Goal: Task Accomplishment & Management: Use online tool/utility

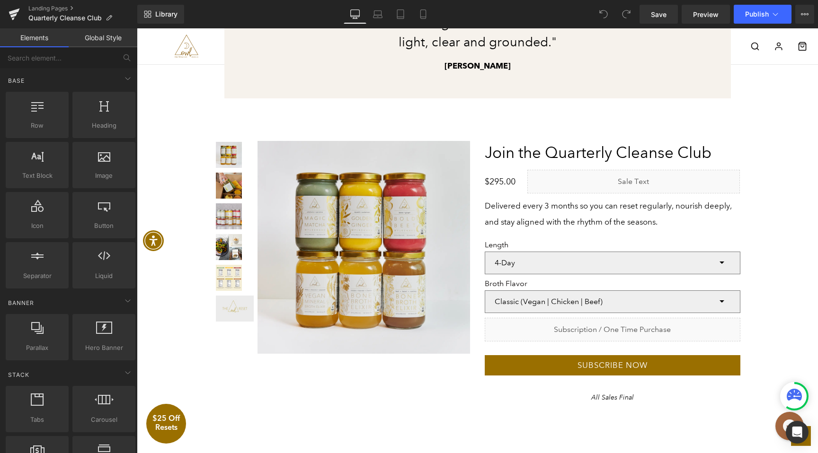
scroll to position [1695, 0]
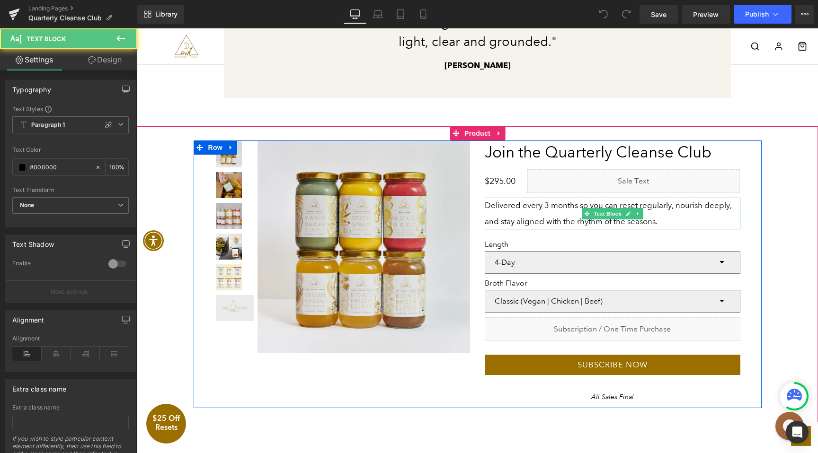
click at [518, 217] on p "Delivered every 3 months so you can reset regularly, nourish deeply, and stay a…" at bounding box center [613, 214] width 256 height 32
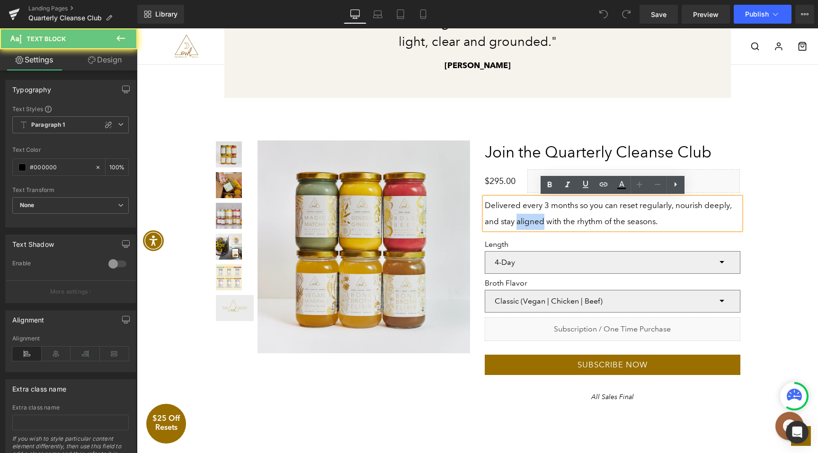
click at [518, 217] on p "Delivered every 3 months so you can reset regularly, nourish deeply, and stay a…" at bounding box center [613, 214] width 256 height 32
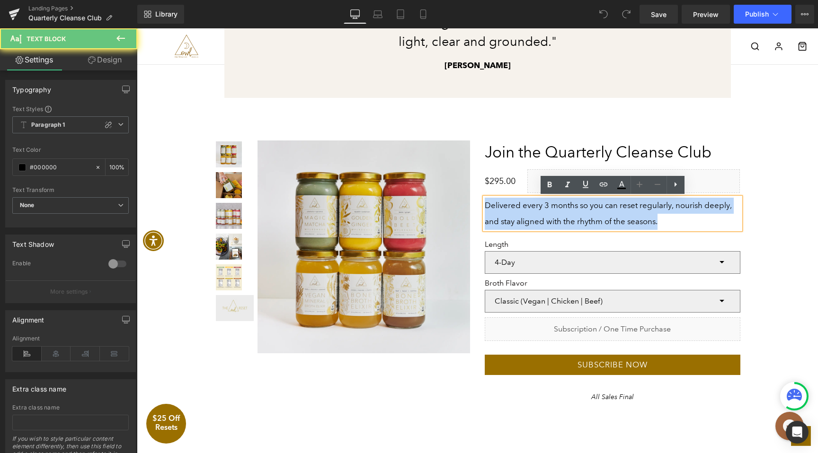
click at [518, 217] on p "Delivered every 3 months so you can reset regularly, nourish deeply, and stay a…" at bounding box center [613, 214] width 256 height 32
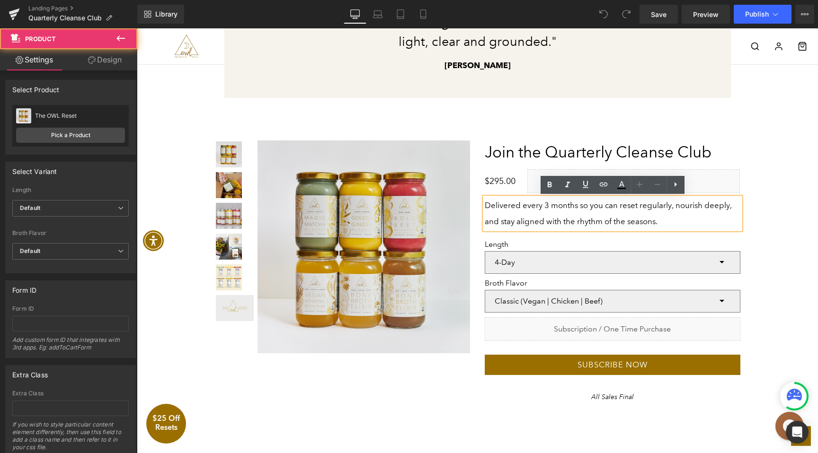
click at [792, 278] on div "Liquid A Cleanse Designed to Heal Your Gut—Not Starve It Heading" at bounding box center [476, 275] width 671 height 268
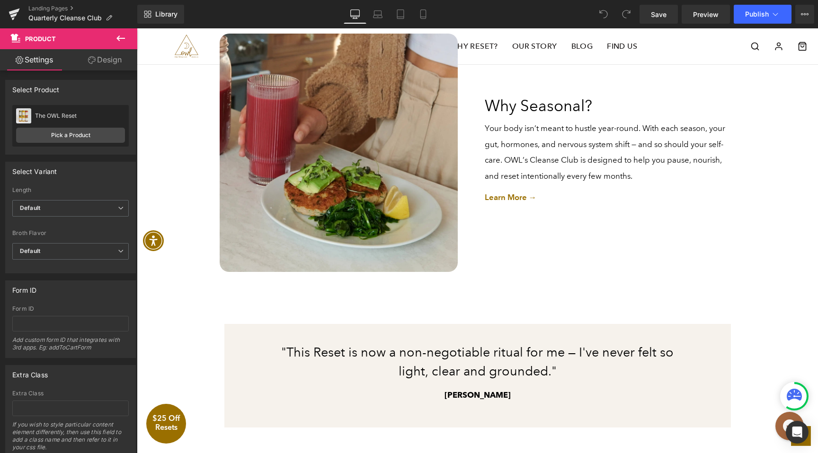
scroll to position [1363, 0]
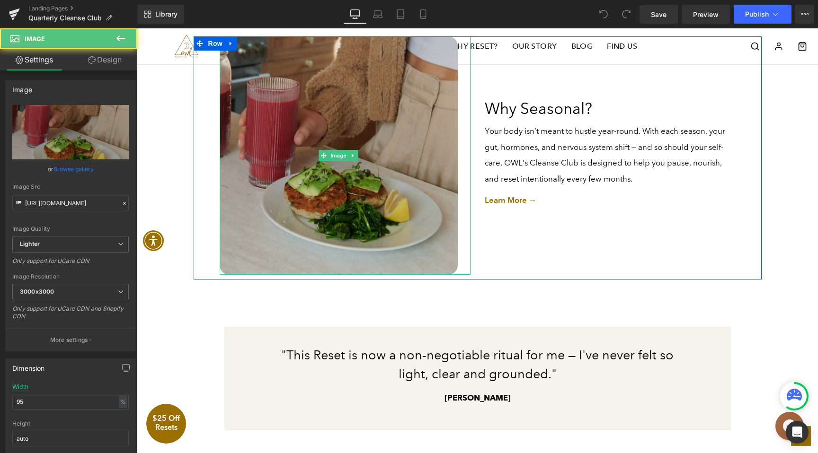
click at [395, 227] on img at bounding box center [339, 155] width 238 height 238
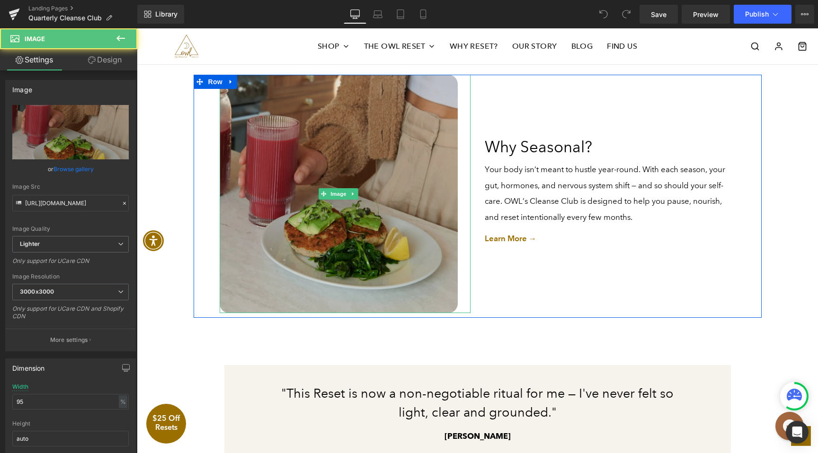
scroll to position [1321, 0]
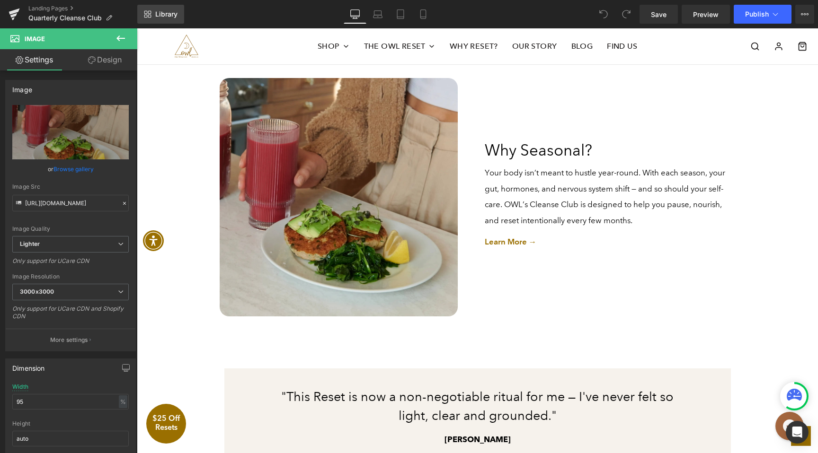
click at [171, 11] on span "Library" at bounding box center [166, 14] width 22 height 9
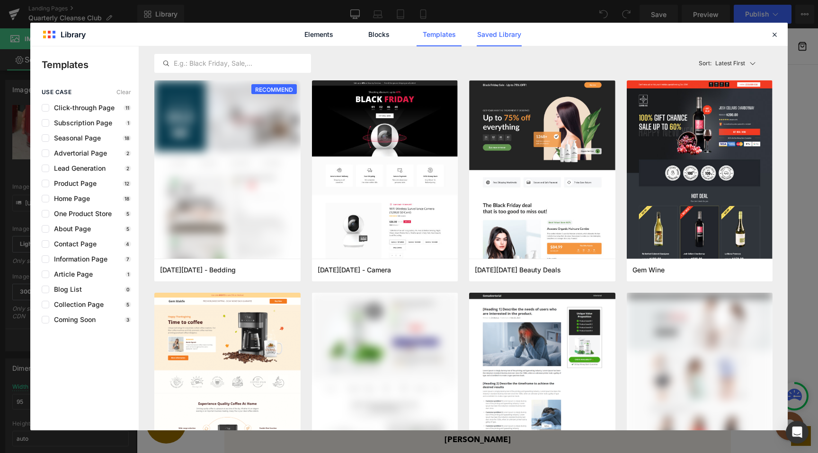
click at [488, 35] on link "Saved Library" at bounding box center [499, 35] width 45 height 24
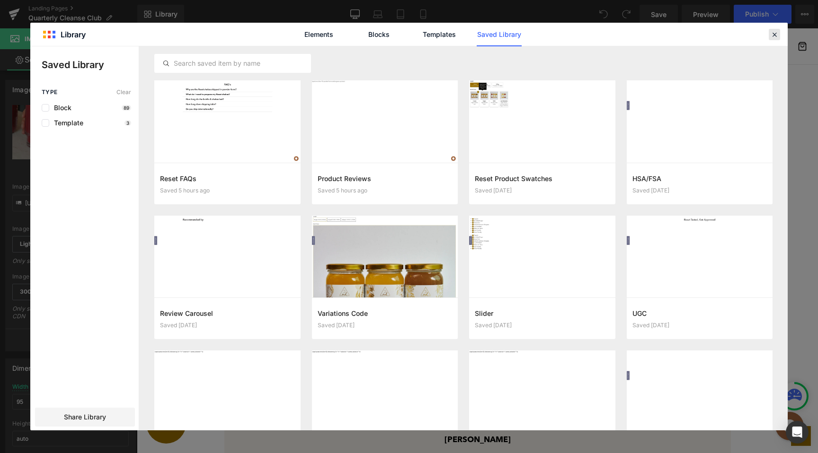
drag, startPoint x: 770, startPoint y: 36, endPoint x: 628, endPoint y: 26, distance: 142.4
click at [770, 36] on icon at bounding box center [774, 34] width 9 height 9
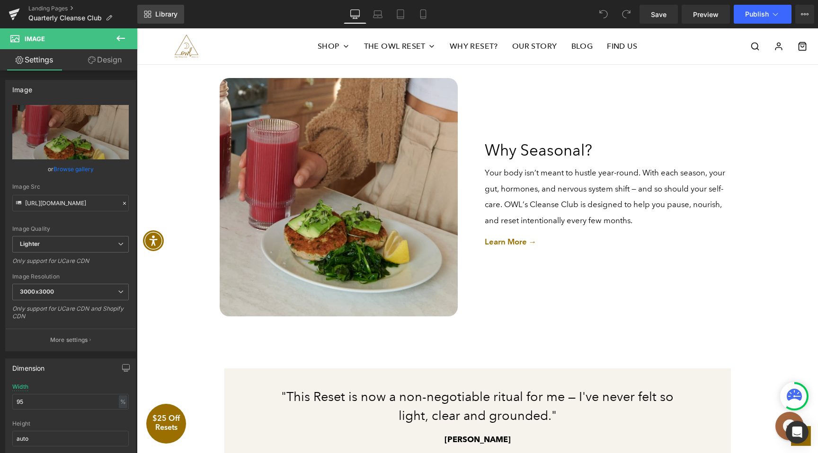
click at [171, 16] on span "Library" at bounding box center [166, 14] width 22 height 9
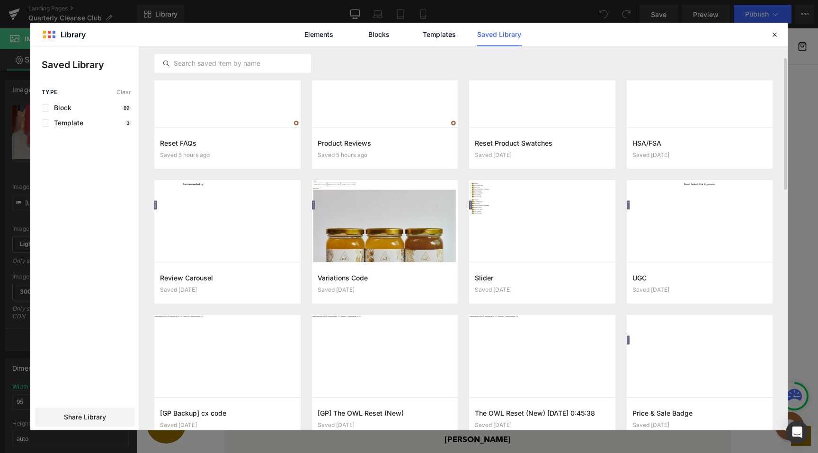
scroll to position [35, 0]
click at [770, 31] on icon at bounding box center [774, 34] width 9 height 9
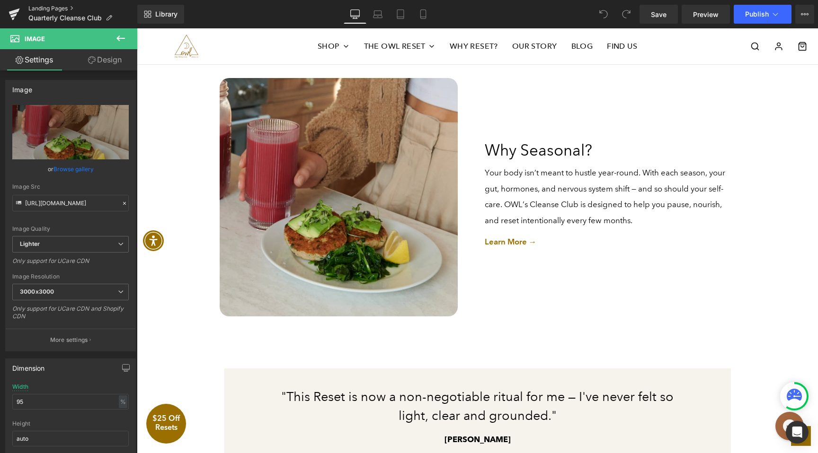
click at [47, 8] on link "Landing Pages" at bounding box center [82, 9] width 109 height 8
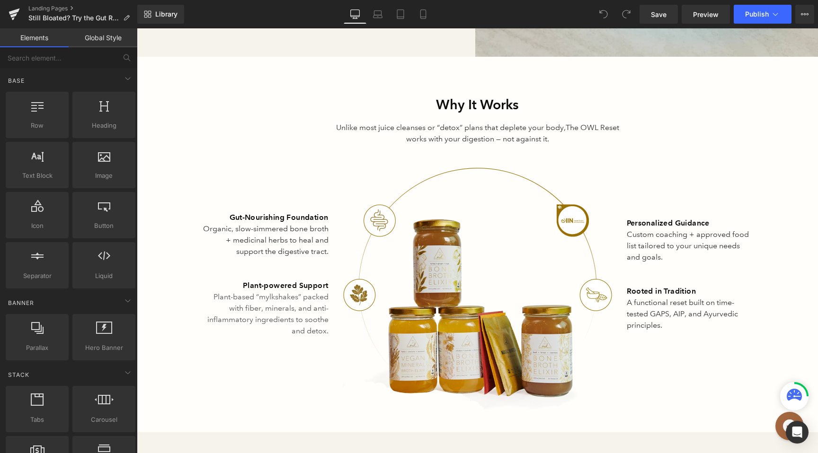
scroll to position [1837, 0]
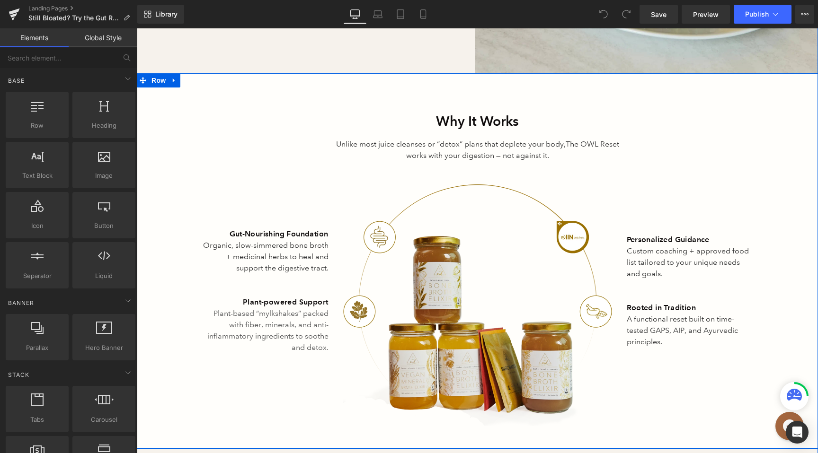
click at [239, 142] on div "Why It Works Heading Unlike most juice cleanses or “detox” plans that deplete y…" at bounding box center [477, 269] width 681 height 316
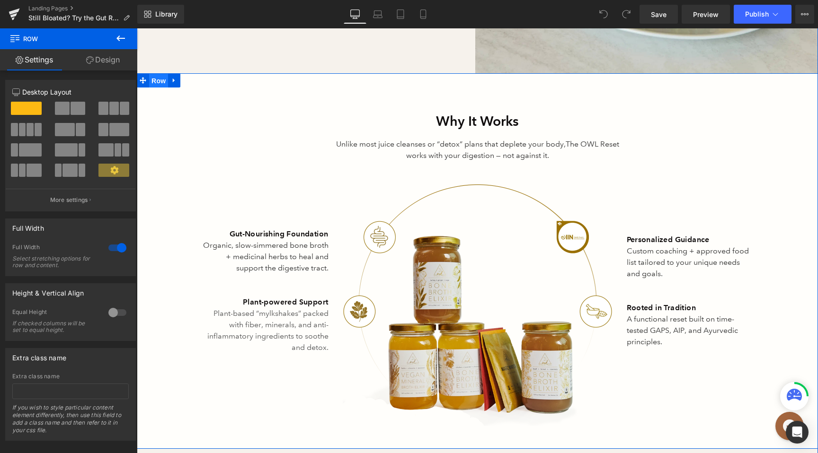
click at [161, 74] on span "Row" at bounding box center [158, 81] width 19 height 14
click at [172, 77] on icon at bounding box center [174, 80] width 7 height 7
click at [173, 77] on icon at bounding box center [174, 80] width 7 height 7
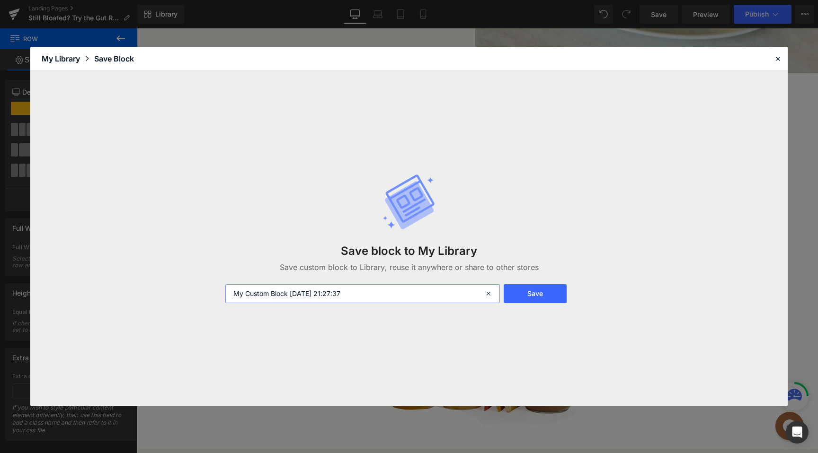
click at [365, 296] on input "My Custom Block 2025-09-07 21:27:37" at bounding box center [362, 293] width 274 height 19
type input "Why It Works"
click at [552, 292] on button "Save" at bounding box center [534, 293] width 63 height 19
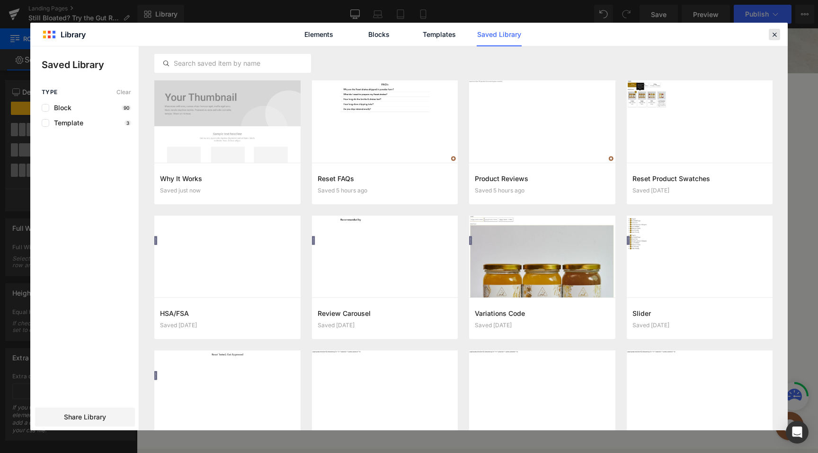
click at [774, 35] on icon at bounding box center [774, 34] width 9 height 9
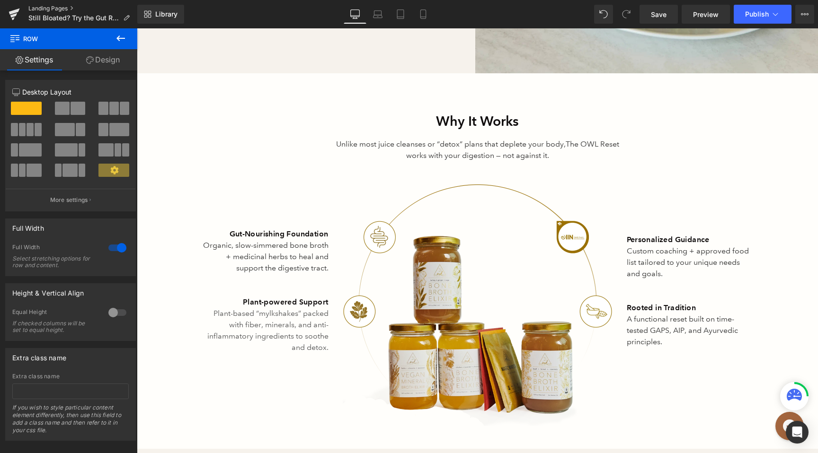
click at [56, 9] on link "Landing Pages" at bounding box center [82, 9] width 109 height 8
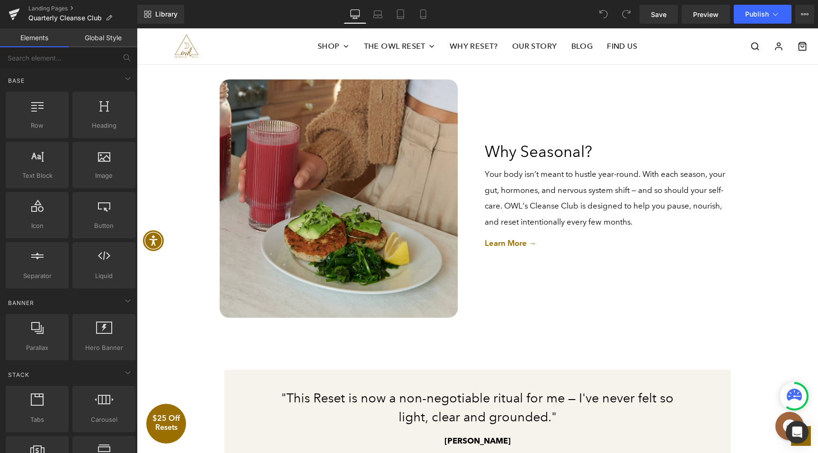
scroll to position [1320, 0]
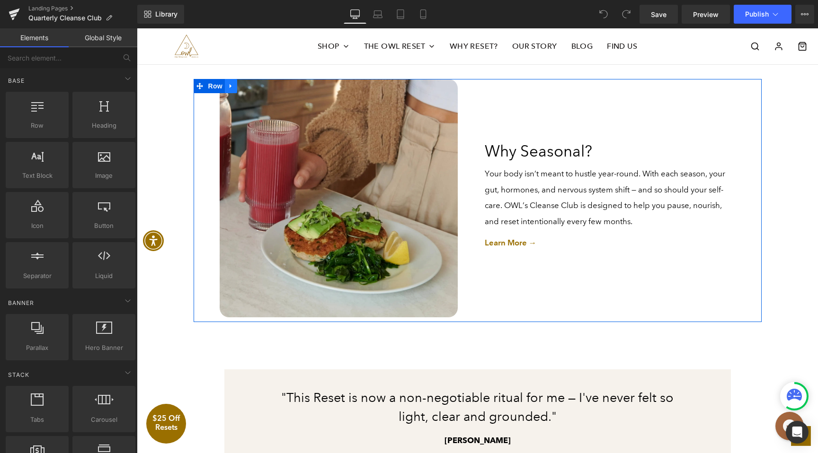
click at [231, 87] on icon at bounding box center [231, 86] width 7 height 7
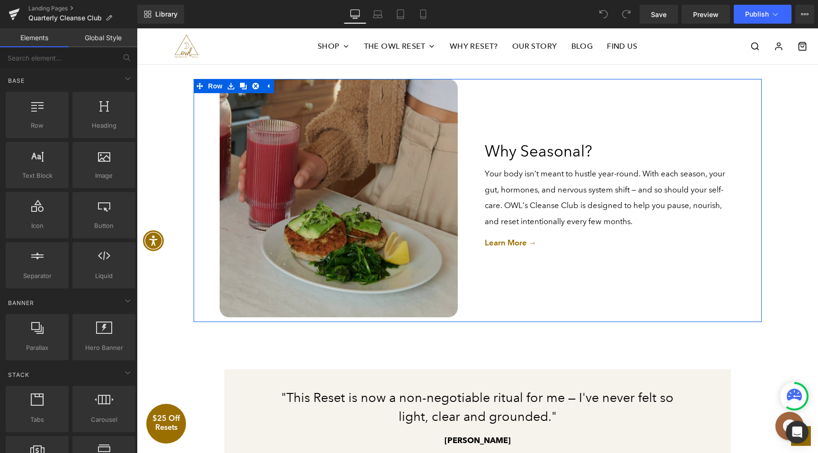
click at [302, 238] on img at bounding box center [339, 198] width 238 height 238
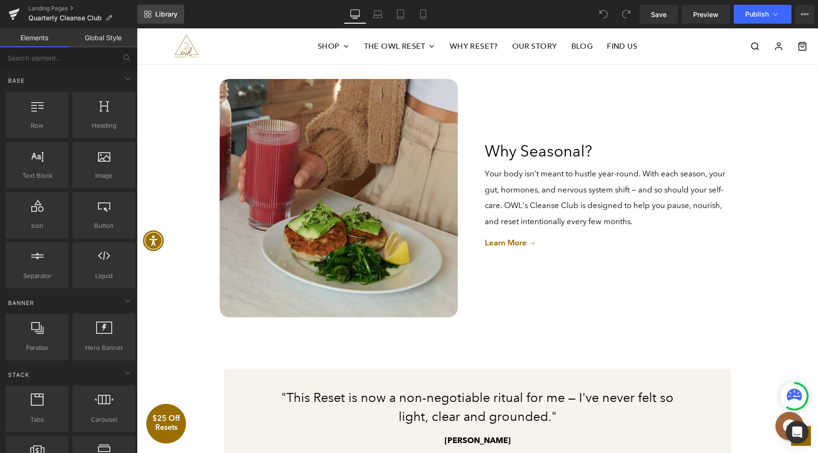
click at [154, 17] on link "Library" at bounding box center [160, 14] width 47 height 19
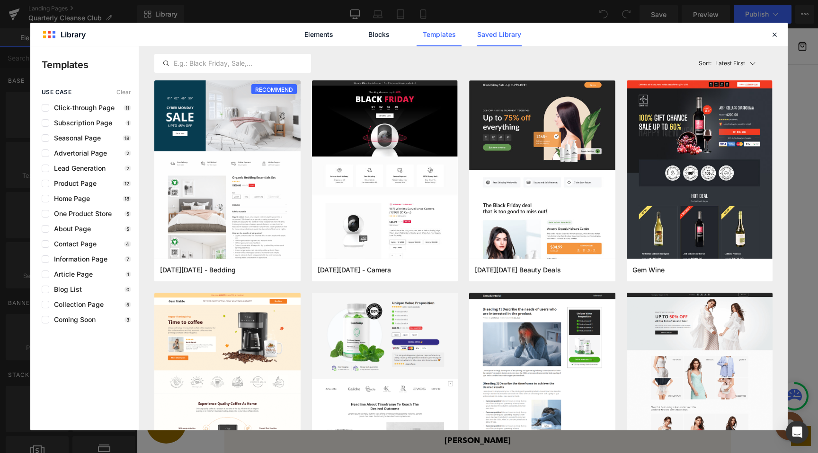
click at [501, 35] on link "Saved Library" at bounding box center [499, 35] width 45 height 24
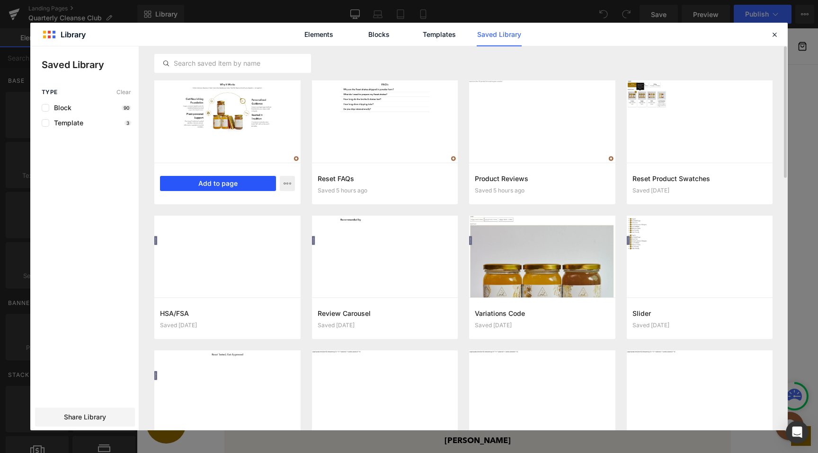
click at [234, 185] on button "Add to page" at bounding box center [218, 183] width 116 height 15
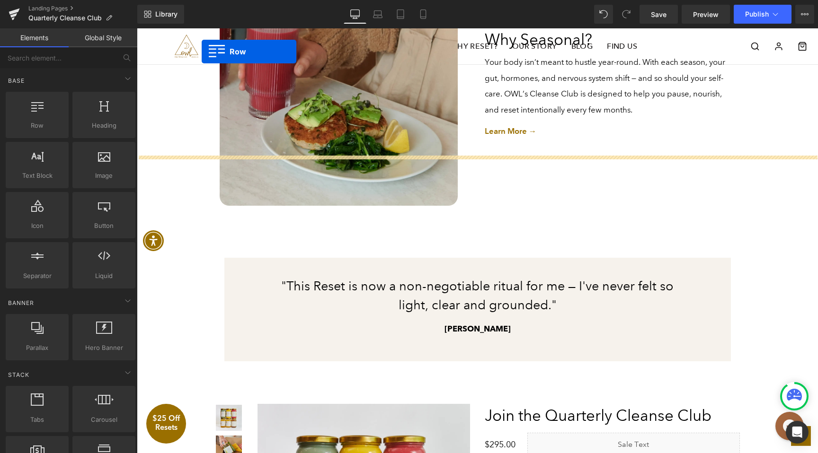
scroll to position [1413, 0]
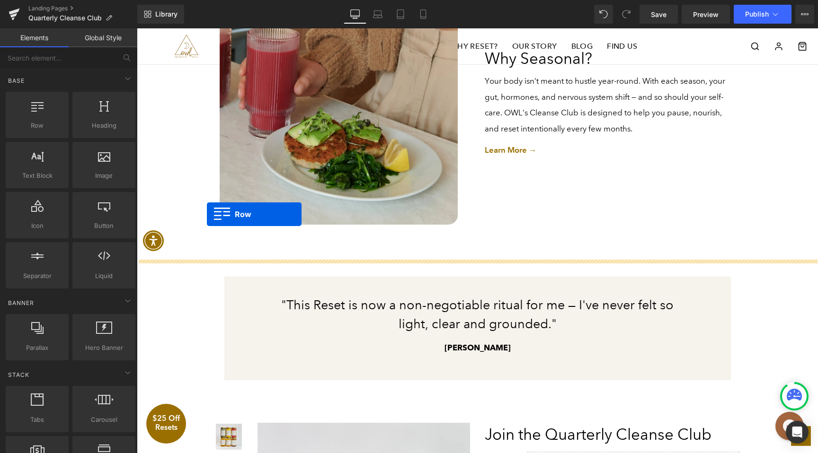
drag, startPoint x: 159, startPoint y: 171, endPoint x: 207, endPoint y: 214, distance: 64.6
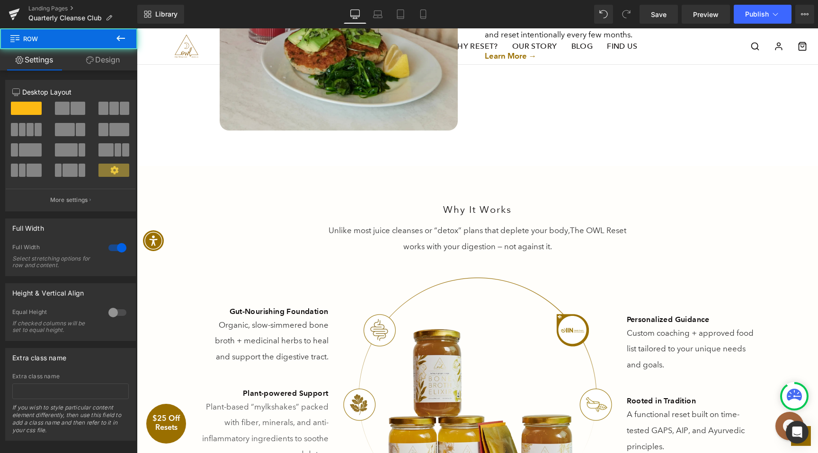
scroll to position [1512, 0]
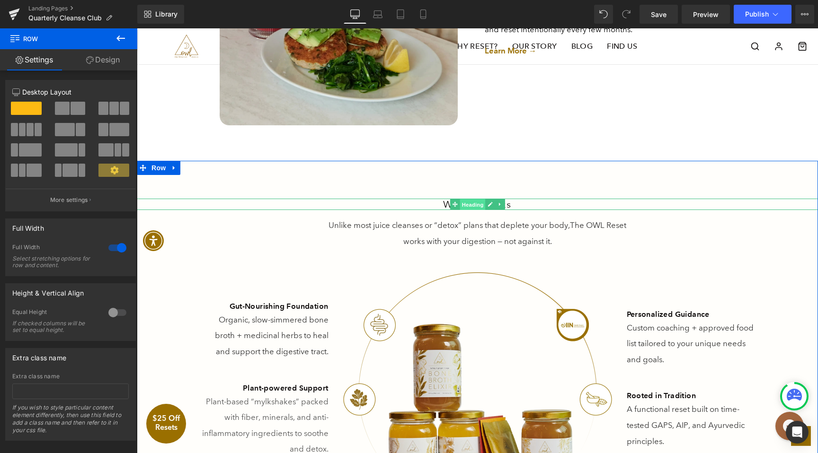
click at [477, 204] on span "Heading" at bounding box center [472, 204] width 26 height 11
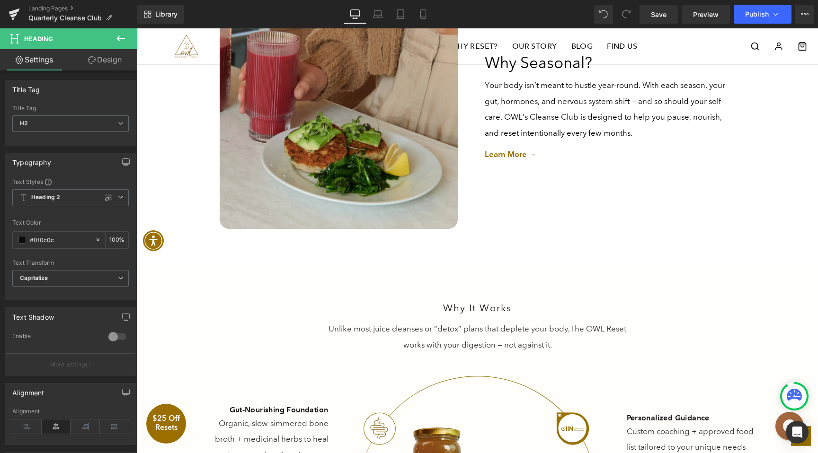
scroll to position [1402, 0]
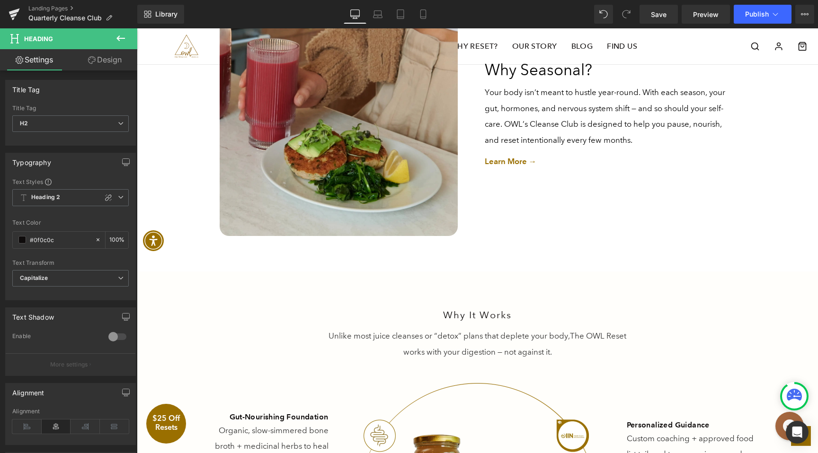
click at [549, 72] on h2 "Why Seasonal?" at bounding box center [610, 70] width 251 height 24
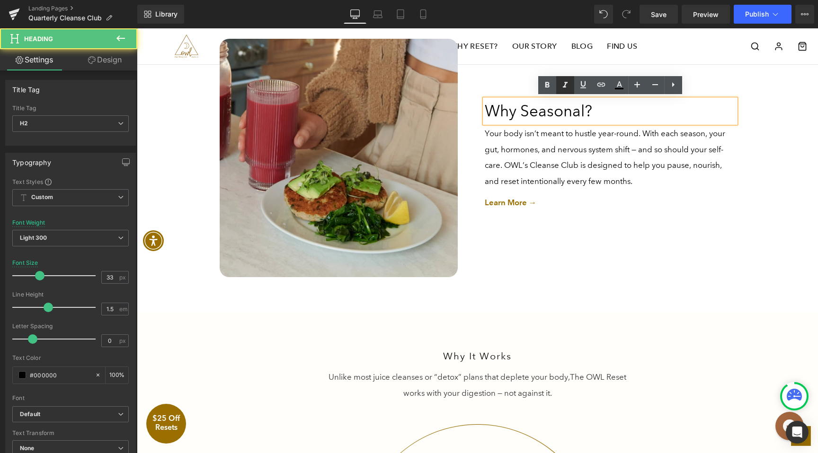
scroll to position [1358, 0]
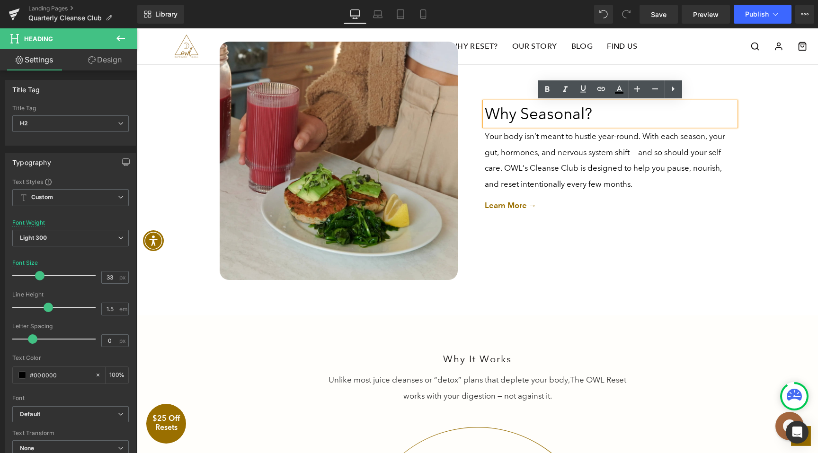
click at [624, 178] on p "Your body isn’t meant to hustle year-round. With each season, your gut, hormone…" at bounding box center [610, 160] width 251 height 63
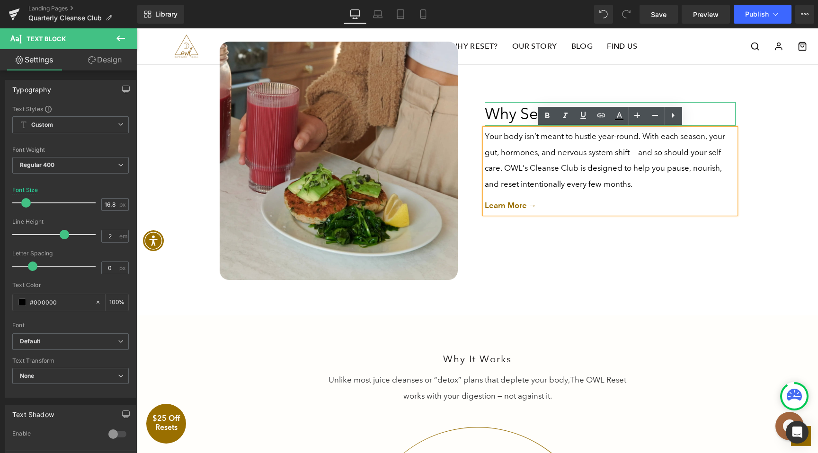
click at [496, 113] on h2 "Why Seasonal?" at bounding box center [610, 114] width 251 height 24
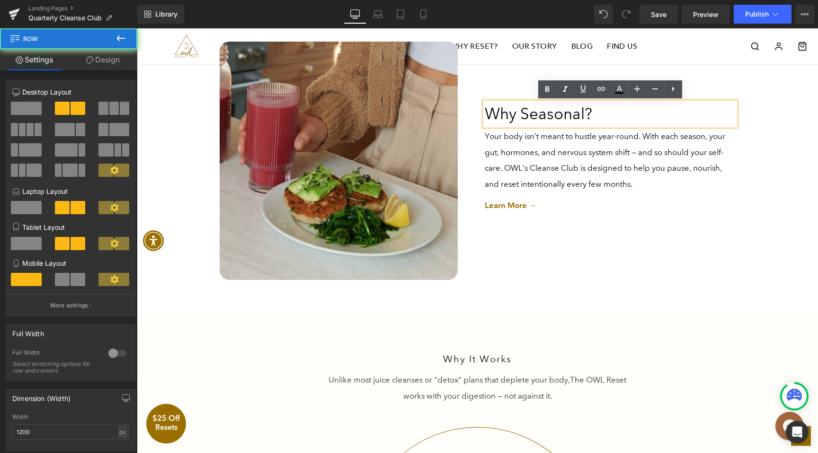
click at [507, 82] on div "Why Seasonal? Heading Your body isn’t meant to hustle year-round. With each sea…" at bounding box center [609, 161] width 265 height 238
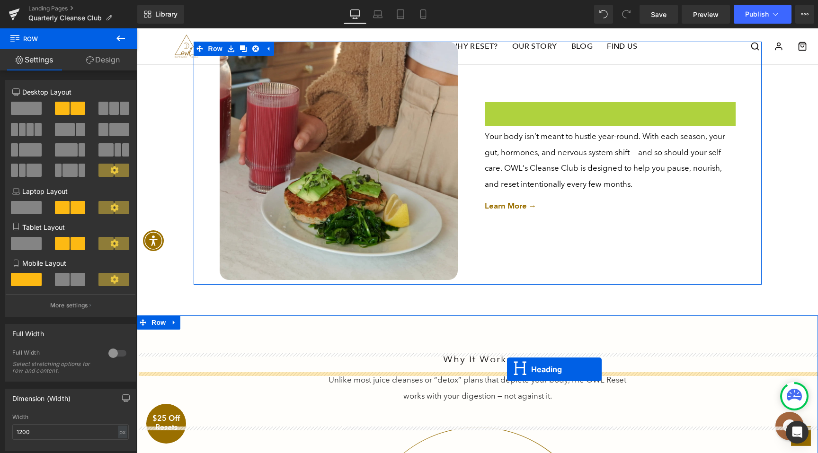
drag, startPoint x: 597, startPoint y: 114, endPoint x: 507, endPoint y: 370, distance: 271.0
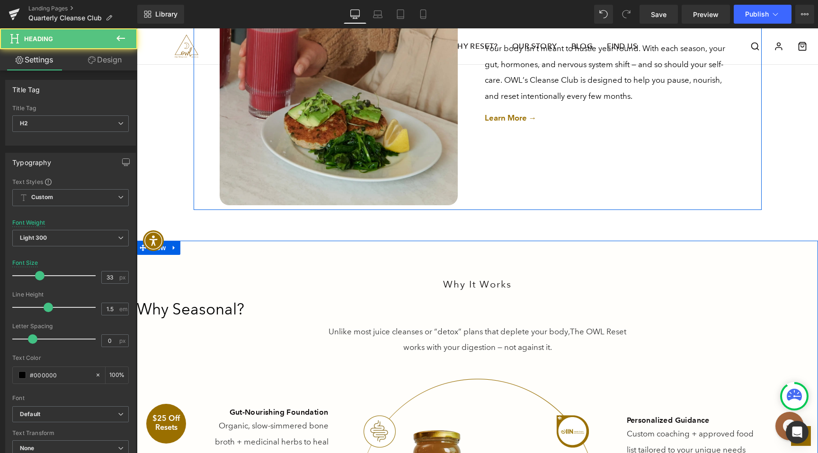
scroll to position [1433, 0]
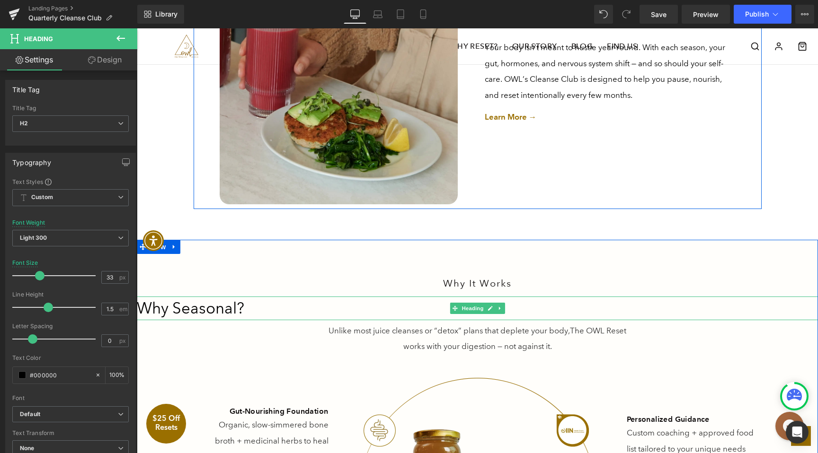
click at [190, 312] on h2 "Why Seasonal?" at bounding box center [477, 309] width 681 height 24
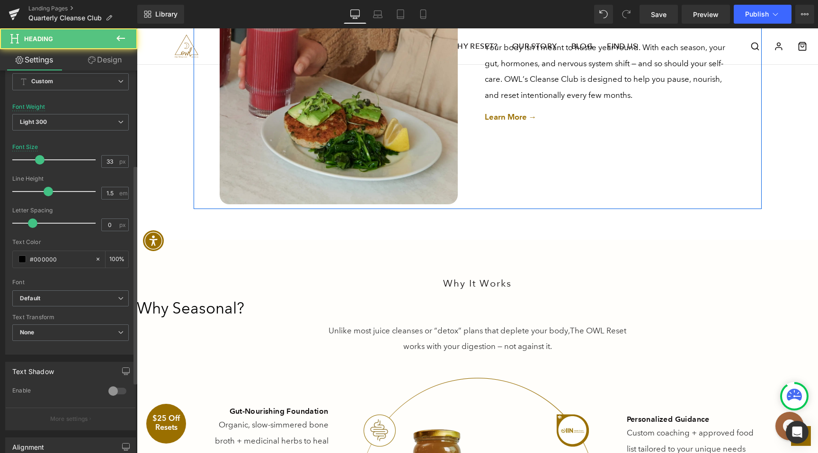
scroll to position [165, 0]
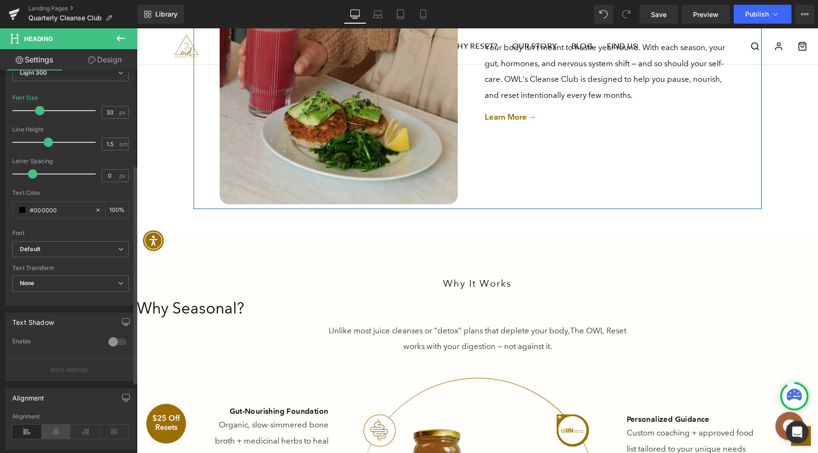
click at [59, 426] on icon at bounding box center [56, 432] width 29 height 14
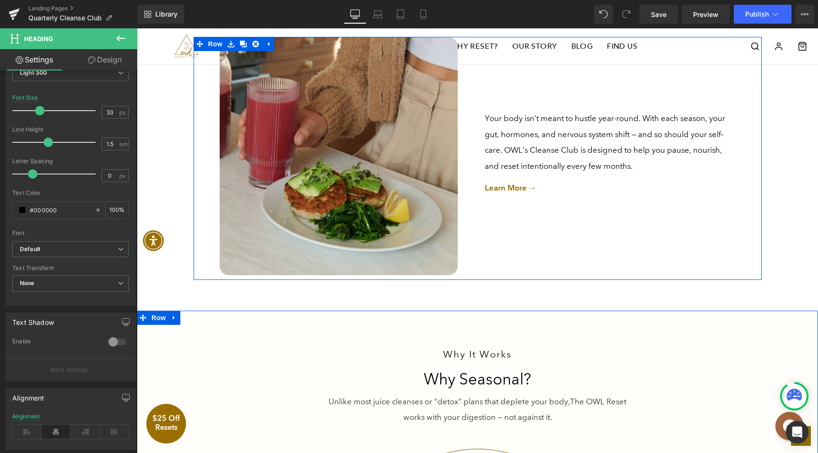
scroll to position [1354, 0]
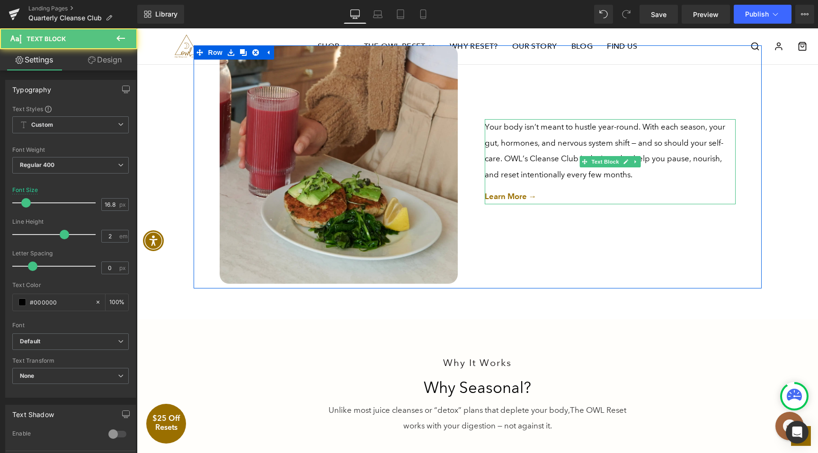
click at [595, 161] on div "Your body isn’t meant to hustle year-round. With each season, your gut, hormone…" at bounding box center [610, 161] width 251 height 85
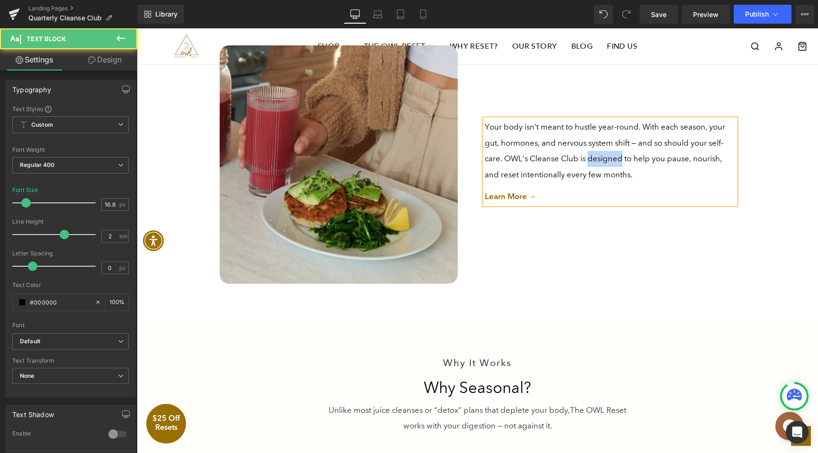
click at [595, 161] on p "Your body isn’t meant to hustle year-round. With each season, your gut, hormone…" at bounding box center [610, 150] width 251 height 63
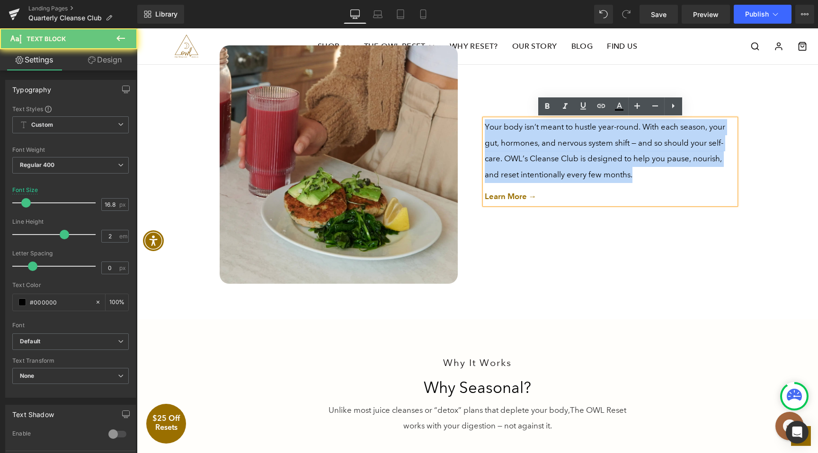
click at [595, 161] on p "Your body isn’t meant to hustle year-round. With each season, your gut, hormone…" at bounding box center [610, 150] width 251 height 63
copy p "Your body isn’t meant to hustle year-round. With each season, your gut, hormone…"
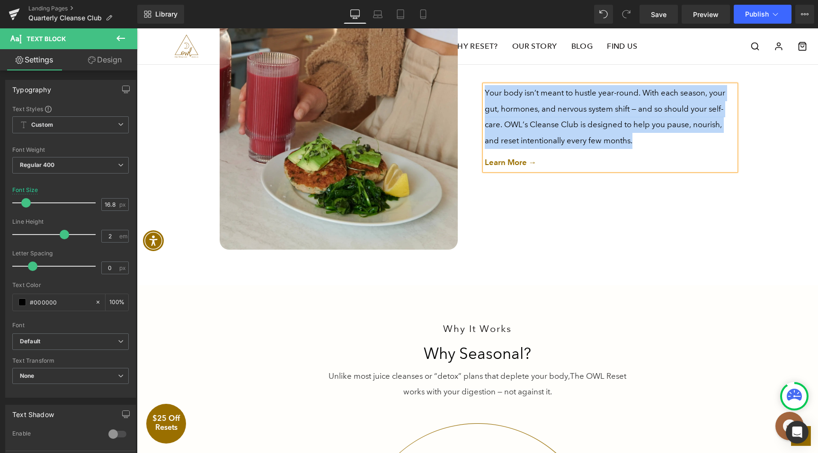
scroll to position [1364, 0]
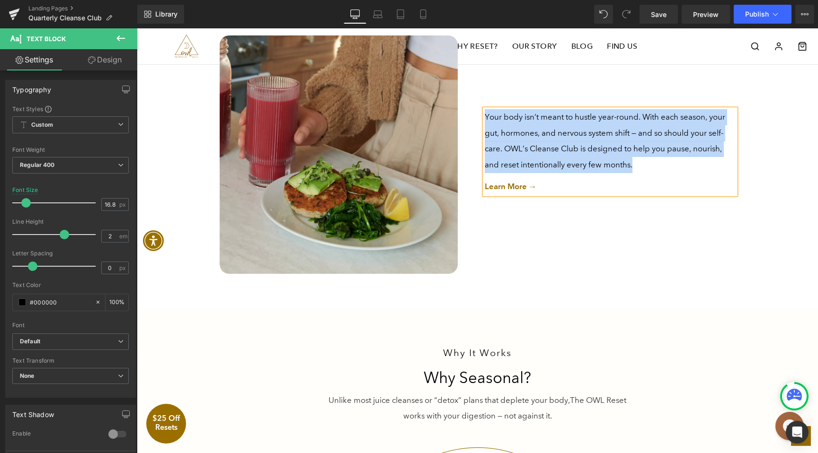
click at [610, 206] on div "Your body isn’t meant to hustle year-round. With each season, your gut, hormone…" at bounding box center [609, 154] width 265 height 238
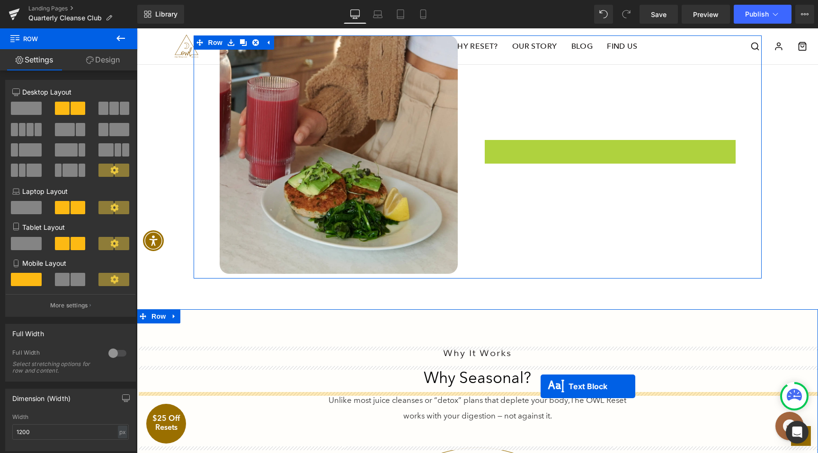
drag, startPoint x: 584, startPoint y: 150, endPoint x: 540, endPoint y: 387, distance: 240.2
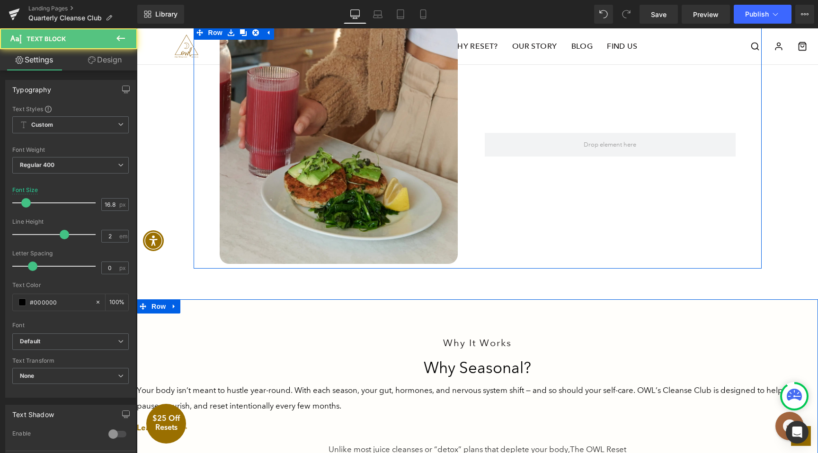
scroll to position [1376, 0]
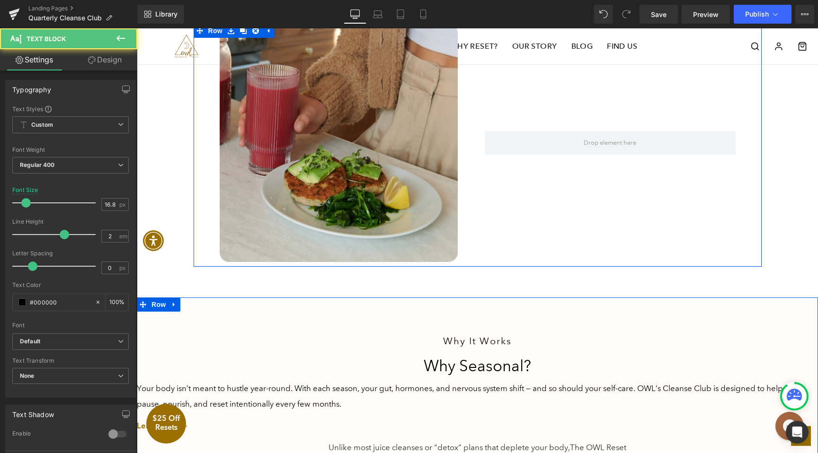
click at [500, 340] on div "Why It Works Heading" at bounding box center [477, 340] width 681 height 11
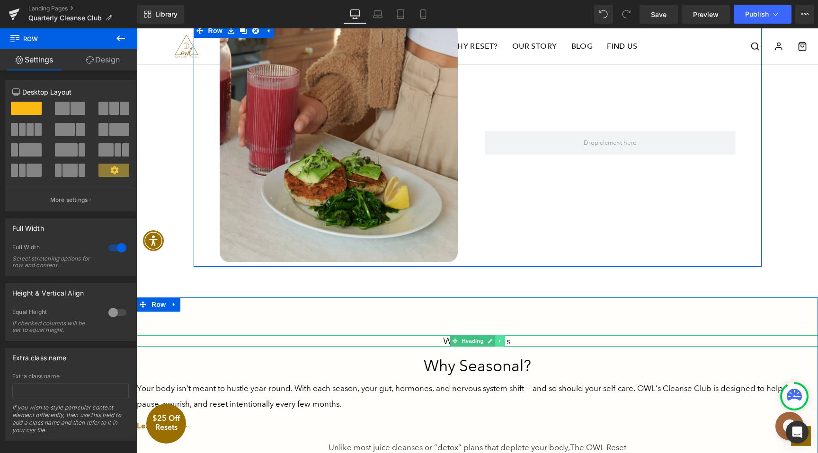
click at [502, 340] on icon at bounding box center [499, 341] width 5 height 6
click at [505, 340] on icon at bounding box center [504, 340] width 5 height 5
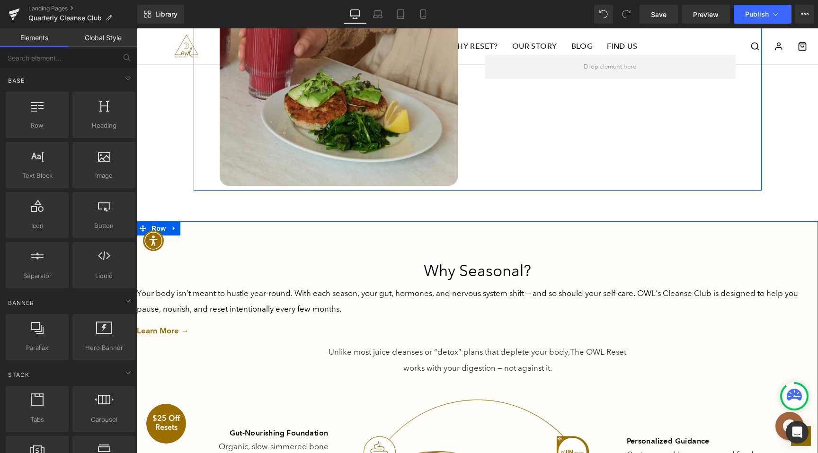
scroll to position [1436, 0]
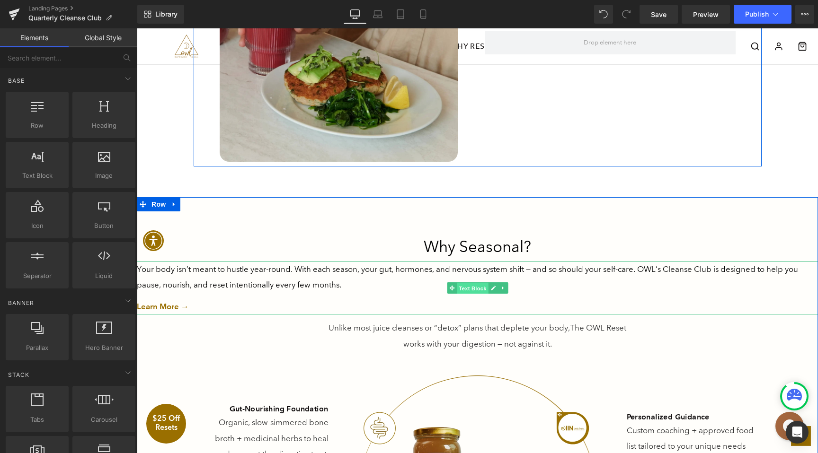
click at [472, 286] on span "Text Block" at bounding box center [472, 288] width 31 height 11
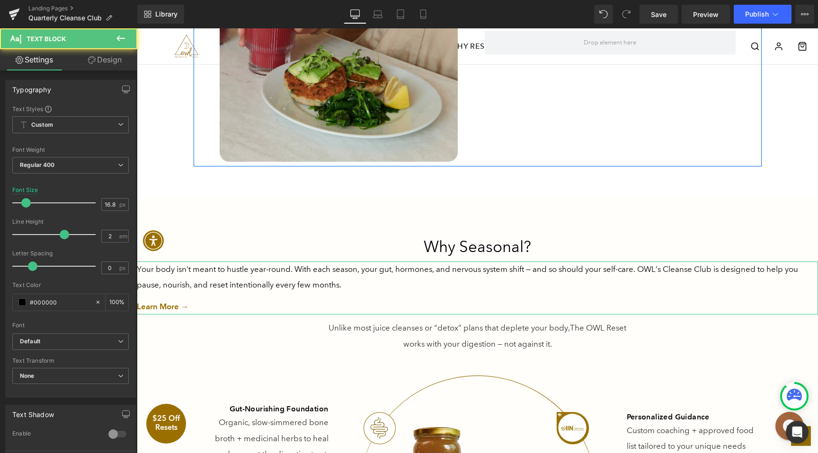
click at [107, 66] on link "Design" at bounding box center [105, 59] width 69 height 21
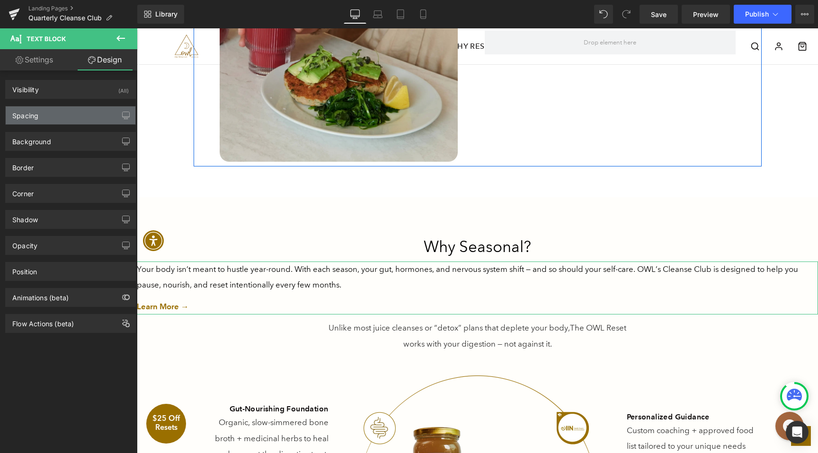
click at [55, 111] on div "Spacing" at bounding box center [71, 115] width 130 height 18
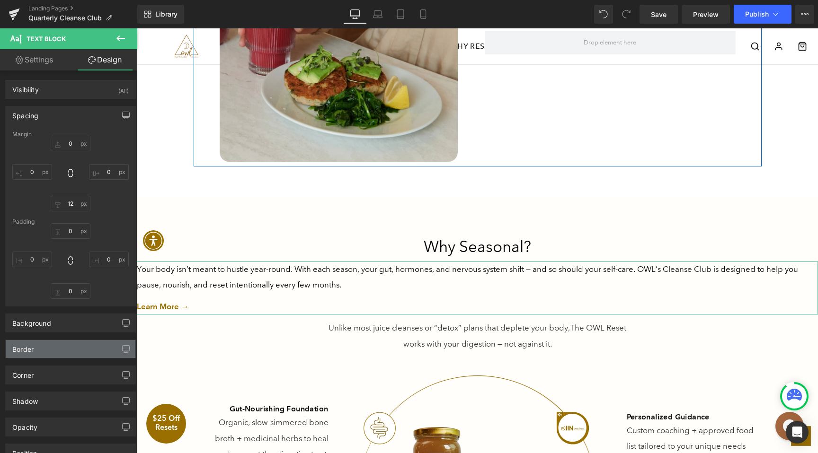
scroll to position [88, 0]
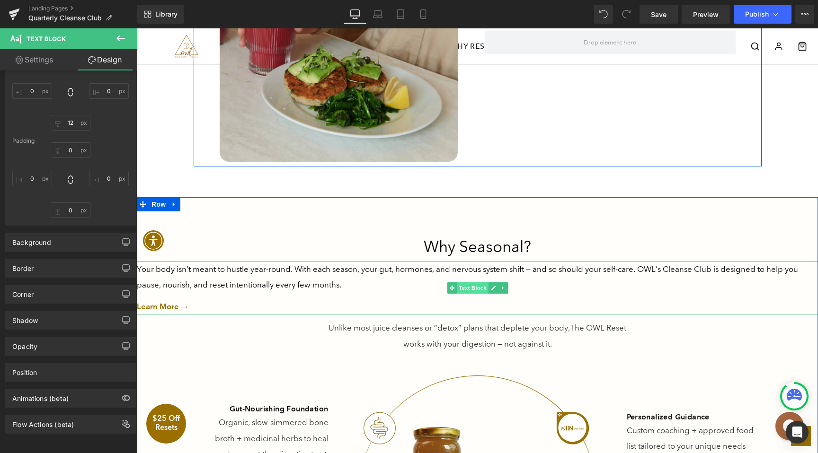
click at [466, 286] on span "Text Block" at bounding box center [472, 287] width 31 height 11
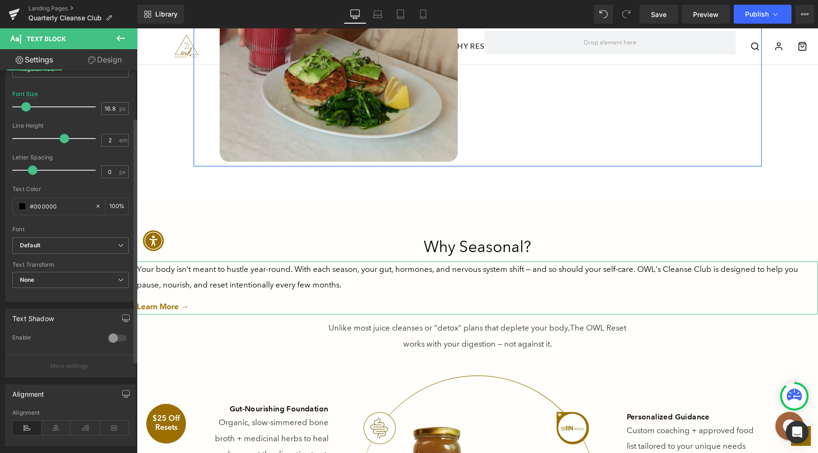
scroll to position [216, 0]
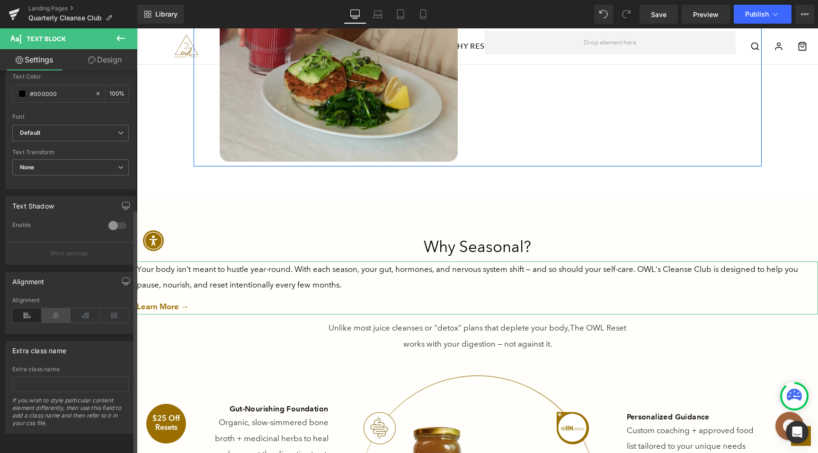
click at [54, 309] on icon at bounding box center [56, 316] width 29 height 14
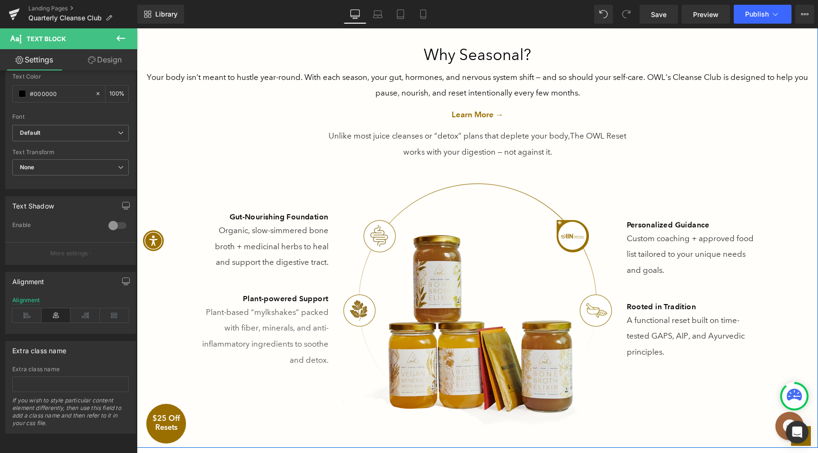
scroll to position [1634, 0]
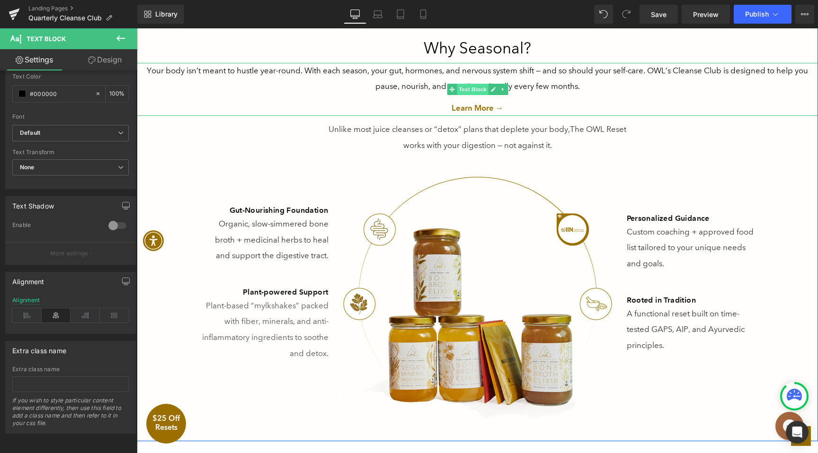
click at [478, 92] on span "Text Block" at bounding box center [472, 89] width 31 height 11
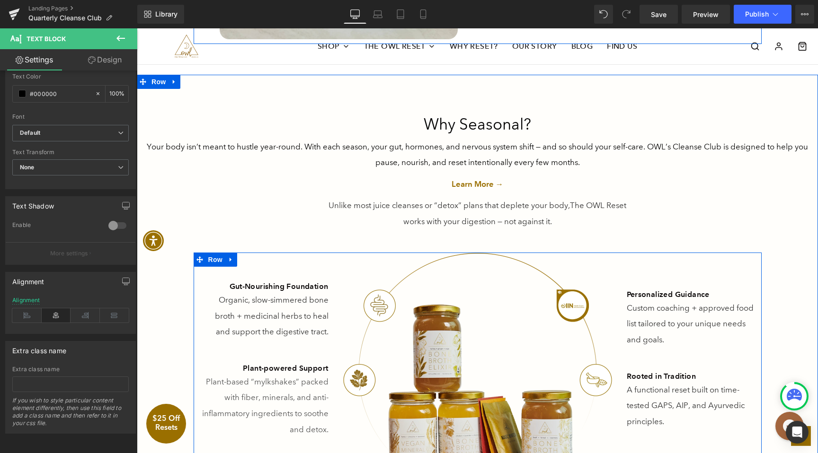
scroll to position [1560, 0]
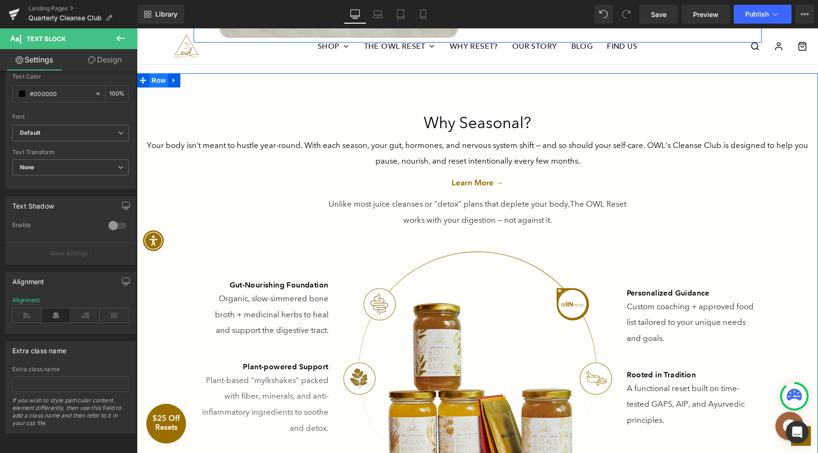
click at [159, 80] on span "Row" at bounding box center [158, 80] width 19 height 14
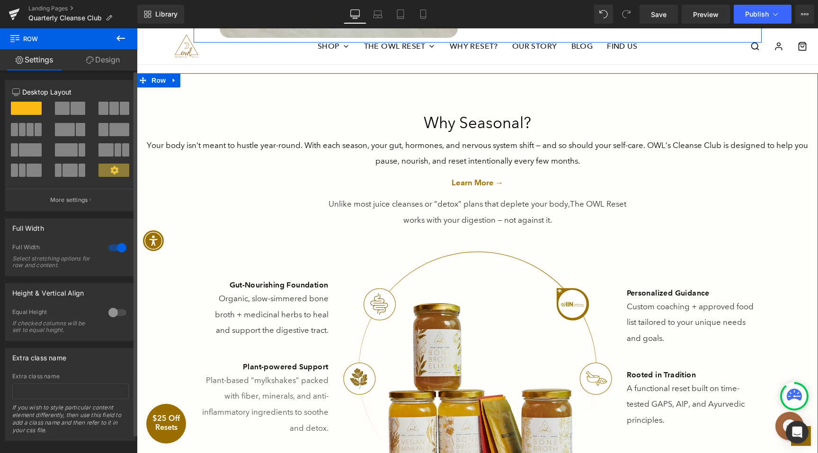
click at [117, 249] on div at bounding box center [117, 247] width 23 height 15
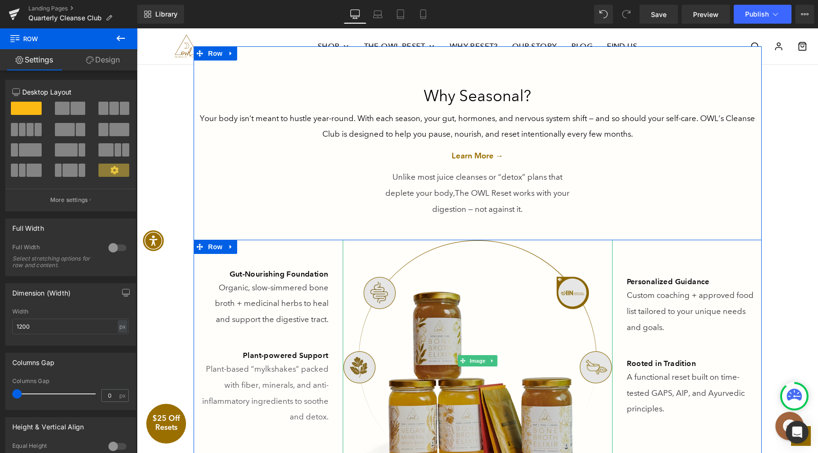
scroll to position [1606, 0]
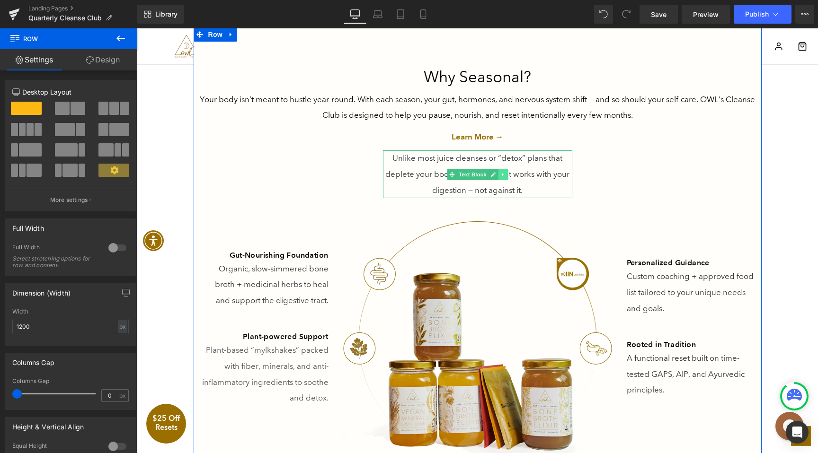
click at [502, 175] on icon at bounding box center [502, 174] width 1 height 3
click at [506, 172] on icon at bounding box center [507, 175] width 5 height 6
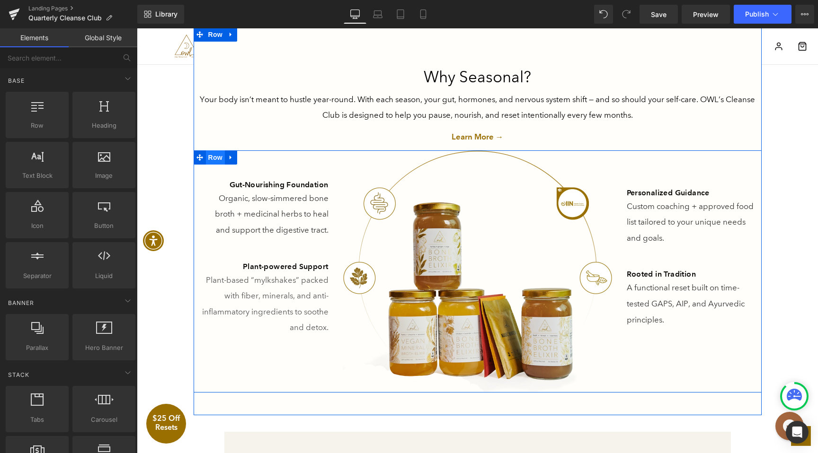
click at [220, 160] on span "Row" at bounding box center [215, 157] width 19 height 14
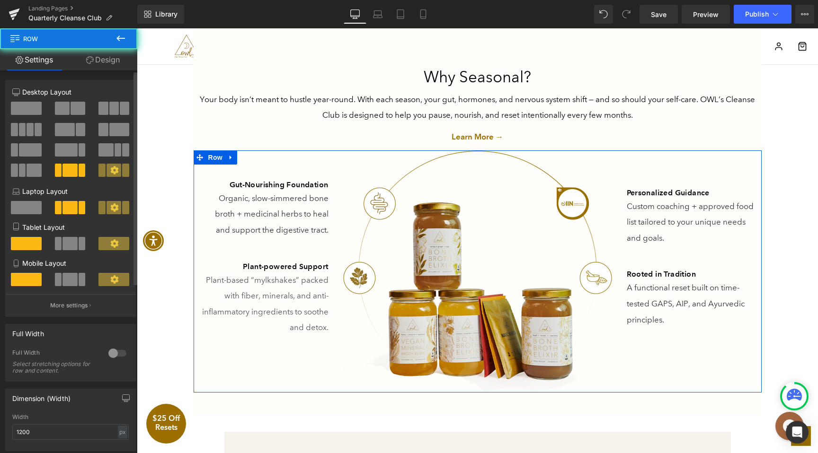
click at [29, 110] on span at bounding box center [26, 108] width 31 height 13
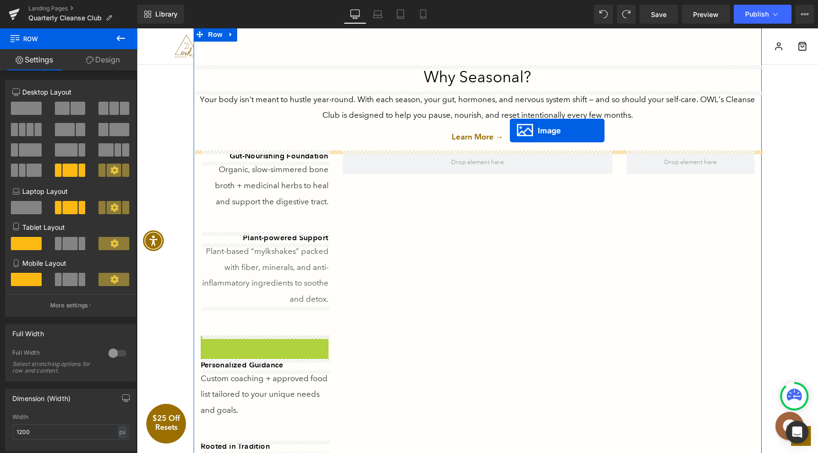
drag, startPoint x: 258, startPoint y: 394, endPoint x: 509, endPoint y: 133, distance: 361.8
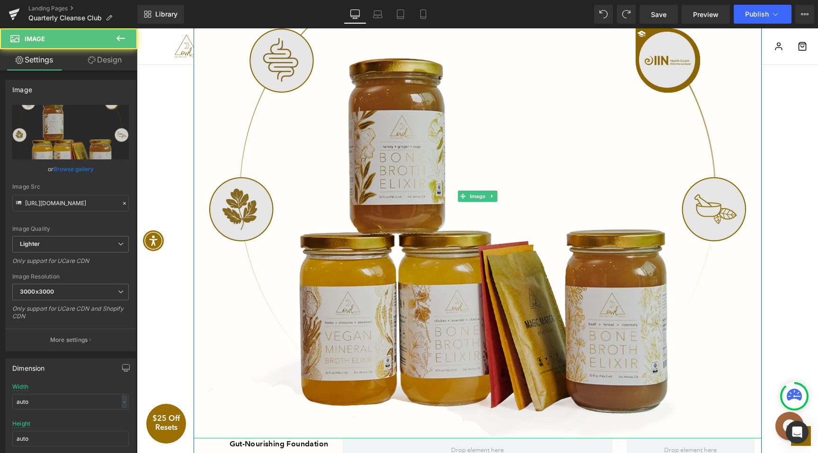
scroll to position [1982, 0]
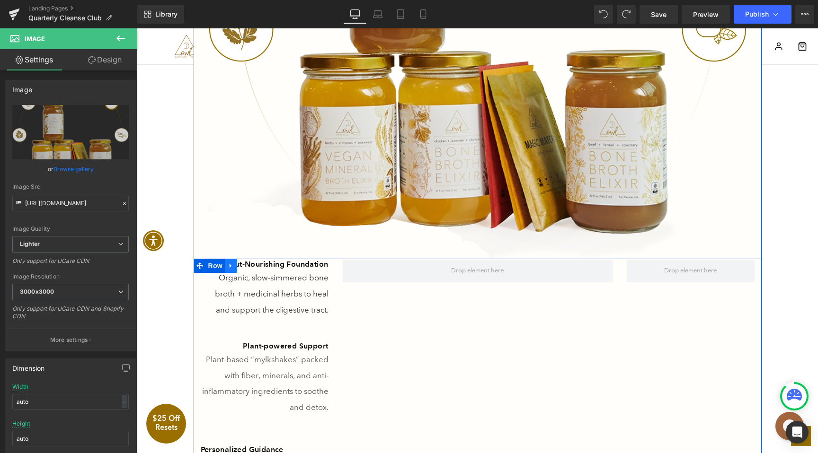
click at [233, 267] on icon at bounding box center [231, 266] width 7 height 7
click at [256, 266] on icon at bounding box center [255, 266] width 7 height 7
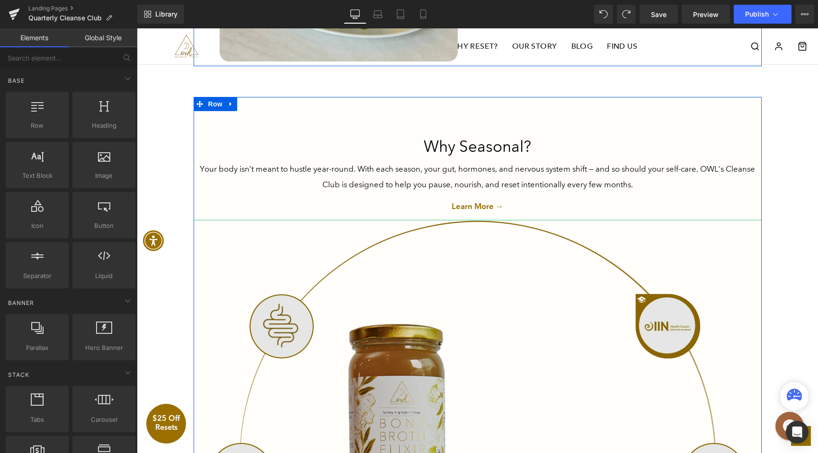
scroll to position [1443, 0]
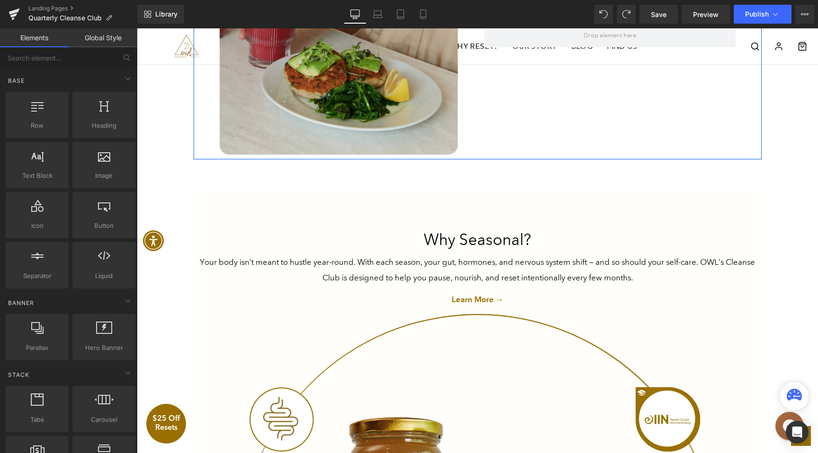
click at [214, 183] on div "Meet the Quarterly Cleanse Club Heading A quarterly delivery of OWL’s best-sell…" at bounding box center [477, 42] width 681 height 2698
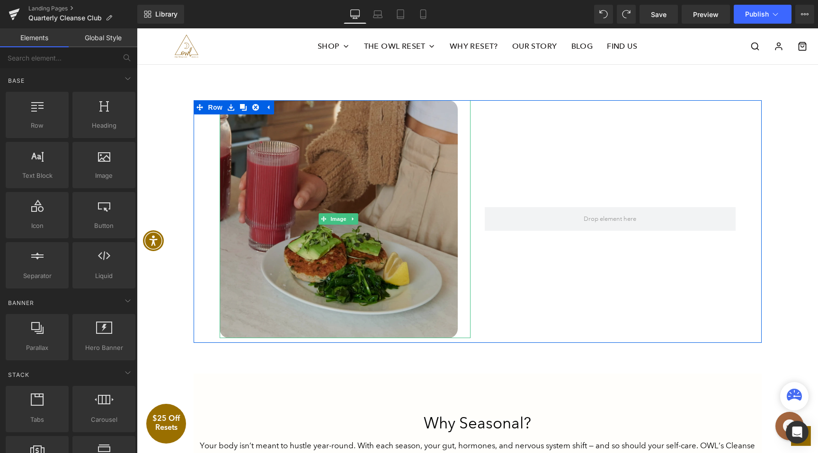
scroll to position [1225, 0]
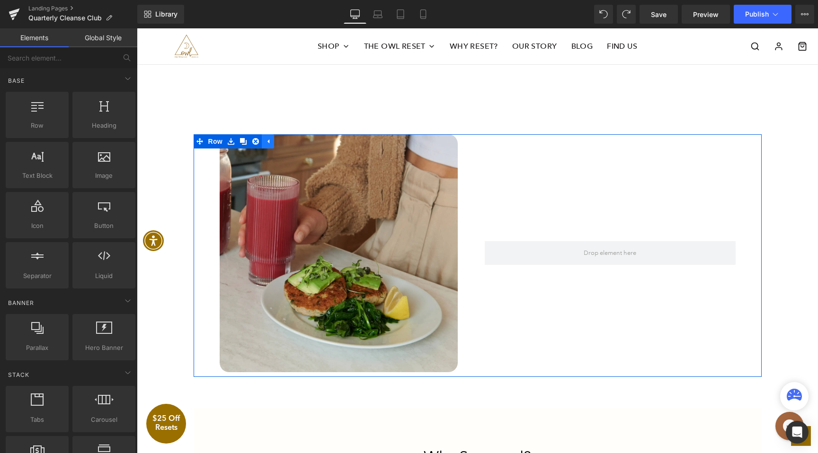
click at [266, 143] on icon at bounding box center [268, 141] width 7 height 7
click at [215, 142] on span "Row" at bounding box center [215, 142] width 19 height 14
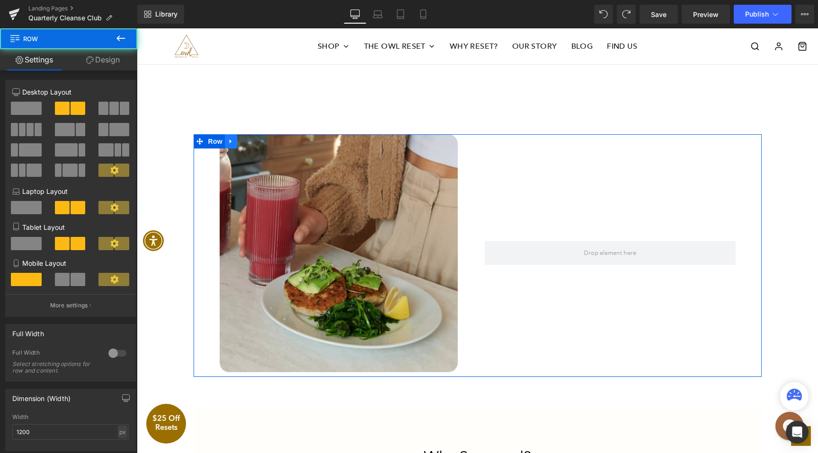
click at [229, 142] on icon at bounding box center [230, 141] width 2 height 4
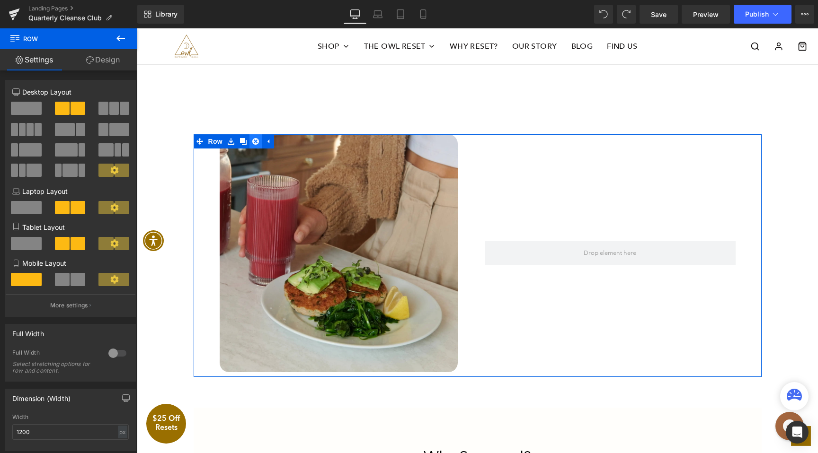
click at [254, 142] on icon at bounding box center [255, 141] width 7 height 7
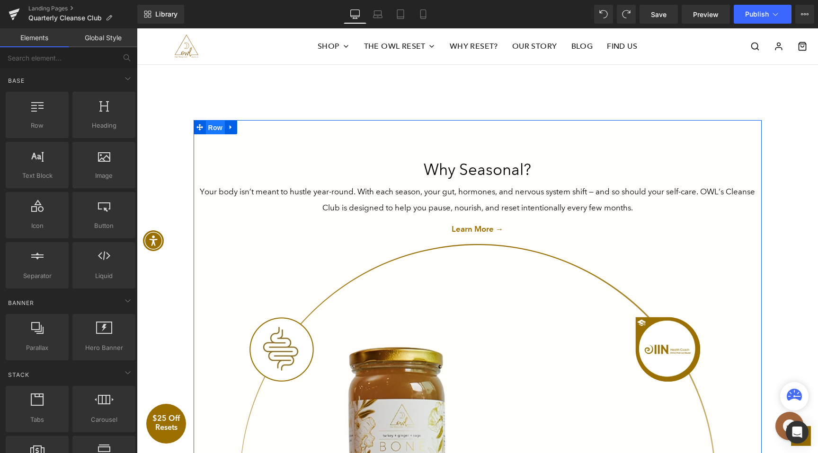
click at [214, 132] on span "Row" at bounding box center [215, 128] width 19 height 14
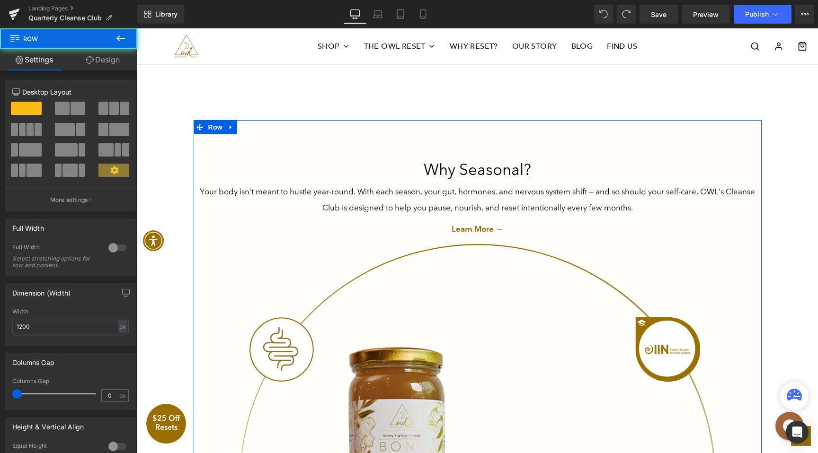
click at [121, 63] on link "Design" at bounding box center [103, 59] width 69 height 21
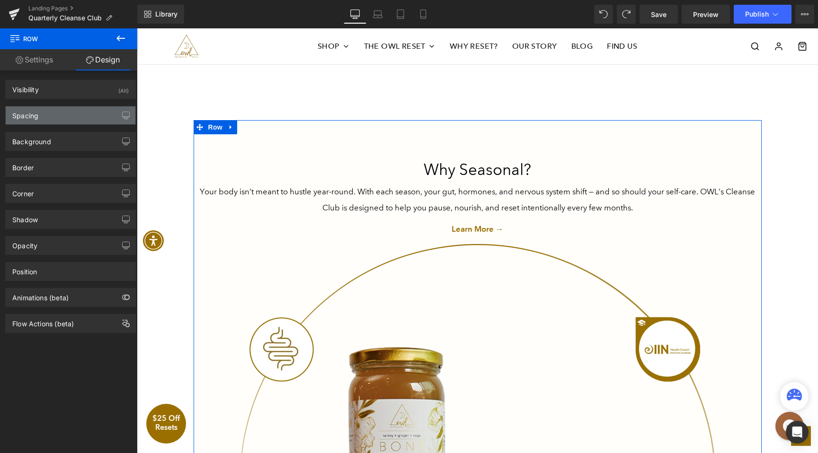
click at [91, 116] on div "Spacing" at bounding box center [71, 115] width 130 height 18
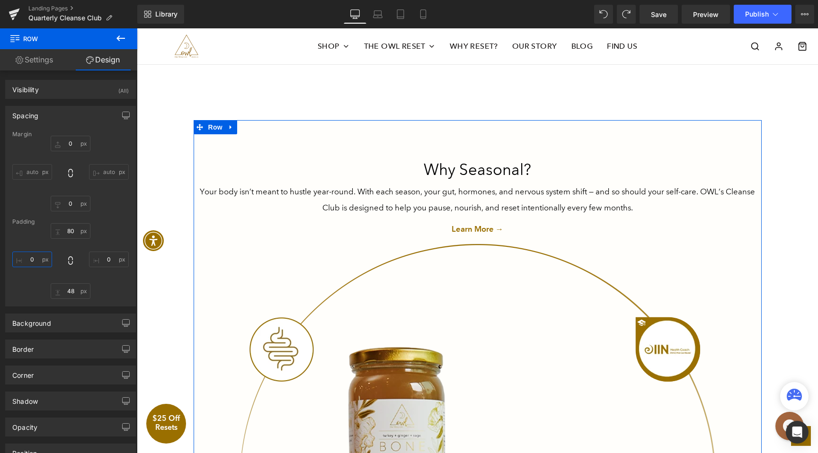
click at [31, 264] on input "0" at bounding box center [32, 260] width 40 height 16
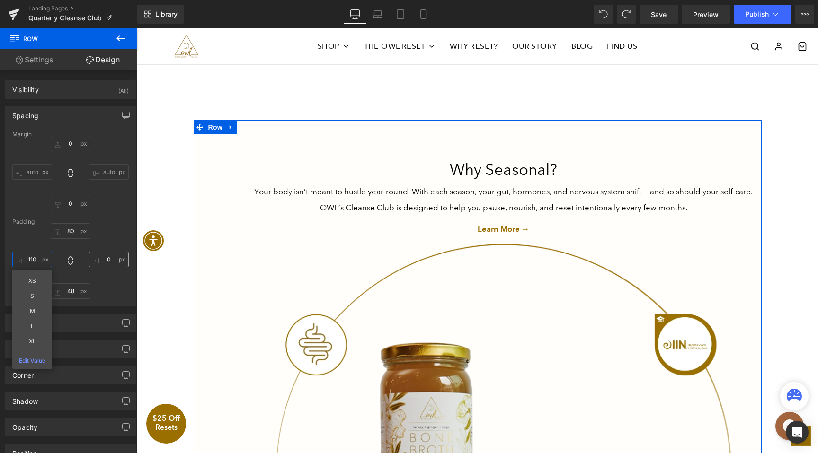
type input "120"
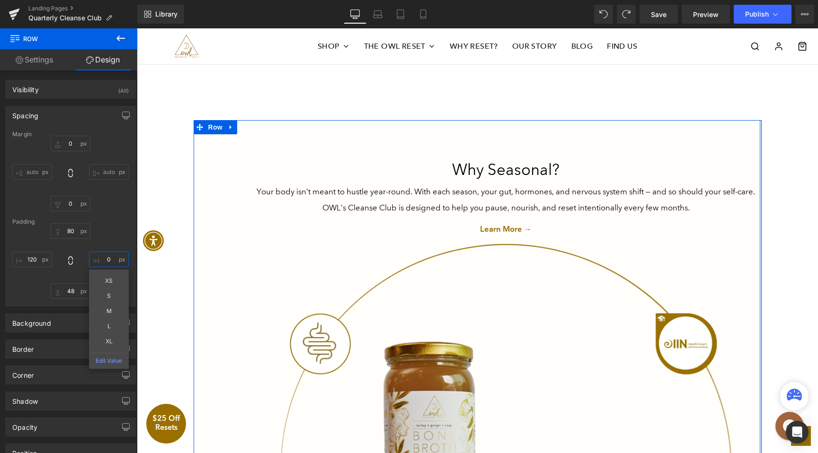
click at [110, 264] on input "0" at bounding box center [109, 260] width 40 height 16
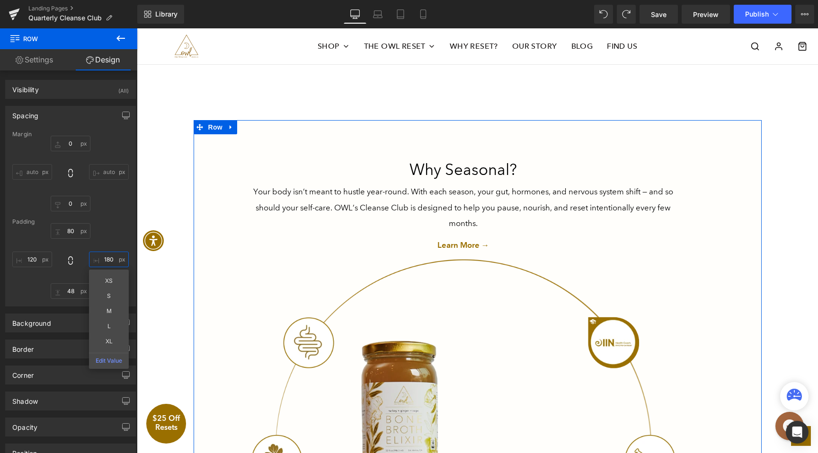
type input "190"
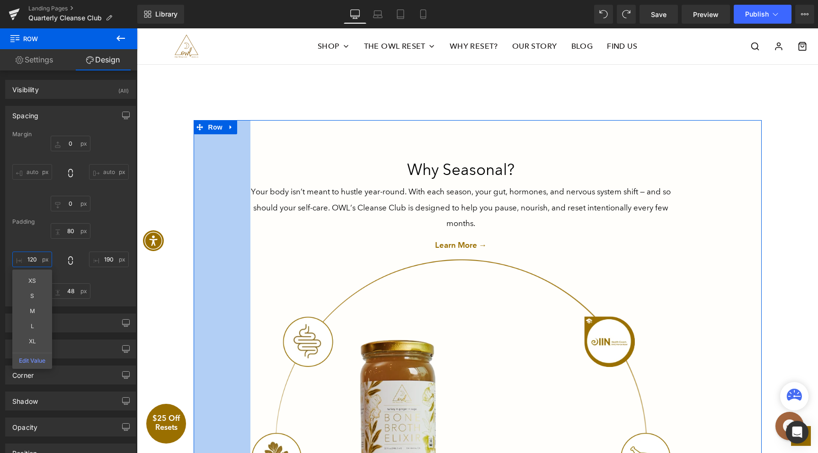
click at [33, 261] on input "120" at bounding box center [32, 260] width 40 height 16
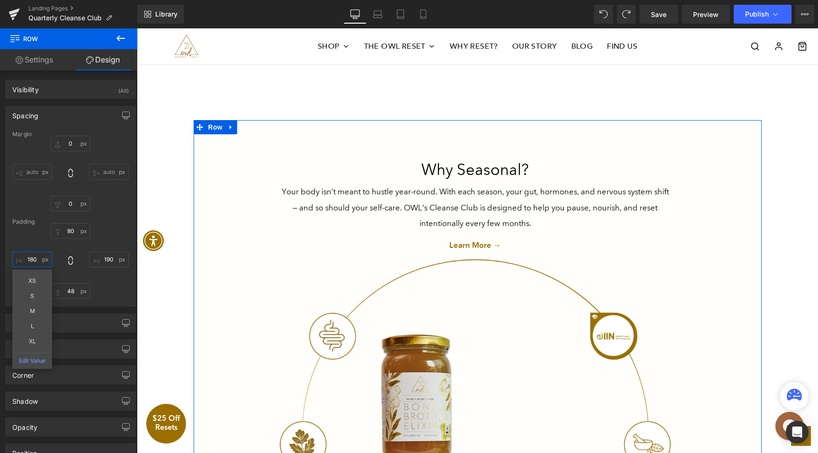
type input "190"
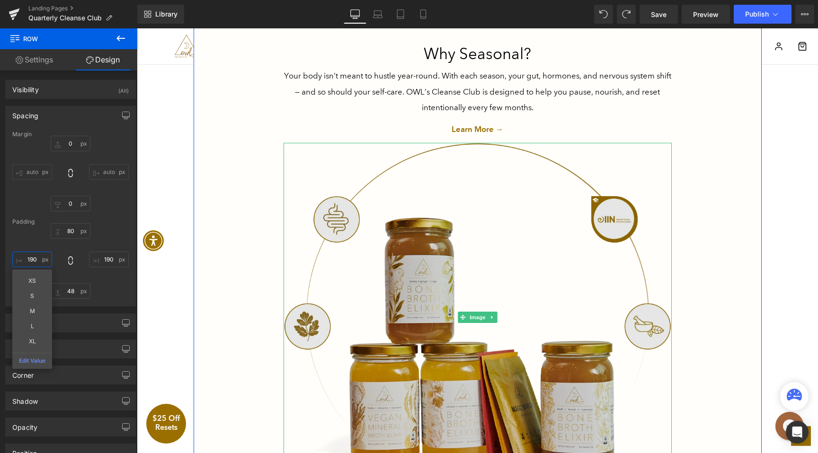
scroll to position [1398, 0]
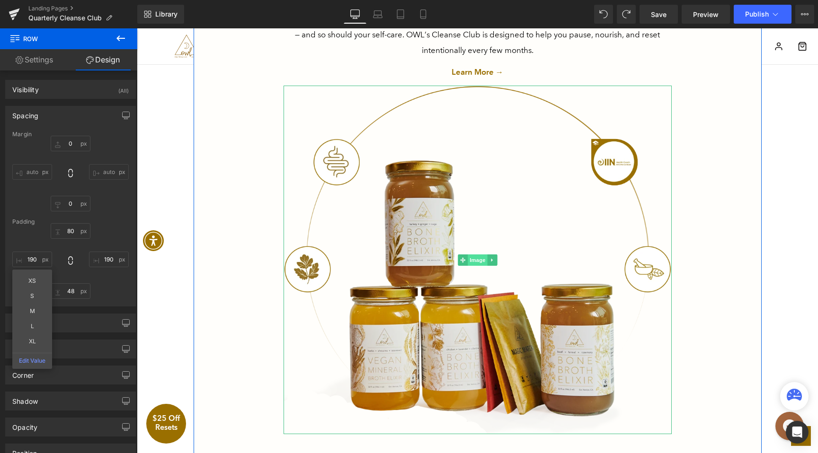
click at [476, 261] on span "Image" at bounding box center [478, 260] width 20 height 11
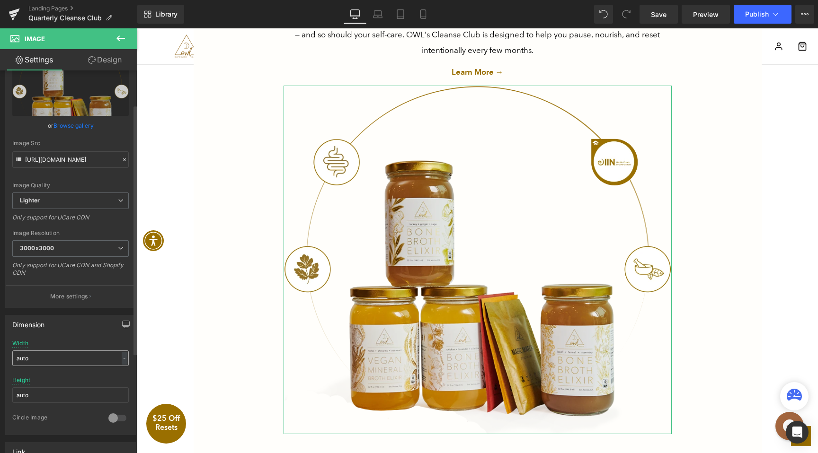
scroll to position [55, 0]
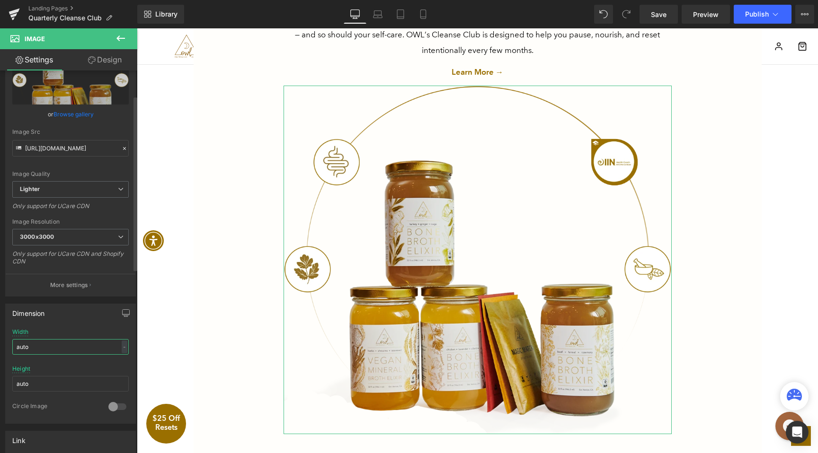
click at [66, 347] on input "auto" at bounding box center [70, 347] width 116 height 16
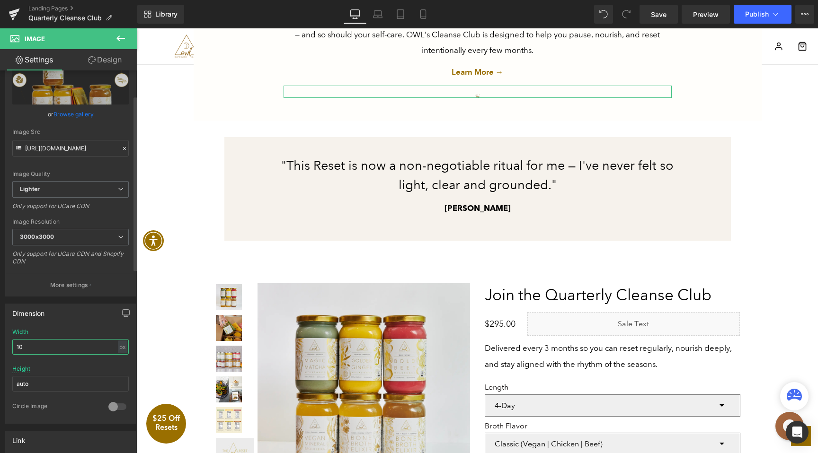
click at [79, 343] on input "10" at bounding box center [70, 347] width 116 height 16
click at [76, 345] on input "10" at bounding box center [70, 347] width 116 height 16
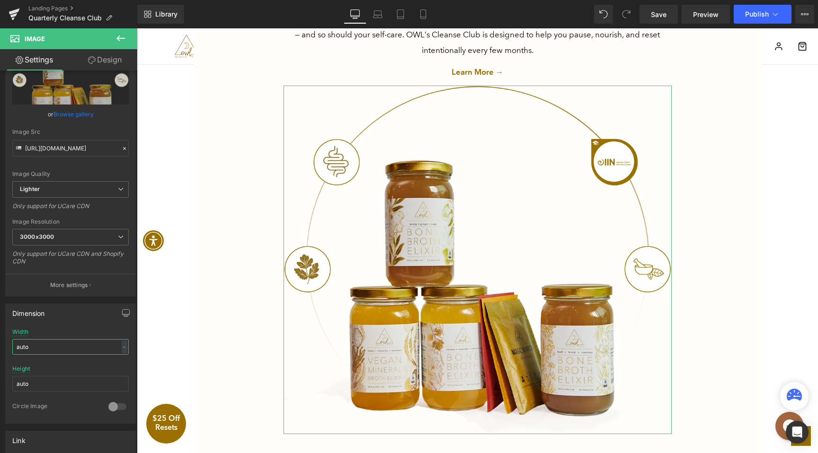
type input "auto"
click at [113, 61] on link "Design" at bounding box center [105, 59] width 69 height 21
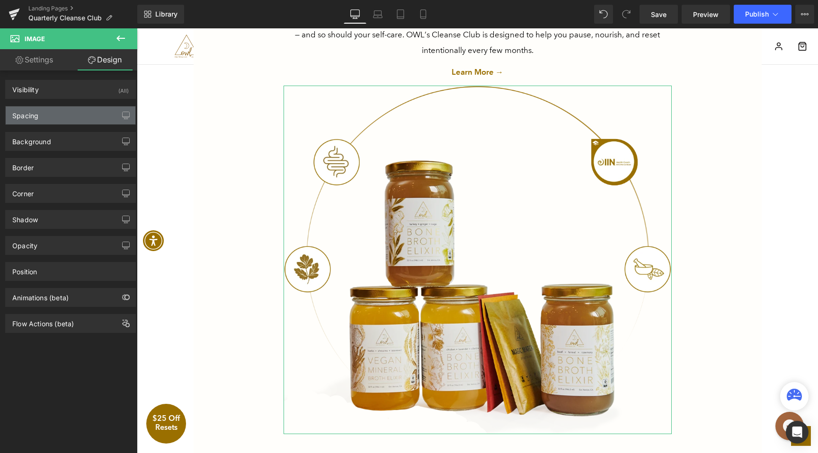
click at [58, 120] on div "Spacing" at bounding box center [71, 115] width 130 height 18
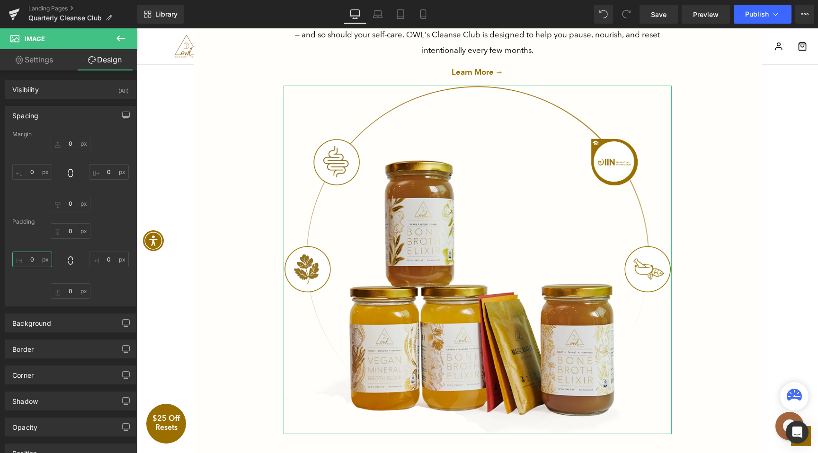
click at [36, 253] on input "0" at bounding box center [32, 260] width 40 height 16
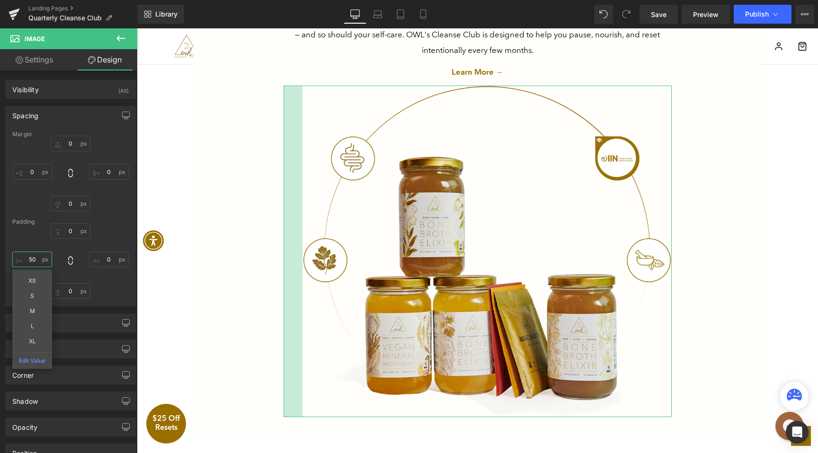
type input "60"
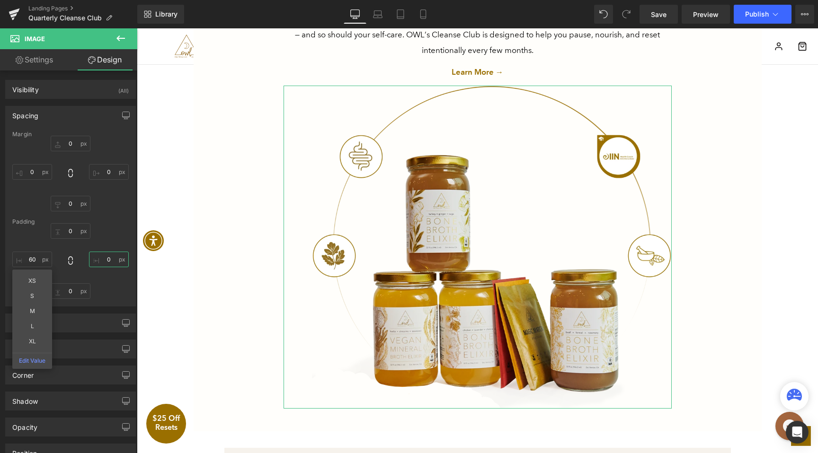
click at [116, 260] on input "0" at bounding box center [109, 260] width 40 height 16
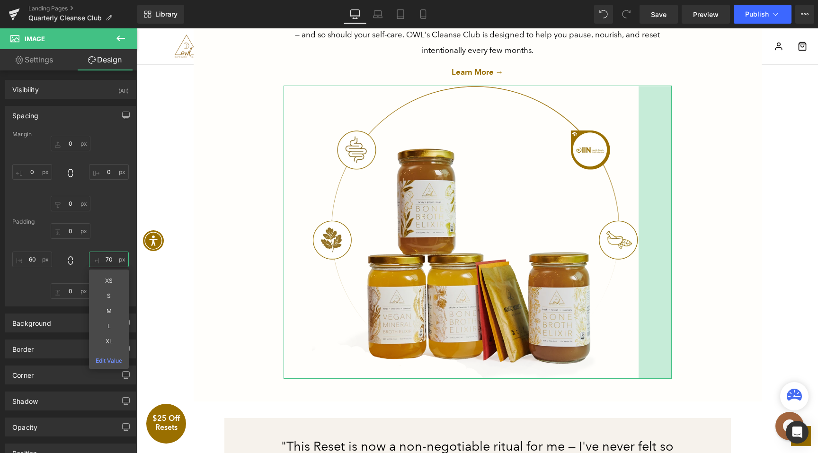
type input "80"
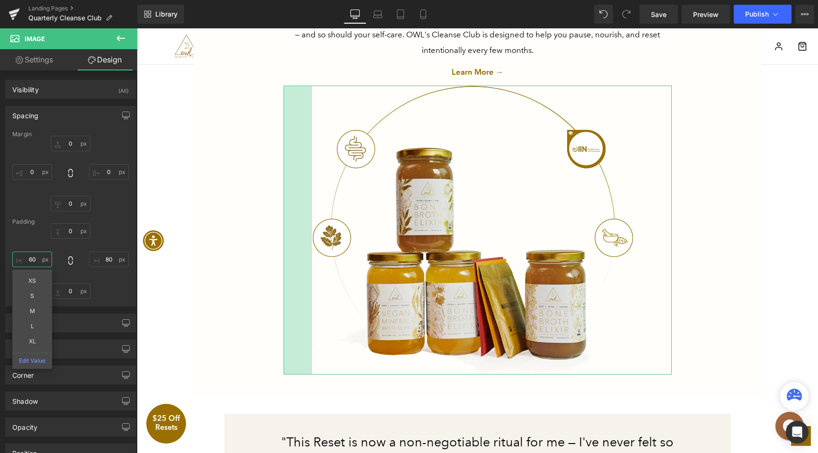
click at [44, 264] on input "60" at bounding box center [32, 260] width 40 height 16
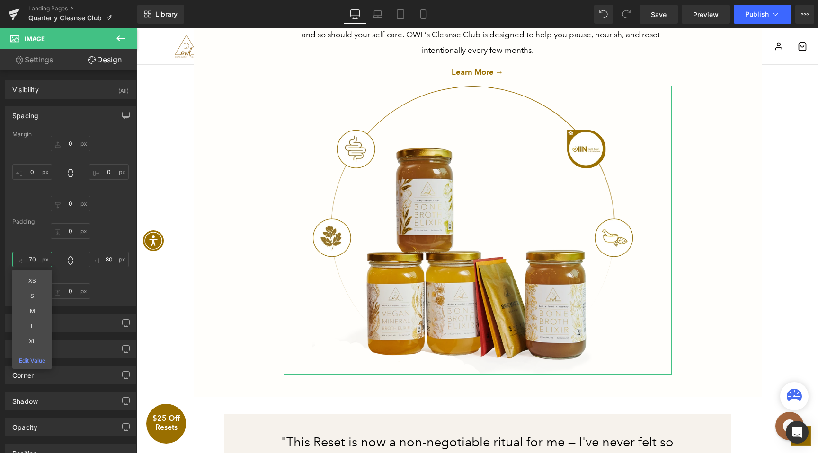
type input "80"
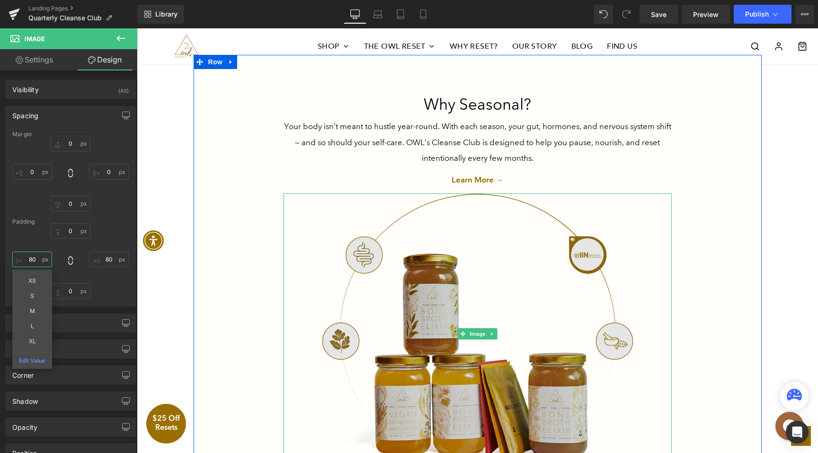
scroll to position [1212, 0]
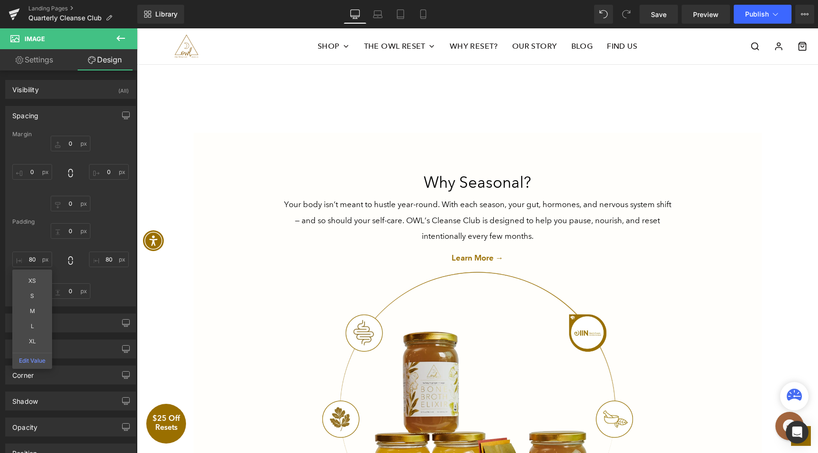
click at [775, 194] on div "Meet the Quarterly Cleanse Club Heading A quarterly delivery of OWL’s best-sell…" at bounding box center [477, 34] width 681 height 2222
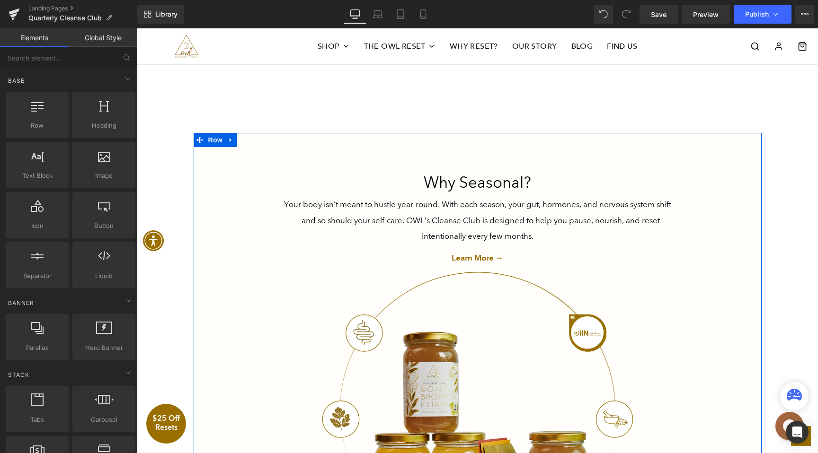
click at [215, 147] on li "Row" at bounding box center [209, 140] width 31 height 14
click at [213, 146] on span "Row" at bounding box center [215, 140] width 19 height 14
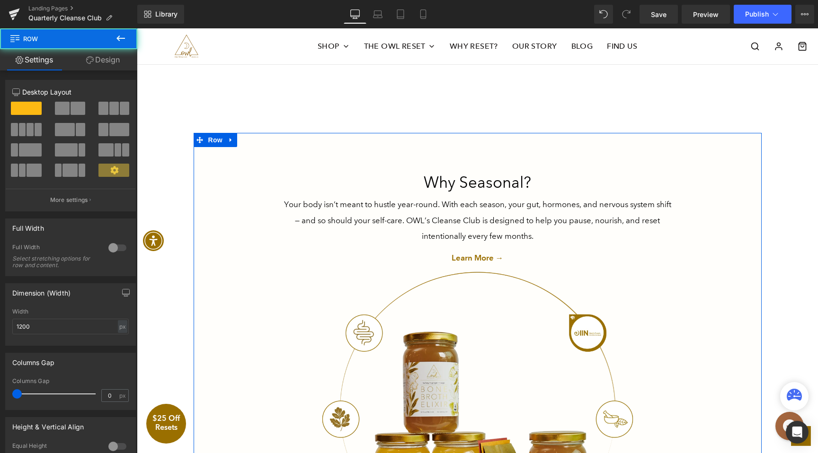
click at [106, 57] on link "Design" at bounding box center [103, 59] width 69 height 21
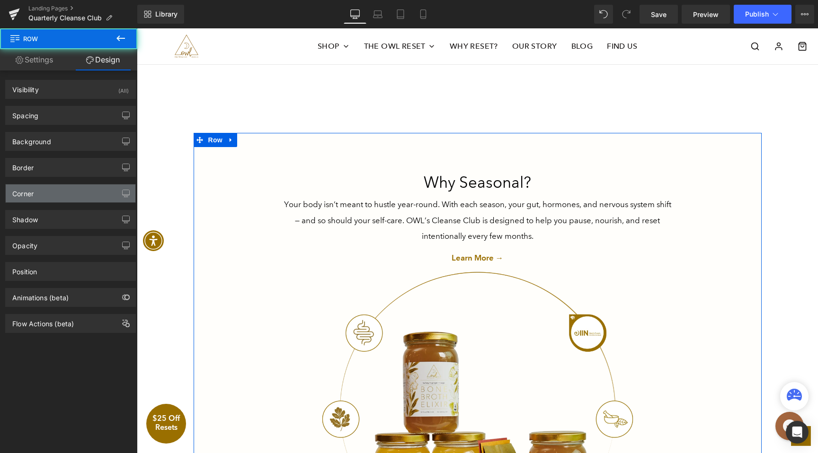
type input "0"
type input "80"
type input "190"
type input "48"
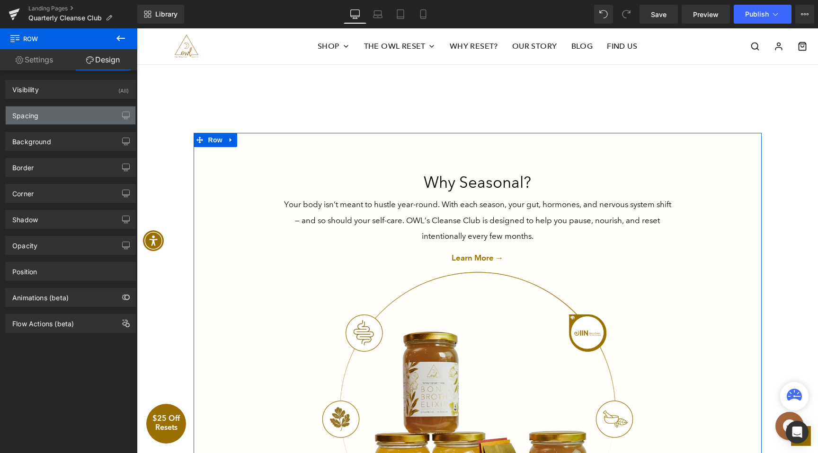
click at [38, 120] on div "Spacing" at bounding box center [71, 115] width 130 height 18
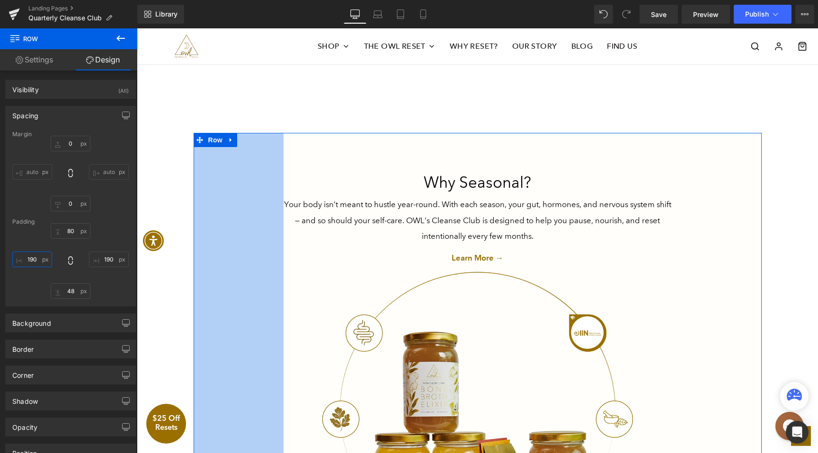
click at [31, 259] on input "190" at bounding box center [32, 260] width 40 height 16
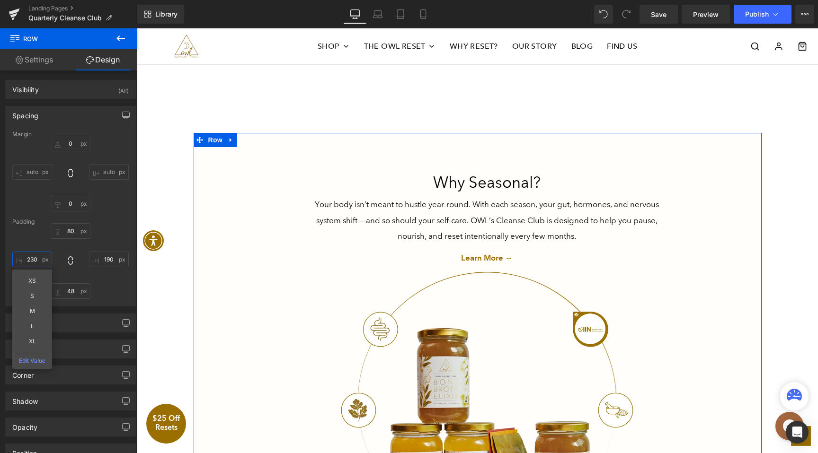
type input "240"
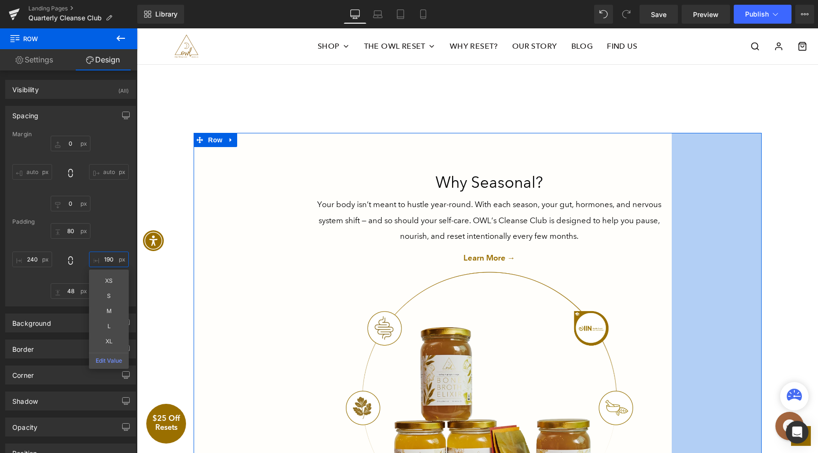
click at [105, 260] on input "190" at bounding box center [109, 260] width 40 height 16
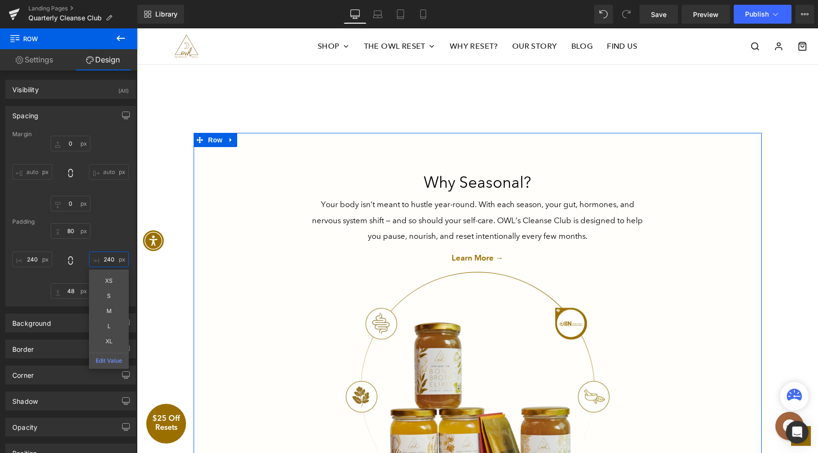
type input "250"
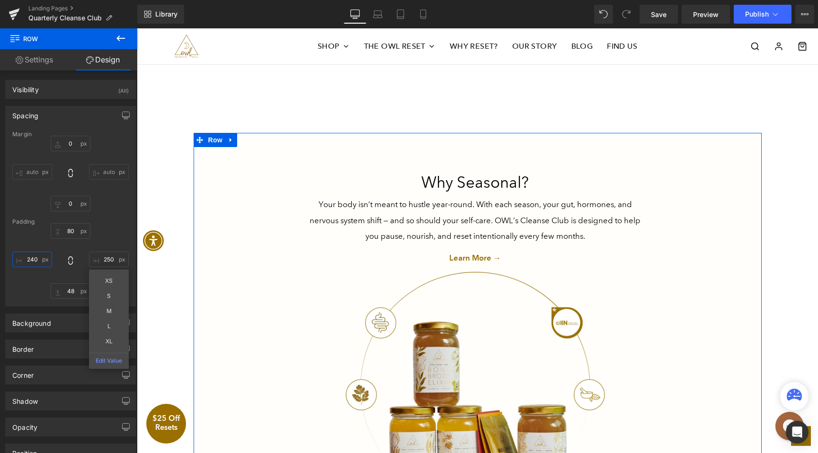
click at [36, 257] on input "240" at bounding box center [32, 260] width 40 height 16
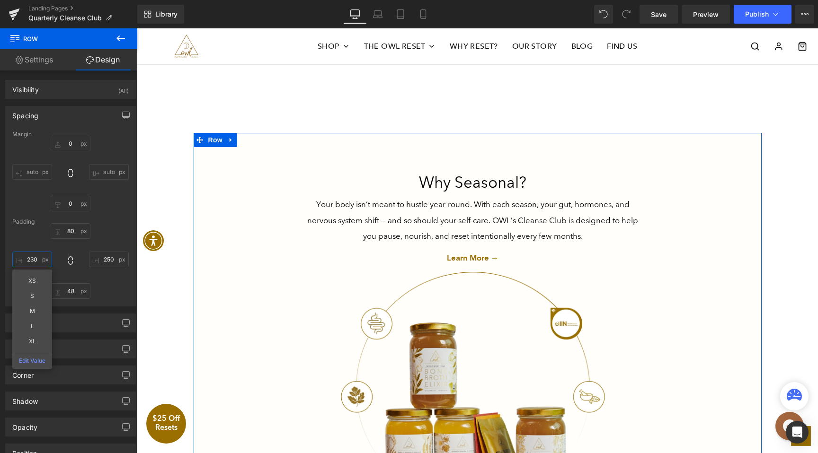
type input "220"
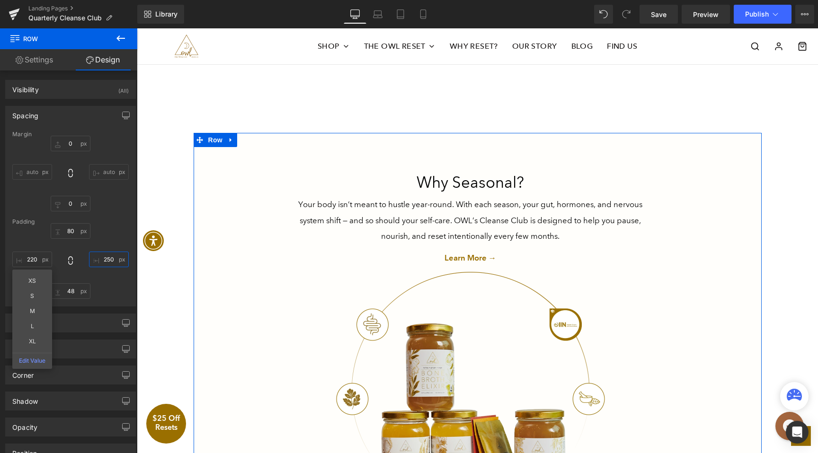
click at [108, 261] on input "250" at bounding box center [109, 260] width 40 height 16
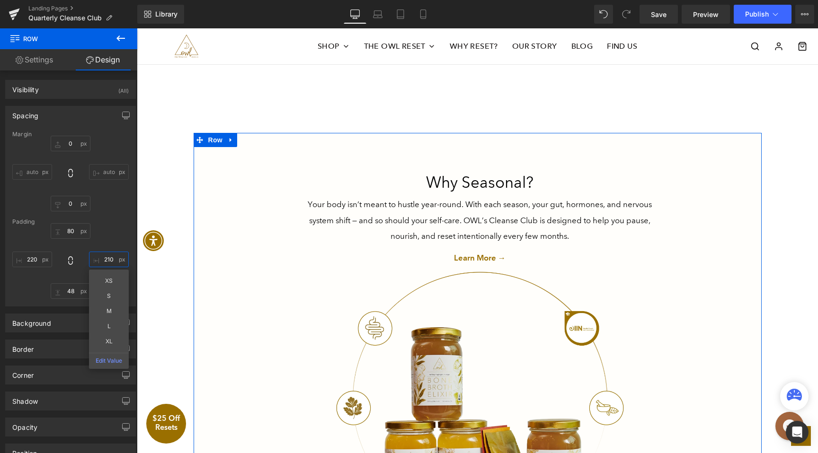
type input "220"
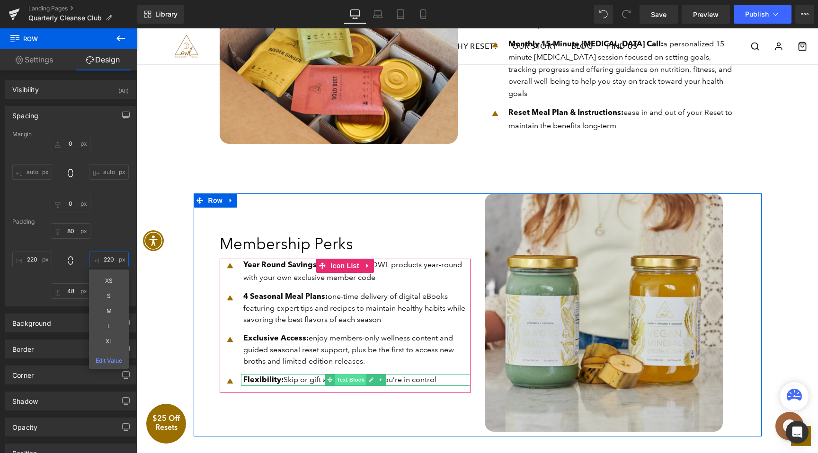
scroll to position [558, 0]
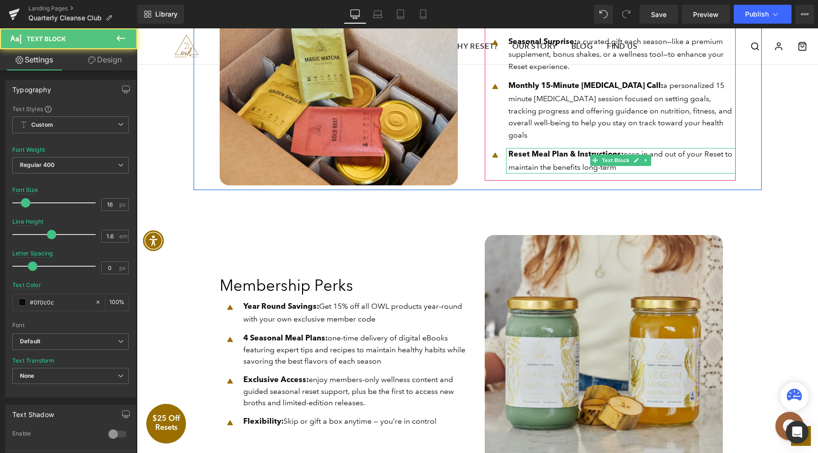
click at [583, 159] on p "Reset Meal Plan & Instructions: ease in and out of your Reset to maintain the b…" at bounding box center [621, 160] width 227 height 25
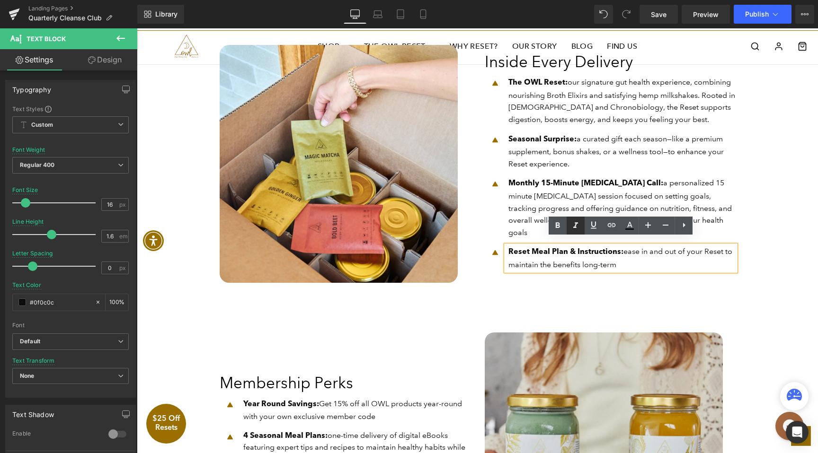
scroll to position [461, 0]
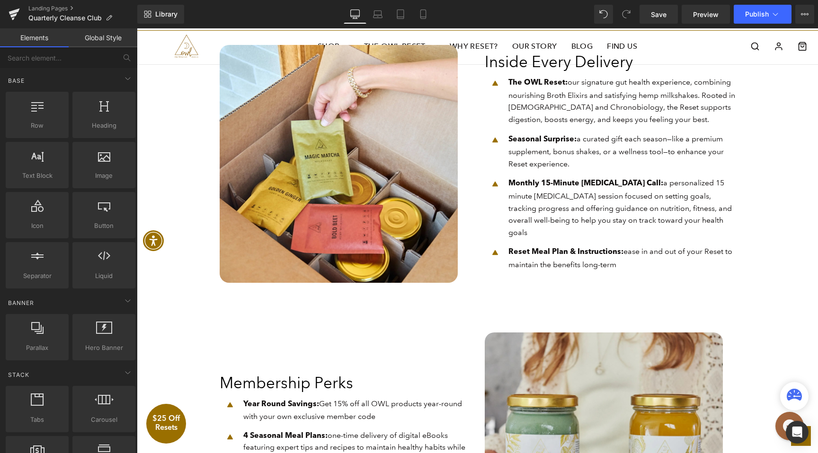
scroll to position [424, 0]
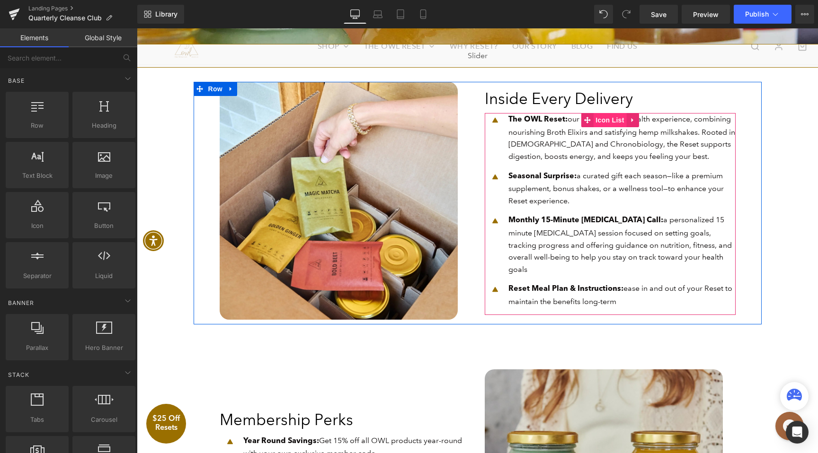
click at [602, 127] on span "Icon List" at bounding box center [609, 120] width 33 height 14
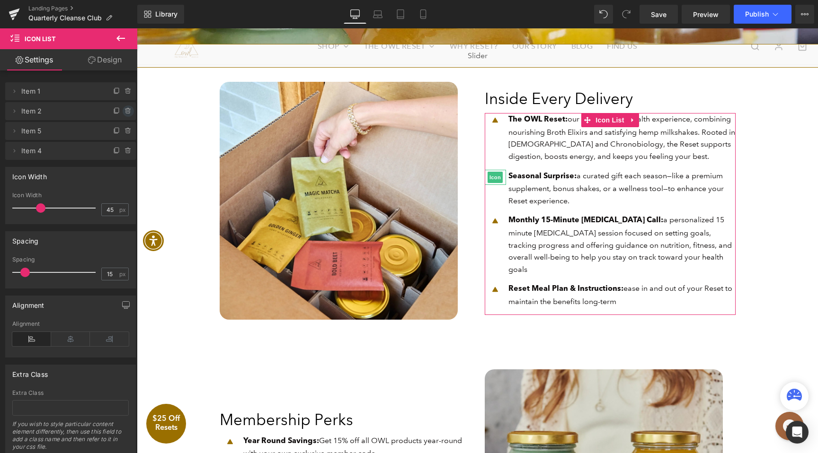
click at [124, 111] on icon at bounding box center [128, 111] width 8 height 8
click at [115, 111] on button "Delete" at bounding box center [118, 112] width 30 height 12
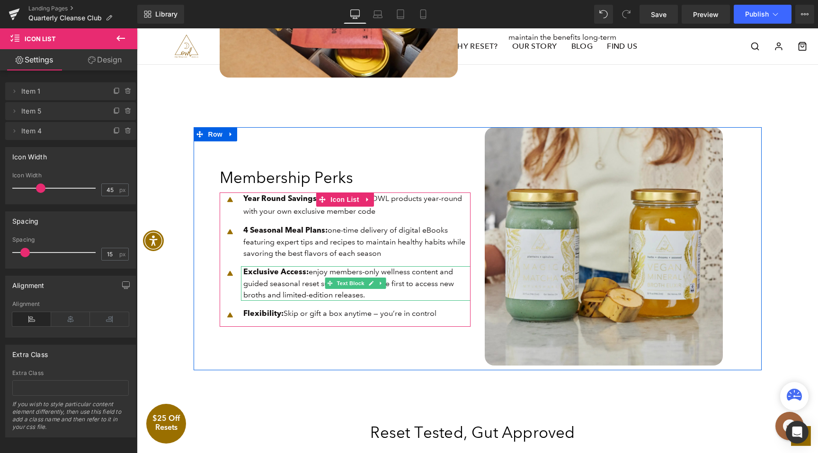
scroll to position [706, 0]
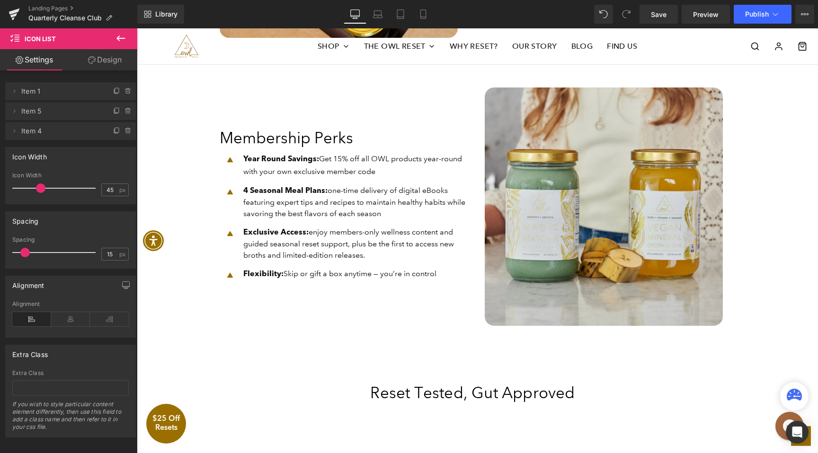
click at [123, 39] on icon at bounding box center [120, 38] width 11 height 11
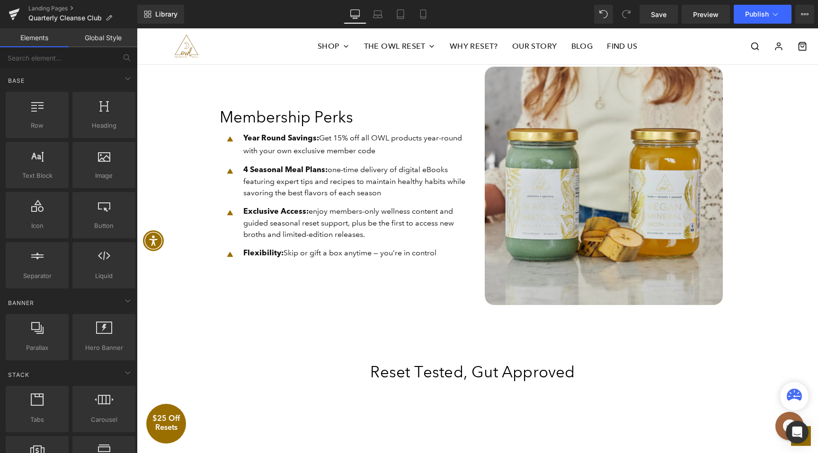
scroll to position [728, 0]
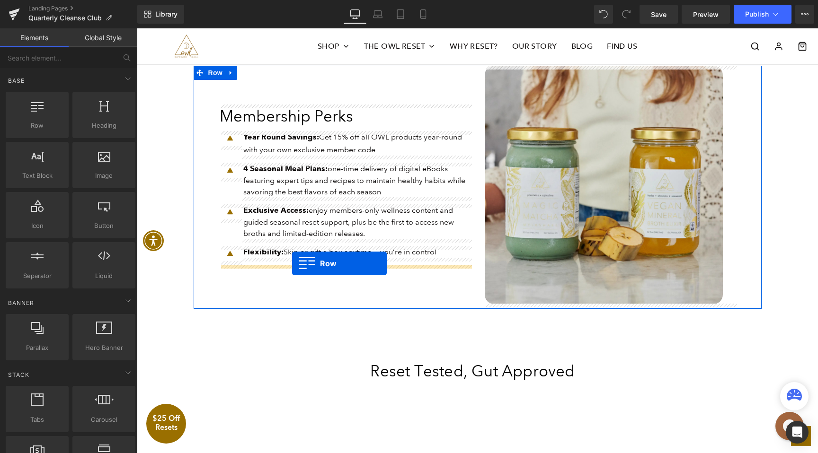
drag, startPoint x: 179, startPoint y: 132, endPoint x: 292, endPoint y: 264, distance: 173.1
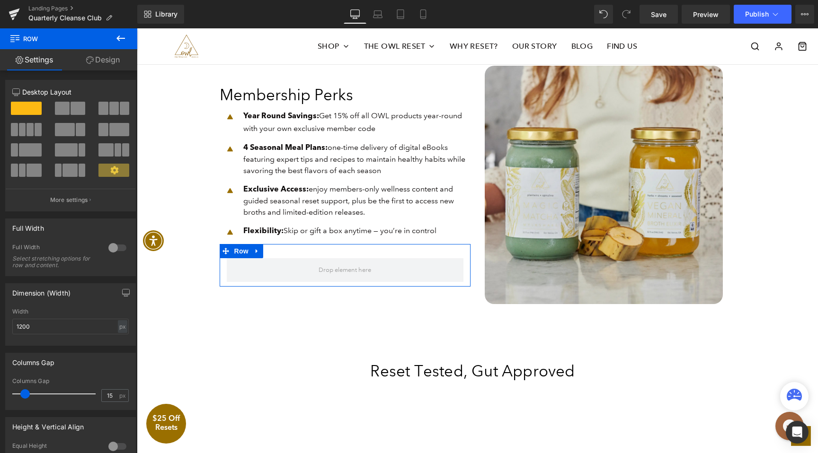
click at [111, 133] on span at bounding box center [119, 129] width 20 height 13
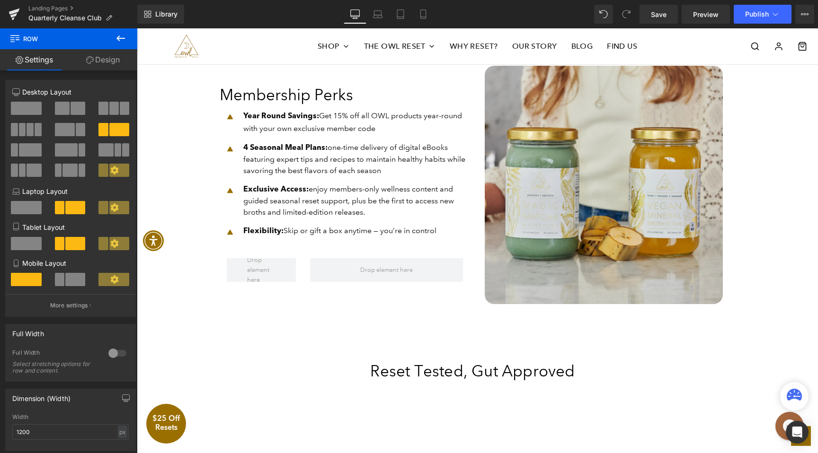
click at [120, 38] on icon at bounding box center [120, 38] width 9 height 6
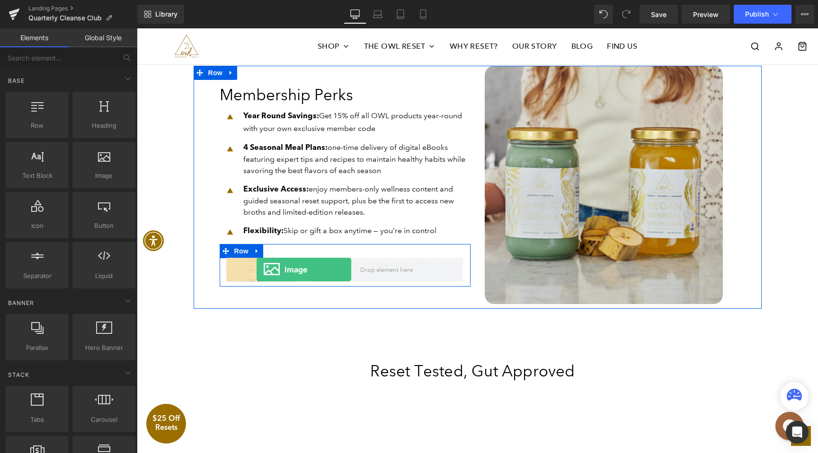
drag, startPoint x: 226, startPoint y: 195, endPoint x: 256, endPoint y: 270, distance: 80.7
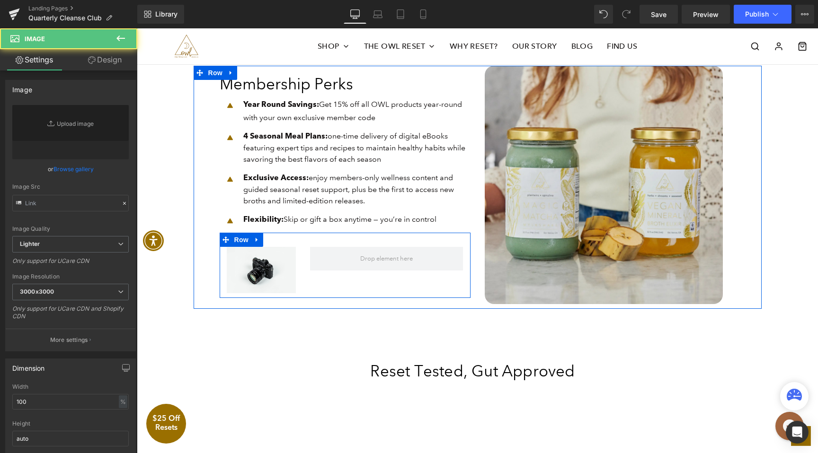
type input "//d1um8515vdn9kb.cloudfront.net/images/parallax.jpg"
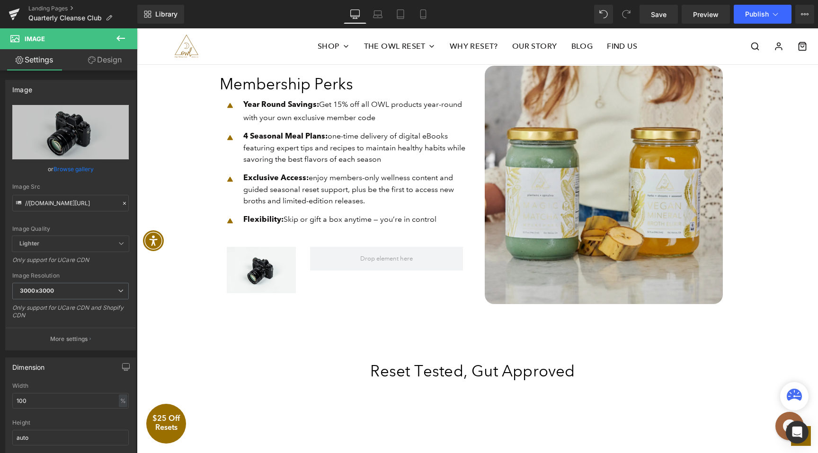
click at [123, 46] on button at bounding box center [120, 38] width 33 height 21
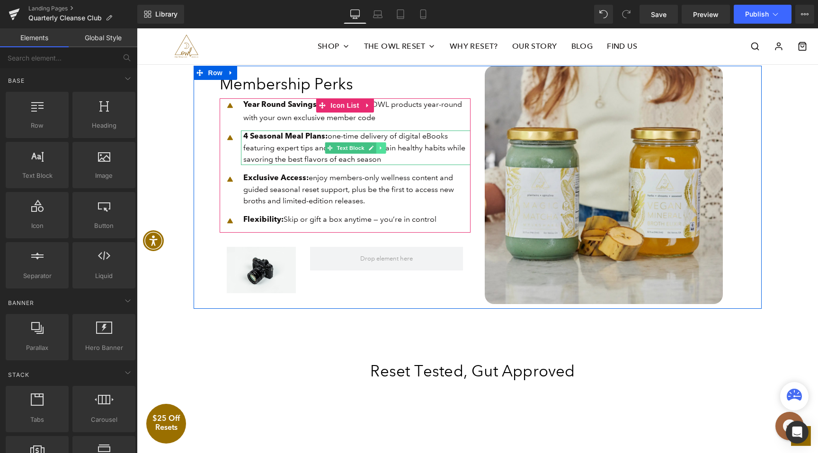
click at [378, 148] on link at bounding box center [381, 147] width 10 height 11
click at [378, 148] on icon at bounding box center [375, 147] width 5 height 5
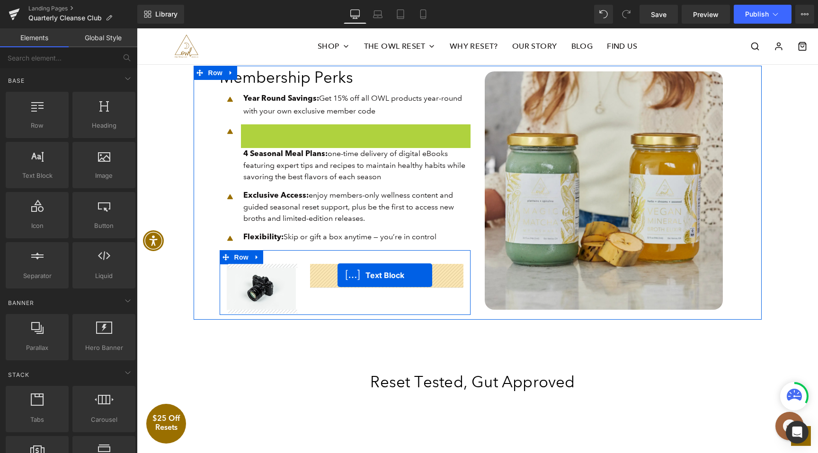
drag, startPoint x: 315, startPoint y: 142, endPoint x: 337, endPoint y: 275, distance: 134.8
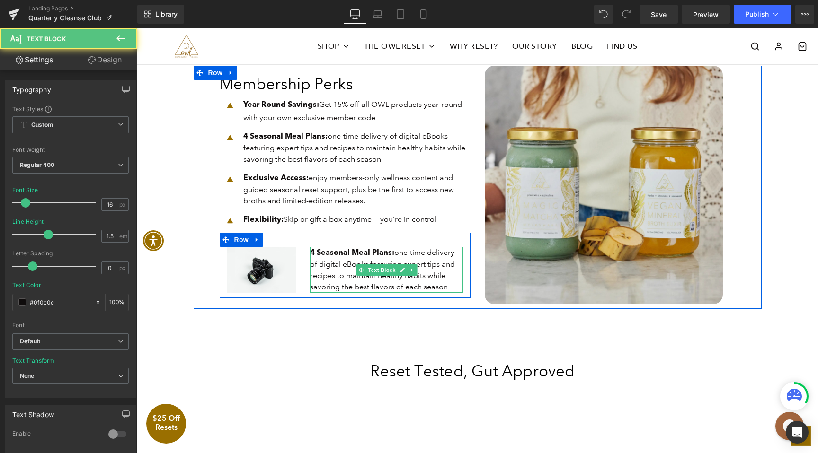
click at [326, 260] on span "4 Seasonal Meal Plans : one-time delivery of digital eBooks featuring expert ti…" at bounding box center [382, 270] width 145 height 44
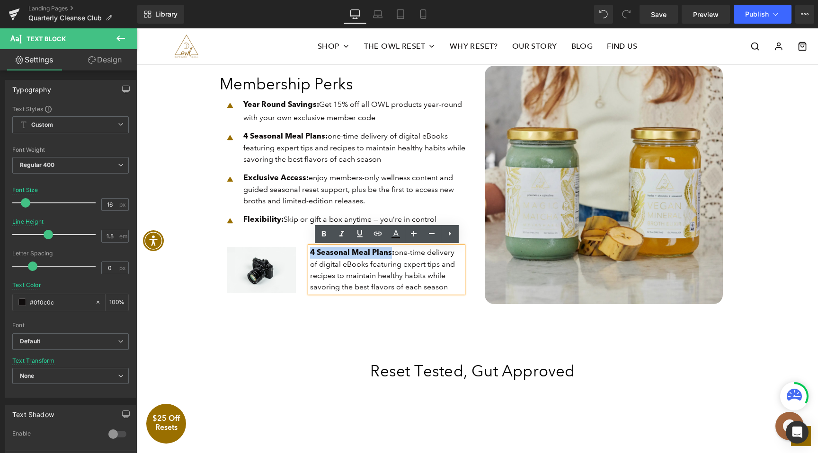
drag, startPoint x: 390, startPoint y: 254, endPoint x: 306, endPoint y: 253, distance: 84.2
click at [306, 253] on div "4 Seasonal Meal Plans : one-time delivery of digital eBooks featuring expert ti…" at bounding box center [386, 270] width 167 height 46
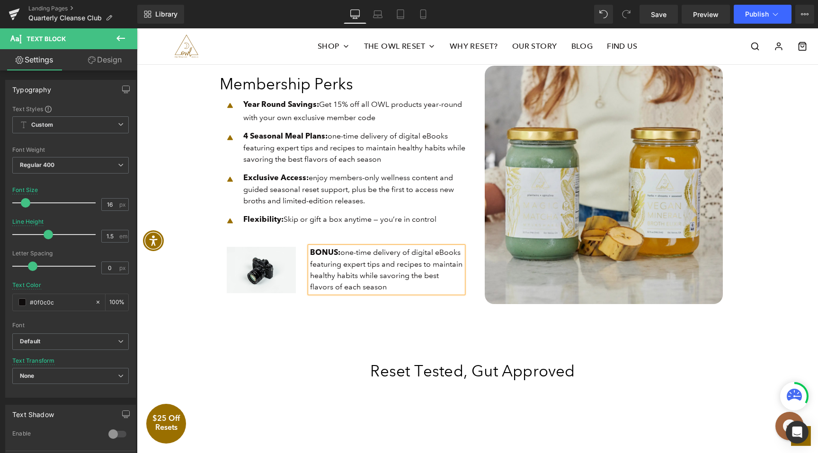
drag, startPoint x: 390, startPoint y: 290, endPoint x: 344, endPoint y: 251, distance: 60.8
click at [344, 251] on p "BONUS : one-time delivery of digital eBooks featuring expert tips and recipes t…" at bounding box center [386, 270] width 153 height 46
drag, startPoint x: 337, startPoint y: 252, endPoint x: 309, endPoint y: 251, distance: 28.4
click at [310, 251] on div "BONUS : one-time delivery of digital eBooks featuring expert tips and recipes t…" at bounding box center [386, 270] width 153 height 46
click at [396, 284] on p "BONUS : one-time delivery of digital eBooks featuring expert tips and recipes t…" at bounding box center [386, 270] width 153 height 46
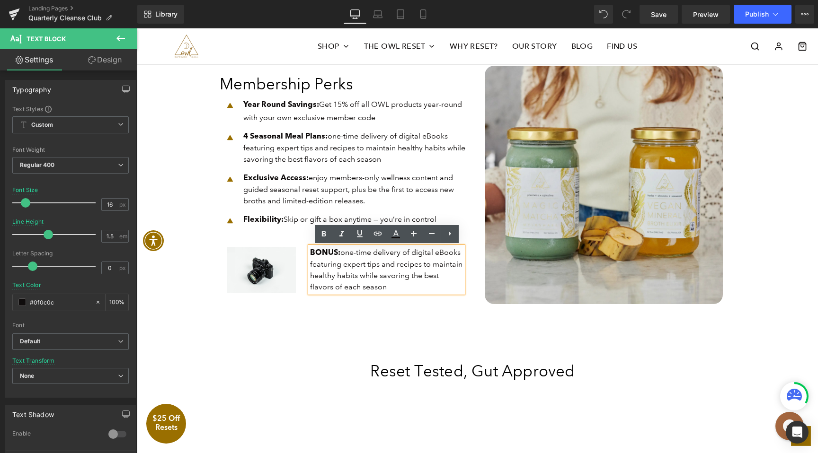
drag, startPoint x: 391, startPoint y: 289, endPoint x: 344, endPoint y: 252, distance: 60.7
click at [344, 252] on p "BONUS : one-time delivery of digital eBooks featuring expert tips and recipes t…" at bounding box center [386, 270] width 153 height 46
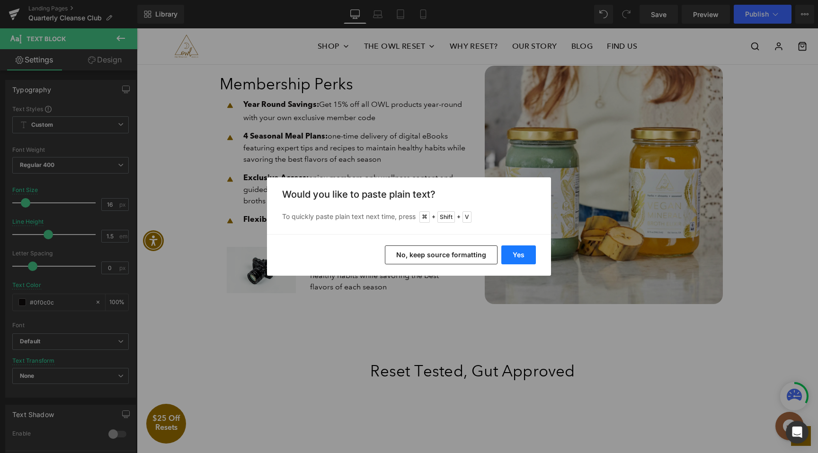
drag, startPoint x: 514, startPoint y: 261, endPoint x: 294, endPoint y: 262, distance: 220.0
click at [514, 261] on button "Yes" at bounding box center [518, 255] width 35 height 19
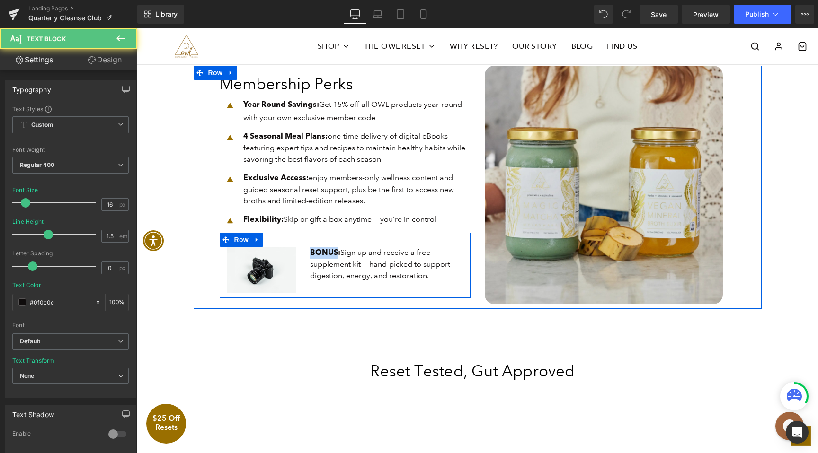
drag, startPoint x: 337, startPoint y: 253, endPoint x: 305, endPoint y: 253, distance: 32.6
click at [305, 253] on div "BONUS : Sign up and receive a free supplement kit — hand-picked to support dige…" at bounding box center [386, 264] width 167 height 35
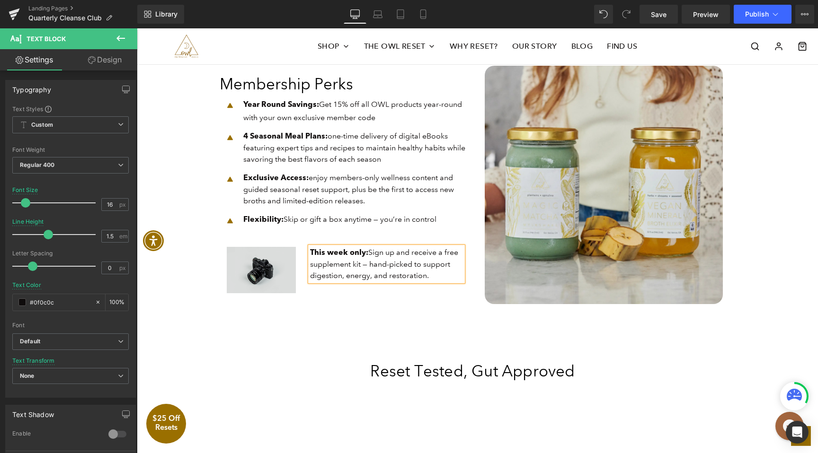
click at [234, 252] on img at bounding box center [262, 270] width 70 height 46
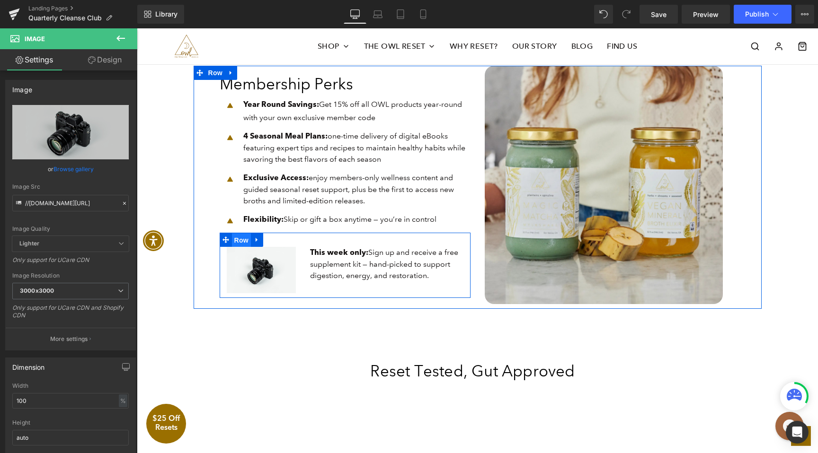
click at [240, 240] on span "Row" at bounding box center [241, 240] width 19 height 14
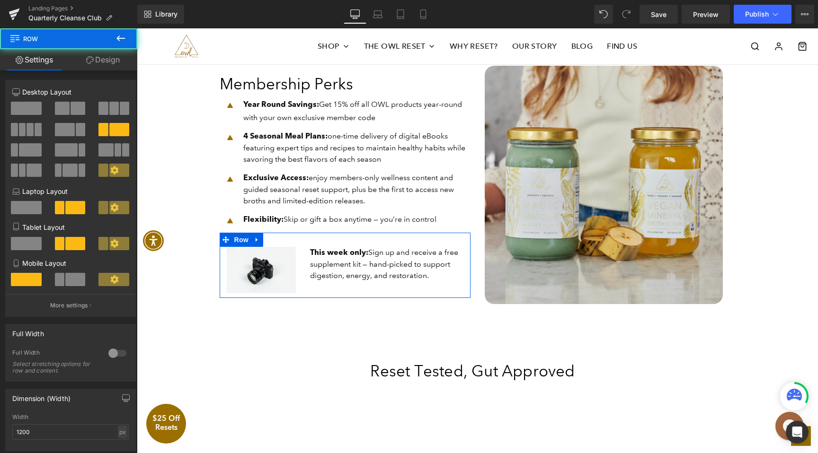
click at [115, 52] on link "Design" at bounding box center [103, 59] width 69 height 21
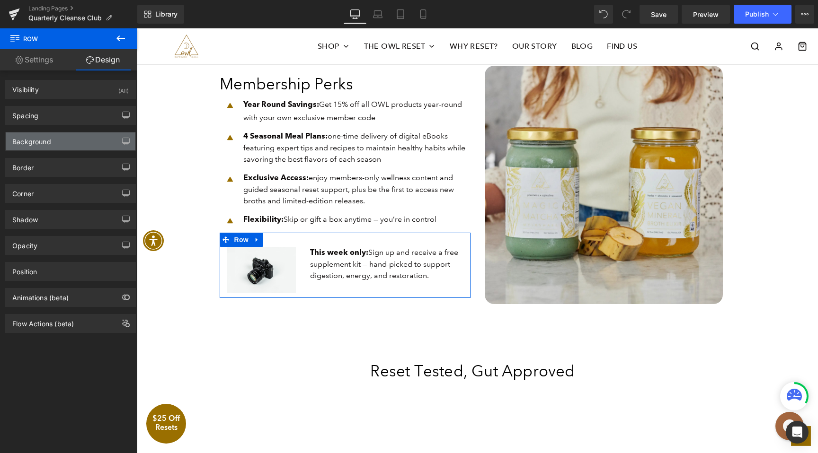
click at [55, 141] on div "Background" at bounding box center [71, 141] width 130 height 18
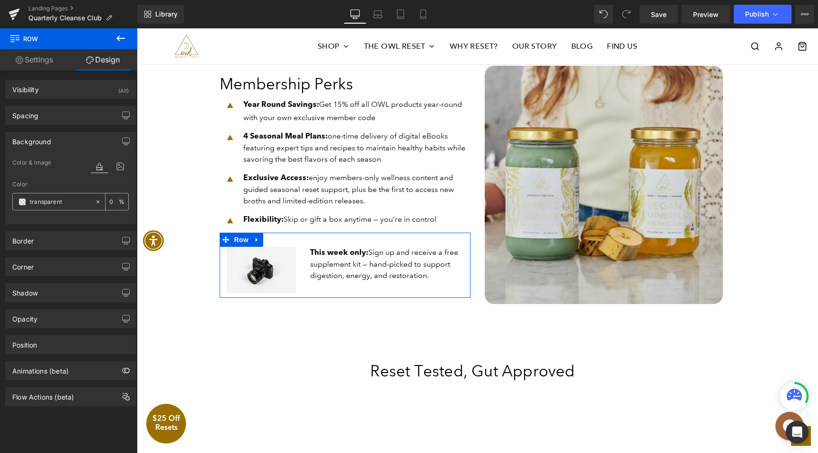
click at [69, 203] on input "transparent" at bounding box center [60, 202] width 61 height 10
type input "#9a6"
type input "100"
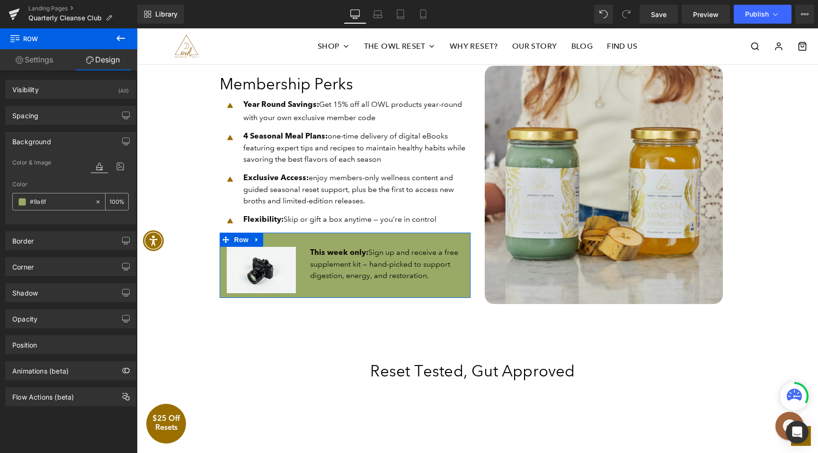
type input "#9a6f0"
type input "0"
type input "#9a6f00"
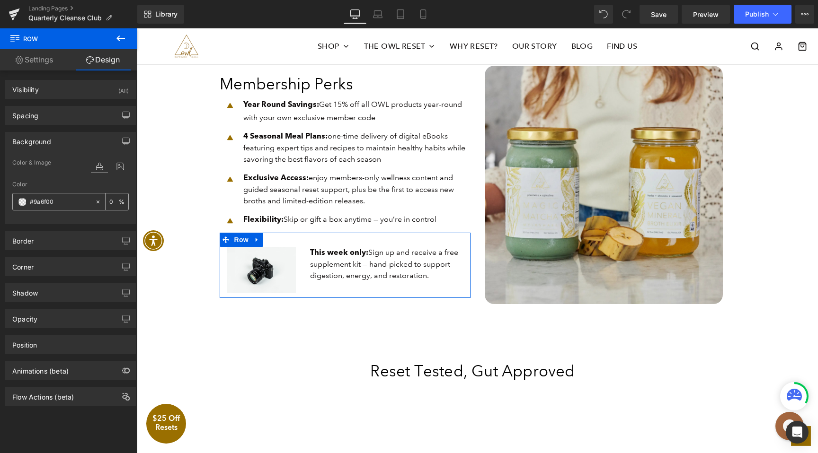
type input "100"
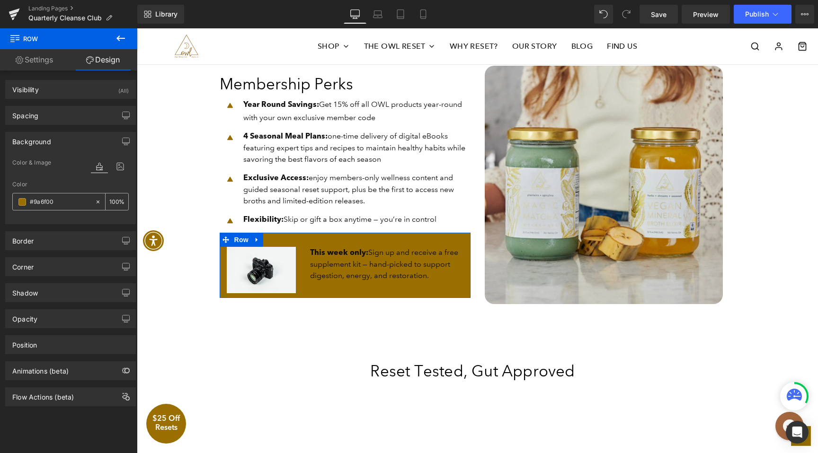
type input "#9a6f00"
click at [115, 198] on div "100 %" at bounding box center [117, 202] width 23 height 17
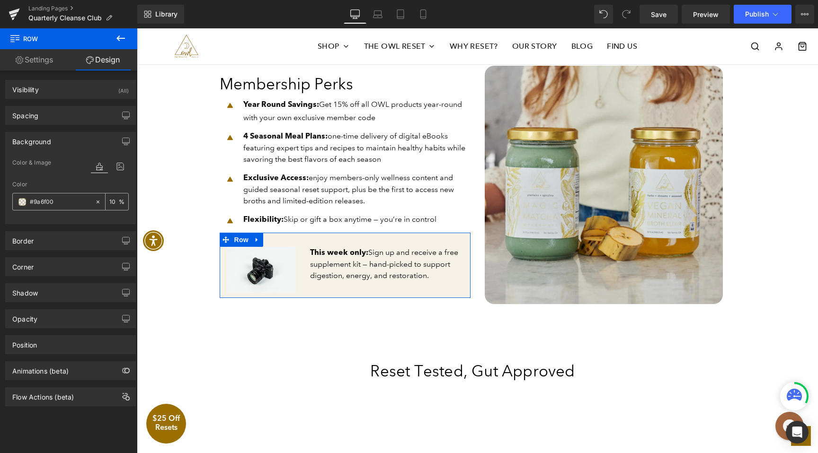
type input "11"
click at [90, 240] on div "Border" at bounding box center [71, 241] width 130 height 18
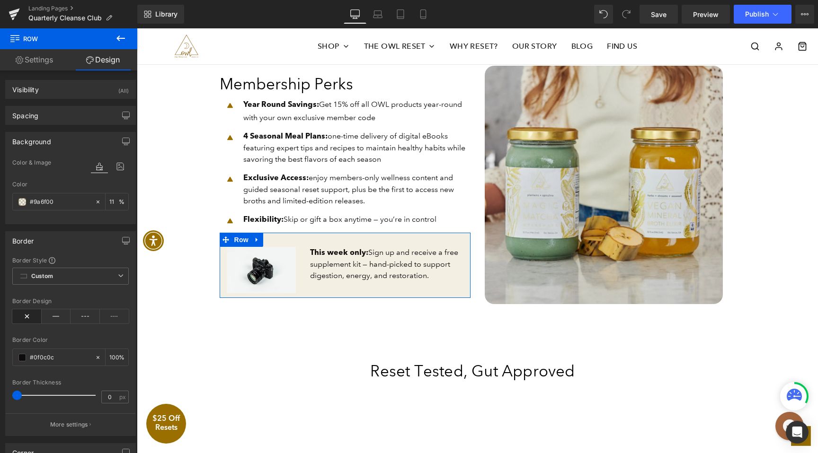
click at [87, 234] on div "Border" at bounding box center [71, 241] width 130 height 18
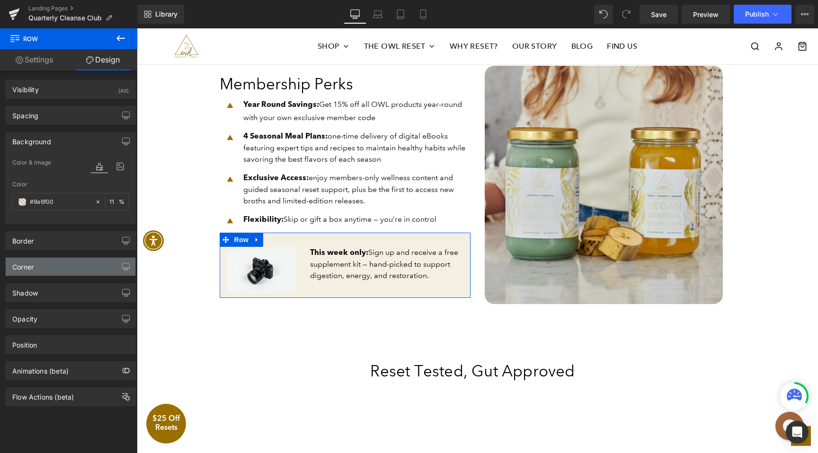
click at [68, 271] on div "Corner" at bounding box center [71, 267] width 130 height 18
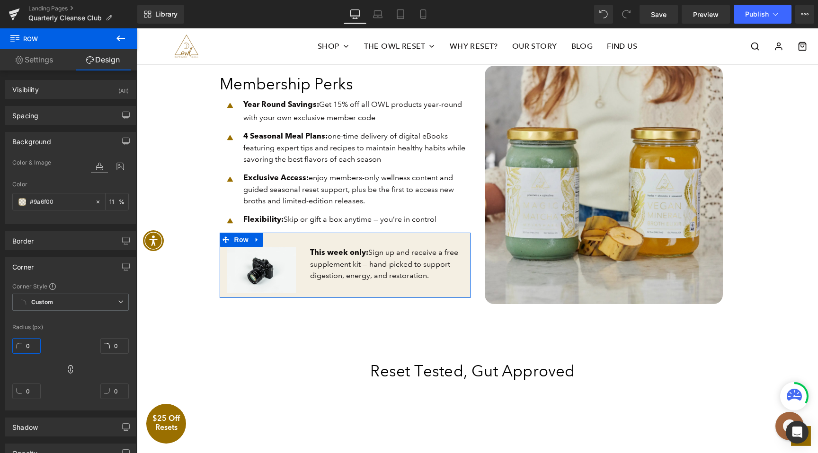
click at [27, 344] on input "0" at bounding box center [26, 346] width 28 height 16
type input "1"
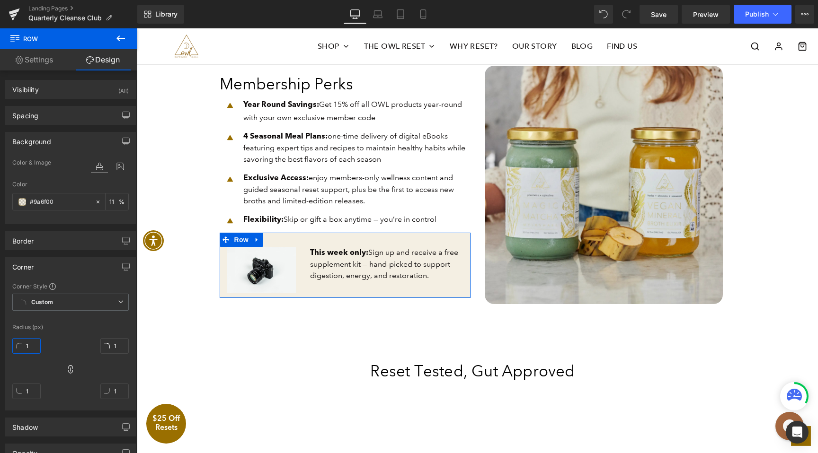
type input "2"
type input "3"
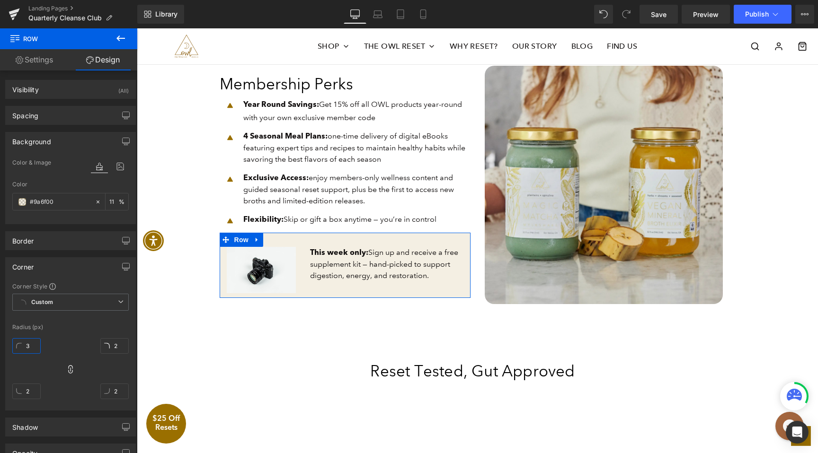
type input "3"
type input "4"
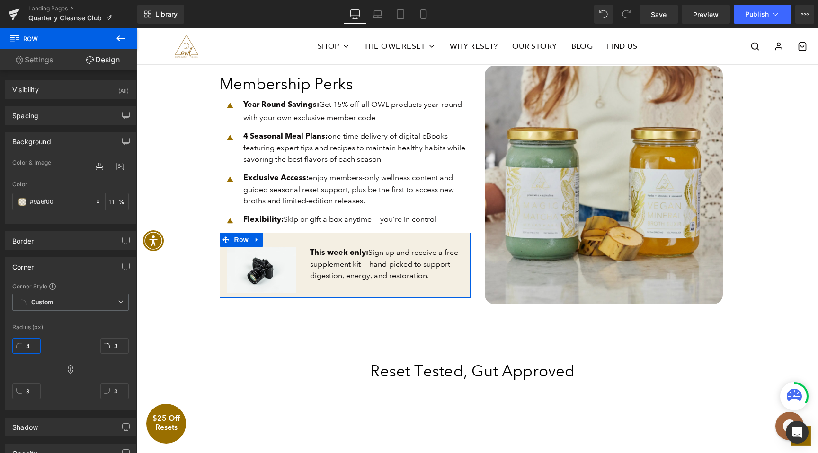
type input "4"
type input "5"
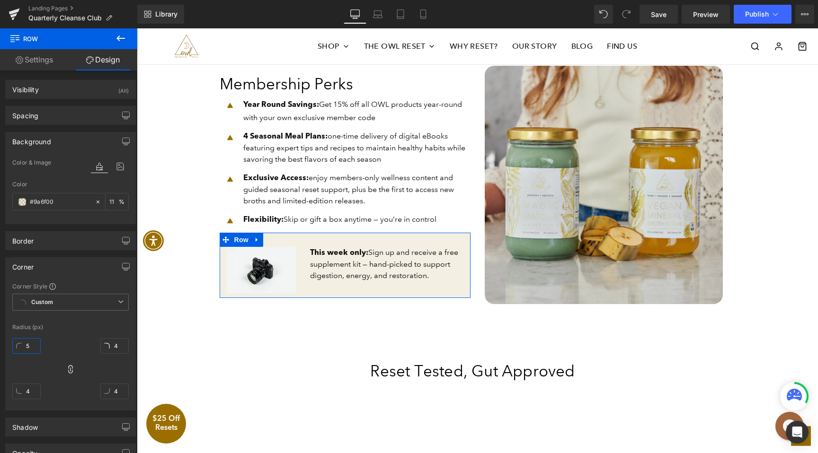
type input "5"
type input "6"
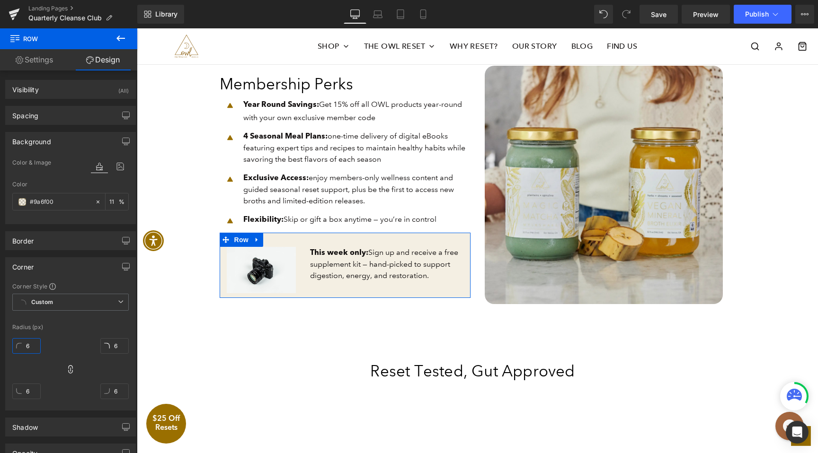
type input "7"
type input "8"
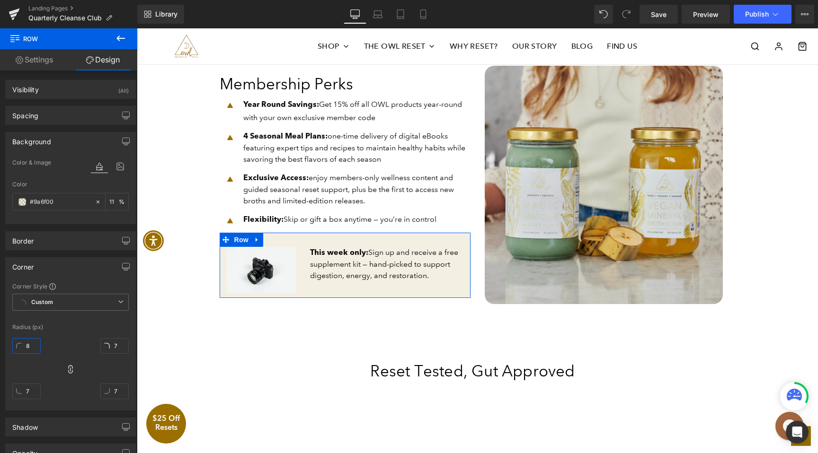
type input "8"
type input "9"
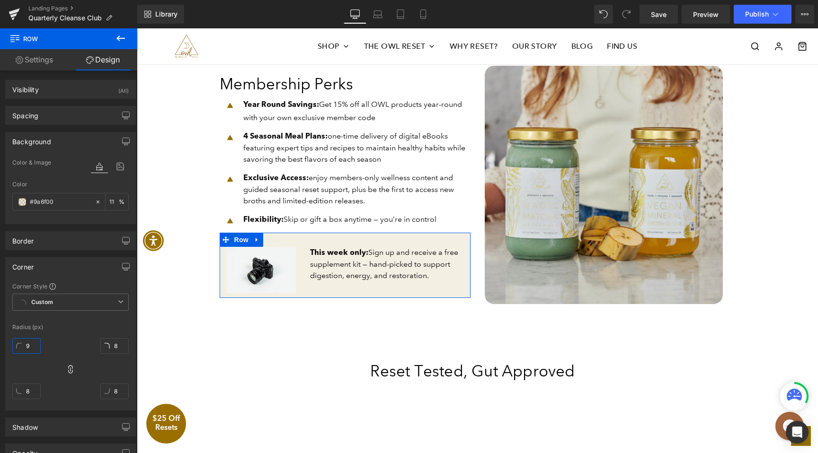
type input "9"
type input "10"
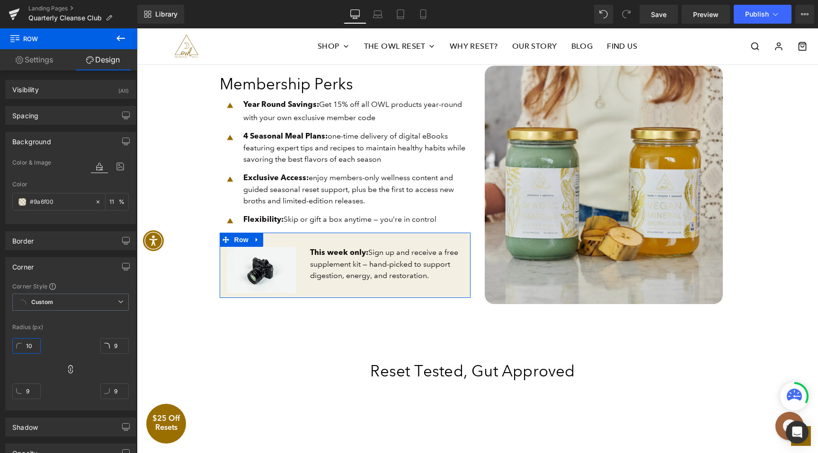
type input "10"
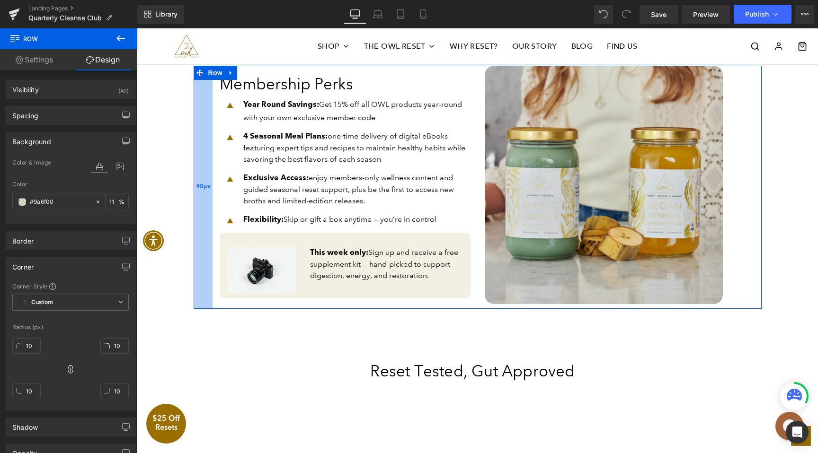
click at [198, 203] on div "40px" at bounding box center [203, 187] width 19 height 243
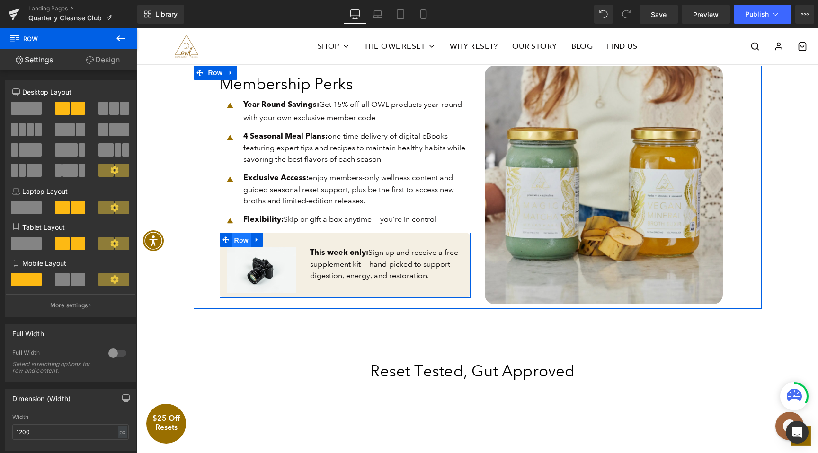
click at [246, 238] on span "Row" at bounding box center [241, 240] width 19 height 14
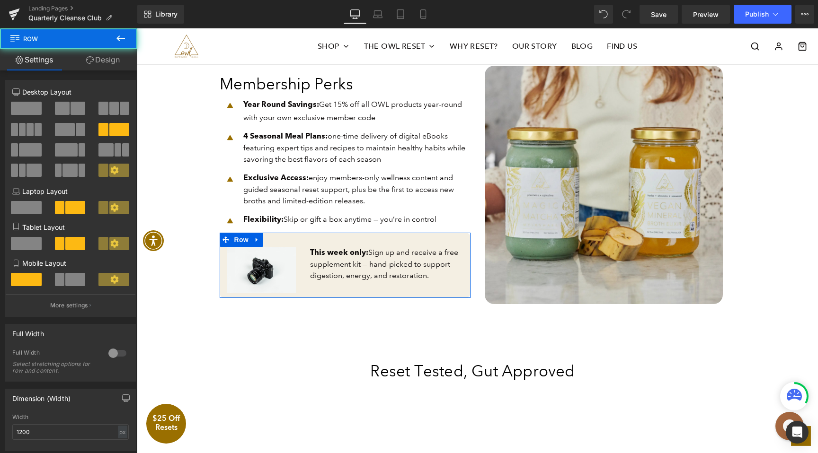
drag, startPoint x: 100, startPoint y: 61, endPoint x: 70, endPoint y: 118, distance: 64.6
click at [100, 61] on link "Design" at bounding box center [103, 59] width 69 height 21
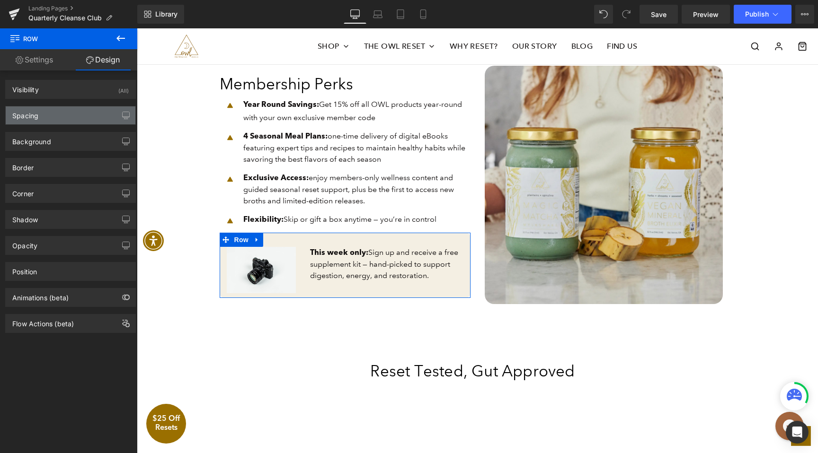
click at [62, 122] on div "Spacing" at bounding box center [71, 115] width 130 height 18
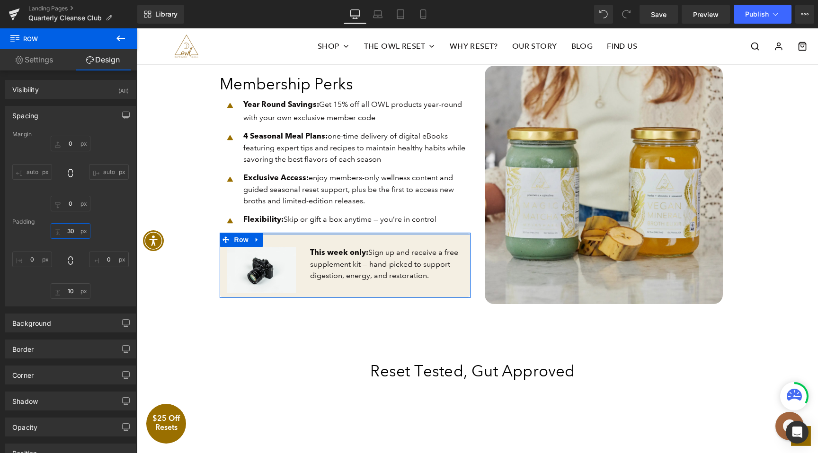
click at [70, 232] on input "30" at bounding box center [71, 231] width 40 height 16
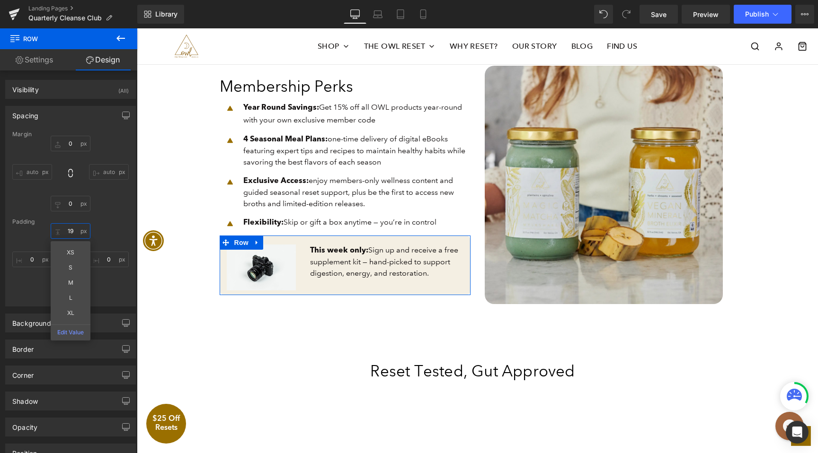
type input "18"
click at [93, 224] on div "Margin 0px 0 auto auto 0px 0 auto auto Padding 18 18 XS S M L XL Edit Value 0px…" at bounding box center [71, 218] width 130 height 175
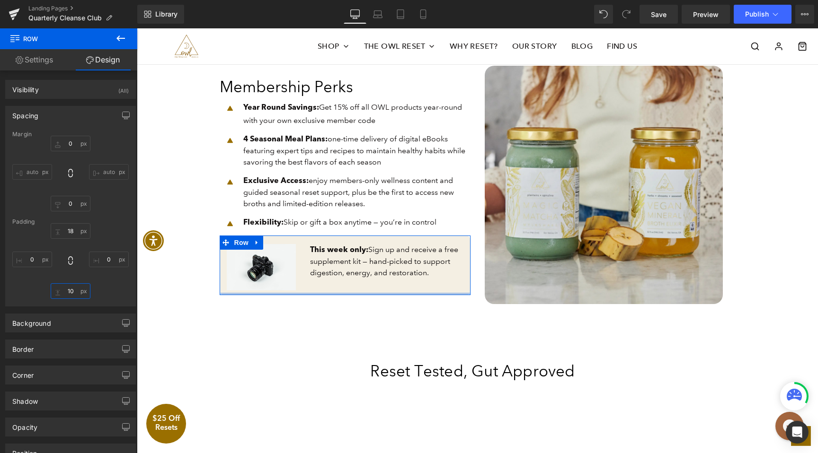
click at [66, 294] on input "10" at bounding box center [71, 291] width 40 height 16
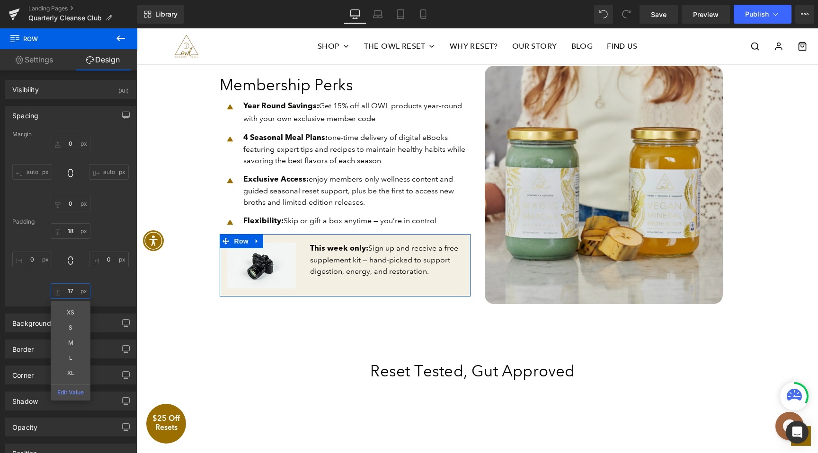
type input "18"
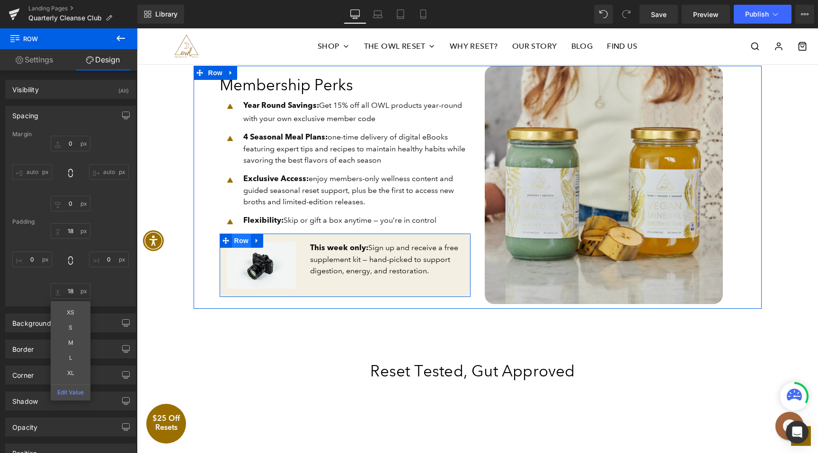
click at [244, 239] on span "Row" at bounding box center [241, 241] width 19 height 14
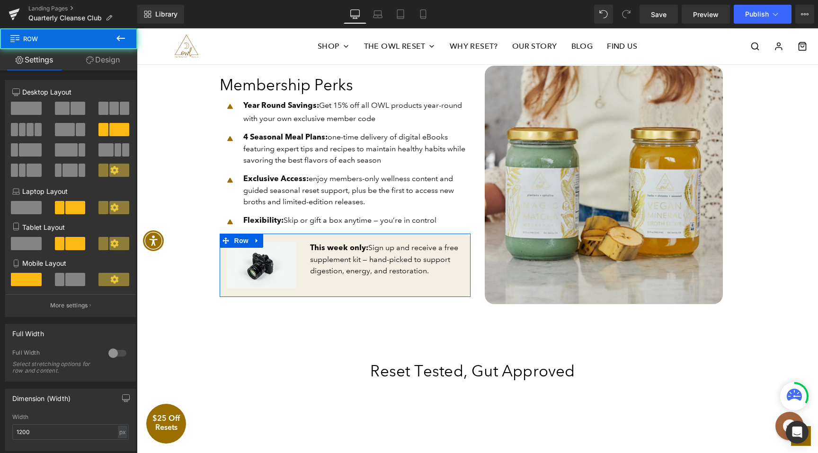
click at [109, 56] on link "Design" at bounding box center [103, 59] width 69 height 21
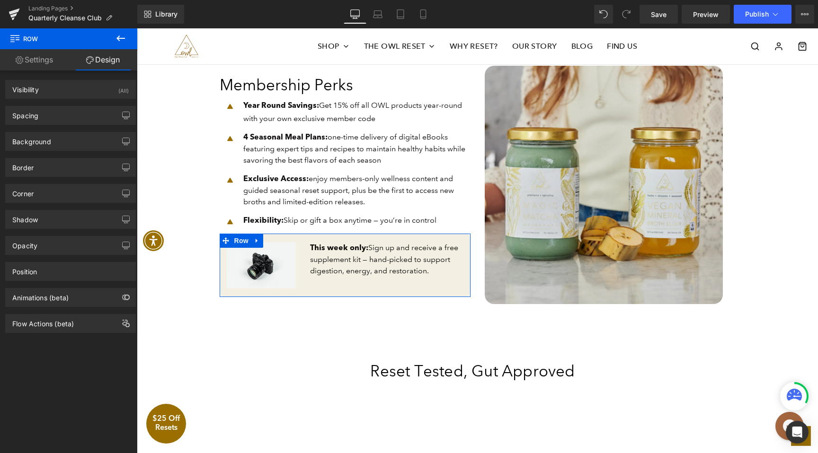
click at [24, 62] on link "Settings" at bounding box center [34, 59] width 69 height 21
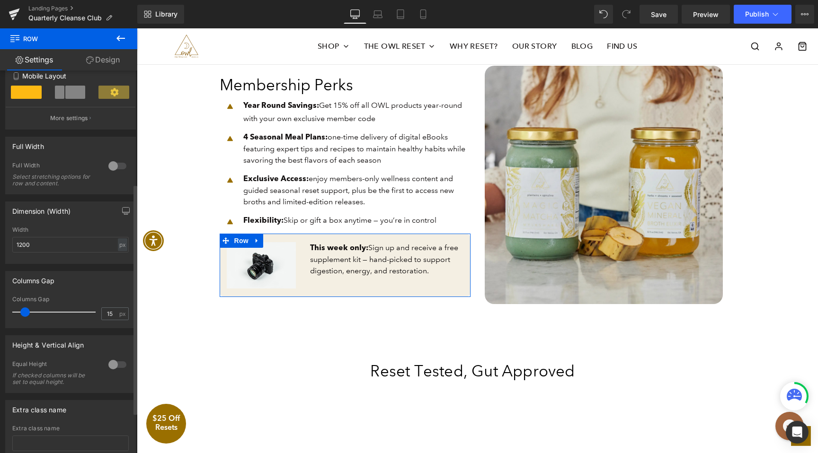
scroll to position [188, 0]
click at [110, 366] on div at bounding box center [117, 363] width 23 height 15
click at [75, 405] on span "Top" at bounding box center [70, 410] width 116 height 17
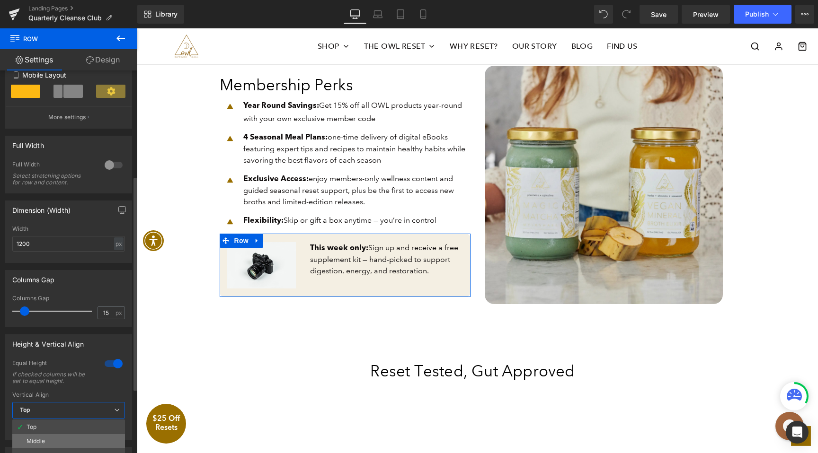
click at [55, 445] on li "Middle" at bounding box center [68, 441] width 113 height 14
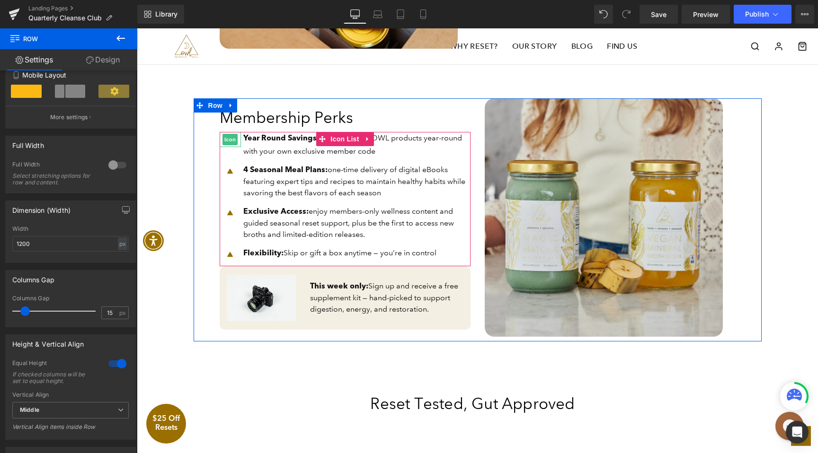
scroll to position [697, 0]
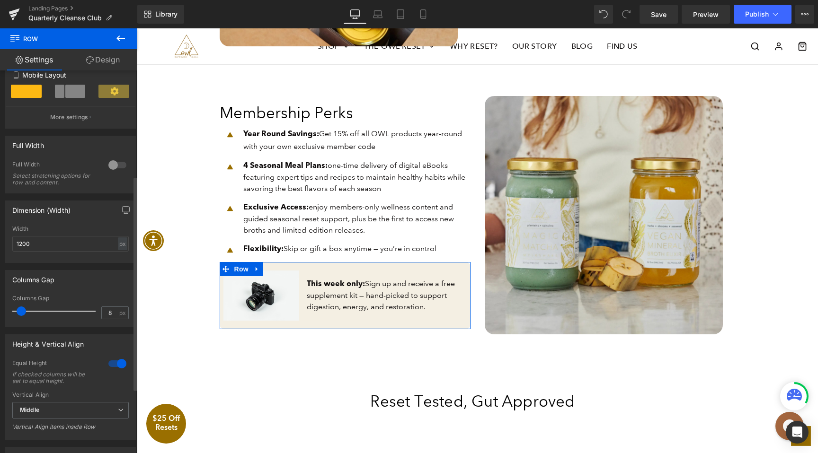
type input "9"
click at [23, 313] on span at bounding box center [21, 311] width 9 height 9
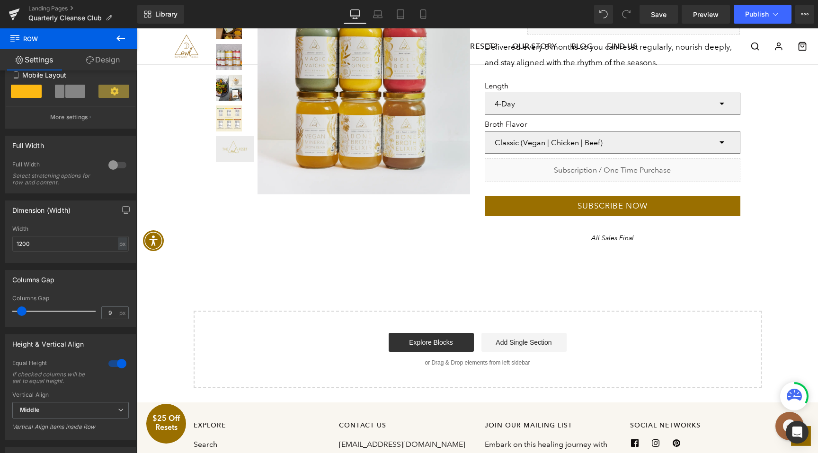
scroll to position [1944, 0]
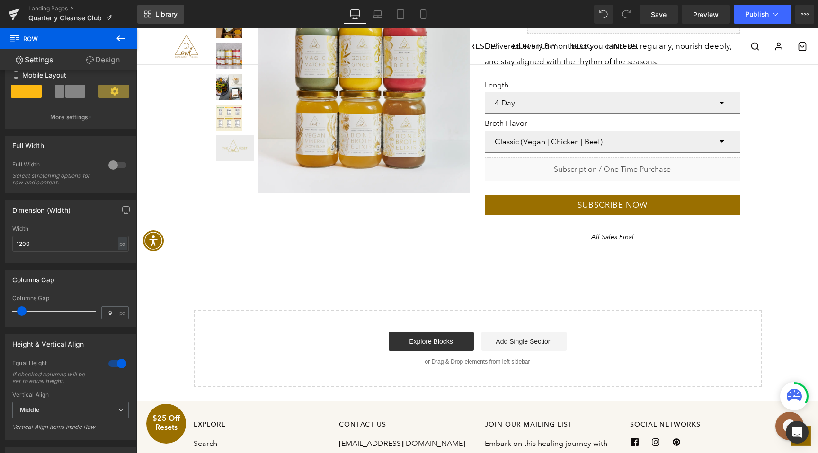
click at [172, 12] on span "Library" at bounding box center [166, 14] width 22 height 9
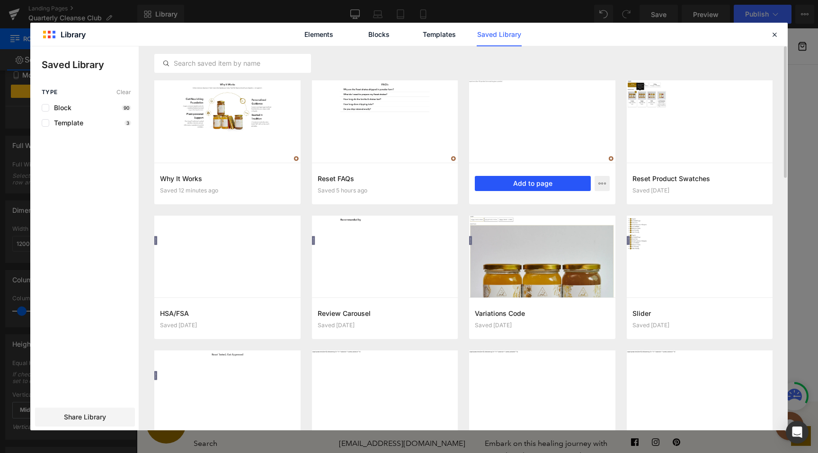
click at [543, 184] on button "Add to page" at bounding box center [533, 183] width 116 height 15
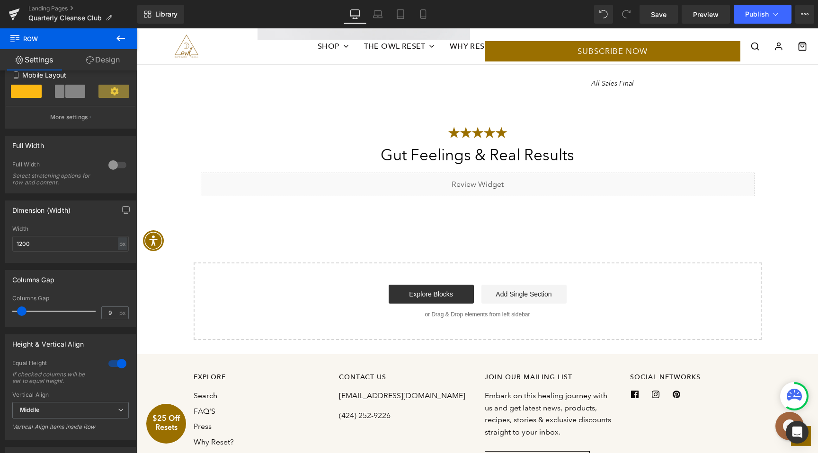
scroll to position [2046, 0]
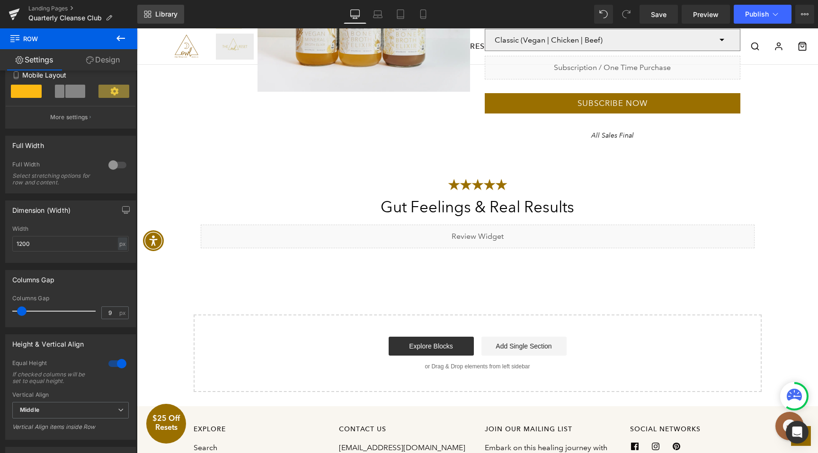
click at [178, 16] on link "Library" at bounding box center [160, 14] width 47 height 19
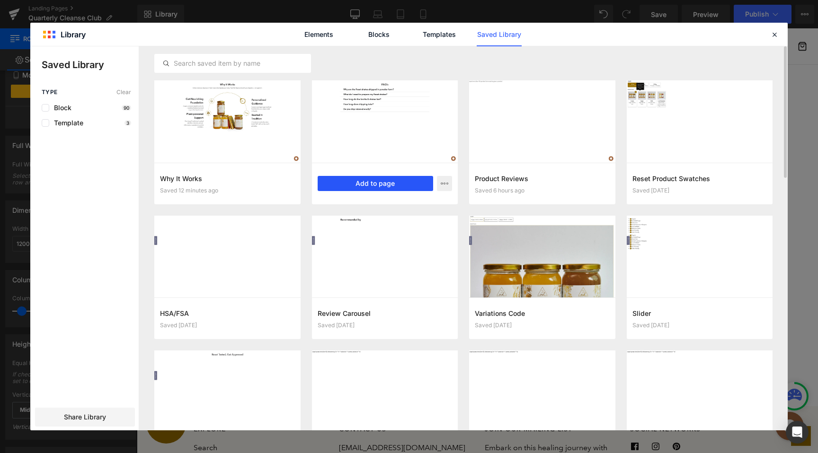
click at [393, 179] on button "Add to page" at bounding box center [376, 183] width 116 height 15
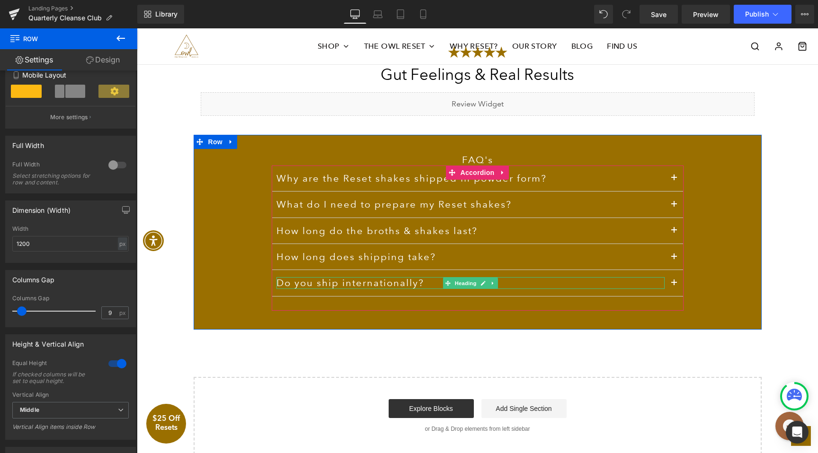
scroll to position [2174, 0]
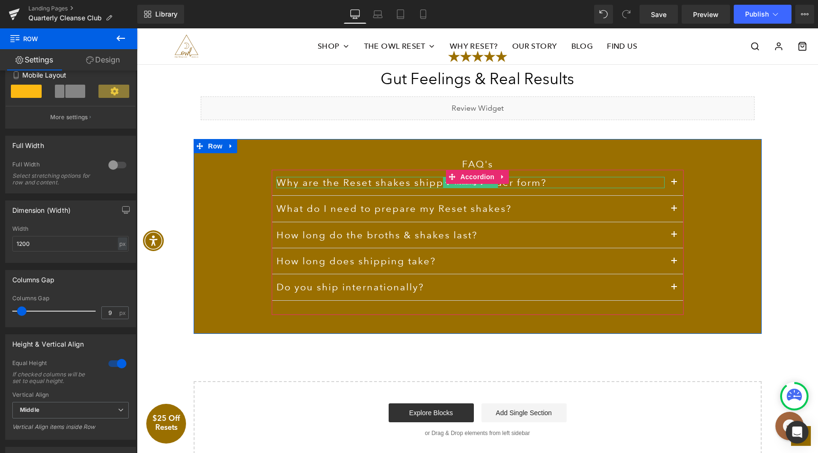
click at [396, 185] on h3 "Why are the Reset shakes shipped in powder form?" at bounding box center [470, 182] width 388 height 11
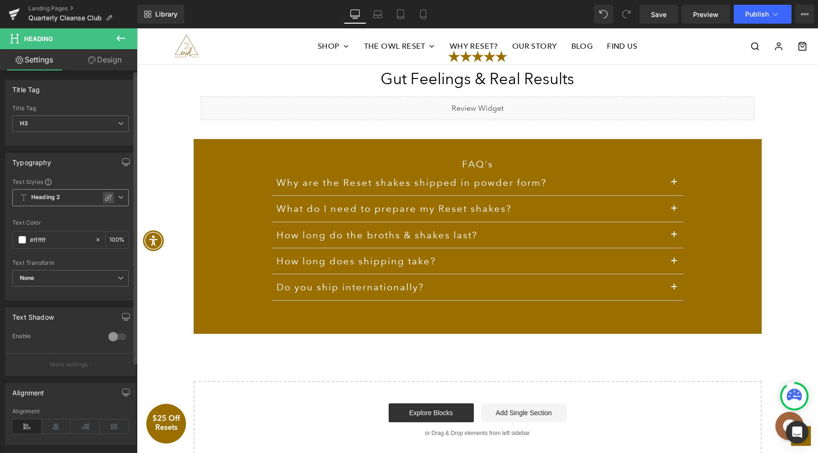
click at [105, 197] on icon at bounding box center [109, 198] width 8 height 8
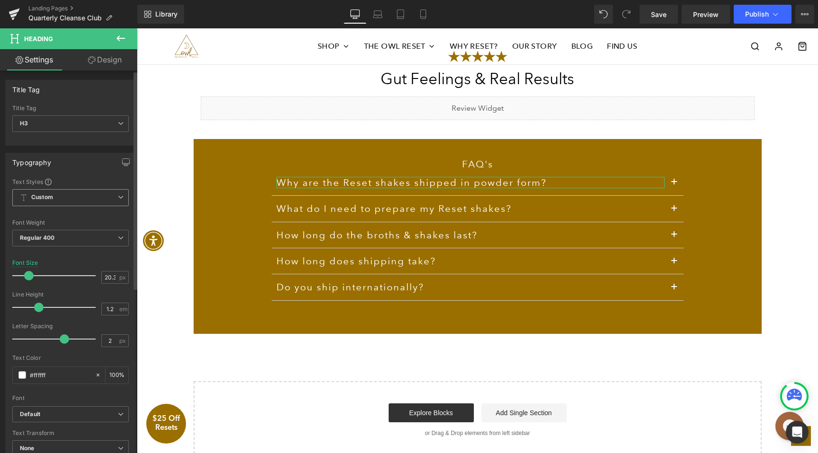
click at [96, 194] on span "Custom" at bounding box center [70, 197] width 116 height 17
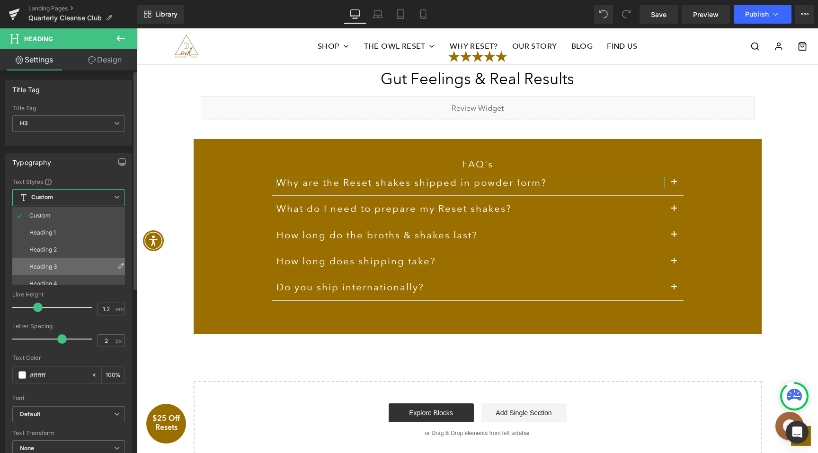
click at [73, 264] on li "Heading 3" at bounding box center [70, 266] width 117 height 17
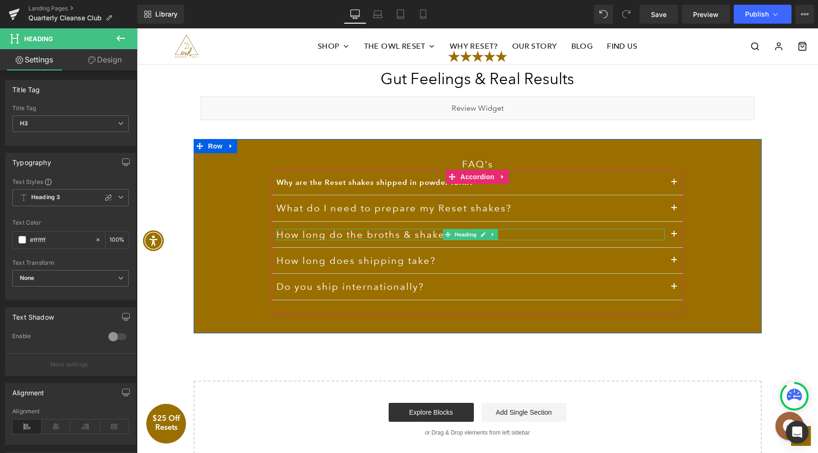
click at [377, 235] on h3 "How long do the broths & shakes last?" at bounding box center [470, 234] width 388 height 11
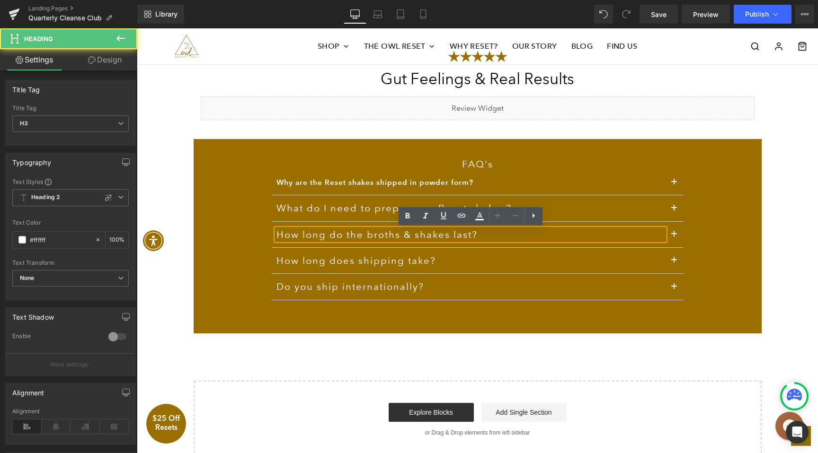
click at [361, 204] on div "What do I need to prepare my Reset shakes? Heading" at bounding box center [470, 208] width 388 height 11
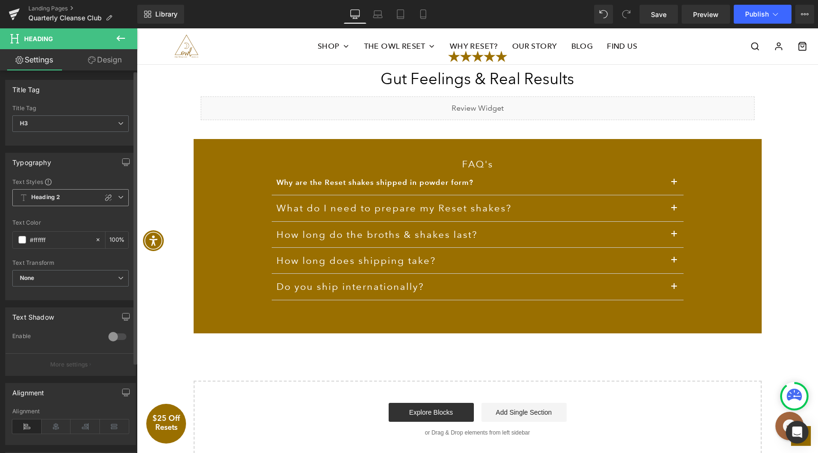
click at [116, 194] on span "Heading 2" at bounding box center [70, 197] width 116 height 17
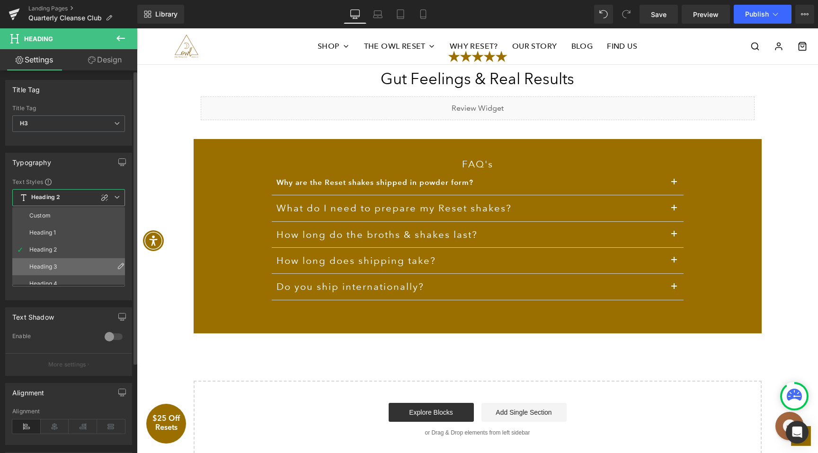
click at [89, 259] on li "Heading 3" at bounding box center [70, 266] width 117 height 17
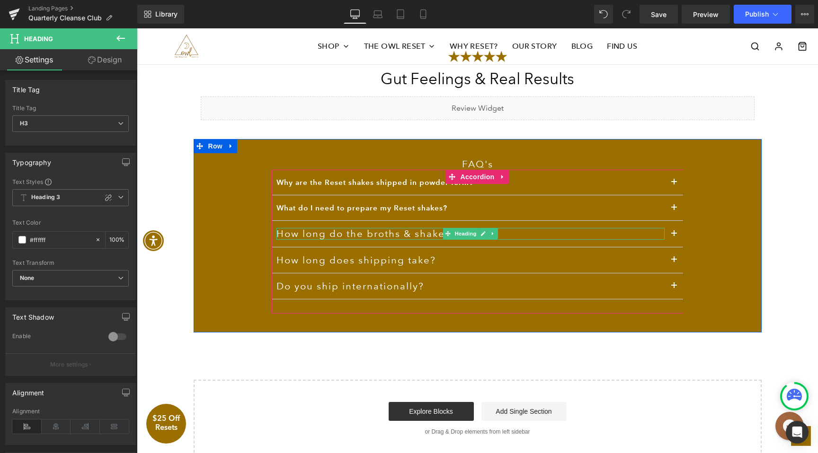
click at [390, 232] on h3 "How long do the broths & shakes last?" at bounding box center [470, 233] width 388 height 11
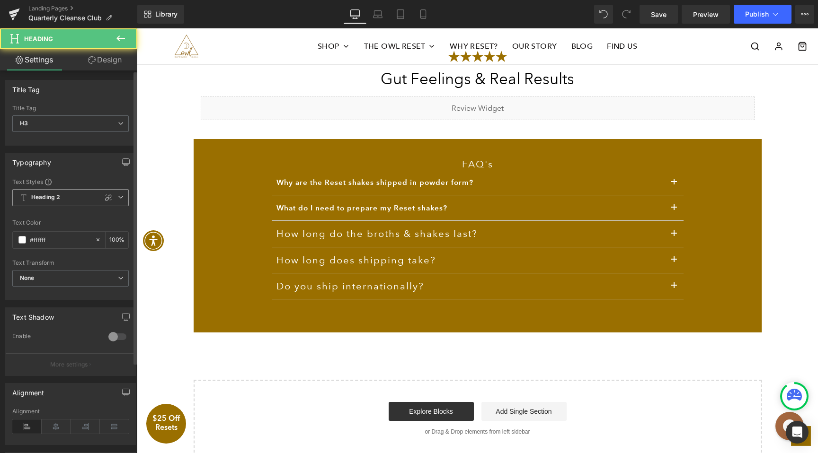
click at [119, 198] on icon at bounding box center [121, 197] width 6 height 6
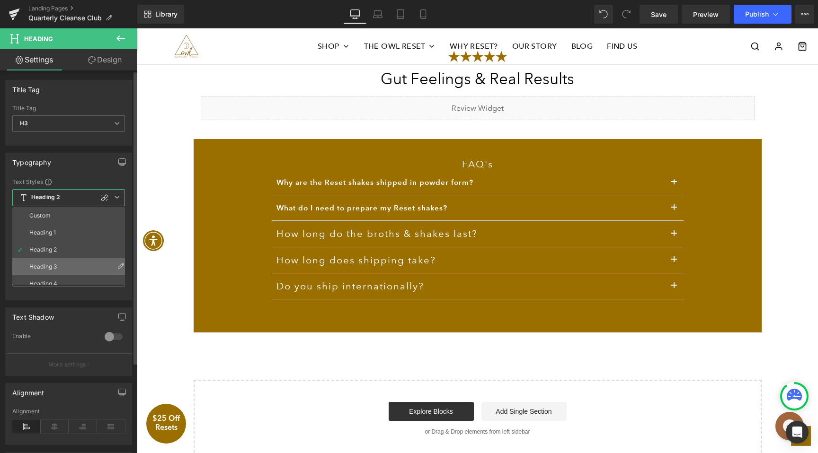
click at [93, 260] on li "Heading 3" at bounding box center [70, 266] width 117 height 17
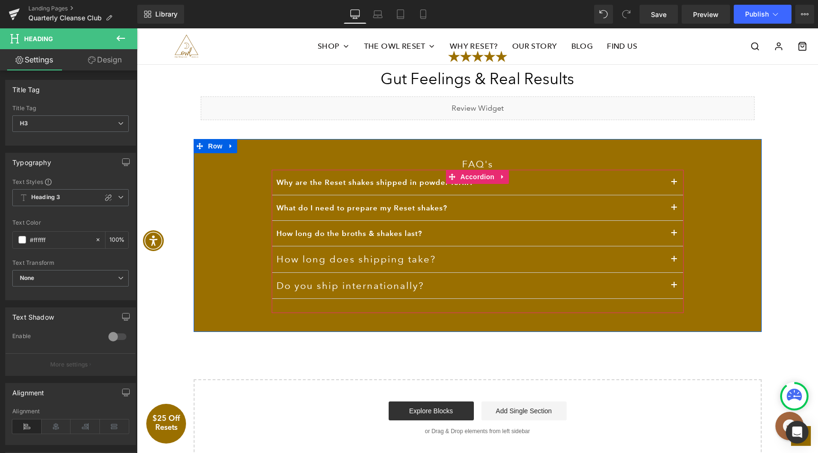
click at [137, 28] on div at bounding box center [137, 28] width 0 height 0
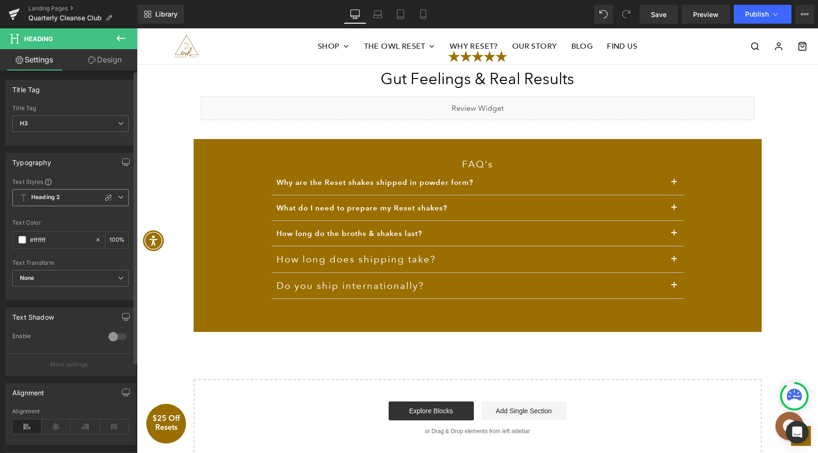
click at [118, 197] on icon at bounding box center [121, 197] width 6 height 6
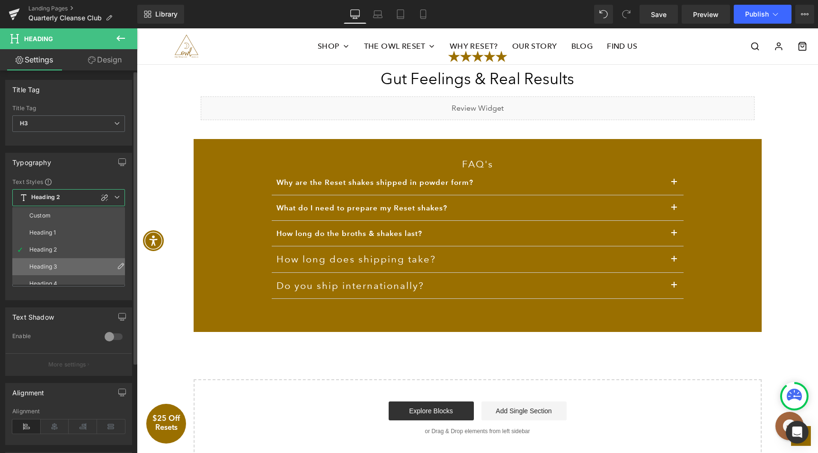
click at [103, 269] on li "Heading 3" at bounding box center [70, 266] width 117 height 17
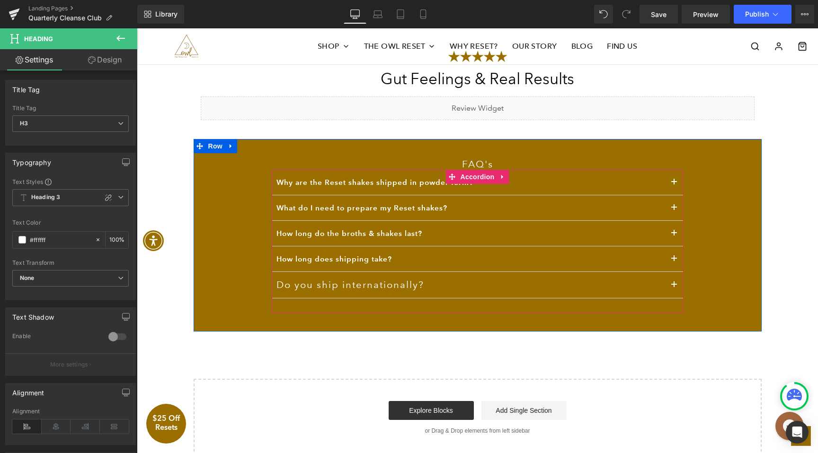
click at [137, 28] on div at bounding box center [137, 28] width 0 height 0
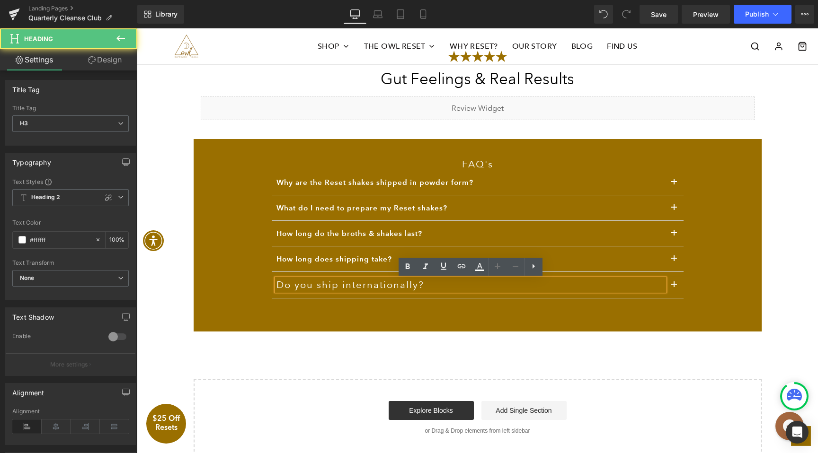
click at [499, 291] on h3 "Do you ship internationally?" at bounding box center [470, 284] width 388 height 11
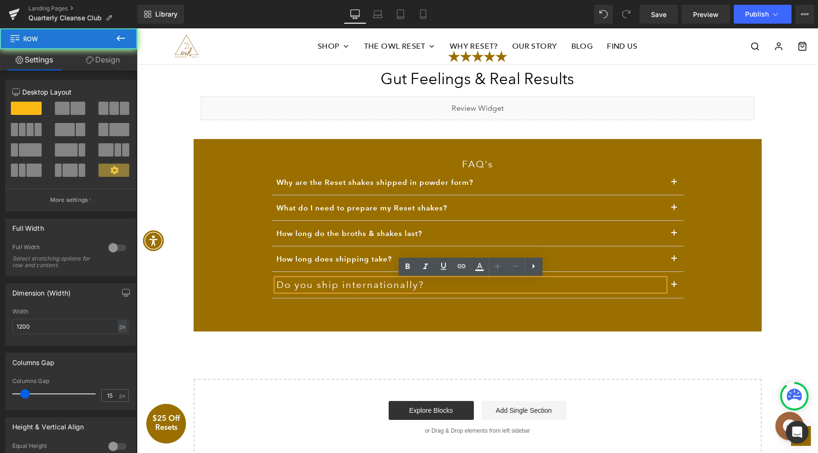
click at [493, 325] on div "FAQ's Heading Why are the Reset shakes shipped in powder form? Heading In order…" at bounding box center [478, 235] width 568 height 193
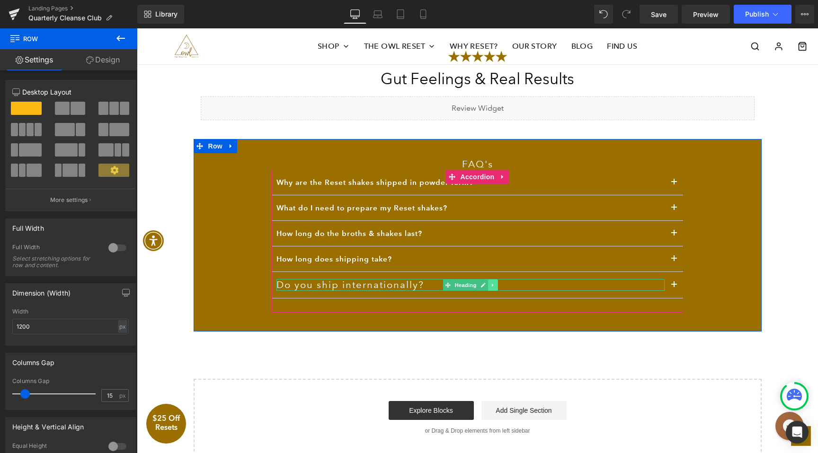
click at [492, 283] on icon at bounding box center [492, 284] width 1 height 3
click at [403, 282] on h3 "Do you ship internationally?" at bounding box center [470, 284] width 388 height 11
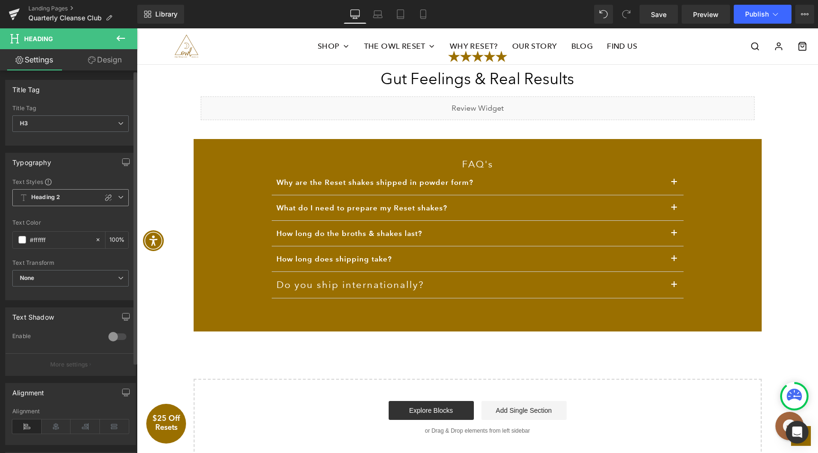
click at [118, 198] on icon at bounding box center [121, 197] width 6 height 6
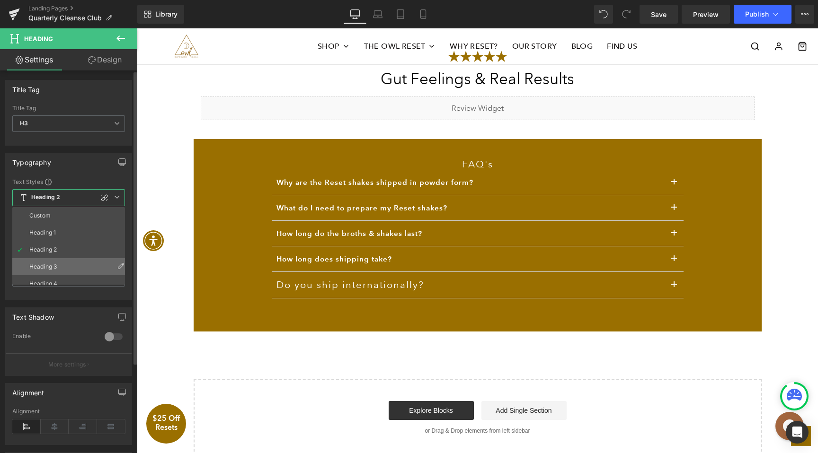
click at [96, 264] on li "Heading 3" at bounding box center [70, 266] width 117 height 17
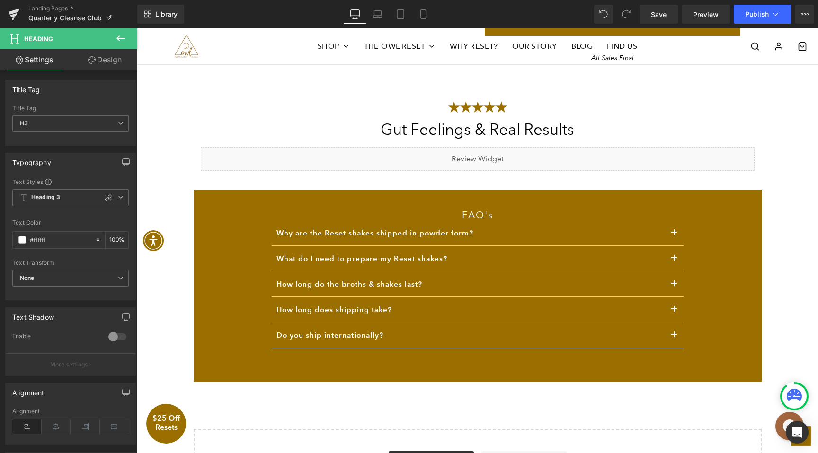
scroll to position [2120, 0]
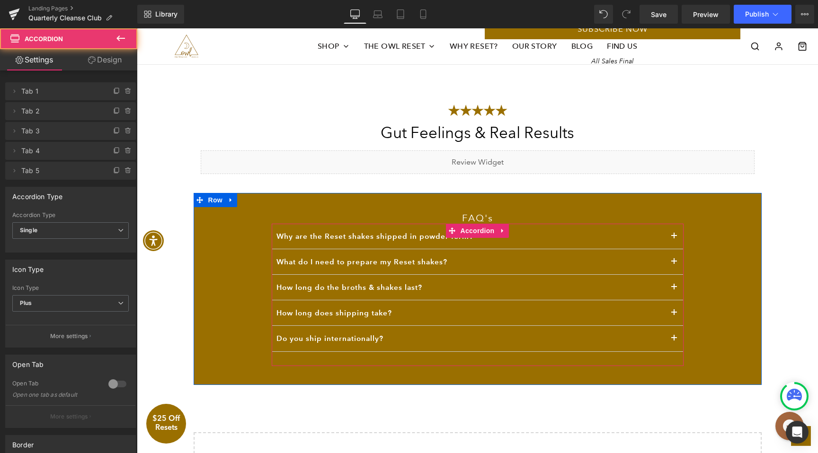
click at [678, 240] on button "button" at bounding box center [673, 236] width 19 height 25
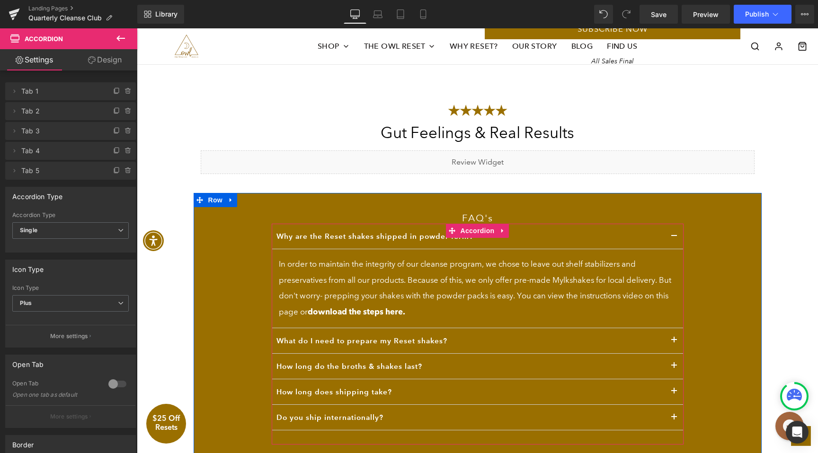
click at [678, 239] on button "button" at bounding box center [673, 236] width 19 height 25
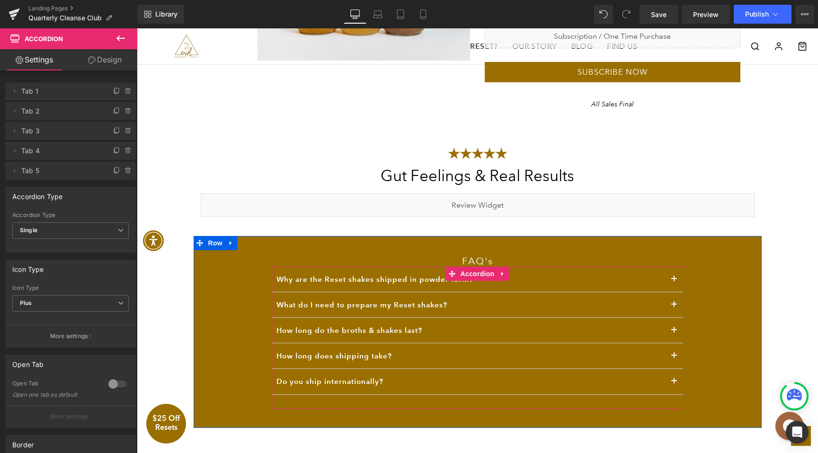
scroll to position [2065, 0]
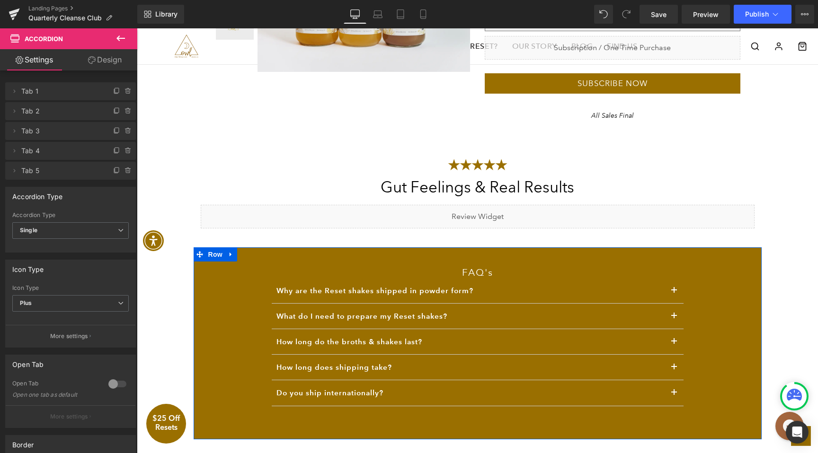
click at [474, 273] on div "FAQ's Heading" at bounding box center [478, 270] width 412 height 17
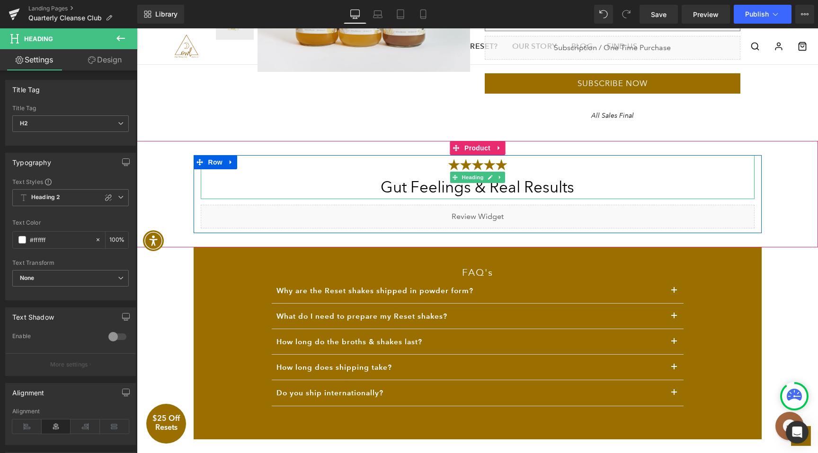
click at [481, 191] on h2 "Gut Feelings & Real Results" at bounding box center [478, 188] width 554 height 24
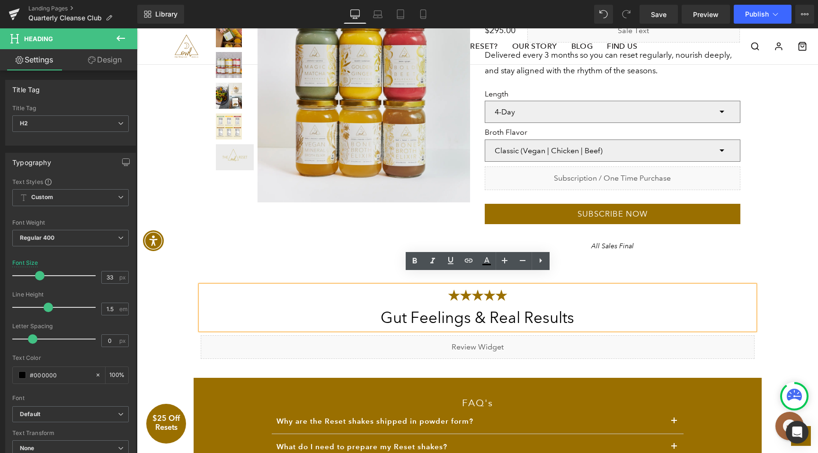
scroll to position [1799, 0]
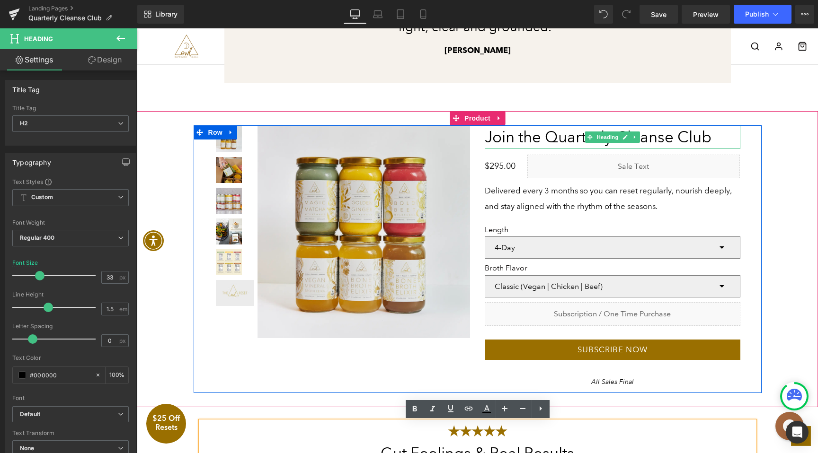
click at [507, 140] on h2 "Join the Quarterly Cleanse Club" at bounding box center [613, 137] width 256 height 24
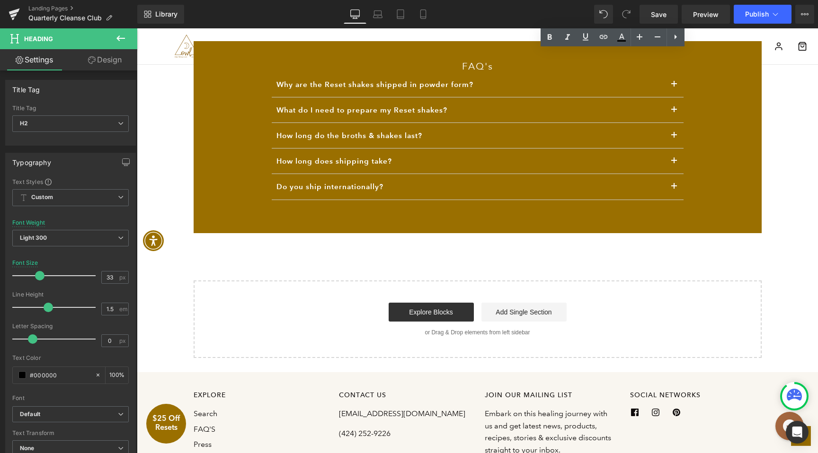
scroll to position [2192, 0]
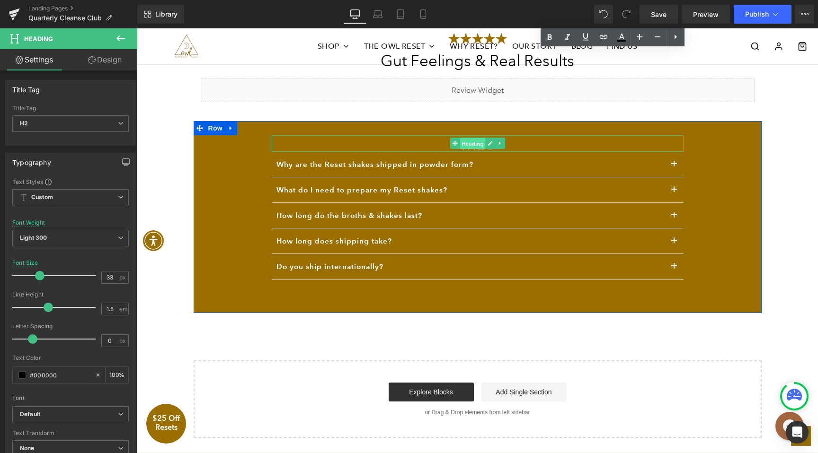
click at [476, 143] on span "Heading" at bounding box center [472, 143] width 26 height 11
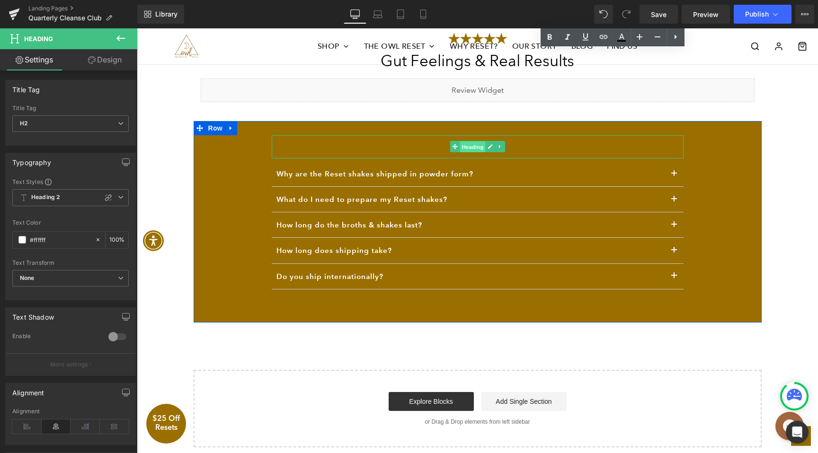
click at [478, 148] on span "Heading" at bounding box center [472, 146] width 26 height 11
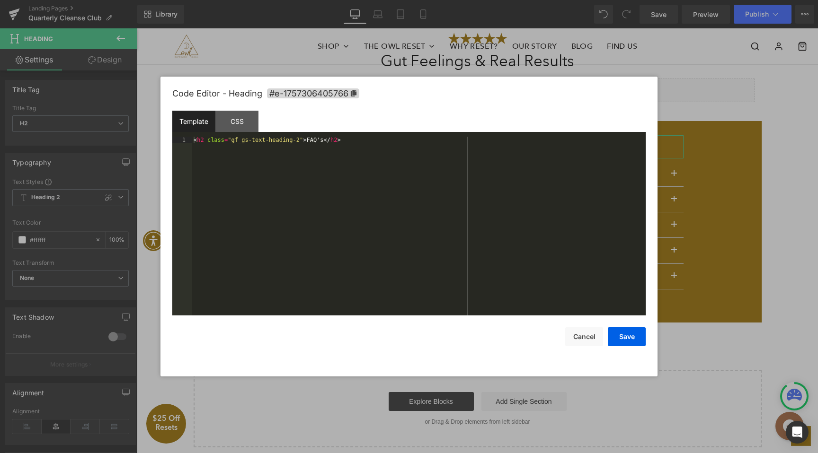
click at [465, 0] on div "Heading You are previewing how the will restyle your page. You can not edit Ele…" at bounding box center [409, 0] width 818 height 0
click at [238, 120] on div "CSS" at bounding box center [236, 121] width 43 height 21
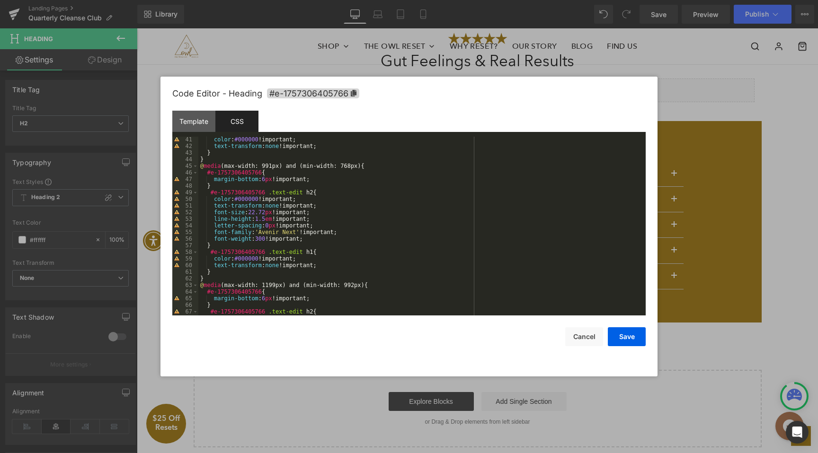
scroll to position [319, 0]
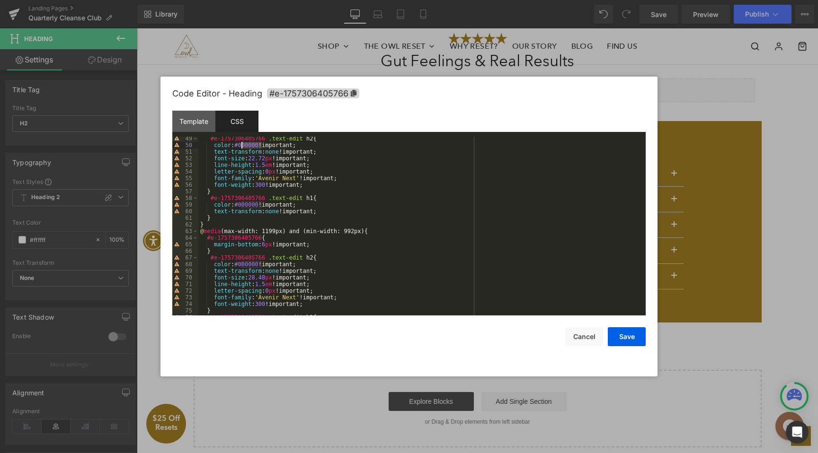
drag, startPoint x: 261, startPoint y: 146, endPoint x: 241, endPoint y: 146, distance: 19.9
click at [241, 146] on div "#e-1757306405766 .text-edit h2 { color : #000000 !important; text-transform : n…" at bounding box center [419, 231] width 443 height 192
click at [618, 340] on button "Save" at bounding box center [627, 336] width 38 height 19
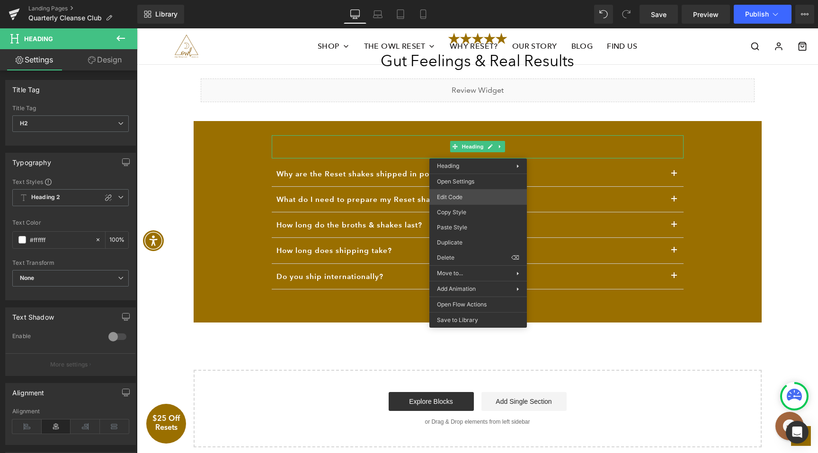
click at [466, 0] on div "Heading You are previewing how the will restyle your page. You can not edit Ele…" at bounding box center [409, 0] width 818 height 0
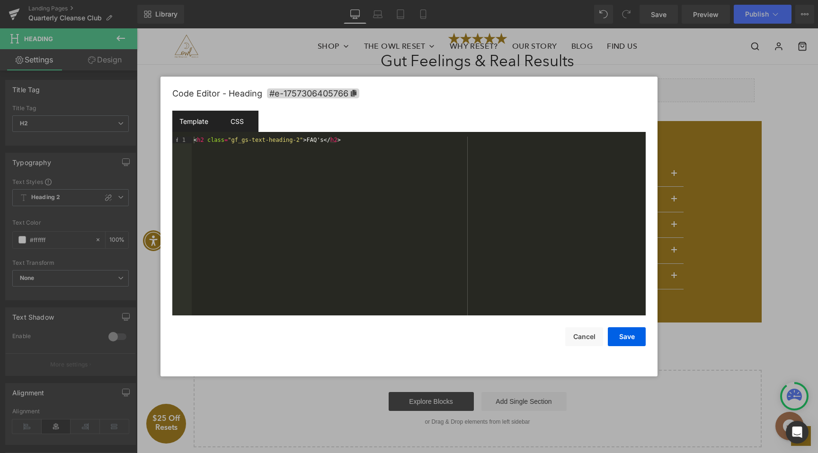
click at [243, 131] on div "CSS" at bounding box center [236, 121] width 43 height 21
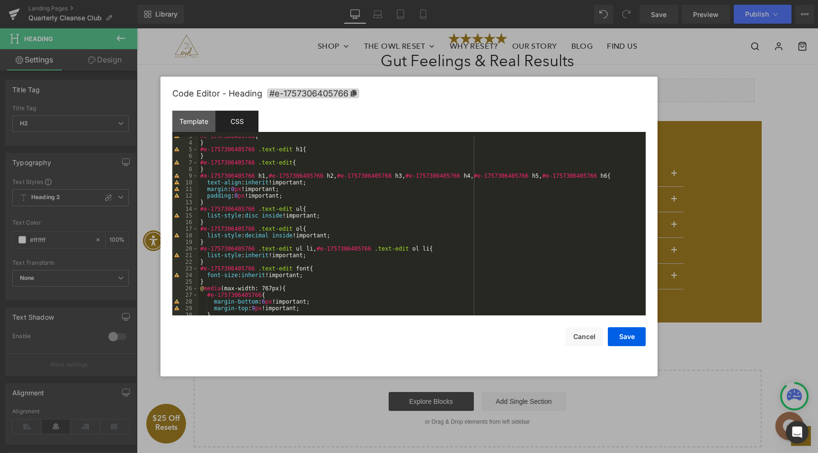
scroll to position [17, 0]
click at [263, 231] on div "#e-1757306405766 { } #e-1757306405766 .text-edit h1 { } #e-1757306405766 .text-…" at bounding box center [419, 229] width 443 height 192
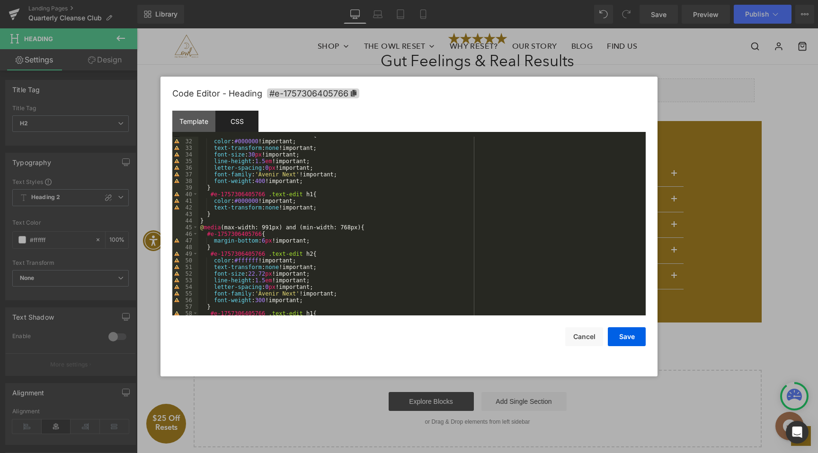
scroll to position [172, 0]
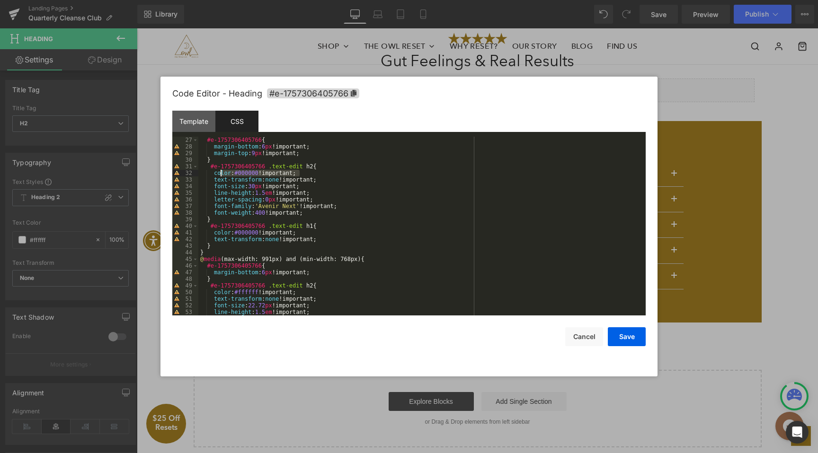
drag, startPoint x: 309, startPoint y: 172, endPoint x: 221, endPoint y: 172, distance: 88.5
click at [221, 172] on div "#e-1757306405766 { margin-bottom : 6 px !important; margin-top : 9 px !importan…" at bounding box center [419, 233] width 443 height 192
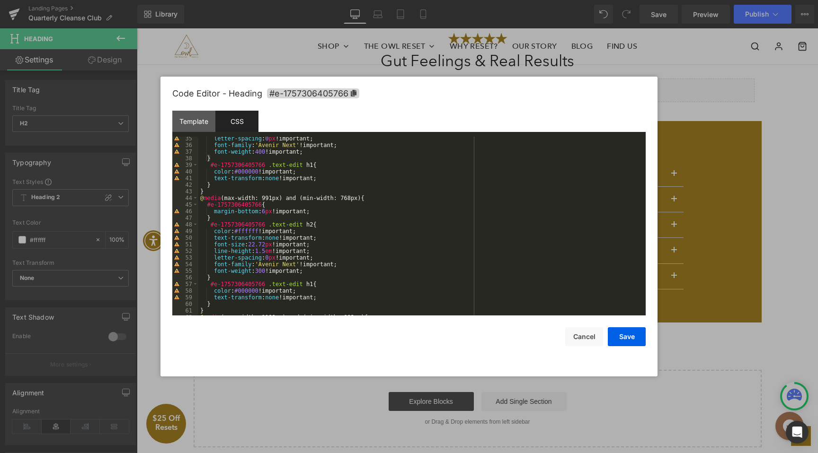
scroll to position [228, 0]
drag, startPoint x: 311, startPoint y: 230, endPoint x: 212, endPoint y: 228, distance: 99.4
click at [212, 228] on div "letter-spacing : 0 px !important; font-family : ' Avenir Next ' !important; fon…" at bounding box center [419, 230] width 443 height 192
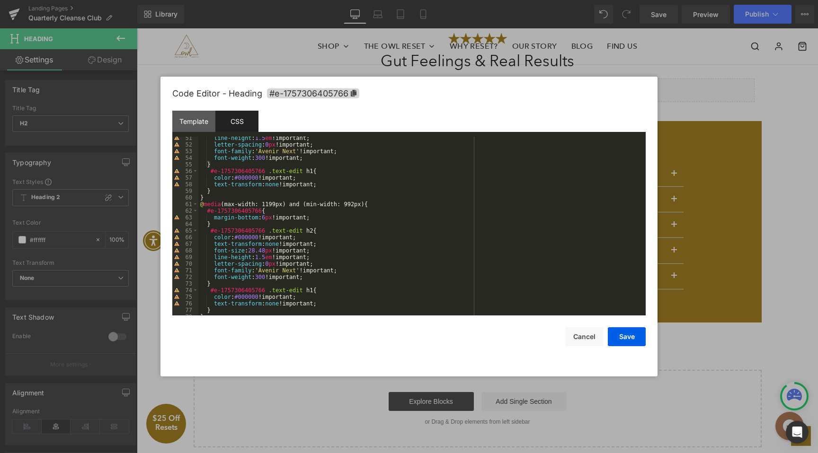
scroll to position [333, 0]
drag, startPoint x: 287, startPoint y: 236, endPoint x: 209, endPoint y: 235, distance: 78.1
click at [209, 236] on div "line-height : 1.5 em !important; letter-spacing : 0 px !important; font-family …" at bounding box center [419, 231] width 443 height 192
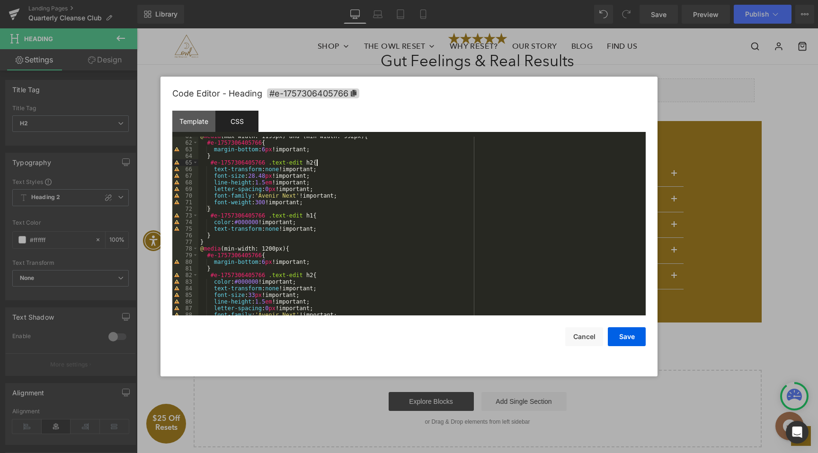
scroll to position [411, 0]
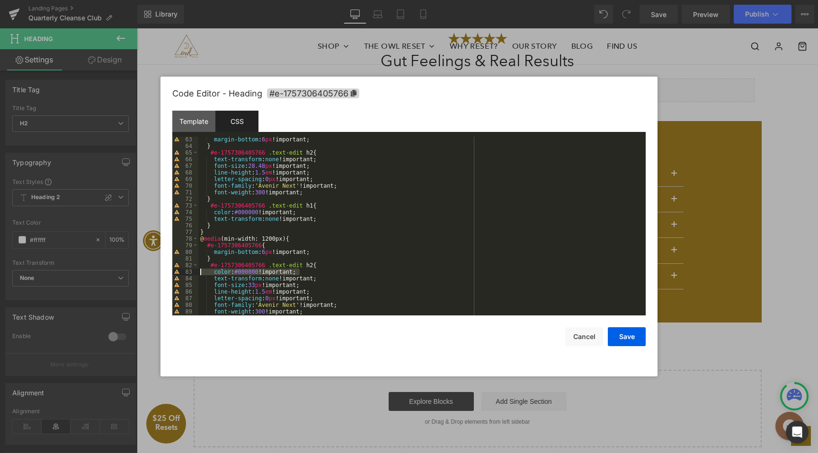
drag, startPoint x: 305, startPoint y: 272, endPoint x: 178, endPoint y: 272, distance: 126.3
click at [178, 272] on pre "63 64 65 66 67 68 69 70 71 72 73 74 75 76 77 78 79 80 81 82 83 84 85 86 87 88 8…" at bounding box center [408, 226] width 473 height 179
drag, startPoint x: 308, startPoint y: 215, endPoint x: 193, endPoint y: 214, distance: 114.5
click at [193, 214] on pre "63 64 65 66 67 68 69 70 71 72 73 74 75 76 77 78 79 80 81 82 83 84 85 86 87 88 8…" at bounding box center [408, 226] width 473 height 179
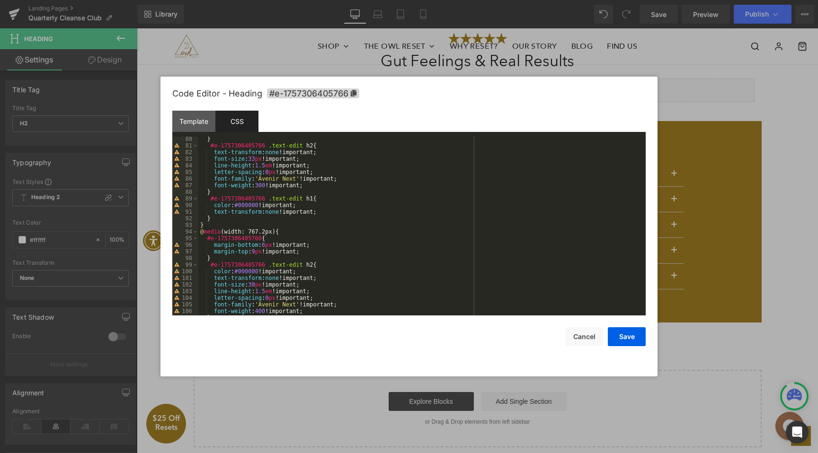
scroll to position [566, 0]
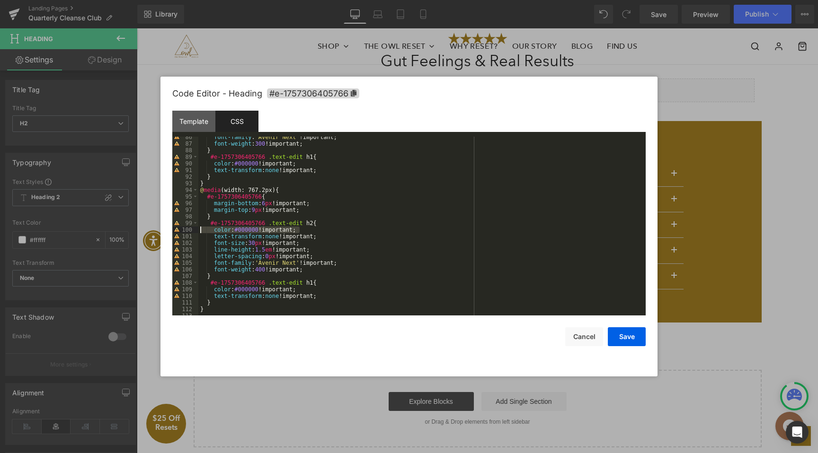
drag, startPoint x: 308, startPoint y: 229, endPoint x: 177, endPoint y: 229, distance: 130.6
click at [177, 229] on pre "86 87 88 89 90 91 92 93 94 95 96 97 98 99 100 101 102 103 104 105 106 107 108 1…" at bounding box center [408, 226] width 473 height 179
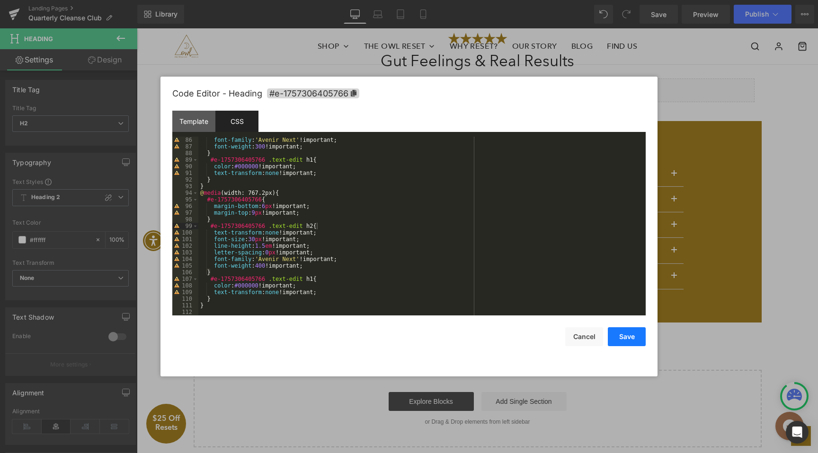
click at [616, 336] on button "Save" at bounding box center [627, 336] width 38 height 19
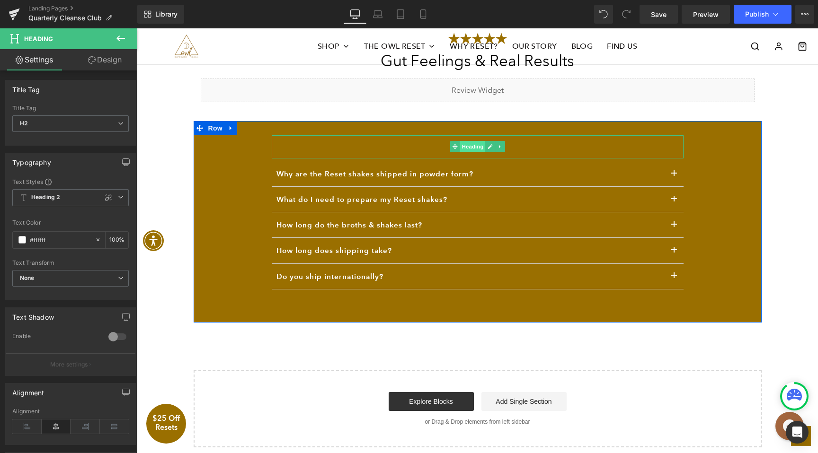
click at [465, 145] on span "Heading" at bounding box center [472, 146] width 26 height 11
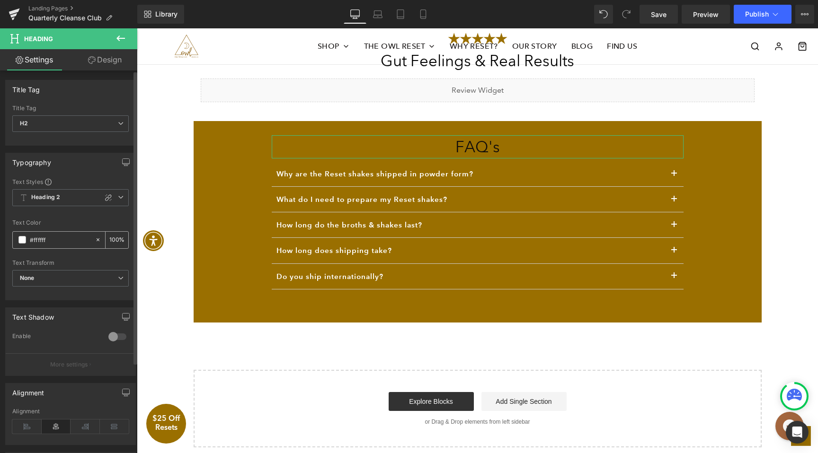
click at [51, 243] on input "#ffffff" at bounding box center [60, 240] width 61 height 10
type input "#f"
type input "0"
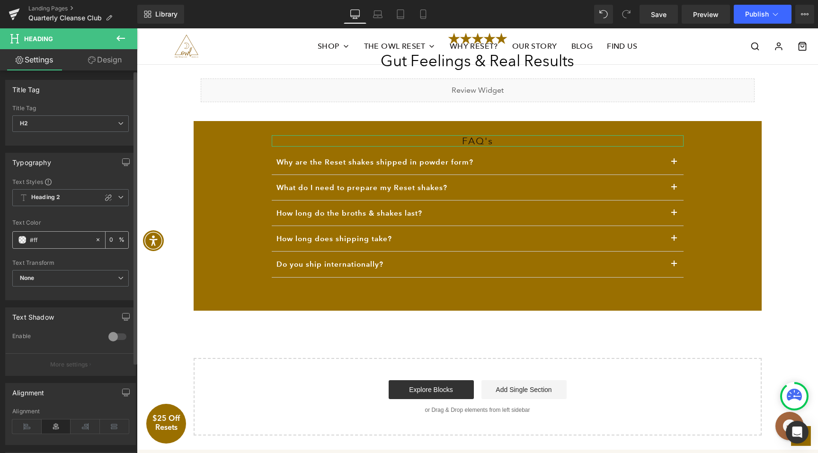
type input "#fff"
type input "100"
type input "#ffffff"
type input "100"
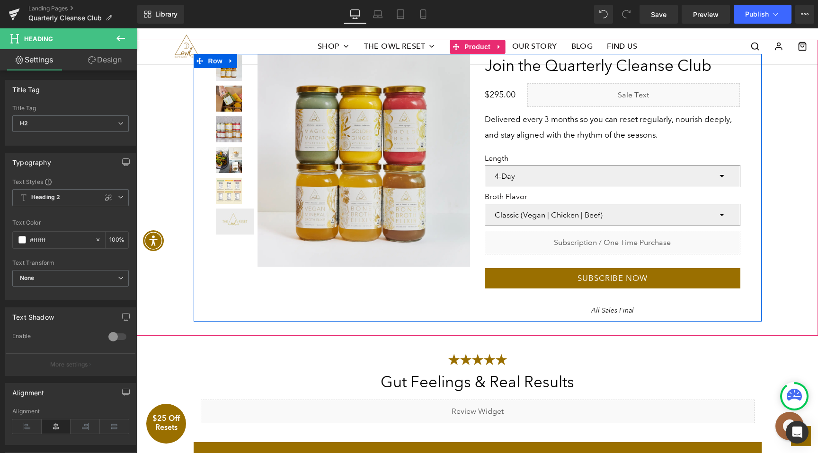
scroll to position [1865, 0]
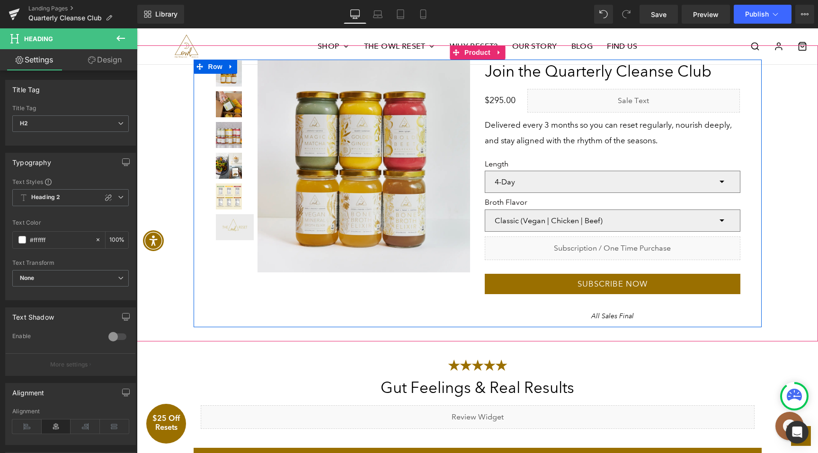
click at [563, 67] on h2 "Join the Quarterly Cleanse Club" at bounding box center [613, 72] width 256 height 24
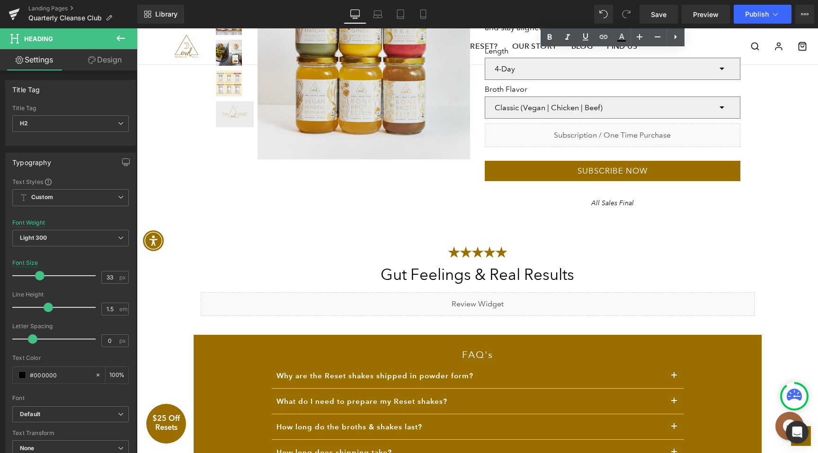
scroll to position [1980, 0]
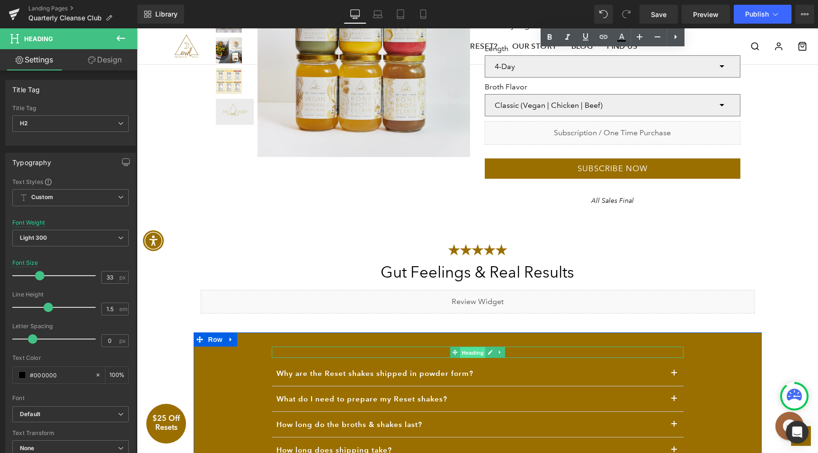
click at [467, 353] on span "Heading" at bounding box center [472, 352] width 26 height 11
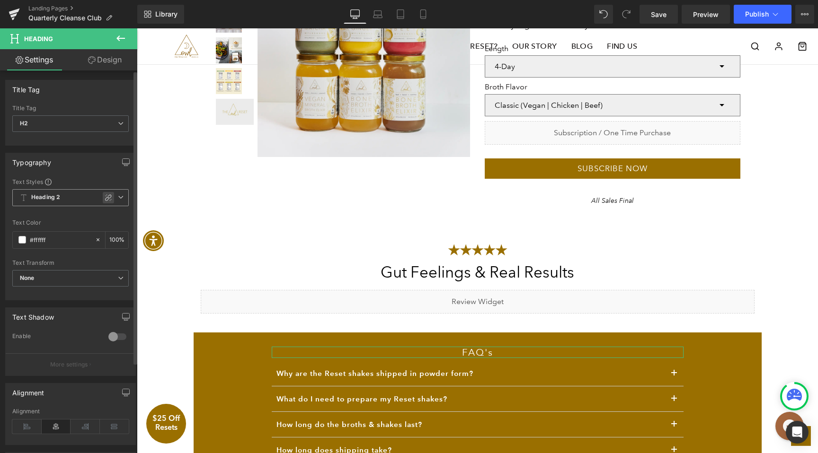
click at [105, 195] on icon at bounding box center [109, 198] width 8 height 8
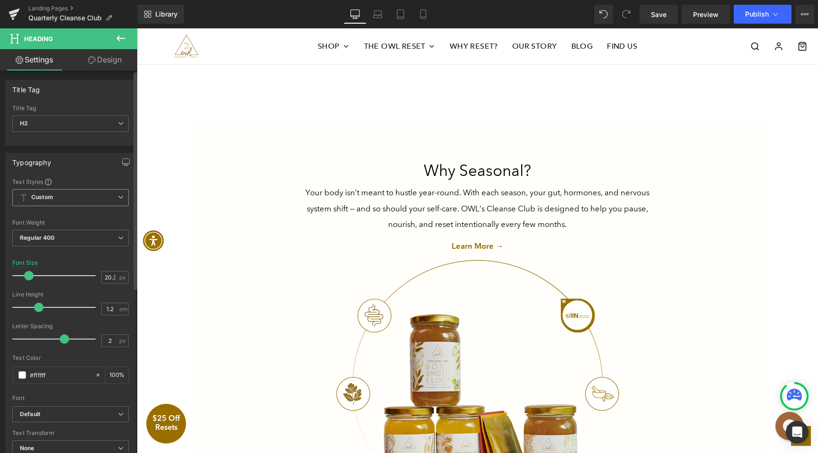
scroll to position [1189, 0]
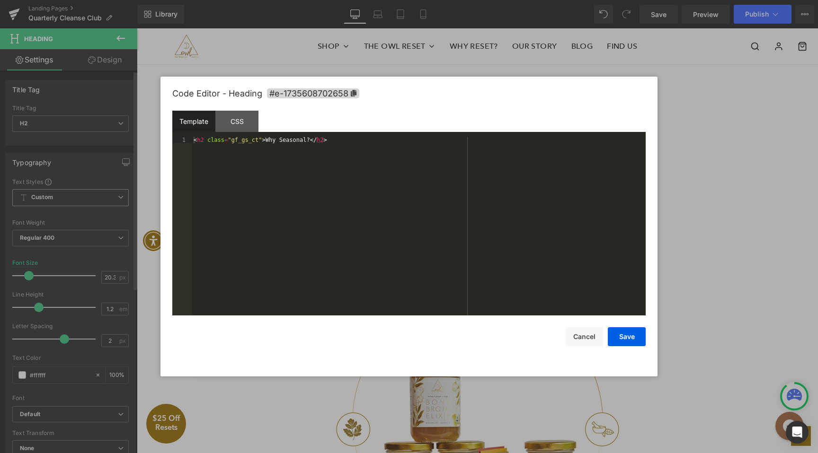
click at [474, 0] on div "Heading You are previewing how the will restyle your page. You can not edit Ele…" at bounding box center [409, 0] width 818 height 0
click at [584, 339] on button "Cancel" at bounding box center [584, 336] width 38 height 19
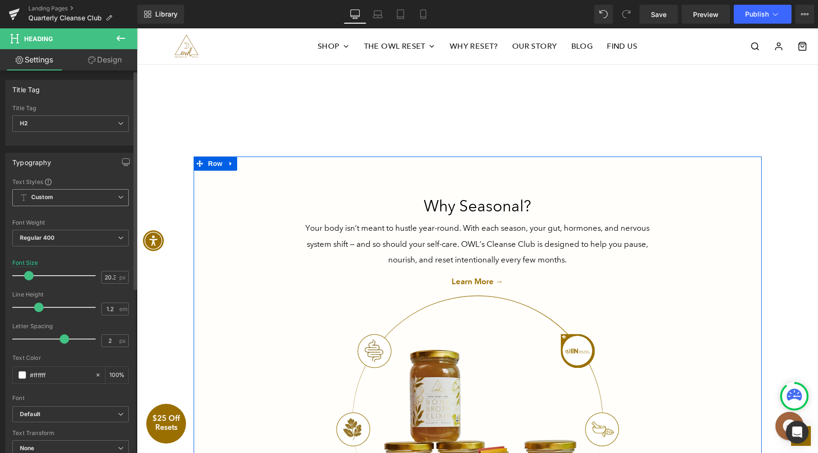
click at [446, 205] on h2 "Why Seasonal?" at bounding box center [478, 206] width 360 height 24
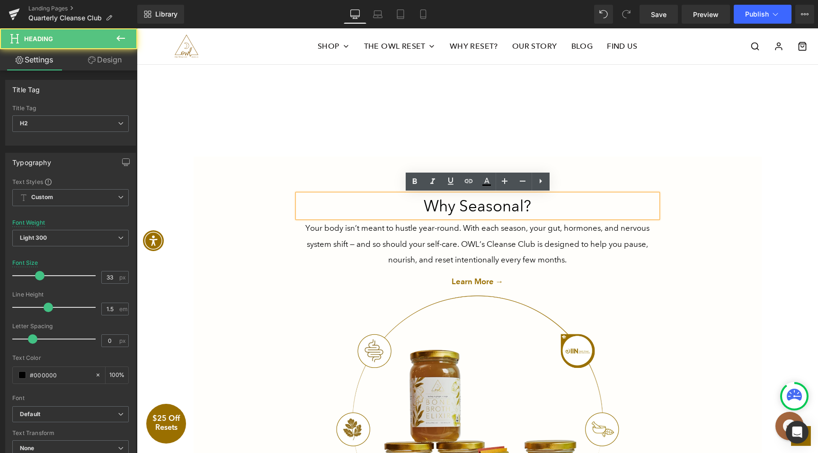
click at [472, 205] on h2 "Why Seasonal?" at bounding box center [478, 206] width 360 height 24
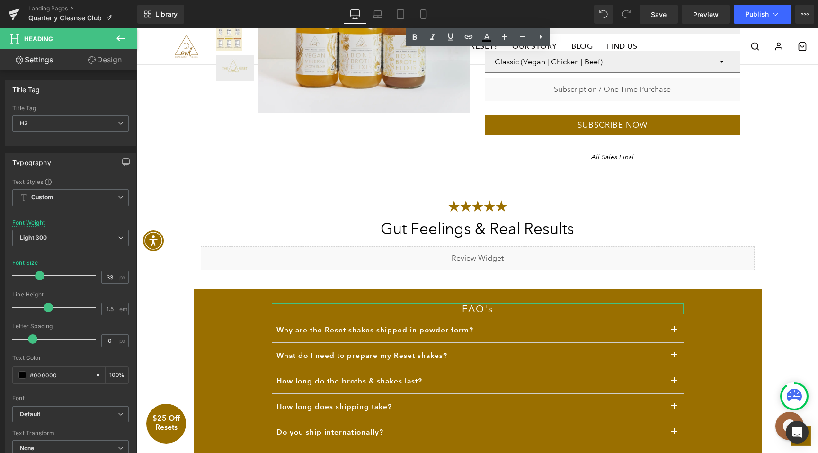
scroll to position [2062, 0]
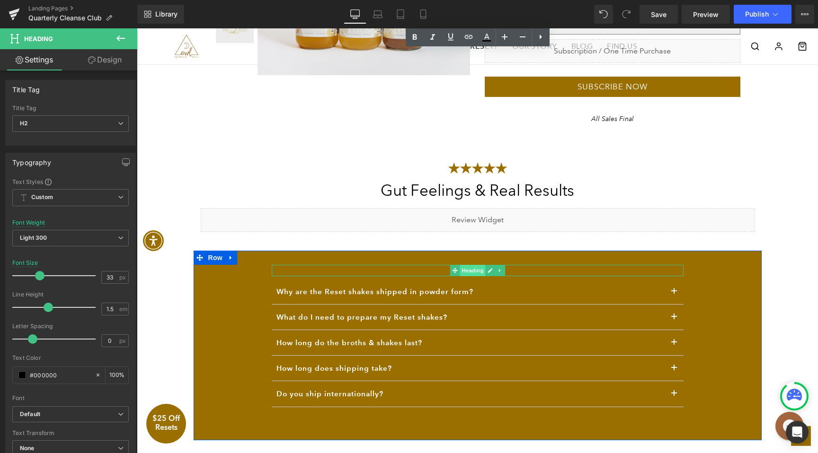
click at [474, 269] on span "Heading" at bounding box center [472, 270] width 26 height 11
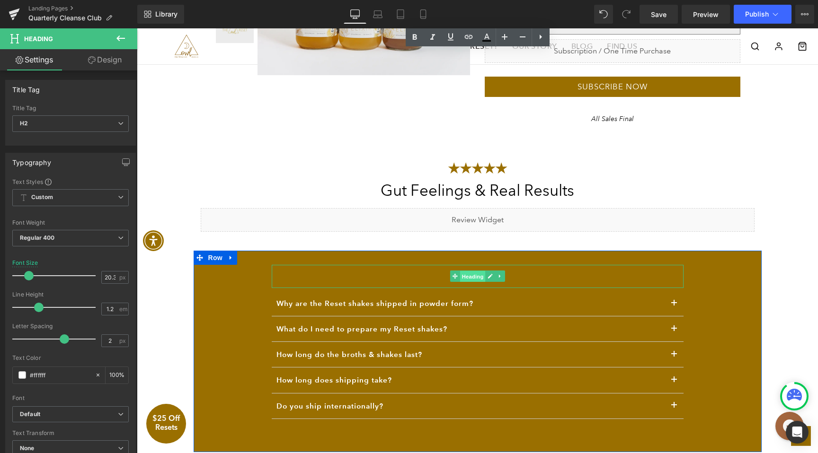
click at [475, 275] on span "Heading" at bounding box center [472, 276] width 26 height 11
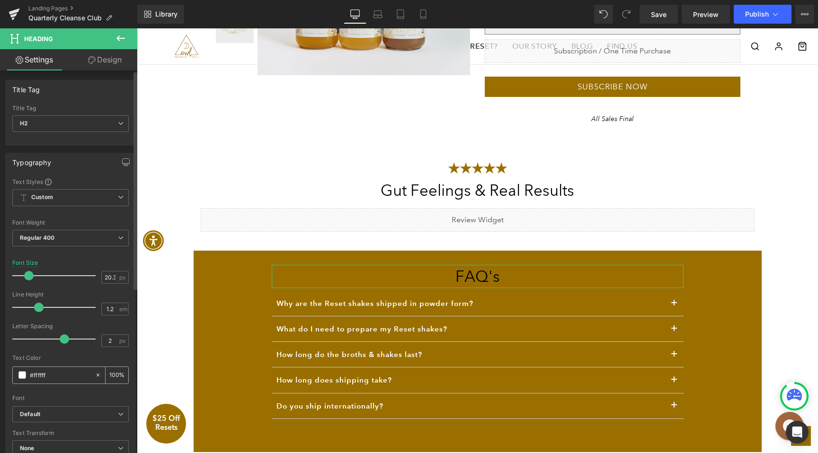
click at [95, 373] on icon at bounding box center [98, 375] width 7 height 7
type input "none"
type input "0"
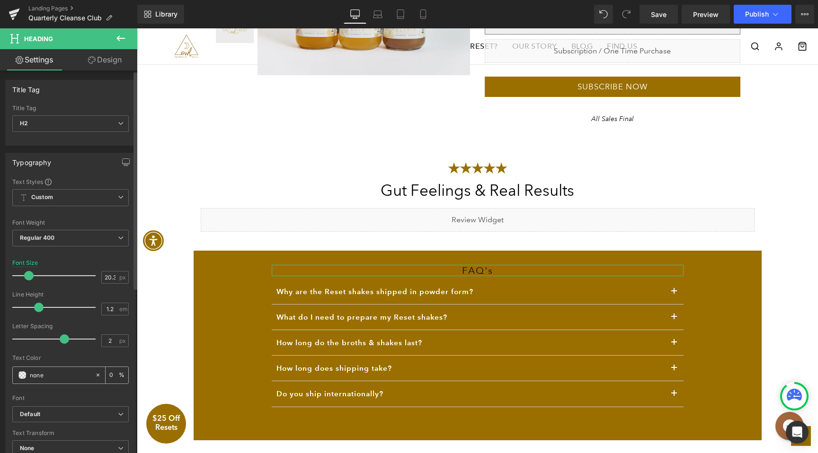
click at [85, 375] on input "none" at bounding box center [60, 375] width 61 height 10
type input "f"
type input "#fff"
type input "100"
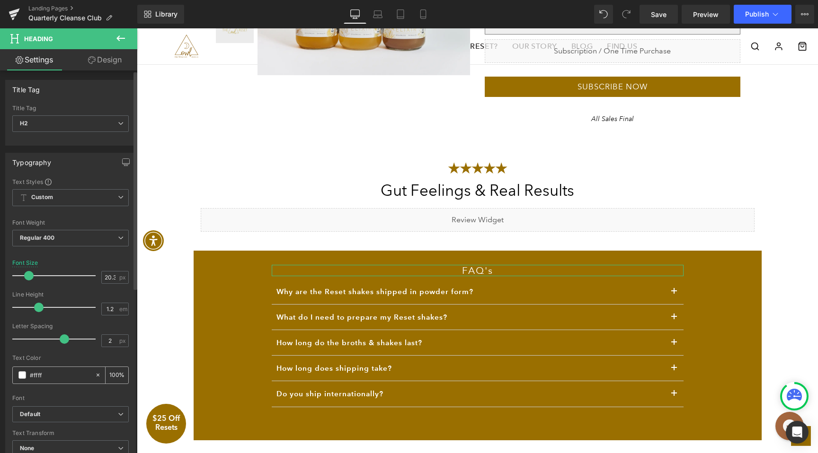
type input "#fffff"
type input "0"
type input "#ffffff"
type input "100"
type input "#ffffff"
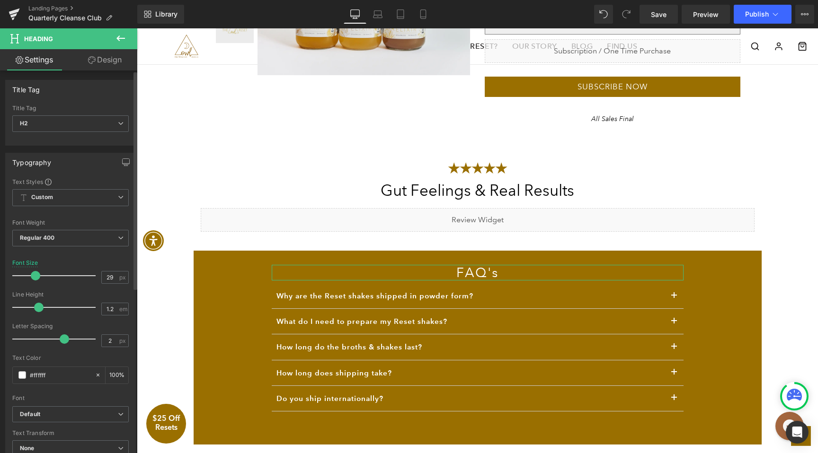
type input "30"
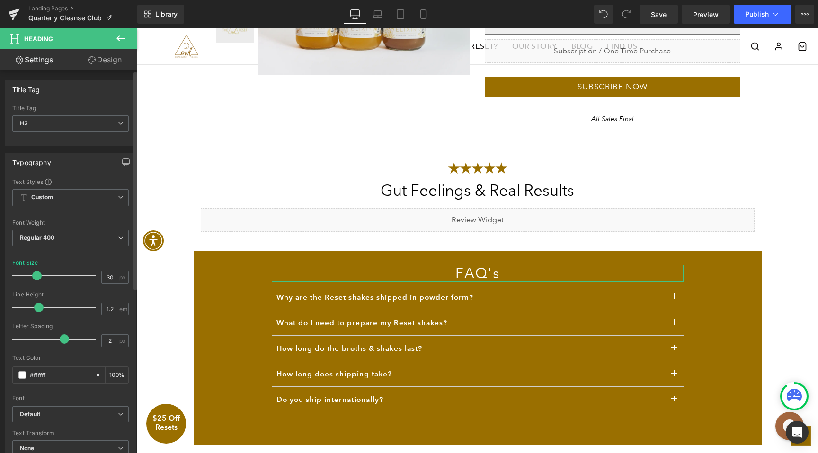
drag, startPoint x: 28, startPoint y: 274, endPoint x: 36, endPoint y: 274, distance: 7.6
click at [36, 274] on span at bounding box center [36, 275] width 9 height 9
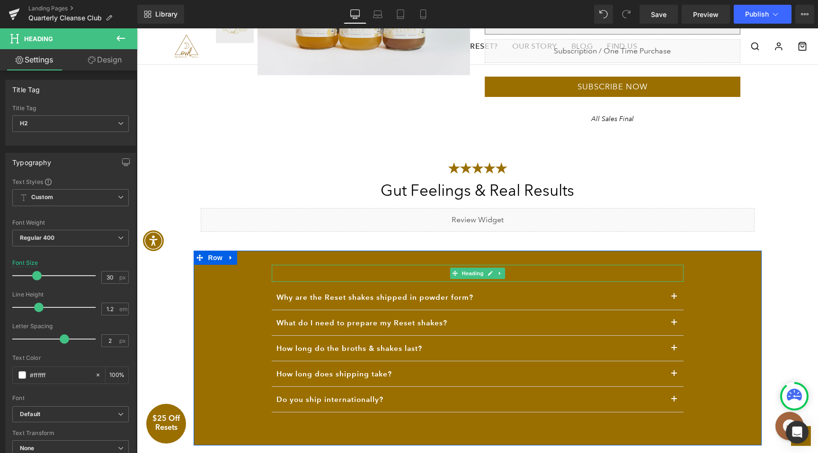
scroll to position [2058, 0]
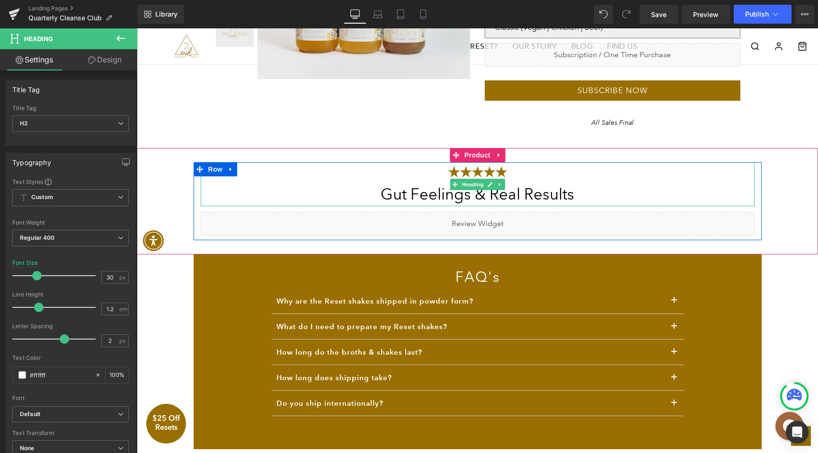
click at [450, 196] on h2 "Gut Feelings & Real Results" at bounding box center [478, 195] width 554 height 24
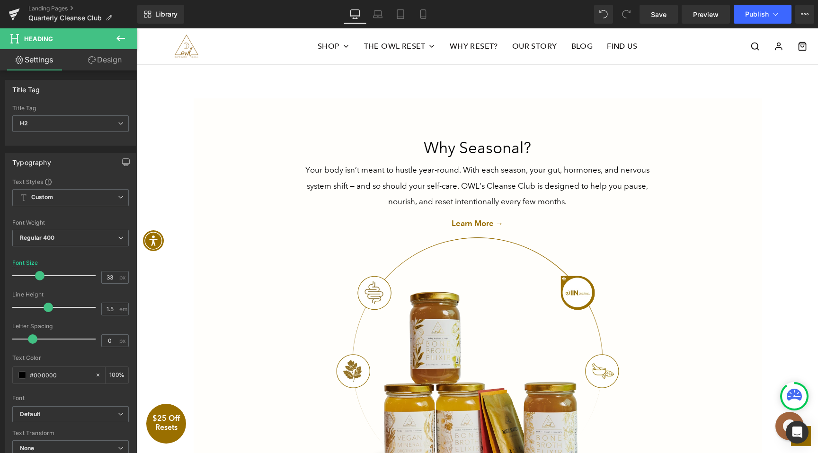
scroll to position [1215, 0]
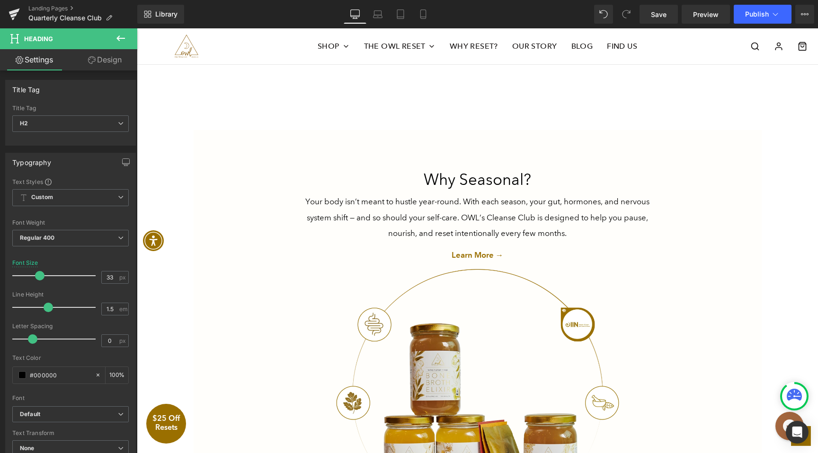
click at [459, 184] on div "Why Seasonal? Heading" at bounding box center [478, 180] width 360 height 24
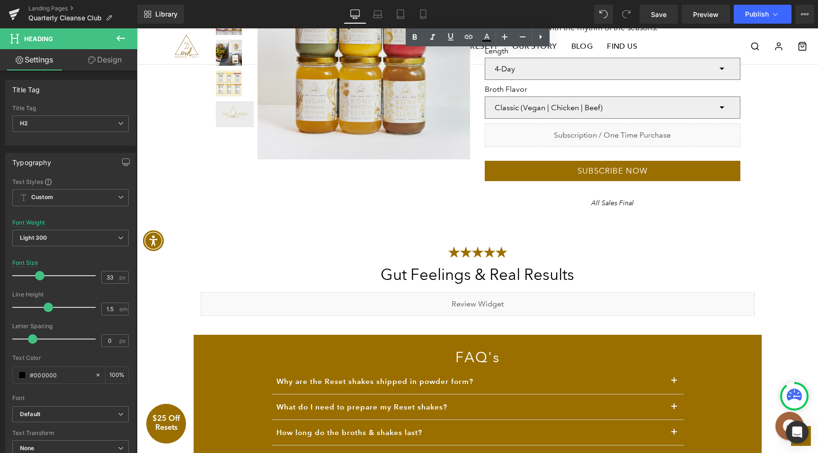
scroll to position [2009, 0]
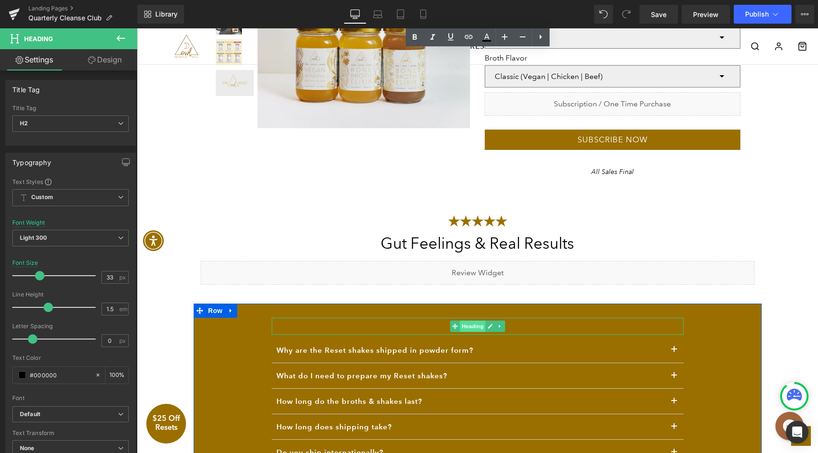
click at [475, 327] on span "Heading" at bounding box center [472, 326] width 26 height 11
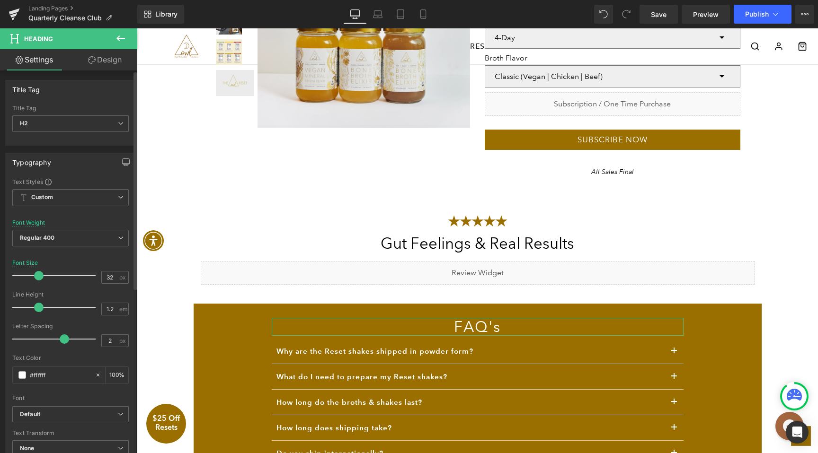
type input "33"
click at [39, 277] on span at bounding box center [39, 275] width 9 height 9
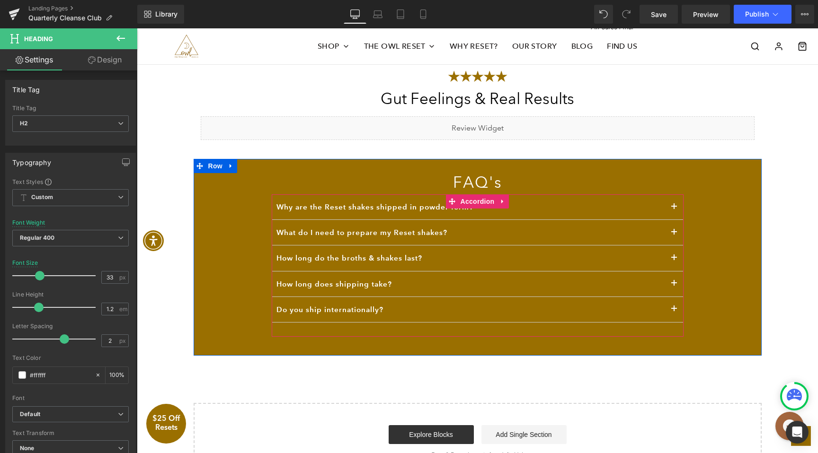
scroll to position [2157, 0]
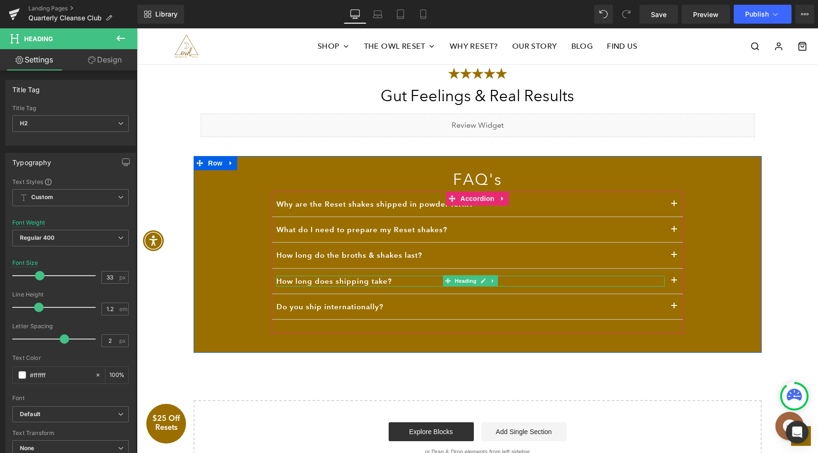
click at [363, 282] on h3 "How long does shipping take?" at bounding box center [470, 281] width 388 height 11
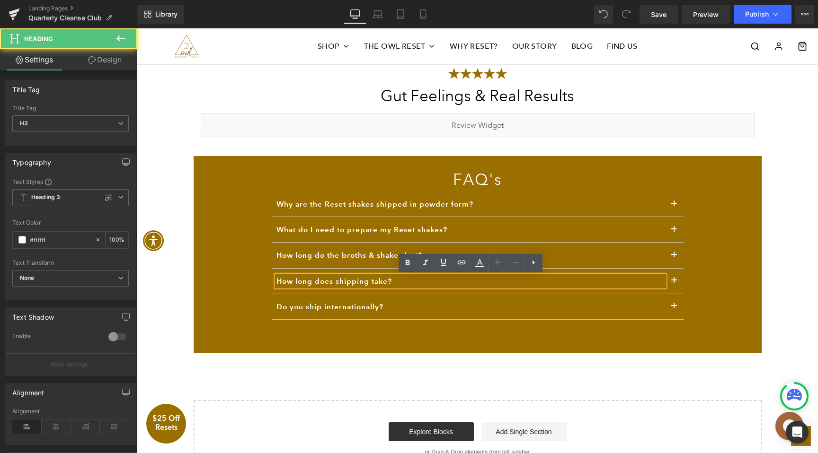
click at [363, 283] on h3 "How long does shipping take?" at bounding box center [470, 281] width 388 height 11
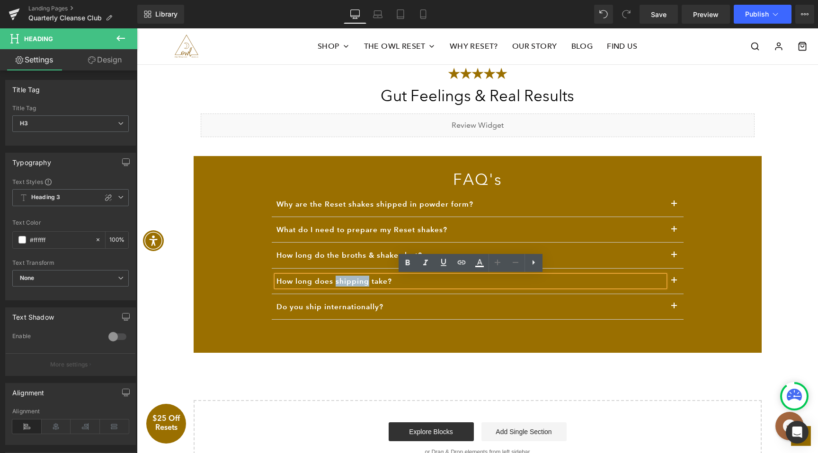
click at [363, 283] on h3 "How long does shipping take?" at bounding box center [470, 281] width 388 height 11
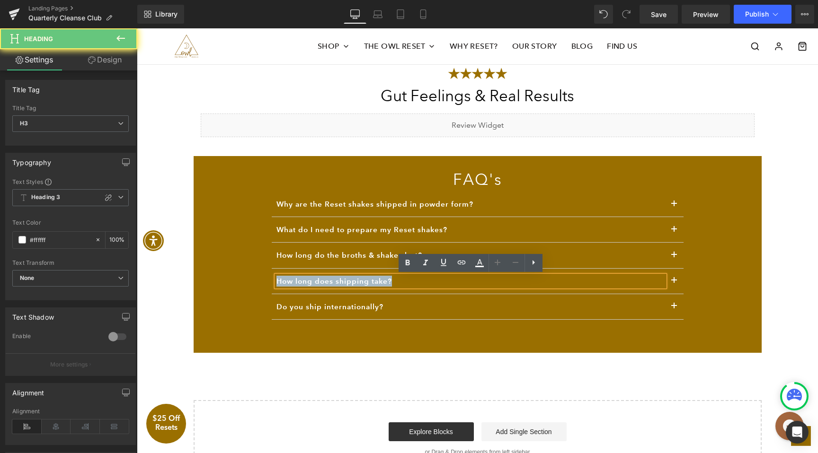
click at [363, 283] on h3 "How long does shipping take?" at bounding box center [470, 281] width 388 height 11
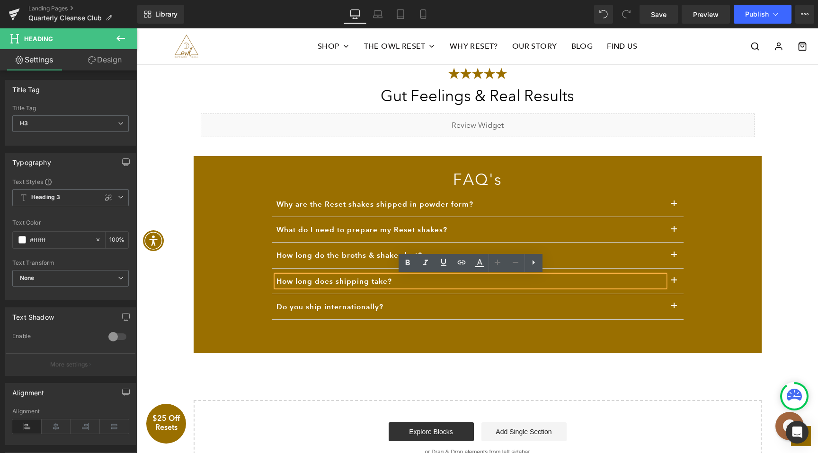
click at [366, 283] on h3 "How long does shipping take?" at bounding box center [470, 281] width 388 height 11
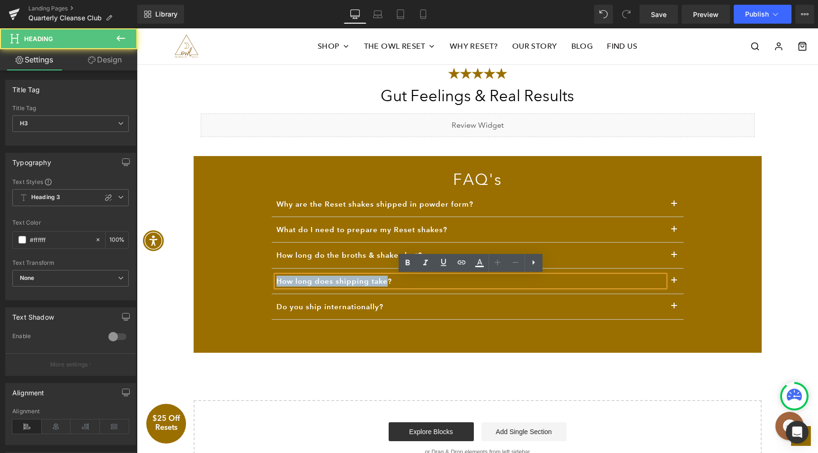
drag, startPoint x: 387, startPoint y: 283, endPoint x: 268, endPoint y: 283, distance: 118.3
click at [268, 283] on div "FAQ's Heading Why are the Reset shakes shipped in powder form? Heading In order…" at bounding box center [478, 252] width 426 height 164
click at [348, 283] on h3 "How long does shipping take?" at bounding box center [470, 281] width 388 height 11
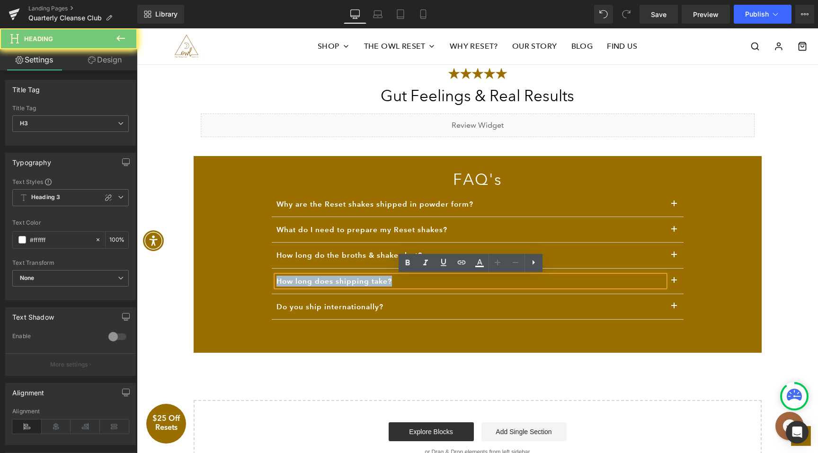
paste div
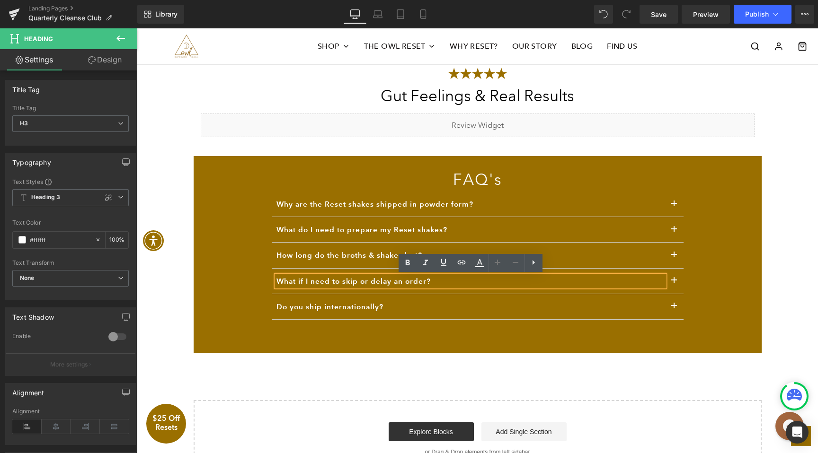
click at [671, 283] on button "button" at bounding box center [673, 281] width 19 height 25
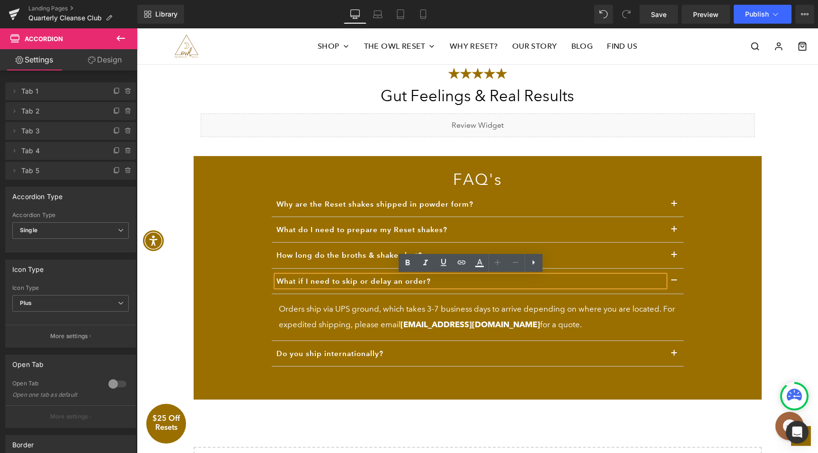
click at [289, 311] on p "Orders ship via UPS ground, which takes 3-7 business days to arrive depending o…" at bounding box center [477, 317] width 397 height 32
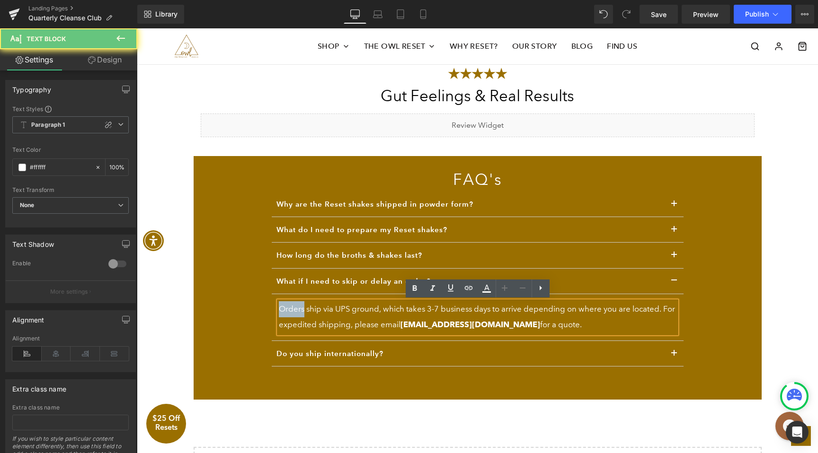
click at [289, 311] on p "Orders ship via UPS ground, which takes 3-7 business days to arrive depending o…" at bounding box center [477, 317] width 397 height 32
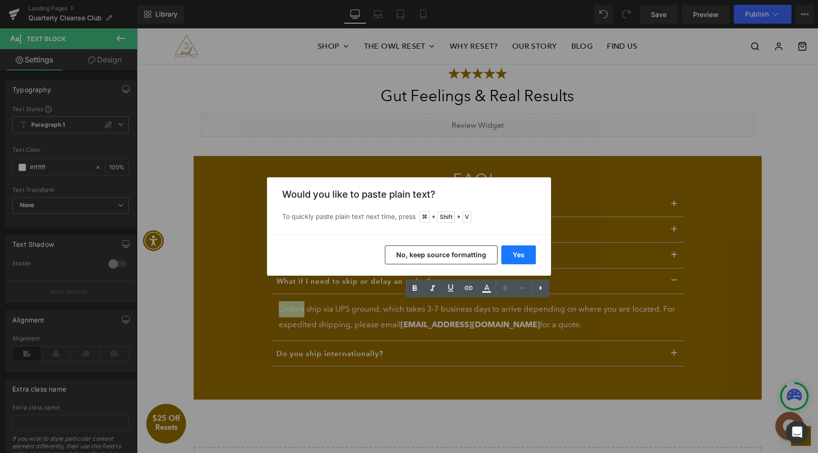
click at [526, 257] on button "Yes" at bounding box center [518, 255] width 35 height 19
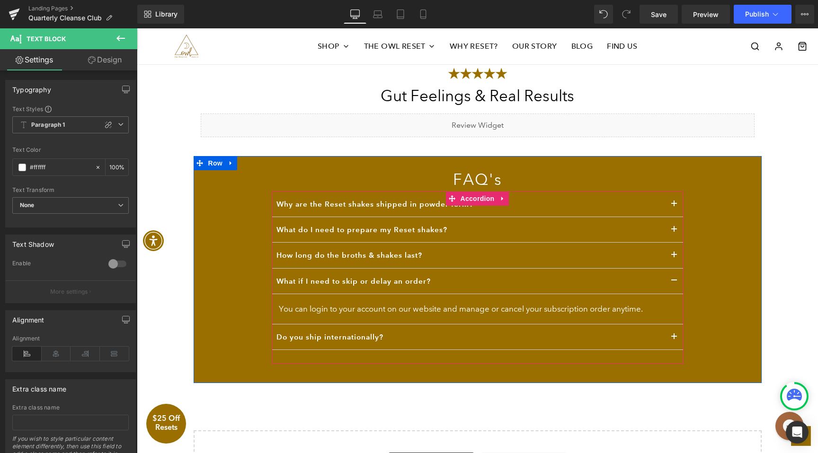
click at [677, 277] on button "button" at bounding box center [673, 281] width 19 height 25
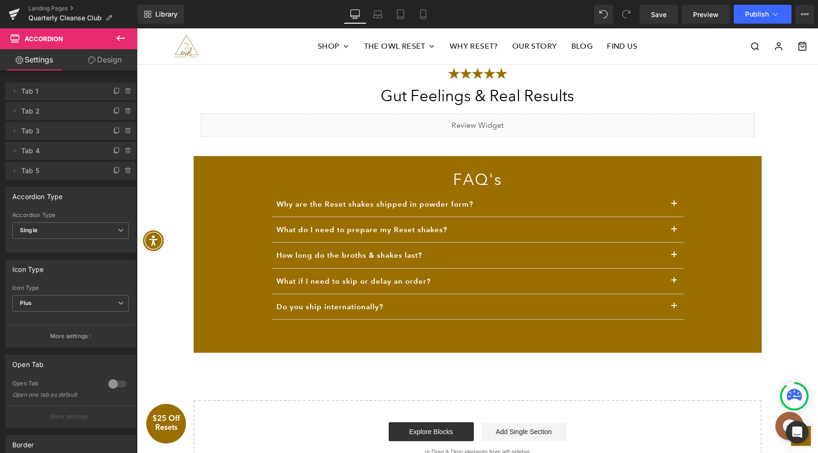
click at [364, 309] on h3 "Do you ship internationally?" at bounding box center [470, 306] width 388 height 11
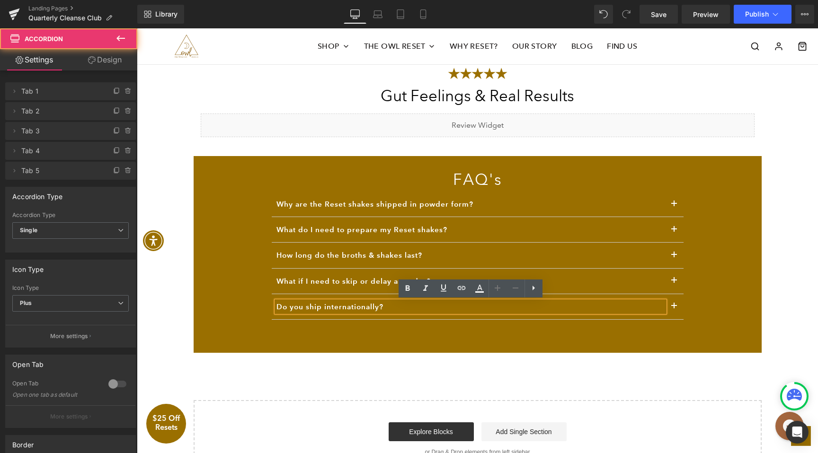
click at [671, 310] on button "button" at bounding box center [673, 306] width 19 height 25
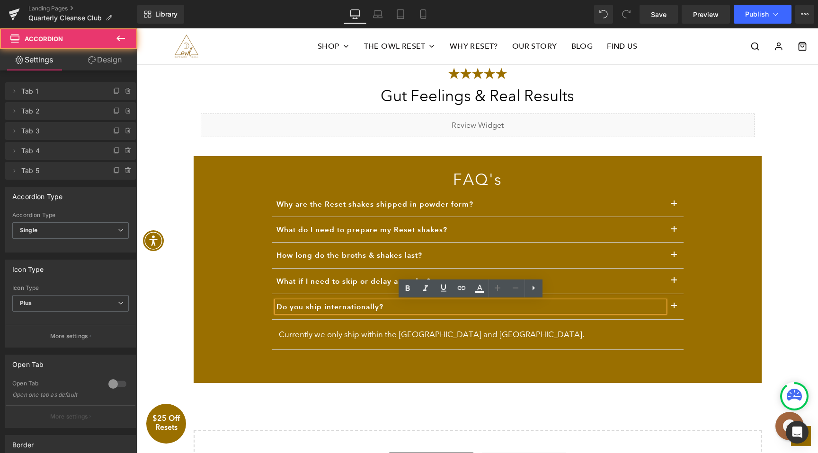
click at [340, 305] on h3 "Do you ship internationally?" at bounding box center [470, 306] width 388 height 11
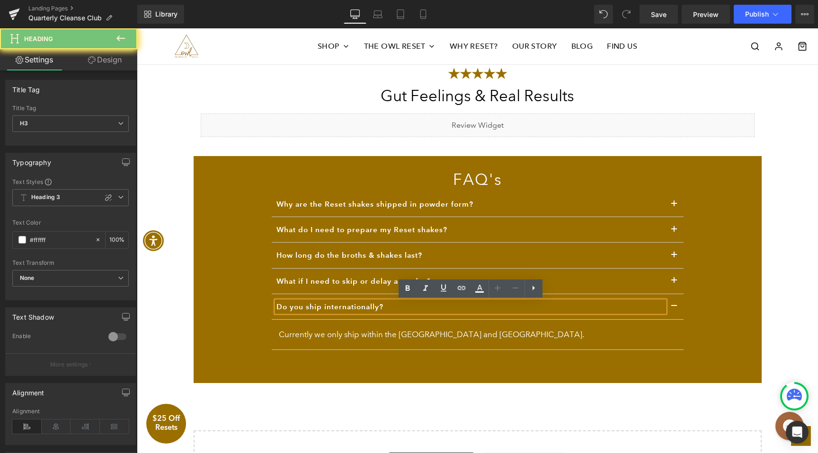
click at [340, 305] on h3 "Do you ship internationally?" at bounding box center [470, 306] width 388 height 11
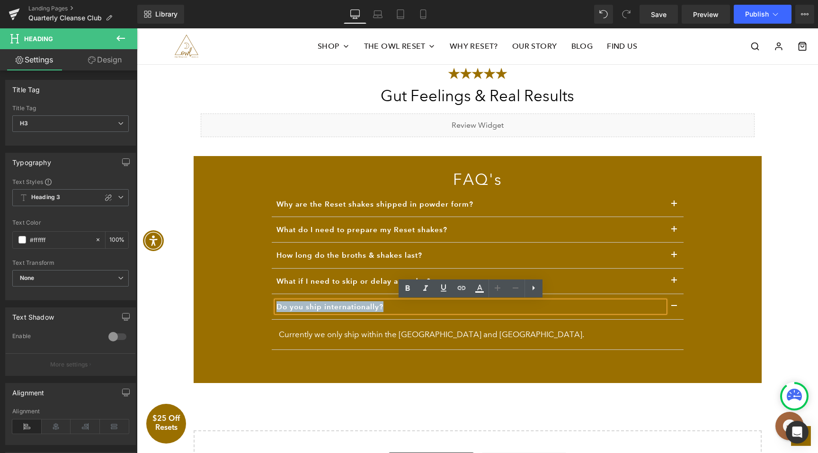
click at [340, 305] on h3 "Do you ship internationally?" at bounding box center [470, 306] width 388 height 11
paste div
click at [328, 332] on p "Currently we only ship within the United States and Canada." at bounding box center [477, 335] width 397 height 16
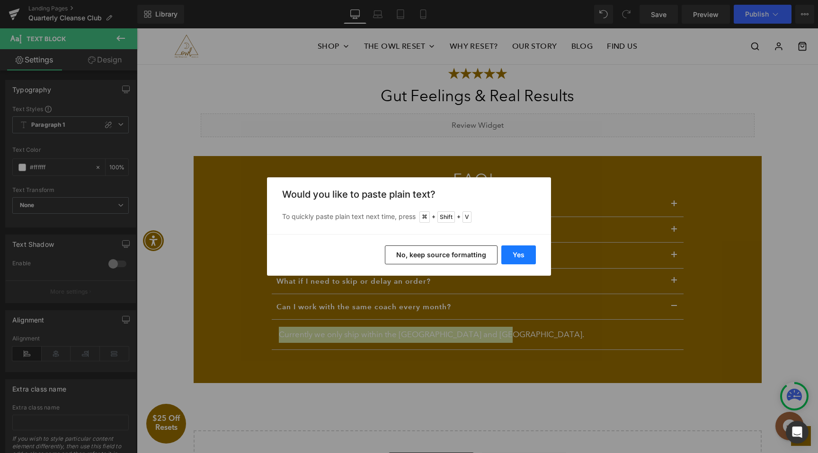
click at [524, 253] on button "Yes" at bounding box center [518, 255] width 35 height 19
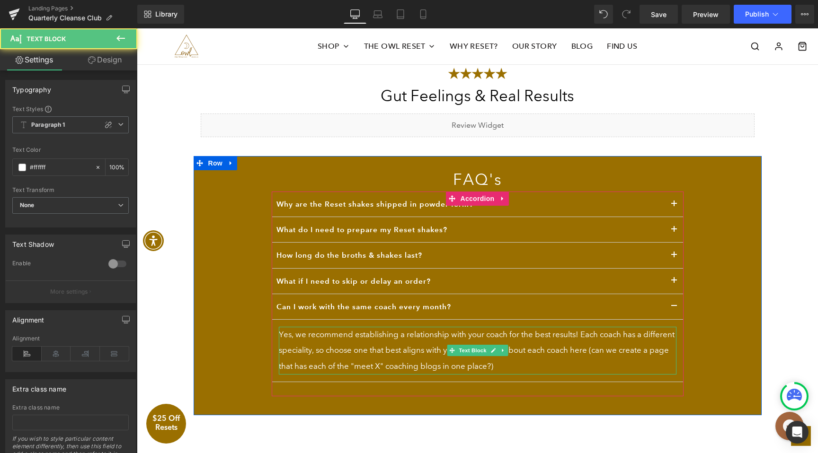
click at [502, 367] on p "Yes, we recommend establishing a relationship with your coach for the best resu…" at bounding box center [477, 351] width 397 height 48
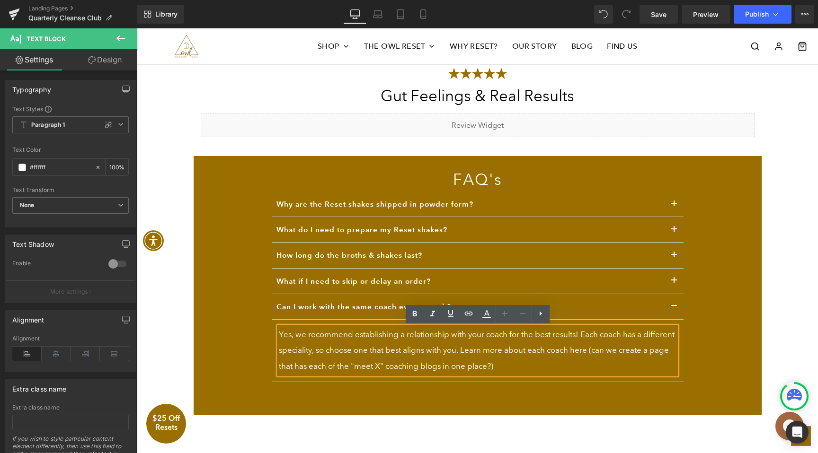
drag, startPoint x: 502, startPoint y: 367, endPoint x: 589, endPoint y: 354, distance: 88.5
click at [589, 354] on p "Yes, we recommend establishing a relationship with your coach for the best resu…" at bounding box center [477, 351] width 397 height 48
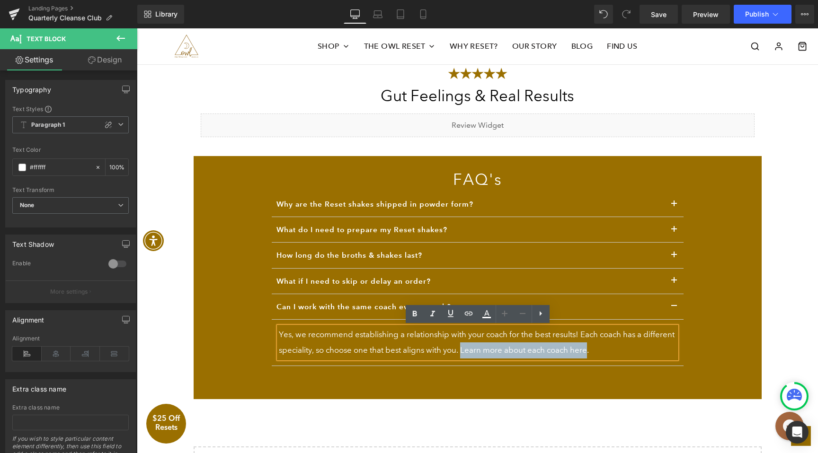
drag, startPoint x: 588, startPoint y: 352, endPoint x: 461, endPoint y: 353, distance: 127.3
click at [461, 353] on p "Yes, we recommend establishing a relationship with your coach for the best resu…" at bounding box center [477, 343] width 397 height 32
click at [468, 314] on icon at bounding box center [468, 313] width 11 height 11
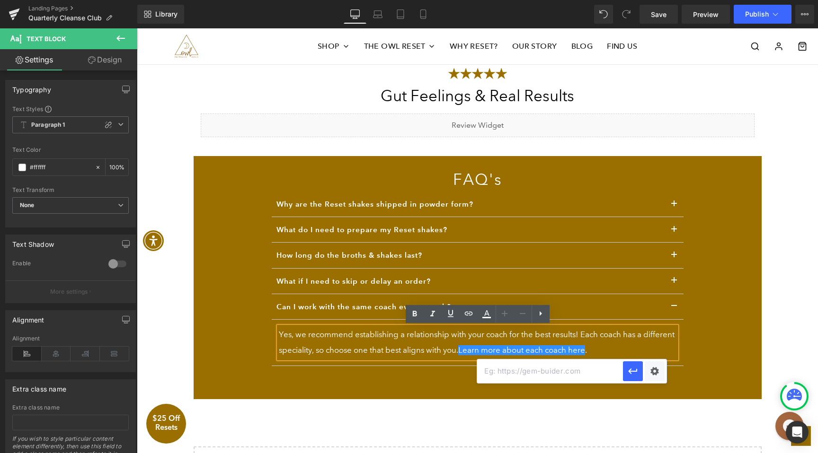
click at [536, 379] on input "text" at bounding box center [550, 372] width 146 height 24
paste input "https://www.owlvenice.com/blogs/news/tagged/meet-the-coaches"
type input "https://www.owlvenice.com/blogs/news/tagged/meet-the-coaches"
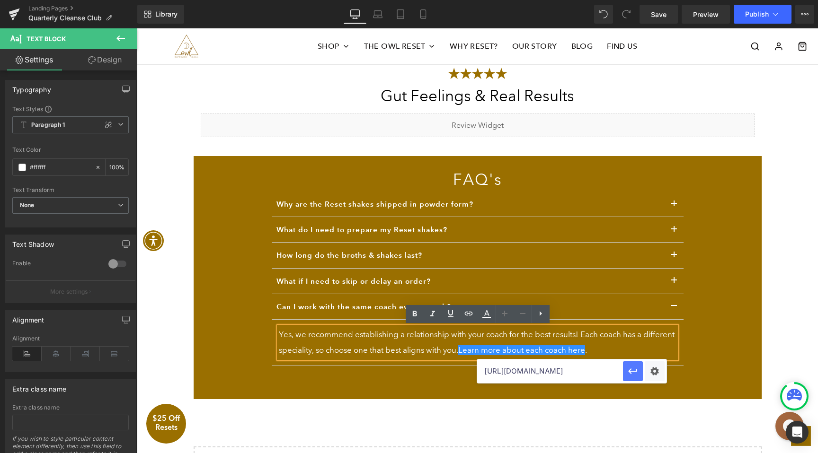
click at [637, 373] on icon "button" at bounding box center [632, 371] width 11 height 11
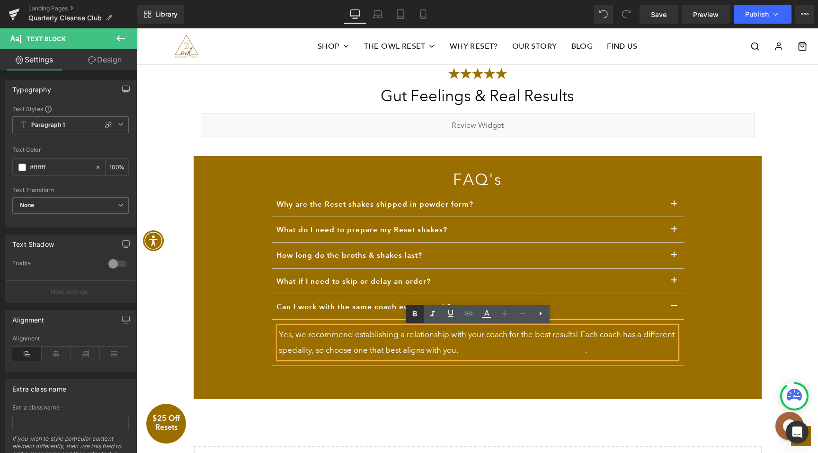
click at [415, 316] on icon at bounding box center [414, 314] width 11 height 11
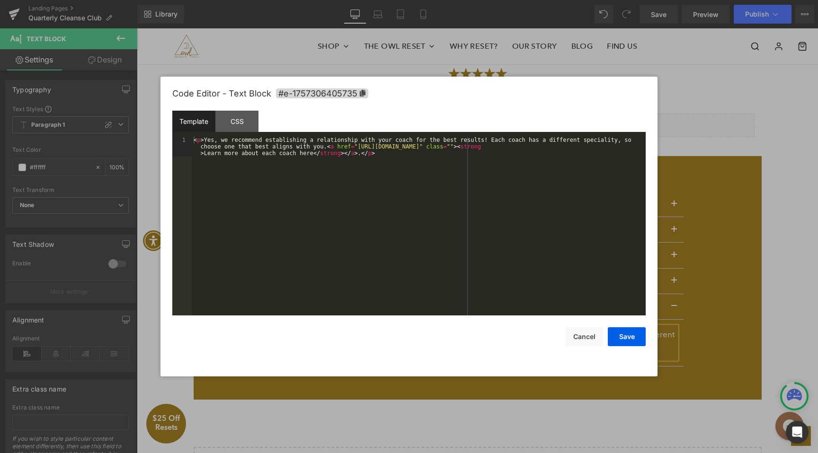
click at [556, 0] on div "Heading You are previewing how the will restyle your page. You can not edit Ele…" at bounding box center [409, 0] width 818 height 0
click at [337, 146] on div "< p > Yes, we recommend establishing a relationship with your coach for the bes…" at bounding box center [419, 246] width 454 height 219
click at [625, 336] on button "Save" at bounding box center [627, 336] width 38 height 19
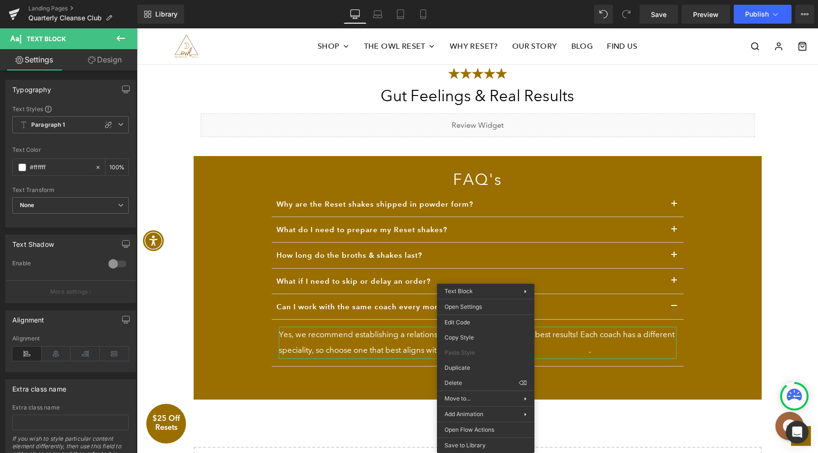
click at [137, 28] on div at bounding box center [137, 28] width 0 height 0
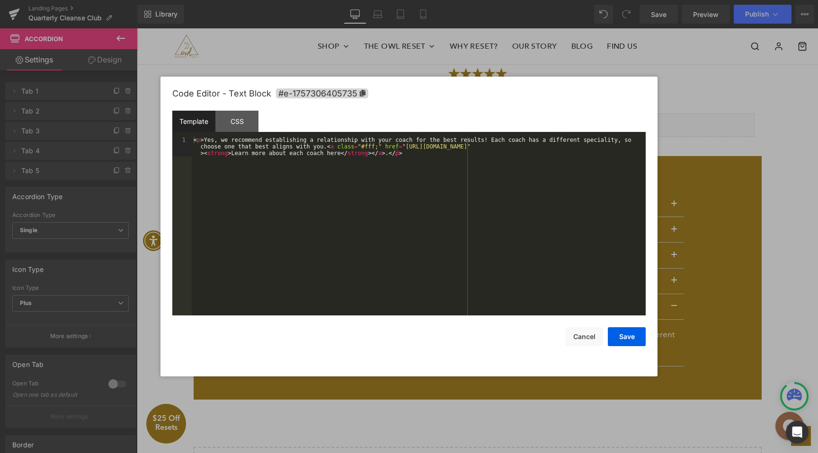
click at [484, 0] on div "Heading You are previewing how the will restyle your page. You can not edit Ele…" at bounding box center [409, 0] width 818 height 0
drag, startPoint x: 357, startPoint y: 147, endPoint x: 342, endPoint y: 147, distance: 14.7
click at [342, 147] on div "< p > Yes, we recommend establishing a relationship with your coach for the bes…" at bounding box center [419, 246] width 454 height 219
click at [636, 337] on button "Save" at bounding box center [627, 336] width 38 height 19
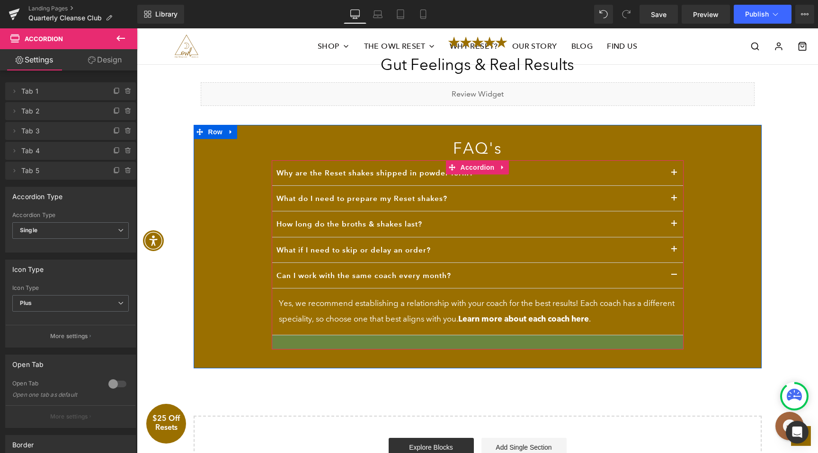
scroll to position [2189, 0]
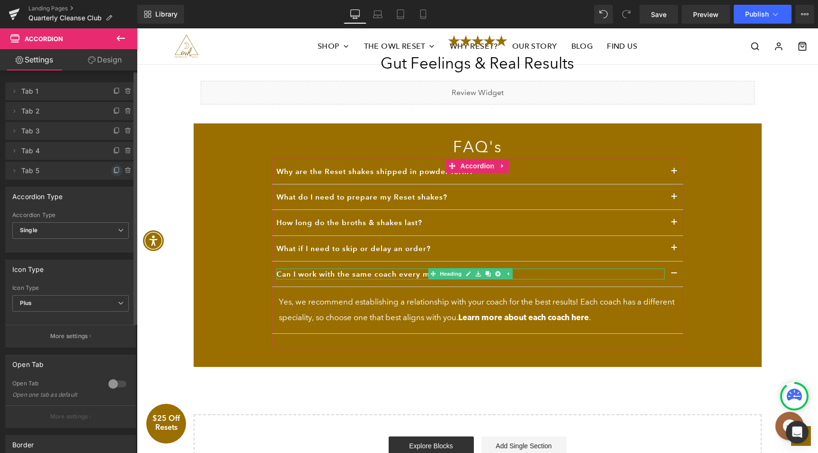
click at [113, 171] on icon at bounding box center [117, 171] width 8 height 8
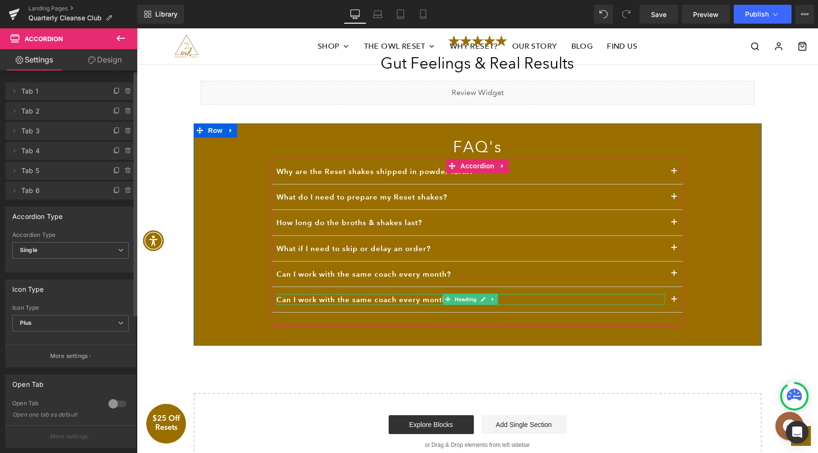
click at [378, 299] on h3 "Can I work with the same coach every month?" at bounding box center [470, 299] width 388 height 11
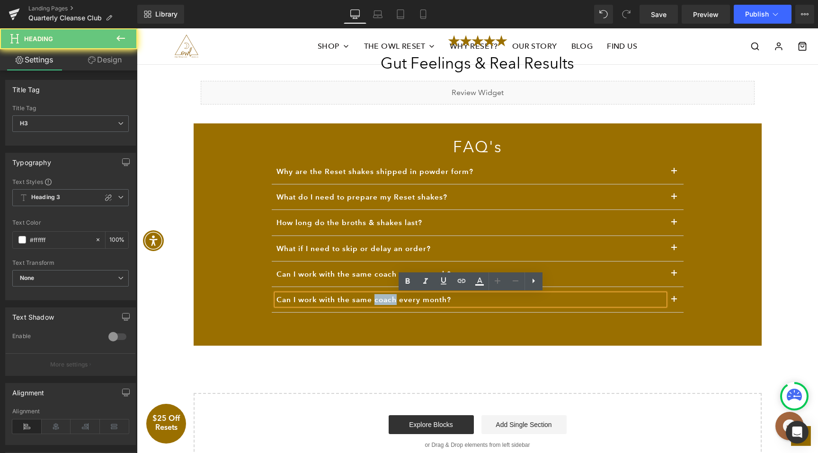
click at [378, 299] on h3 "Can I work with the same coach every month?" at bounding box center [470, 299] width 388 height 11
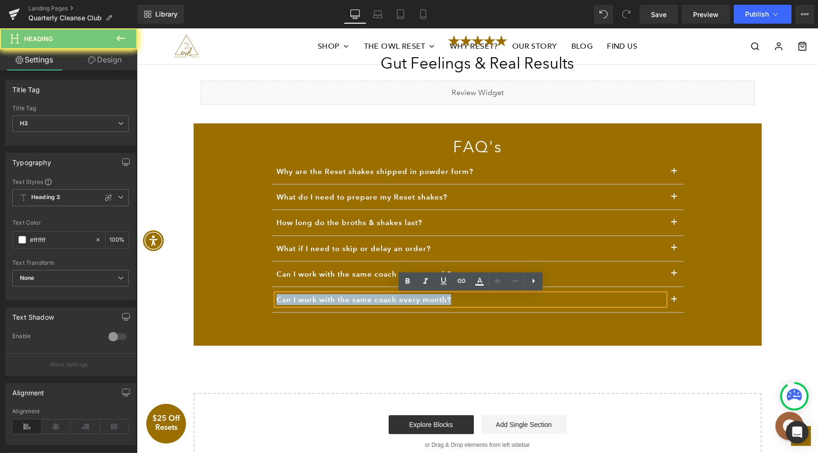
paste div
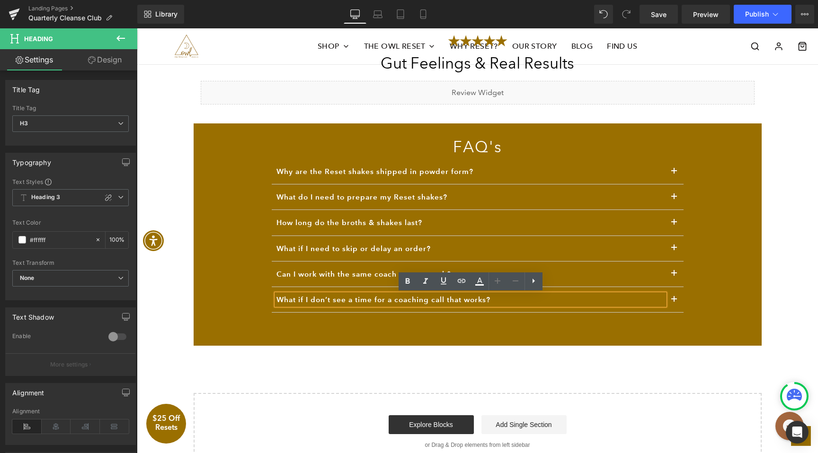
click at [677, 301] on button "button" at bounding box center [673, 299] width 19 height 25
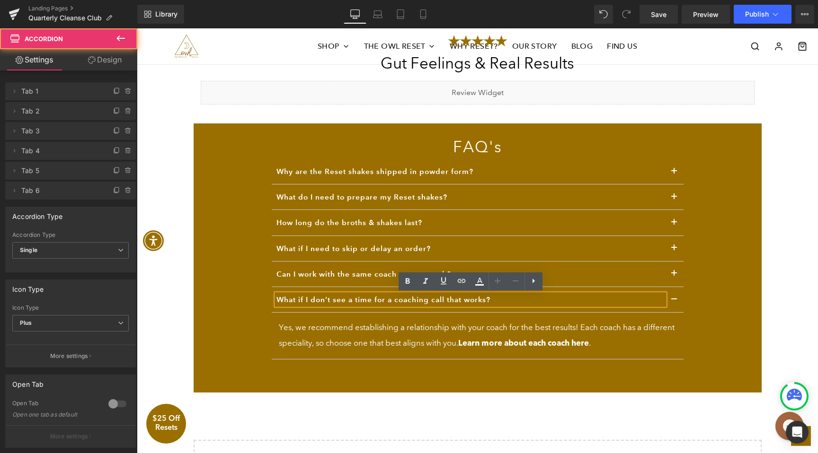
click at [400, 327] on p "Yes, we recommend establishing a relationship with your coach for the best resu…" at bounding box center [477, 336] width 397 height 32
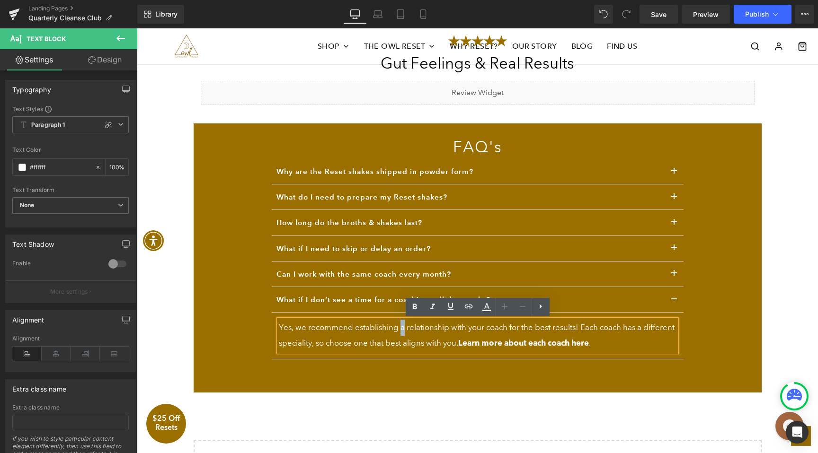
click at [400, 327] on p "Yes, we recommend establishing a relationship with your coach for the best resu…" at bounding box center [477, 336] width 397 height 32
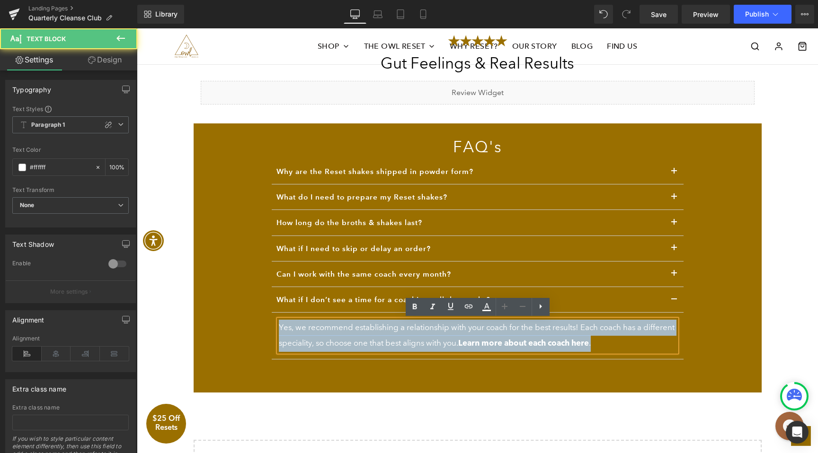
click at [400, 327] on p "Yes, we recommend establishing a relationship with your coach for the best resu…" at bounding box center [477, 336] width 397 height 32
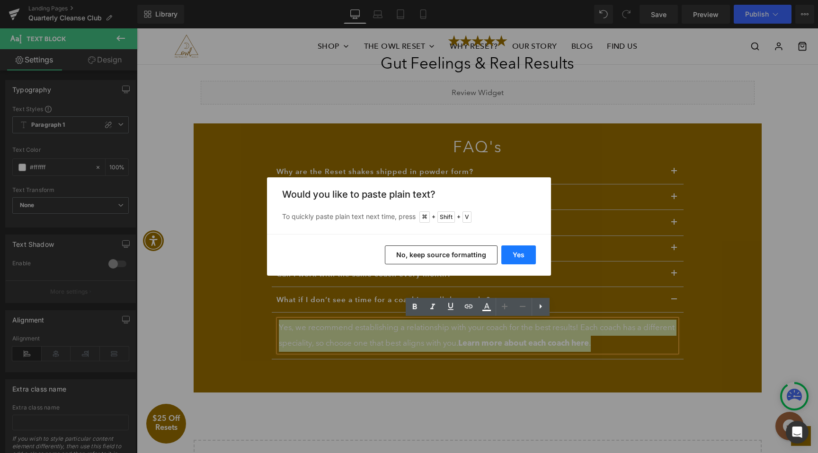
click at [517, 256] on button "Yes" at bounding box center [518, 255] width 35 height 19
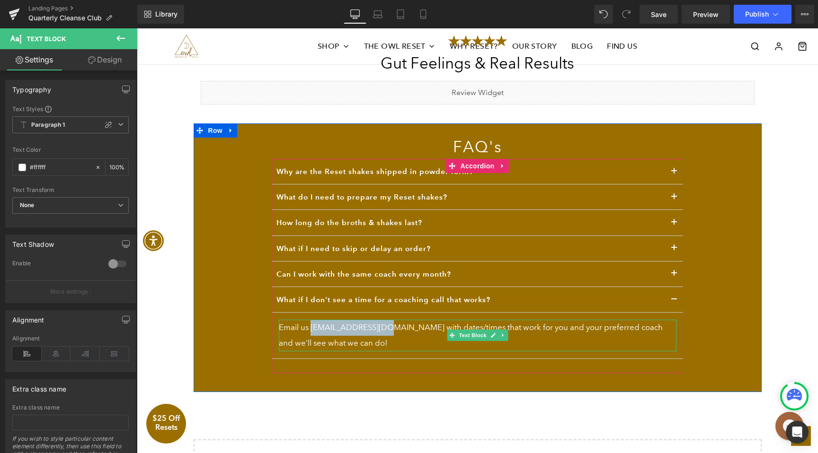
drag, startPoint x: 384, startPoint y: 327, endPoint x: 310, endPoint y: 328, distance: 73.8
click at [310, 328] on p "Email us info@owlvenice.com with dates/times that work for you and your preferr…" at bounding box center [477, 336] width 397 height 32
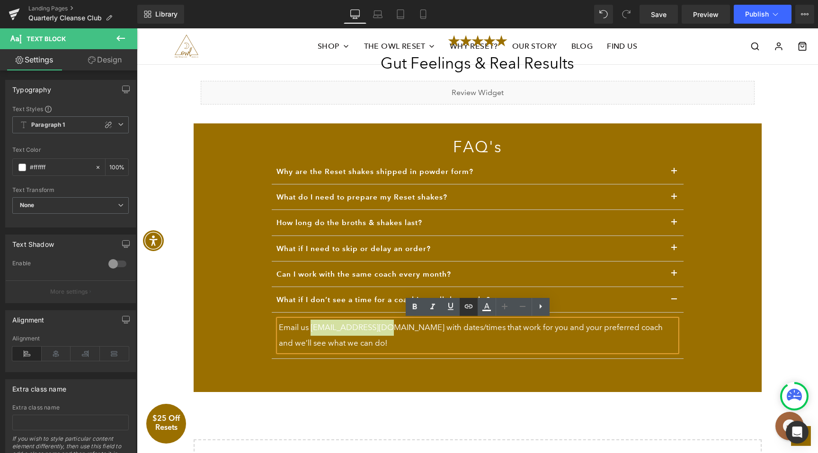
click at [467, 309] on icon at bounding box center [468, 306] width 11 height 11
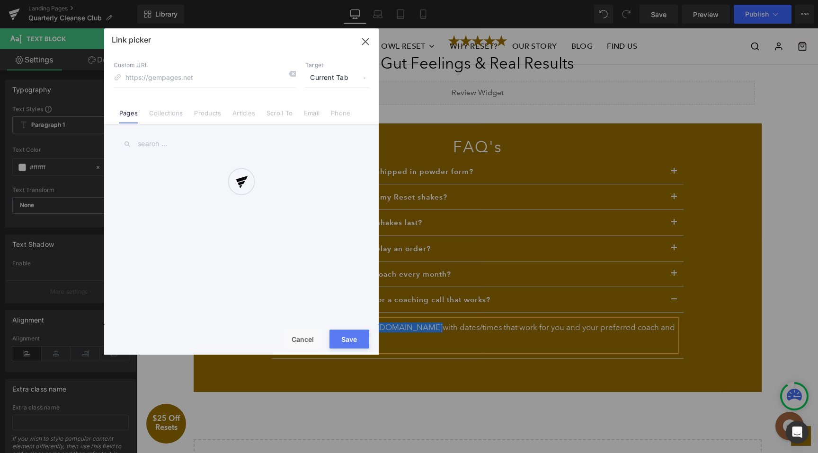
click at [479, 0] on div "Text Color Highlight Color #333333 Edit or remove link: Edit - Unlink - Cancel …" at bounding box center [409, 0] width 818 height 0
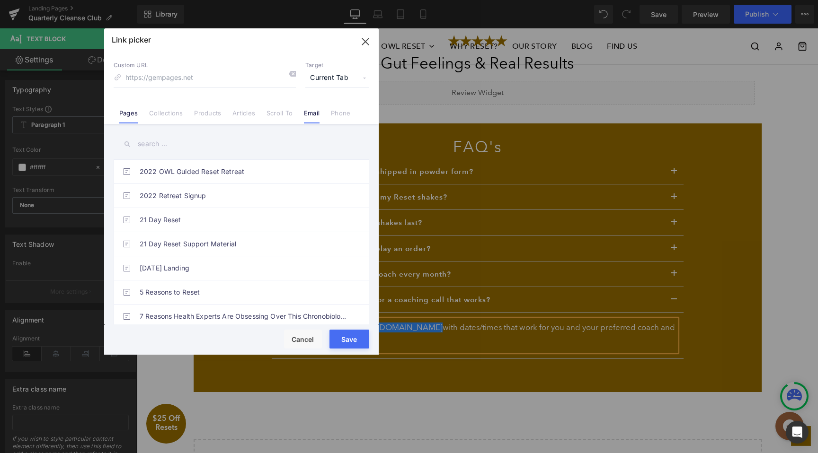
click at [312, 112] on link "Email" at bounding box center [312, 116] width 16 height 14
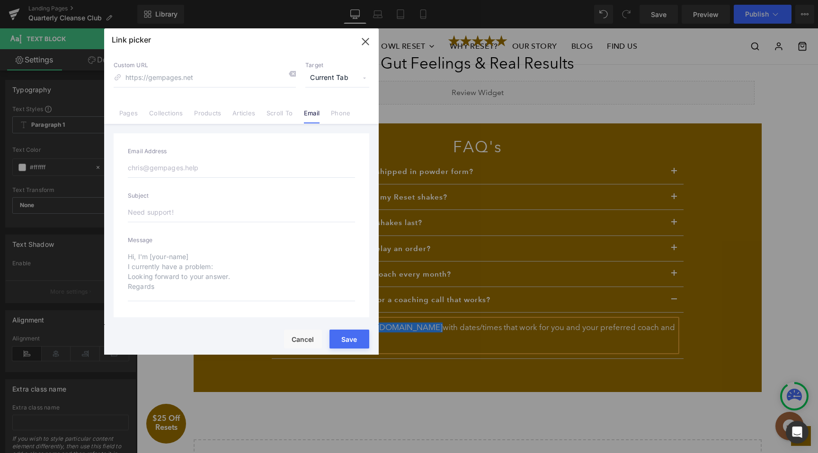
click at [180, 166] on input "email" at bounding box center [241, 168] width 227 height 20
type input "[EMAIL_ADDRESS][DOMAIN_NAME]"
type input "mailto:info@owlvenice.com"
click at [350, 336] on button "Save" at bounding box center [349, 339] width 40 height 19
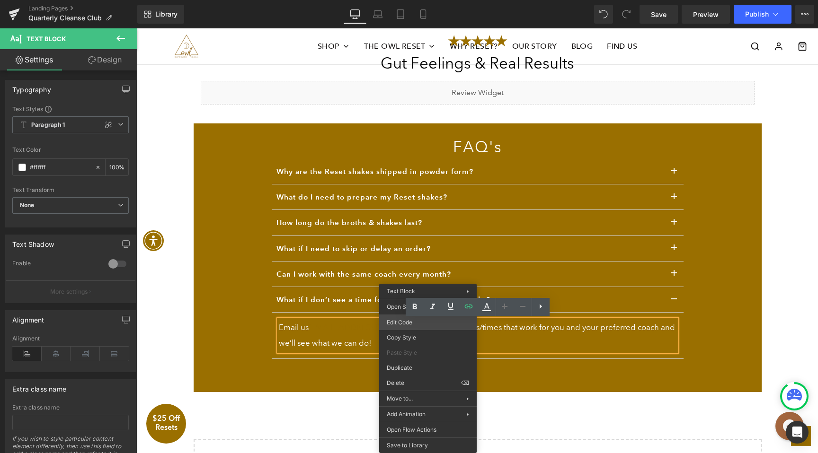
click at [404, 0] on div "Heading You are previewing how the will restyle your page. You can not edit Ele…" at bounding box center [409, 0] width 818 height 0
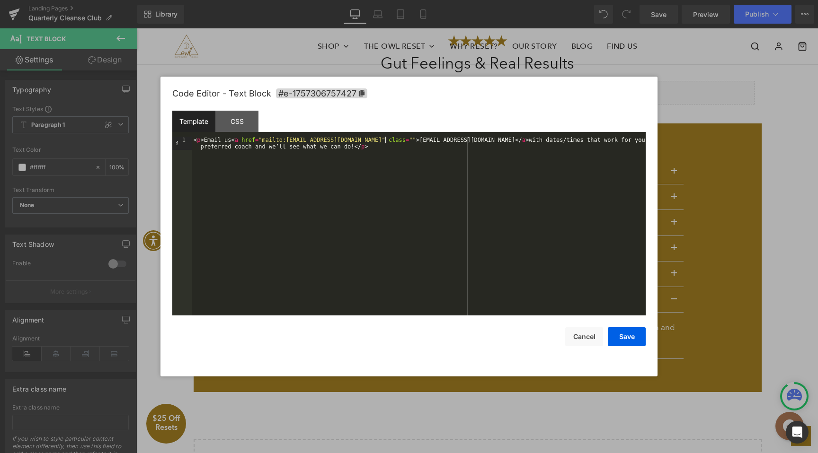
drag, startPoint x: 384, startPoint y: 139, endPoint x: 384, endPoint y: 157, distance: 18.0
click at [384, 139] on div "< p > Email us < a href = "mailto:info@owlvenice.com" class = "" > info@owlveni…" at bounding box center [419, 239] width 454 height 205
click at [626, 336] on button "Save" at bounding box center [627, 336] width 38 height 19
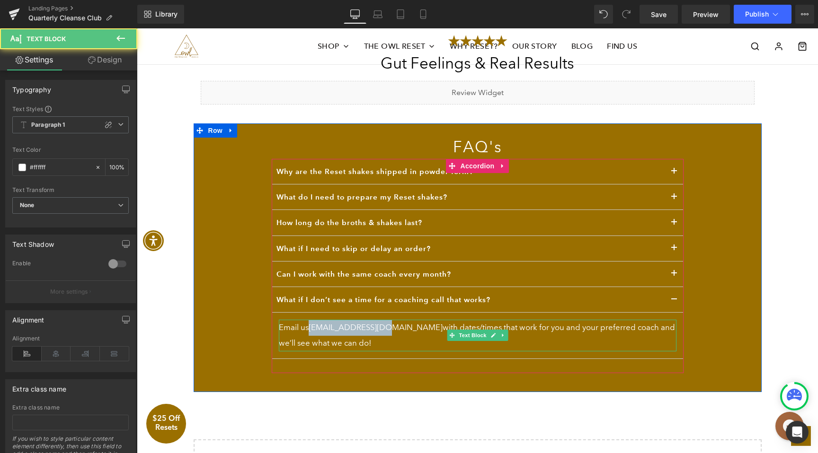
drag, startPoint x: 384, startPoint y: 327, endPoint x: 310, endPoint y: 328, distance: 74.3
click at [310, 328] on p "Email us info@owlvenice.com with dates/times that work for you and your preferr…" at bounding box center [477, 336] width 397 height 32
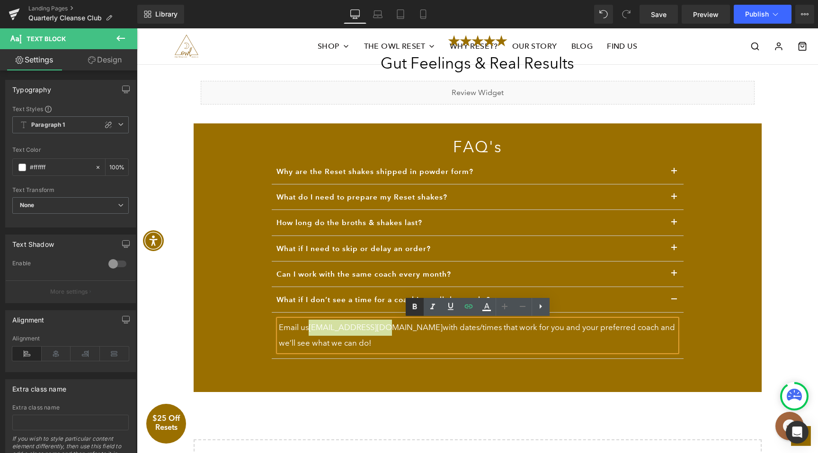
click at [411, 304] on icon at bounding box center [414, 306] width 11 height 11
click at [751, 331] on div "FAQ's Heading Why are the Reset shakes shipped in powder form? Heading In order…" at bounding box center [478, 258] width 568 height 269
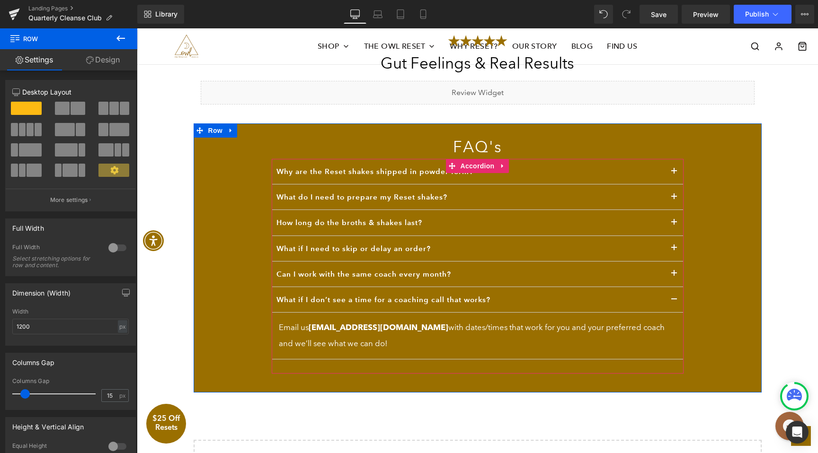
click at [674, 302] on span "button" at bounding box center [674, 302] width 0 height 0
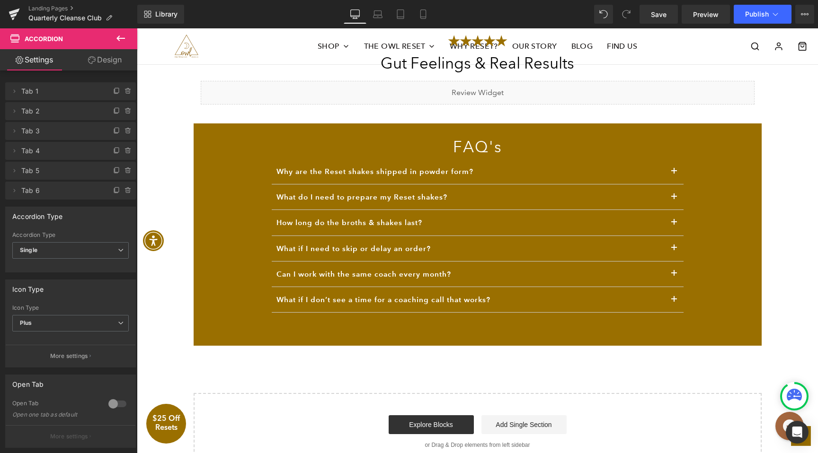
click at [121, 38] on icon at bounding box center [120, 38] width 9 height 6
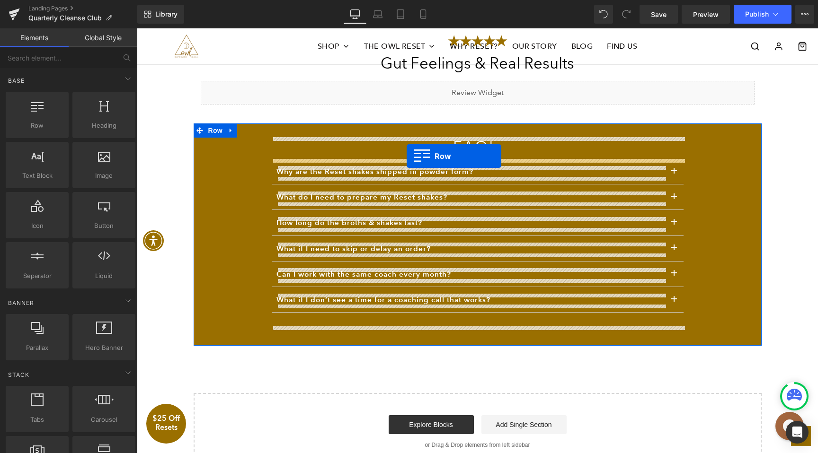
drag, startPoint x: 192, startPoint y: 144, endPoint x: 406, endPoint y: 156, distance: 214.7
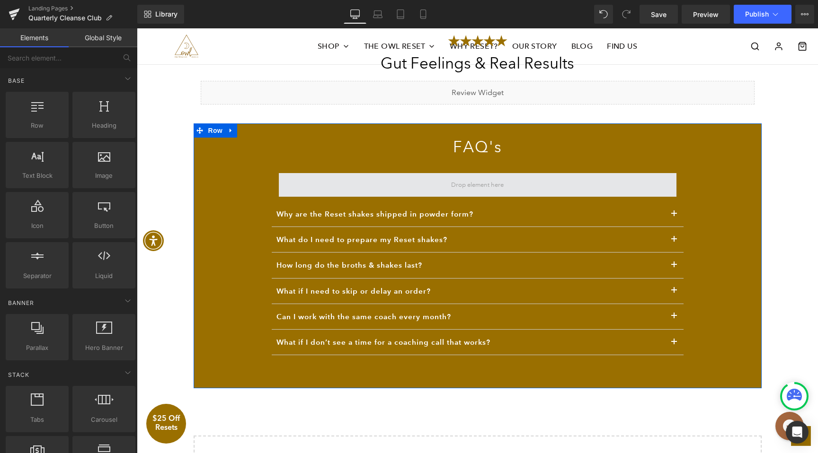
click at [468, 188] on span at bounding box center [477, 185] width 59 height 15
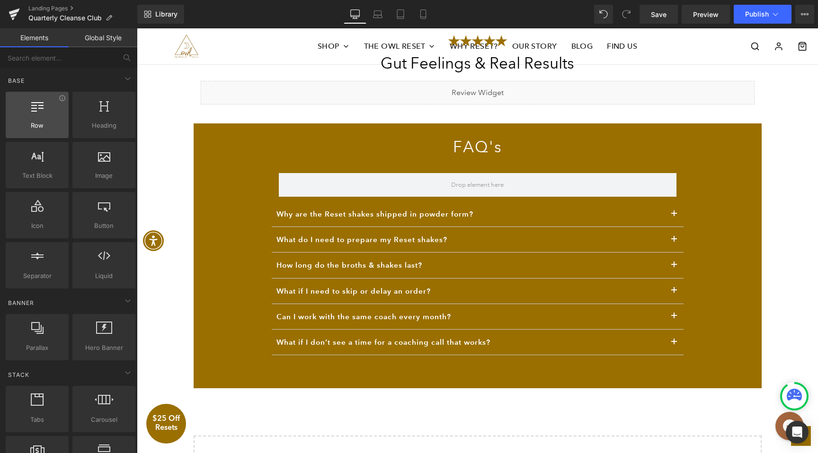
click at [44, 113] on div at bounding box center [37, 109] width 57 height 21
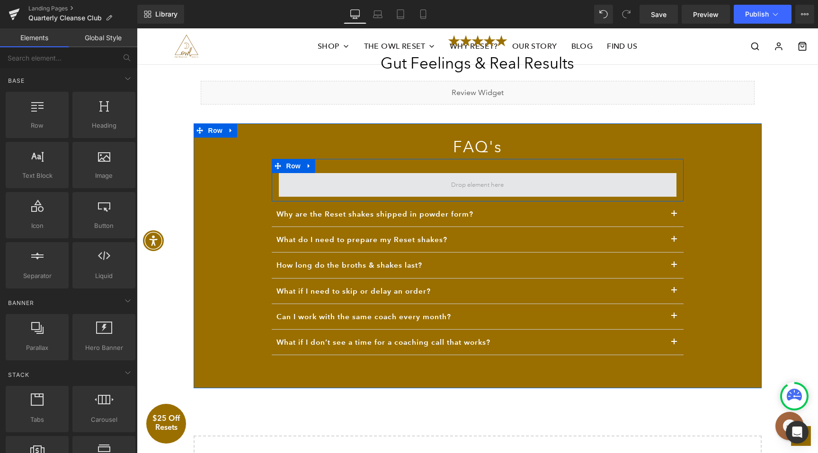
click at [293, 179] on span at bounding box center [477, 185] width 397 height 24
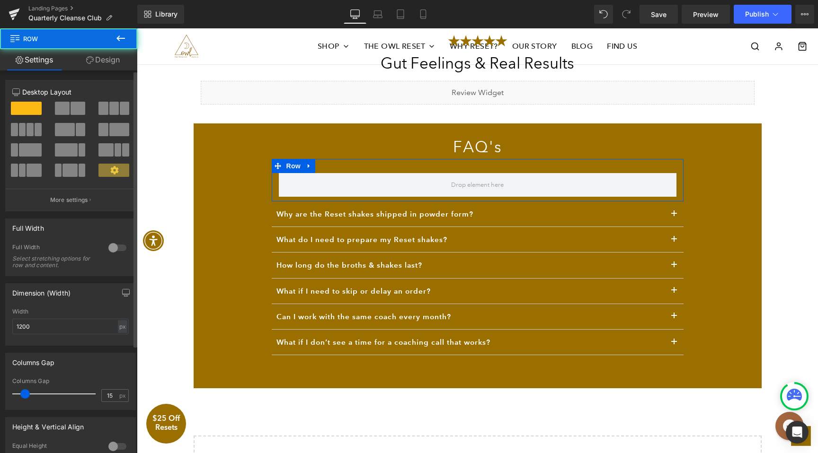
click at [77, 112] on span at bounding box center [78, 108] width 15 height 13
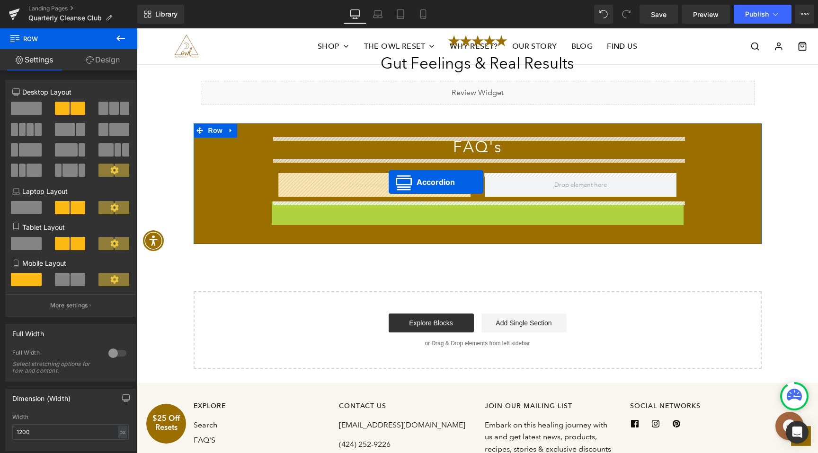
drag, startPoint x: 466, startPoint y: 211, endPoint x: 388, endPoint y: 182, distance: 82.6
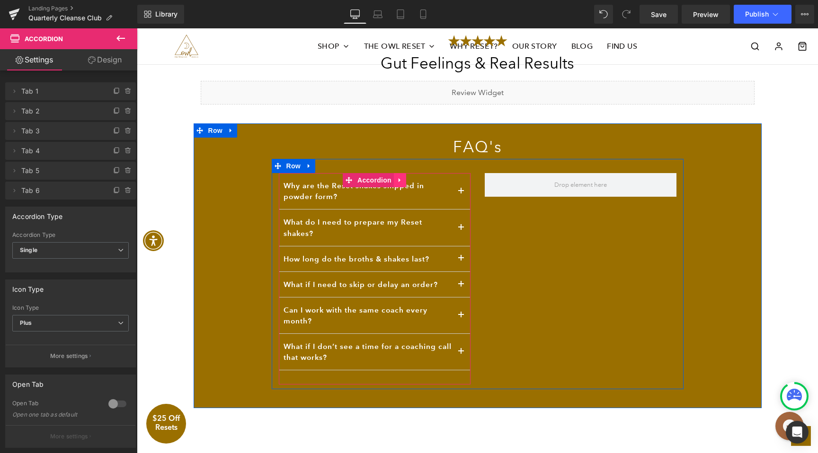
click at [399, 179] on icon at bounding box center [399, 180] width 2 height 4
click at [393, 178] on icon at bounding box center [393, 180] width 7 height 7
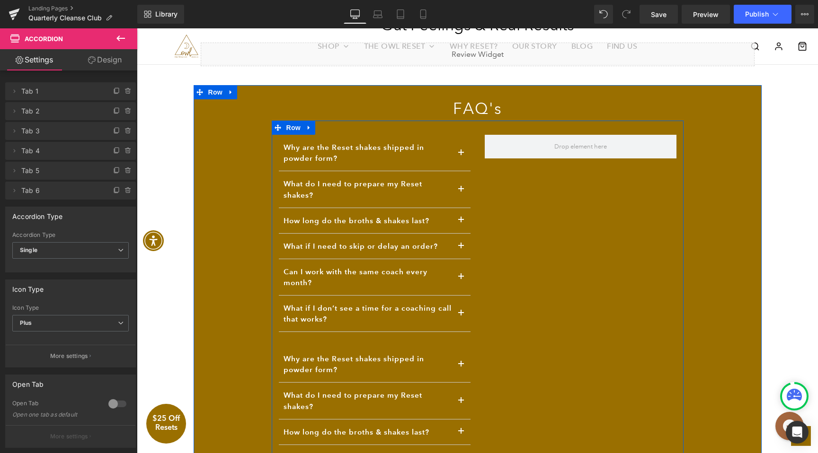
scroll to position [2235, 0]
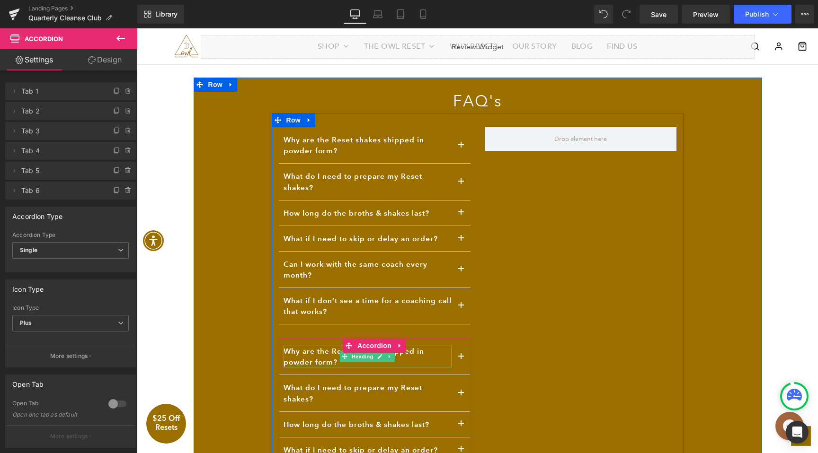
click at [301, 354] on h3 "Why are the Reset shakes shipped in powder form?" at bounding box center [367, 357] width 168 height 22
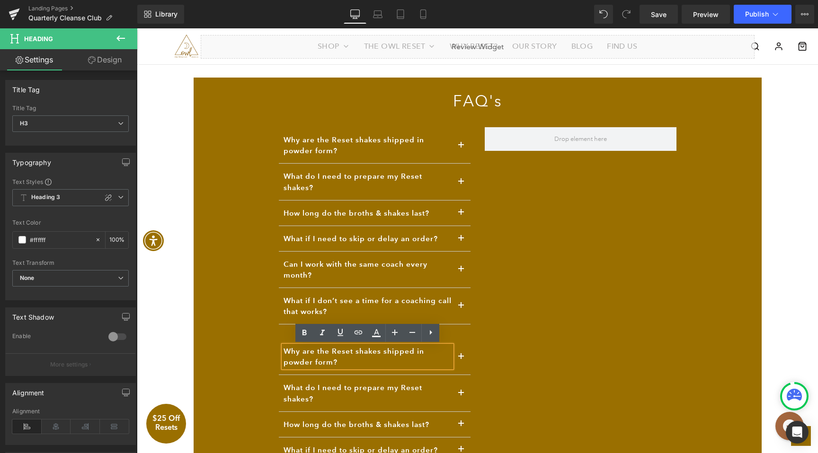
click at [248, 353] on div "FAQ's Heading Why are the Reset shakes shipped in powder form? Heading In order…" at bounding box center [478, 326] width 568 height 496
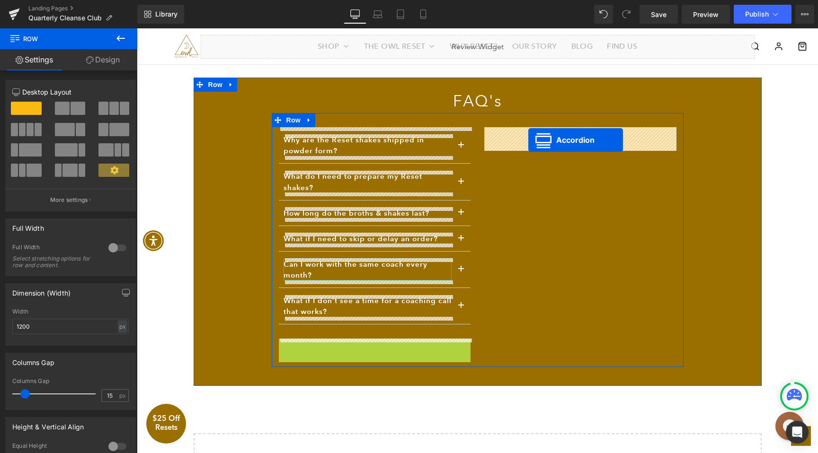
drag, startPoint x: 347, startPoint y: 345, endPoint x: 528, endPoint y: 140, distance: 273.2
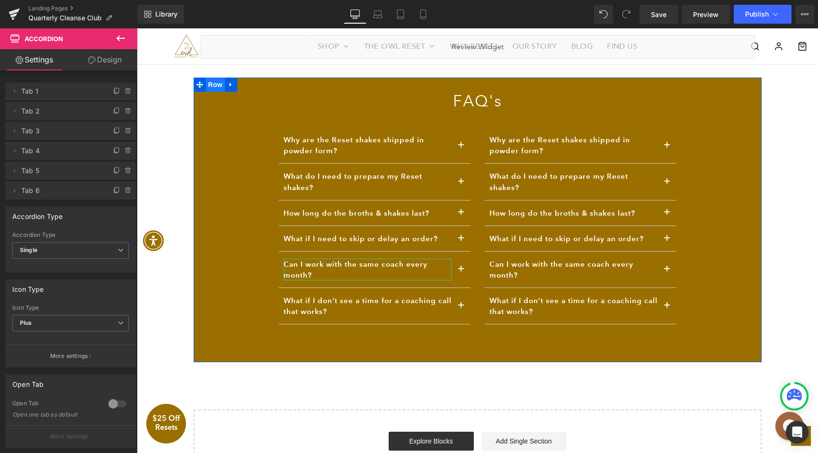
click at [213, 87] on span "Row" at bounding box center [215, 85] width 19 height 14
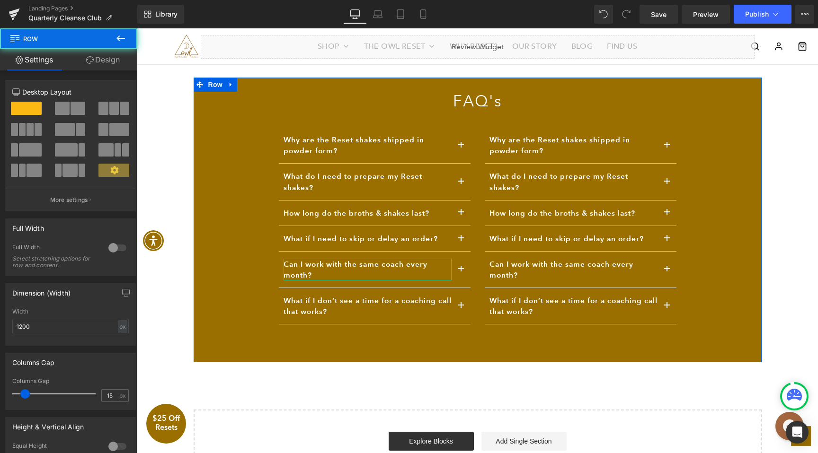
click at [105, 67] on link "Design" at bounding box center [103, 59] width 69 height 21
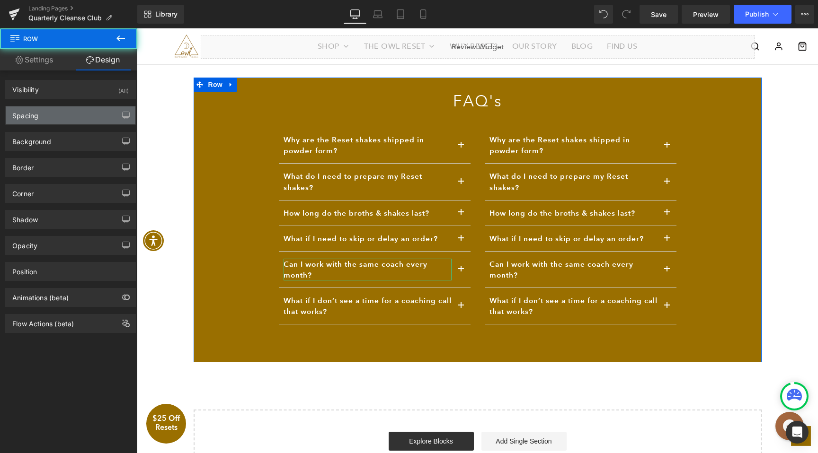
type input "0"
type input "30"
type input "150"
type input "40"
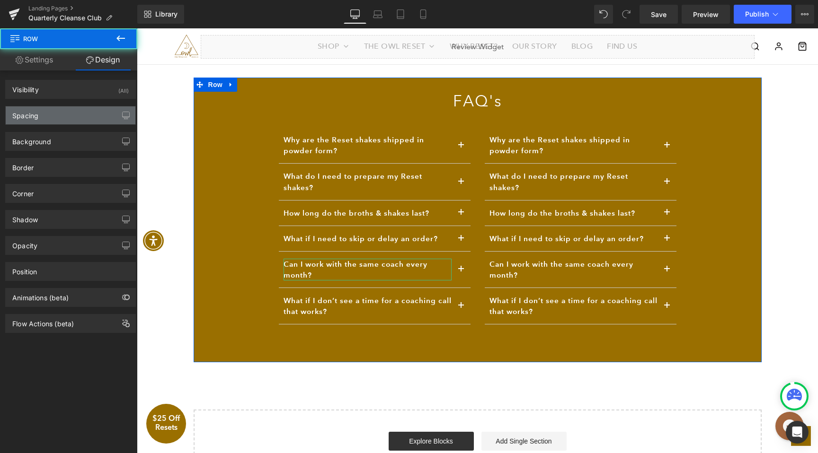
click at [63, 115] on div "Spacing" at bounding box center [71, 115] width 130 height 18
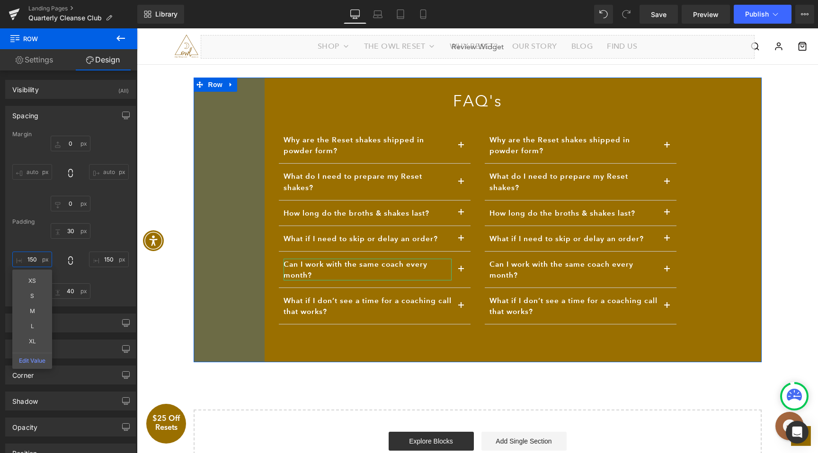
click at [40, 259] on input "150" at bounding box center [32, 260] width 40 height 16
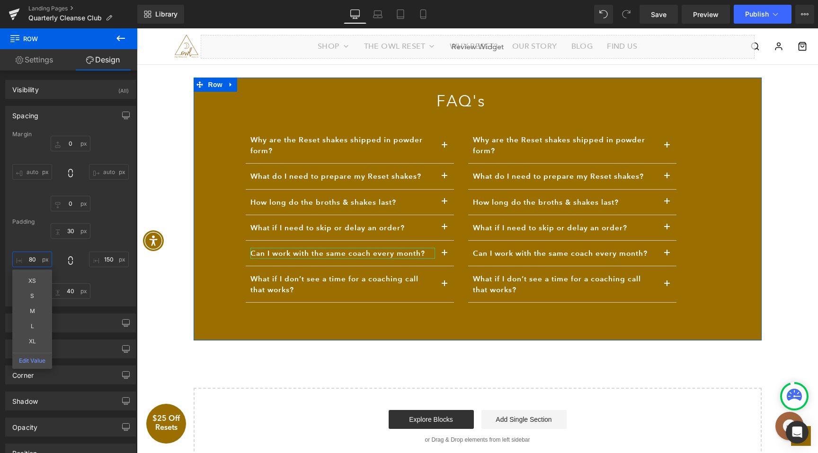
type input "70"
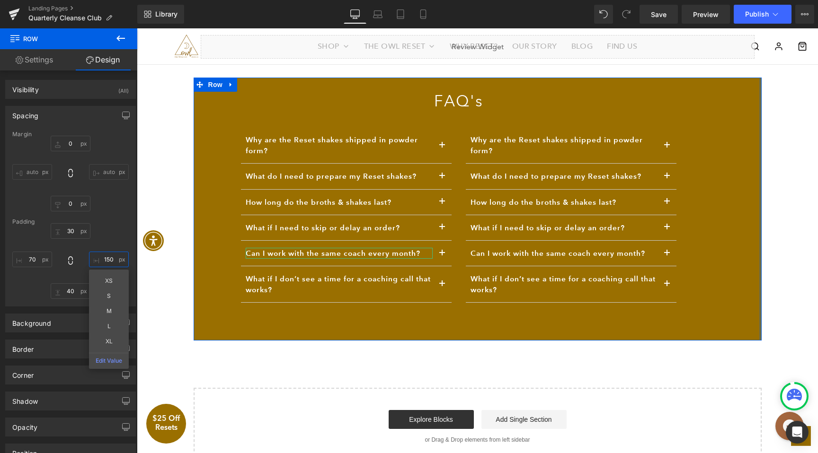
click at [107, 260] on input "150" at bounding box center [109, 260] width 40 height 16
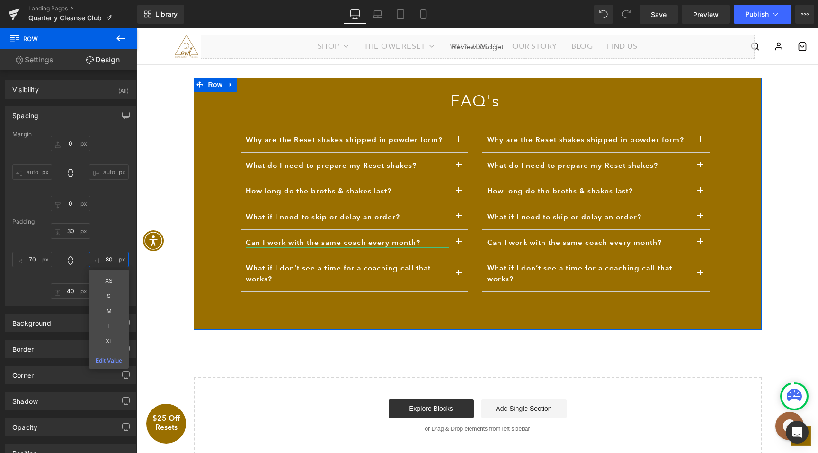
type input "70"
click at [46, 62] on link "Settings" at bounding box center [34, 59] width 69 height 21
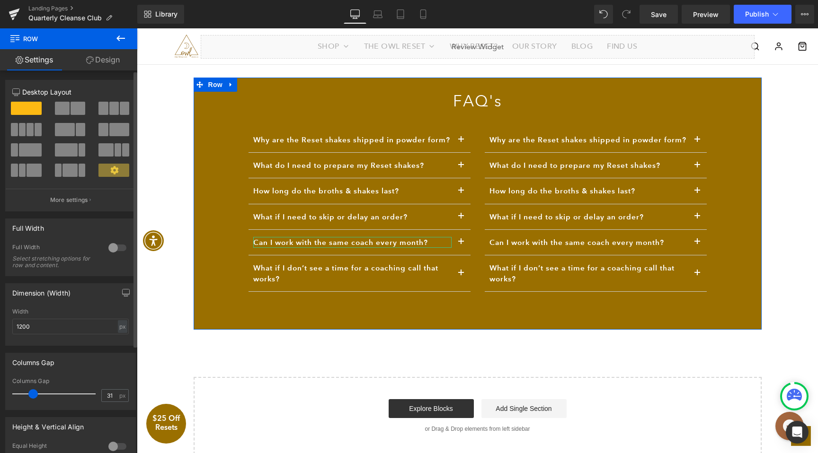
type input "30"
drag, startPoint x: 28, startPoint y: 394, endPoint x: 36, endPoint y: 390, distance: 8.5
click at [36, 390] on div at bounding box center [56, 394] width 79 height 19
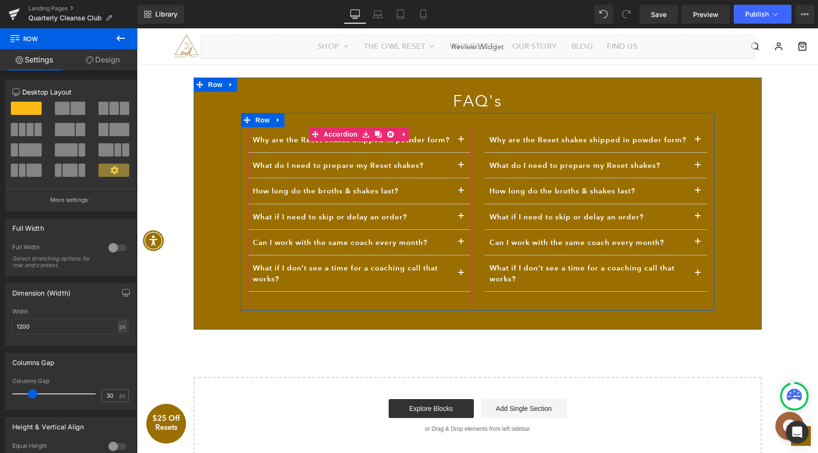
click at [461, 274] on button "button" at bounding box center [460, 274] width 19 height 36
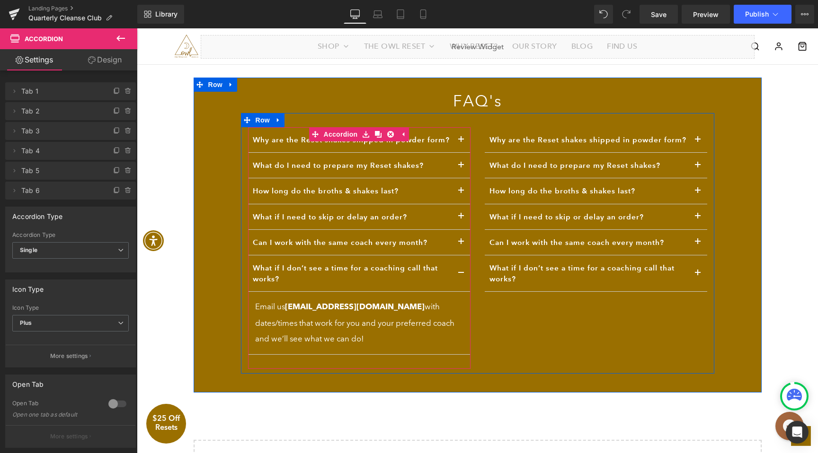
click at [461, 274] on button "button" at bounding box center [460, 274] width 19 height 36
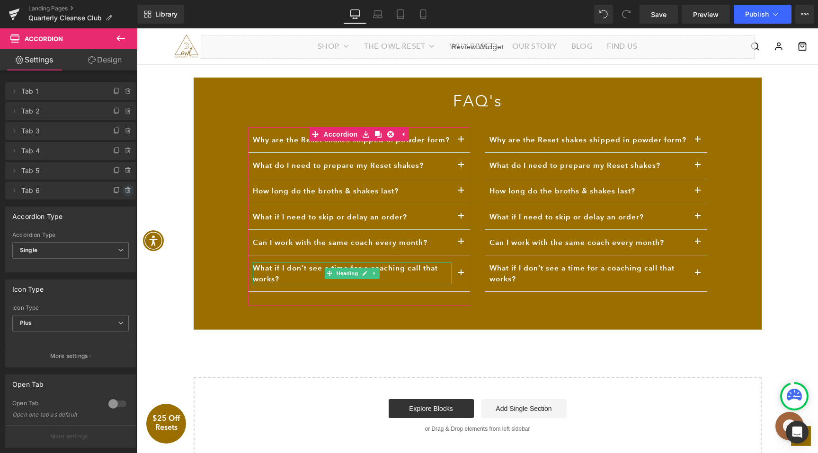
click at [126, 190] on icon at bounding box center [128, 191] width 4 height 4
click at [126, 170] on icon at bounding box center [128, 171] width 4 height 4
click at [119, 194] on button "Delete" at bounding box center [118, 191] width 30 height 12
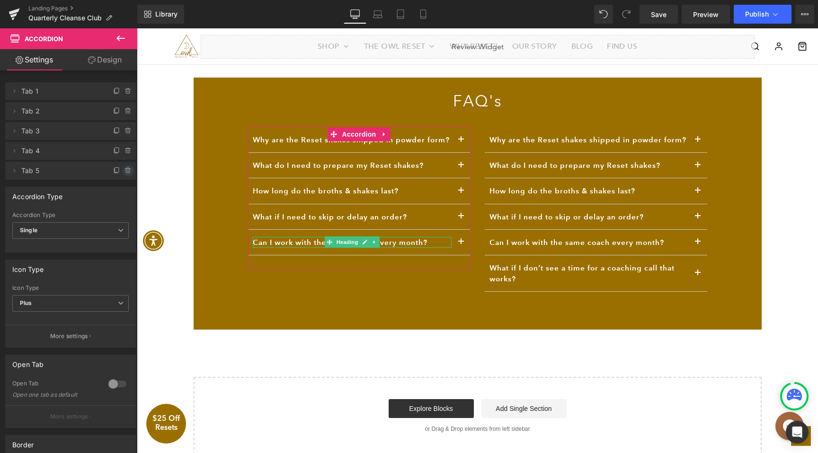
click at [124, 169] on icon at bounding box center [128, 171] width 8 height 8
click at [118, 171] on button "Delete" at bounding box center [118, 171] width 30 height 12
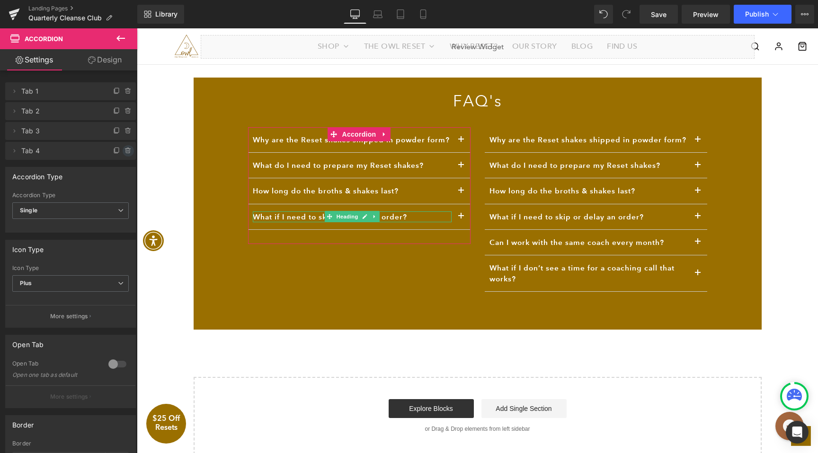
click at [126, 152] on icon at bounding box center [128, 151] width 4 height 4
click at [121, 153] on button "Delete" at bounding box center [118, 151] width 30 height 12
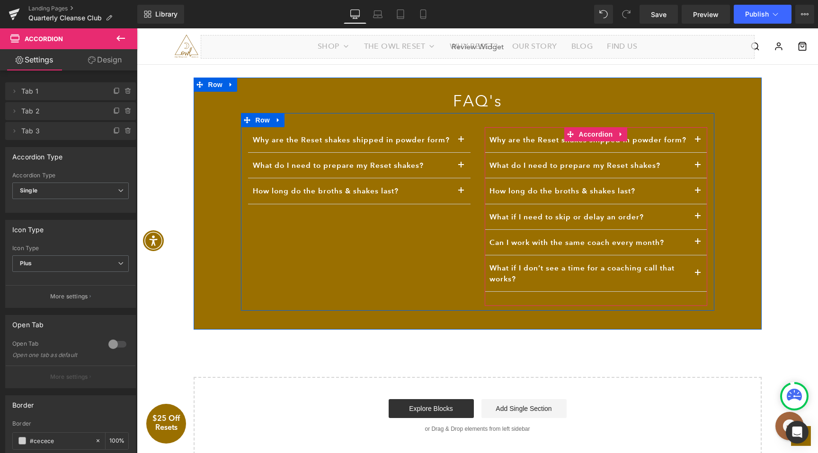
click at [598, 261] on div "What if I don’t see a time for a coaching call that works? Heading" at bounding box center [596, 274] width 222 height 36
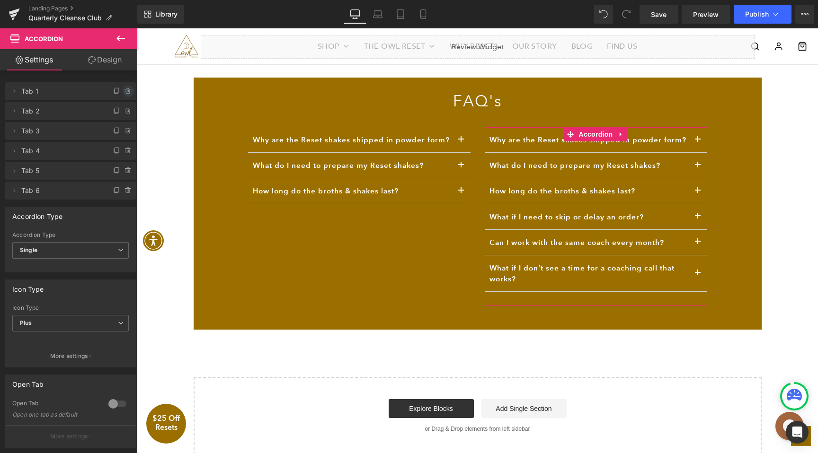
click at [127, 88] on icon at bounding box center [128, 92] width 8 height 8
click at [121, 92] on button "Delete" at bounding box center [118, 92] width 30 height 12
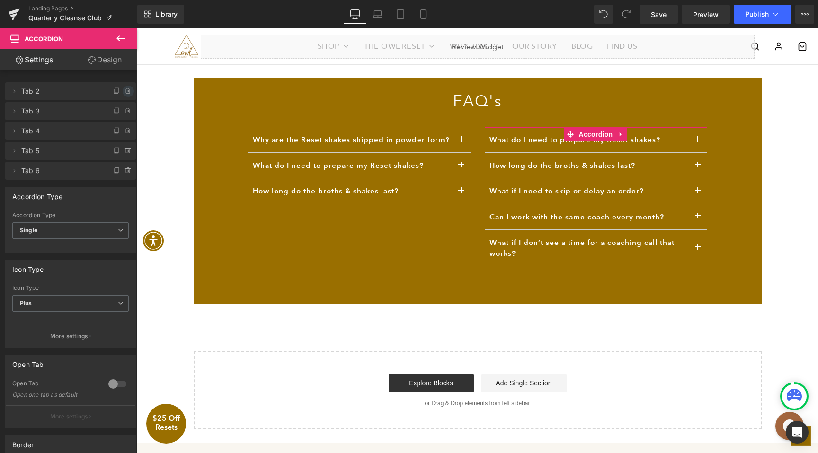
click at [124, 91] on icon at bounding box center [128, 92] width 8 height 8
click at [118, 89] on button "Delete" at bounding box center [118, 92] width 30 height 12
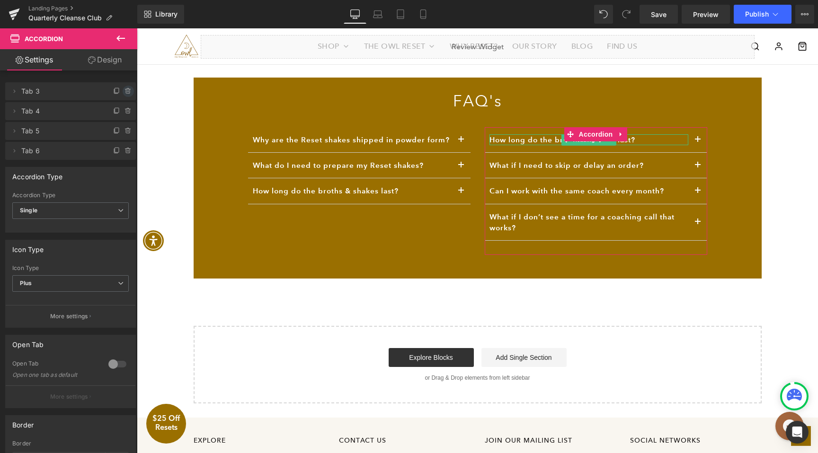
click at [127, 91] on icon at bounding box center [127, 91] width 0 height 2
click at [116, 87] on button "Delete" at bounding box center [118, 92] width 30 height 12
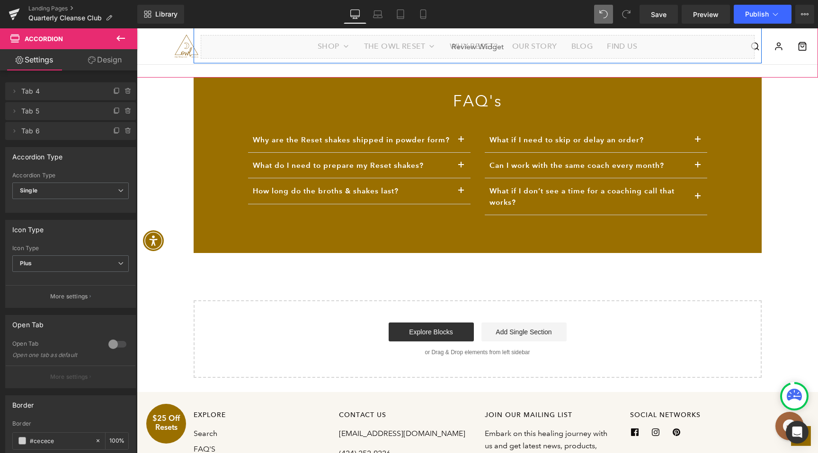
click at [608, 18] on button at bounding box center [603, 14] width 19 height 19
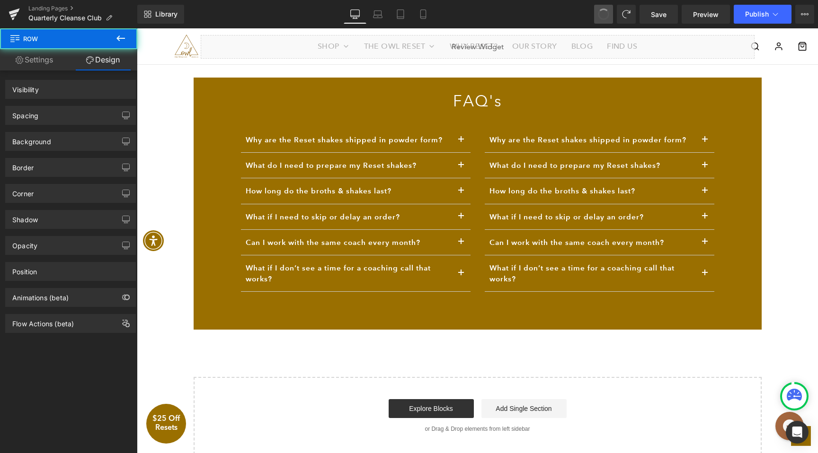
click at [608, 16] on span at bounding box center [603, 14] width 12 height 12
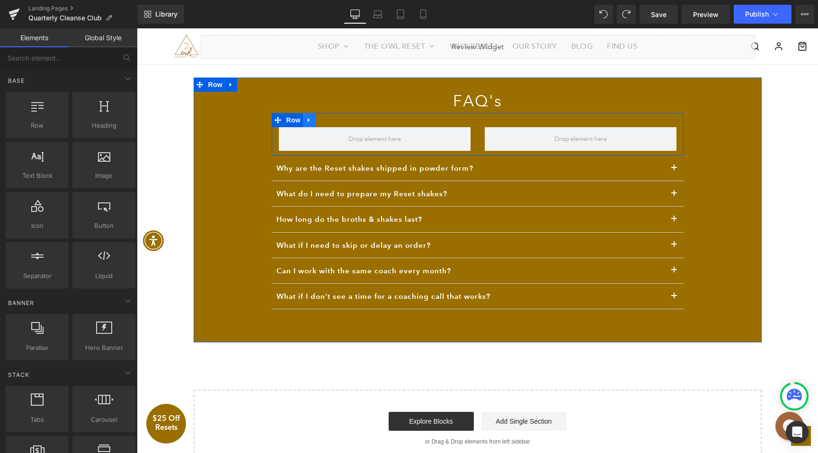
click at [308, 120] on icon at bounding box center [309, 120] width 2 height 4
click at [335, 117] on icon at bounding box center [333, 120] width 7 height 7
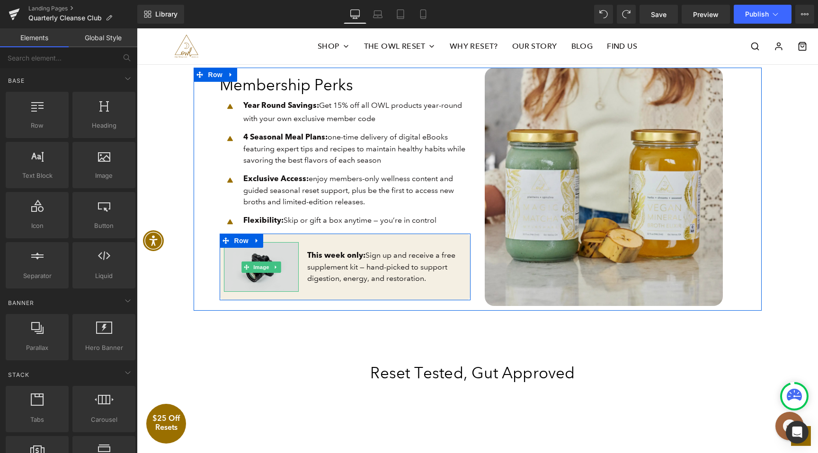
scroll to position [725, 0]
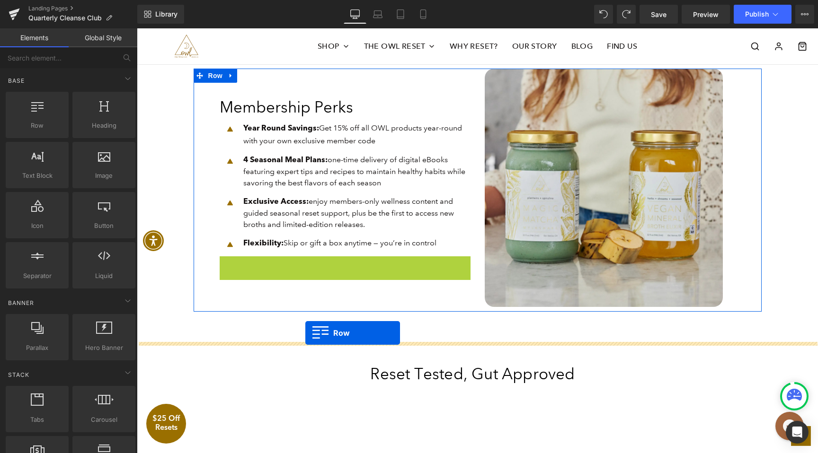
drag, startPoint x: 235, startPoint y: 240, endPoint x: 305, endPoint y: 333, distance: 116.2
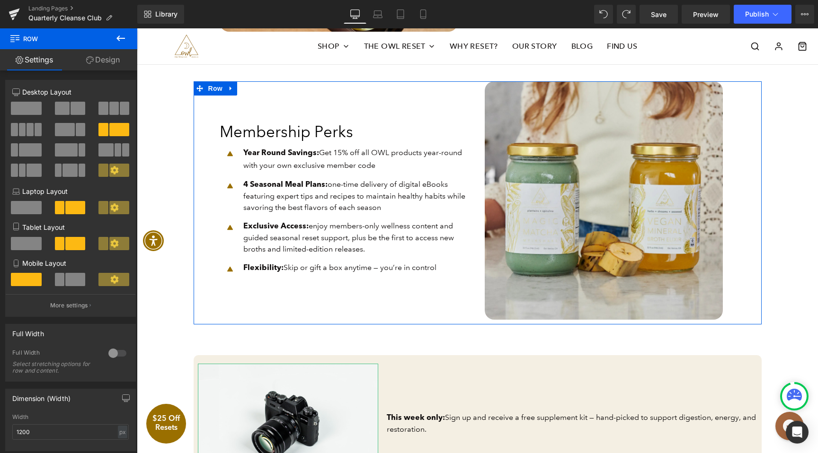
scroll to position [846, 0]
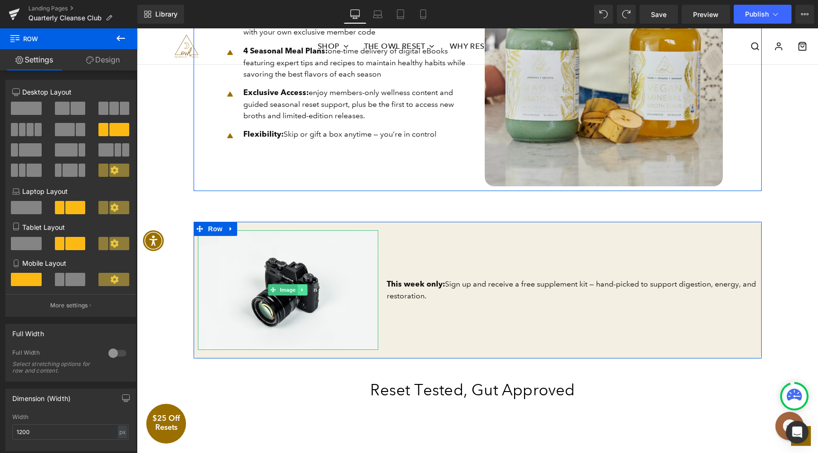
click at [303, 292] on icon at bounding box center [302, 290] width 5 height 6
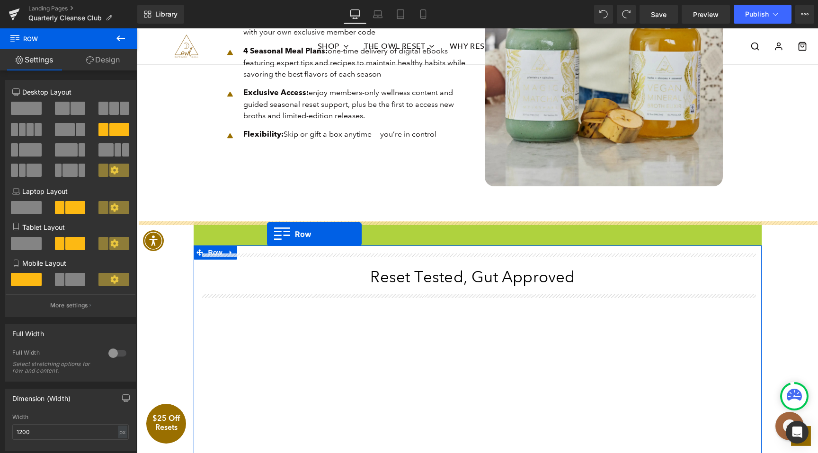
drag, startPoint x: 217, startPoint y: 230, endPoint x: 267, endPoint y: 234, distance: 50.3
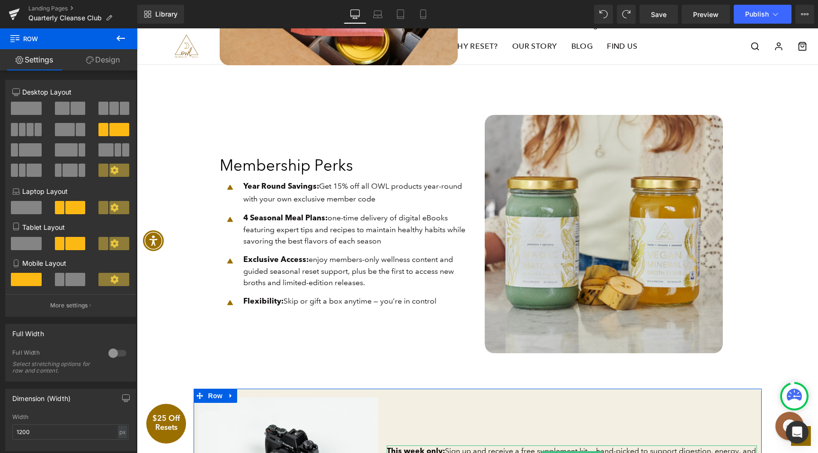
scroll to position [640, 0]
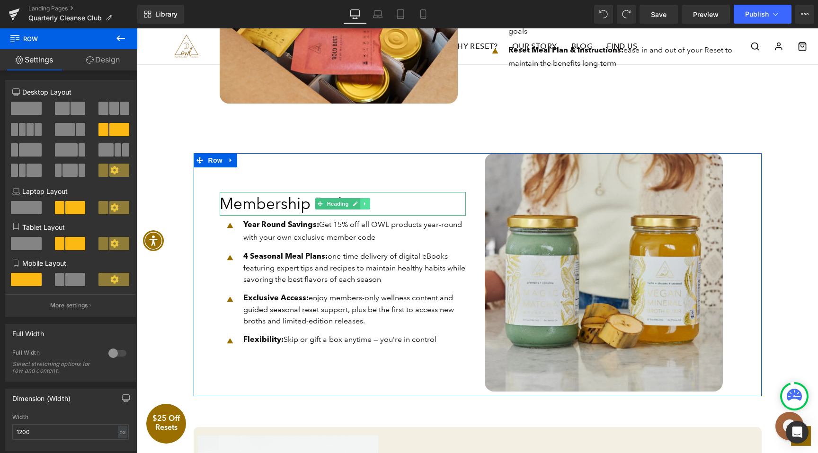
click at [363, 203] on icon at bounding box center [364, 204] width 5 height 6
click at [362, 203] on icon at bounding box center [359, 204] width 5 height 6
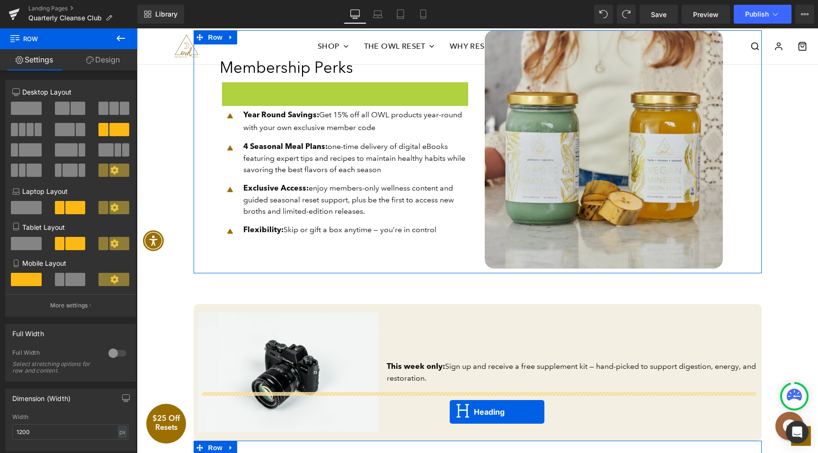
scroll to position [820, 0]
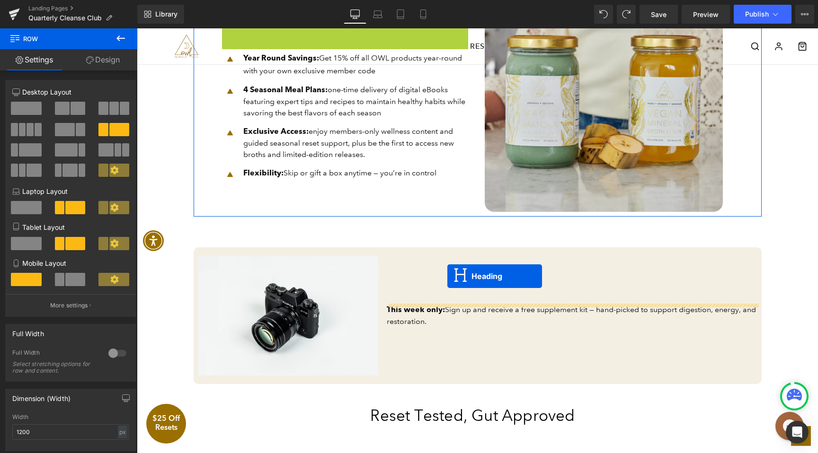
drag, startPoint x: 320, startPoint y: 217, endPoint x: 447, endPoint y: 277, distance: 140.1
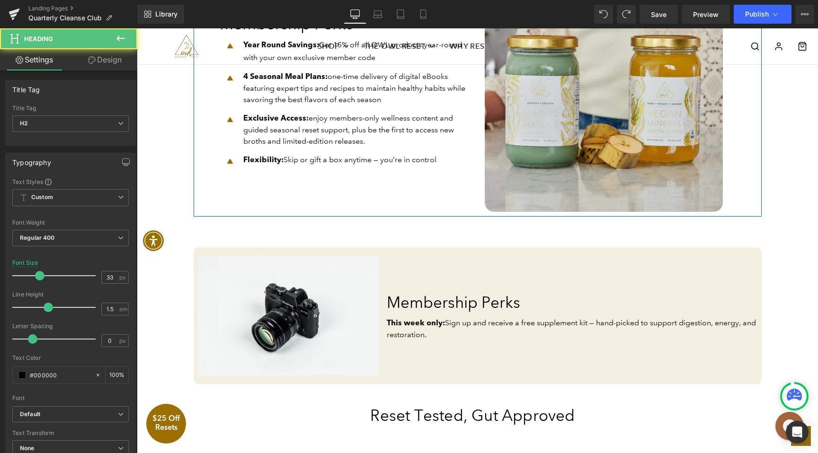
scroll to position [807, 0]
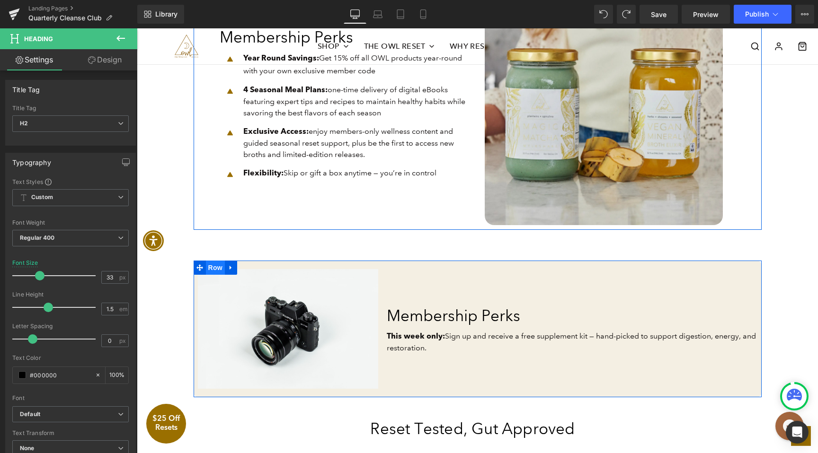
click at [222, 267] on span "Row" at bounding box center [215, 268] width 19 height 14
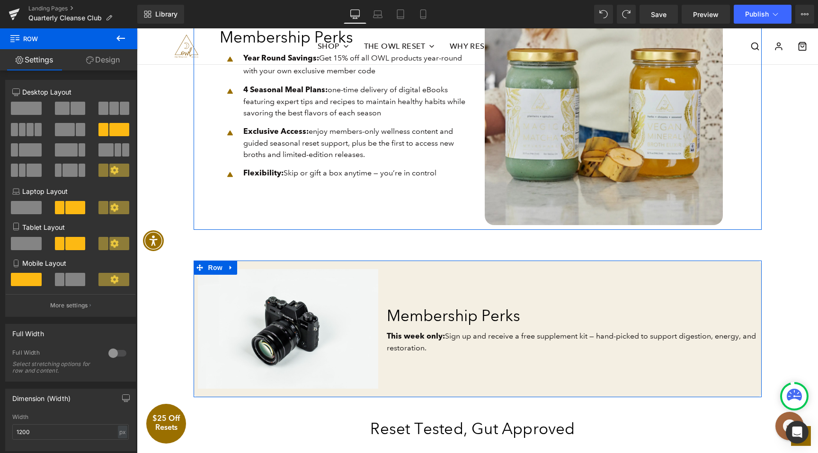
drag, startPoint x: 32, startPoint y: 113, endPoint x: 113, endPoint y: 203, distance: 121.3
click at [32, 113] on span at bounding box center [26, 108] width 31 height 13
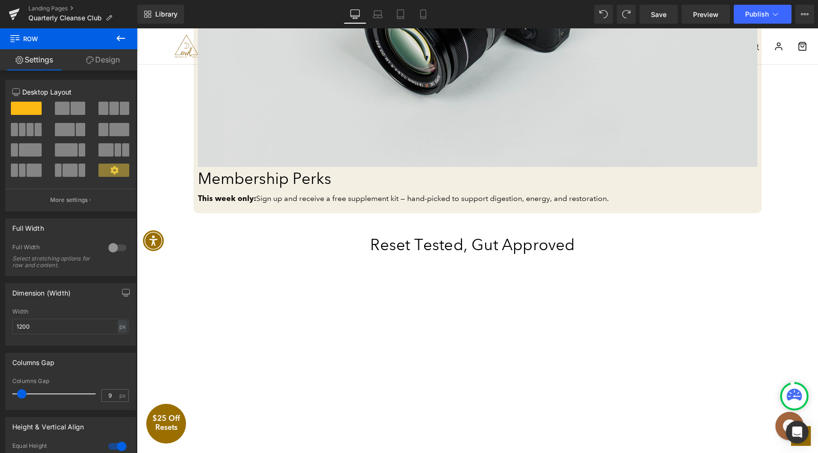
scroll to position [1324, 0]
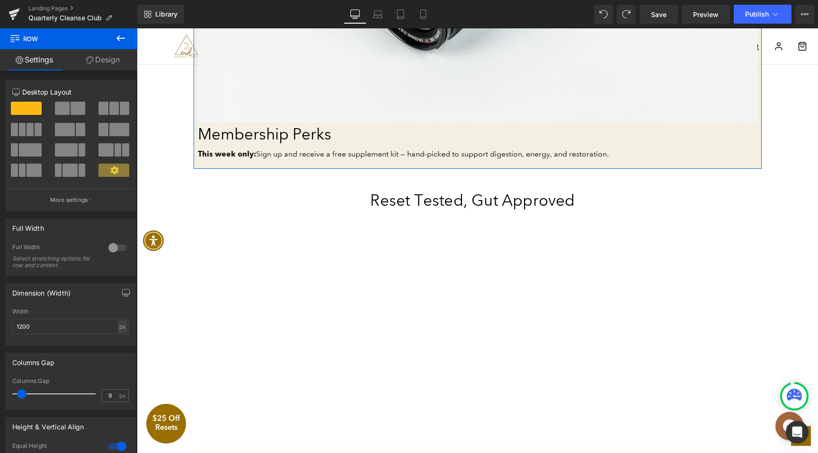
click at [291, 133] on h2 "Membership Perks" at bounding box center [456, 135] width 517 height 24
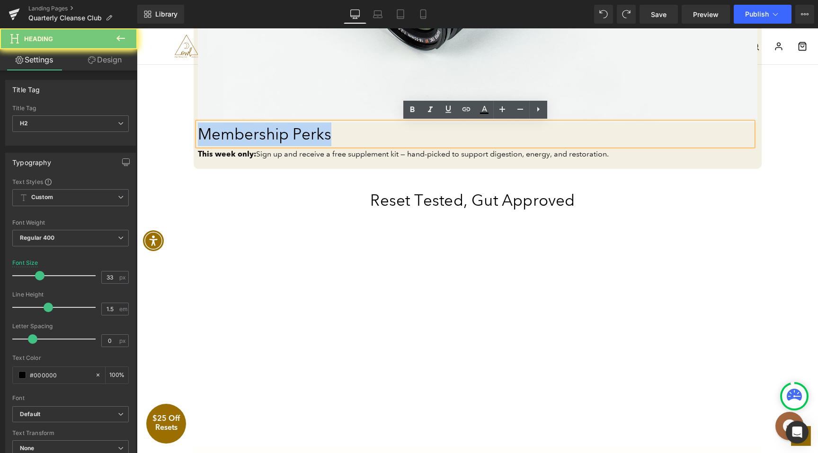
click at [291, 133] on h2 "Membership Perks" at bounding box center [456, 135] width 517 height 24
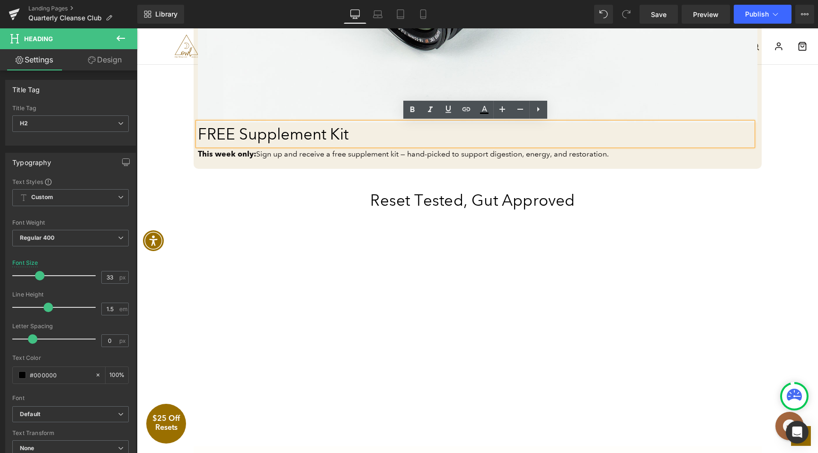
click at [319, 141] on h2 "FREE Supplement Kit" at bounding box center [456, 135] width 517 height 24
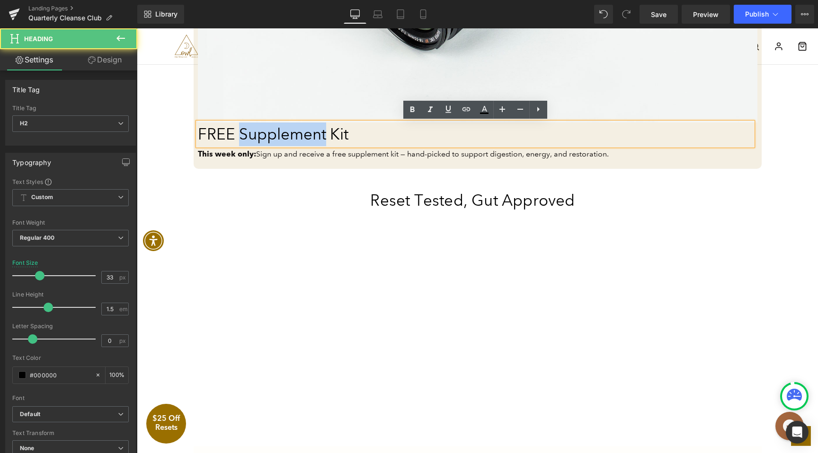
click at [319, 141] on h2 "FREE Supplement Kit" at bounding box center [456, 135] width 517 height 24
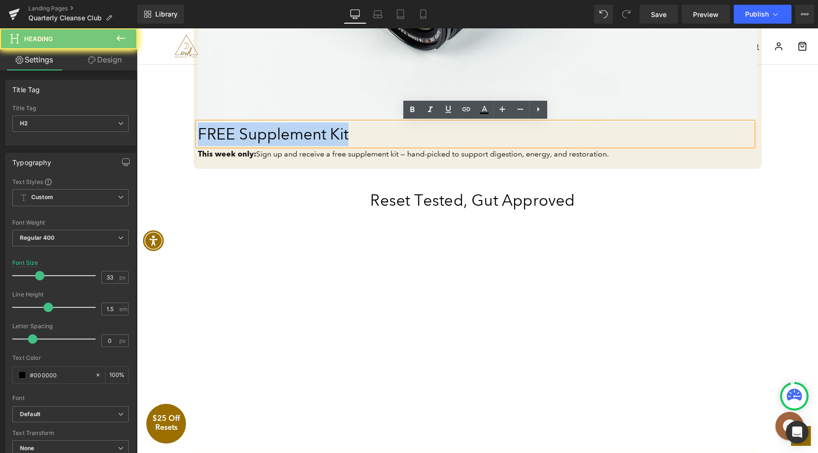
click at [319, 141] on h2 "FREE Supplement Kit" at bounding box center [456, 135] width 517 height 24
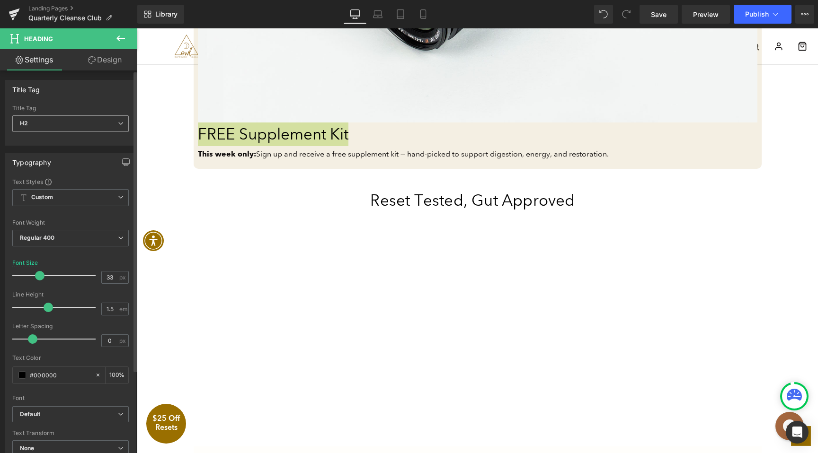
click at [93, 117] on span "H2" at bounding box center [70, 123] width 116 height 17
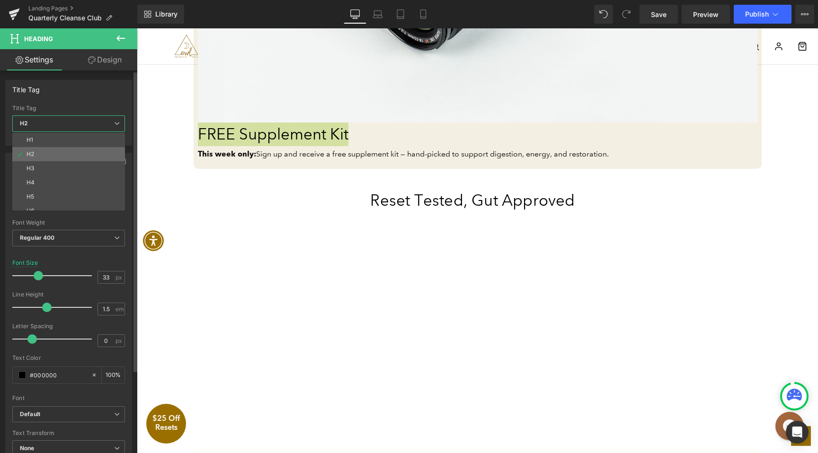
click at [79, 157] on li "H2" at bounding box center [70, 154] width 117 height 14
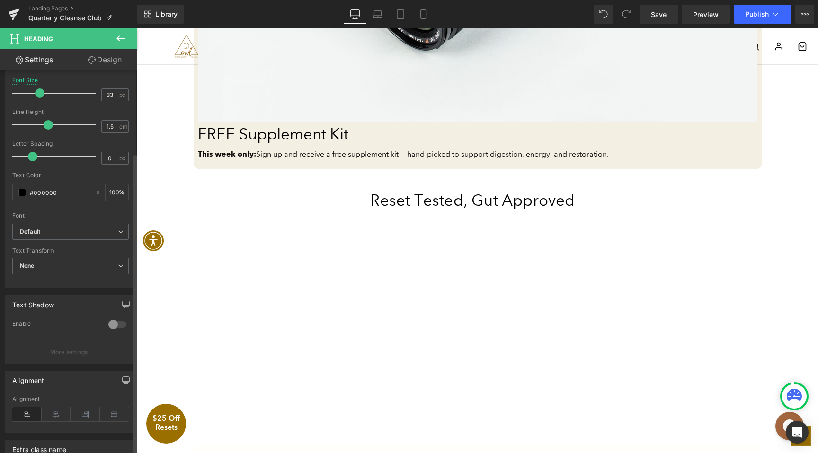
scroll to position [203, 0]
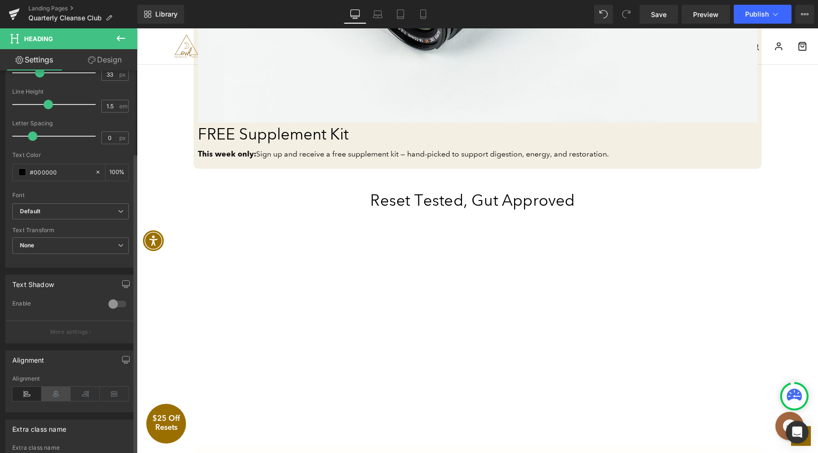
click at [57, 395] on icon at bounding box center [56, 394] width 29 height 14
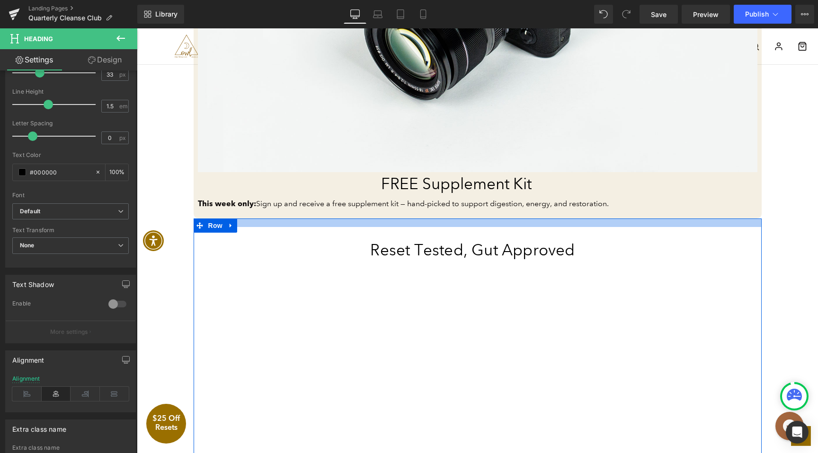
scroll to position [1261, 0]
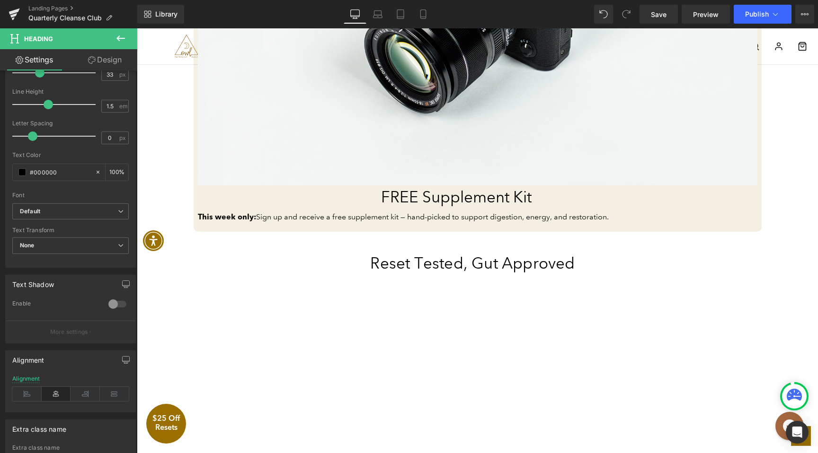
click at [396, 220] on span "This week only : Sign up and receive a free supplement kit — hand-picked to sup…" at bounding box center [403, 216] width 411 height 9
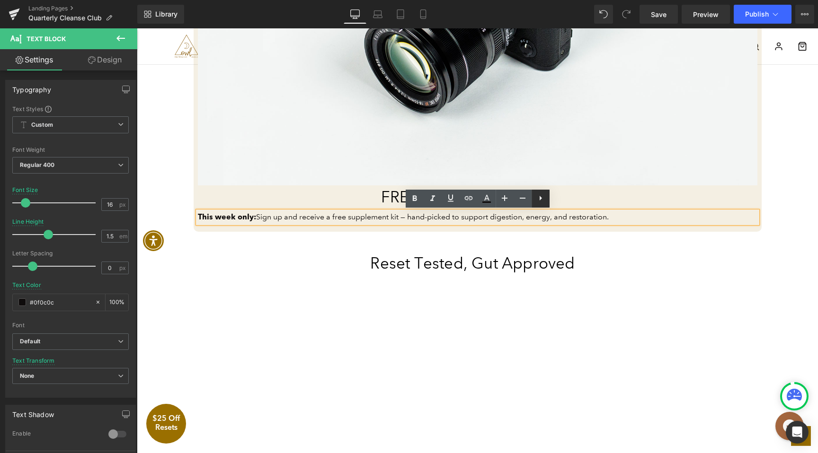
click at [539, 199] on icon at bounding box center [540, 198] width 11 height 11
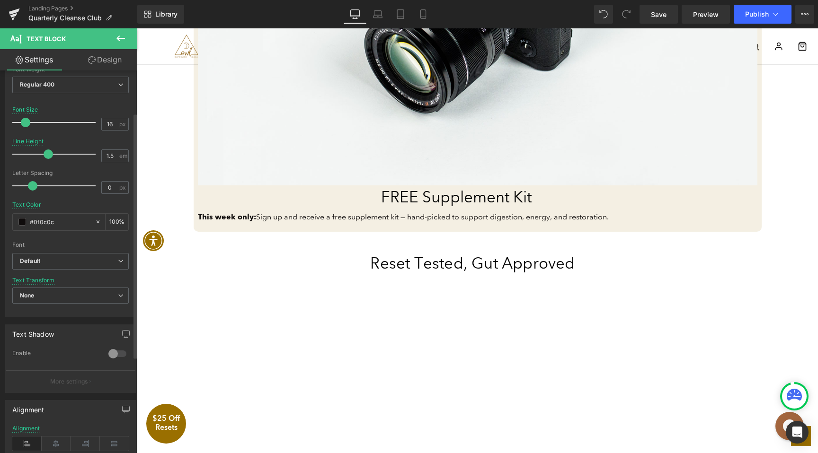
scroll to position [94, 0]
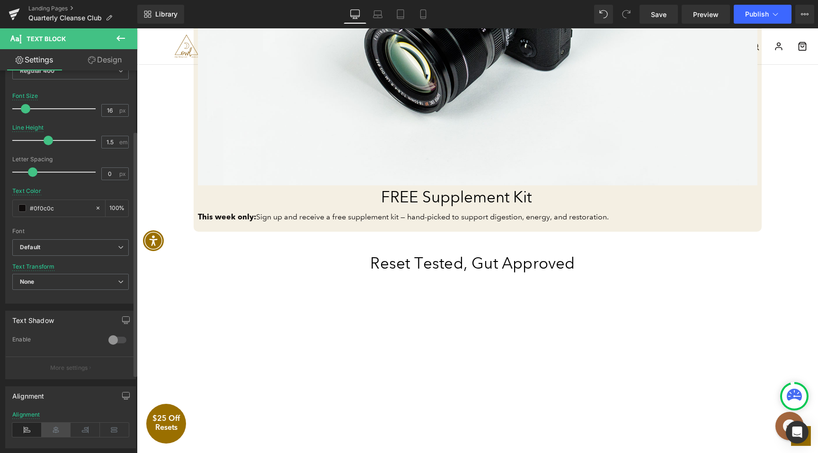
click at [53, 427] on icon at bounding box center [56, 430] width 29 height 14
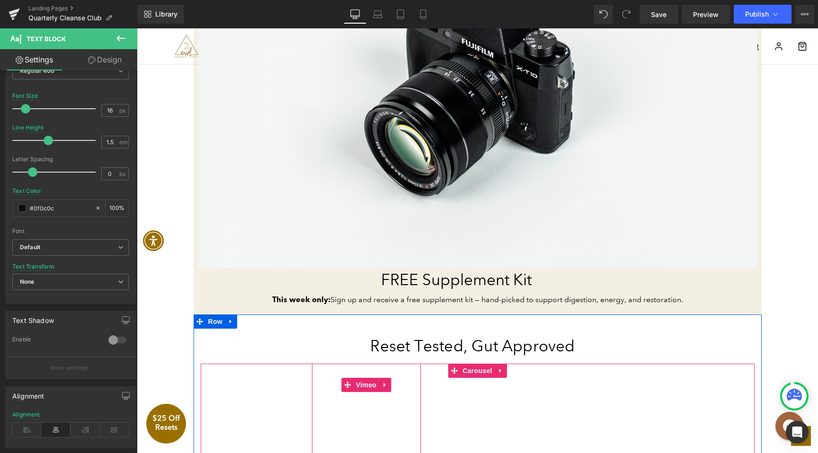
scroll to position [1157, 0]
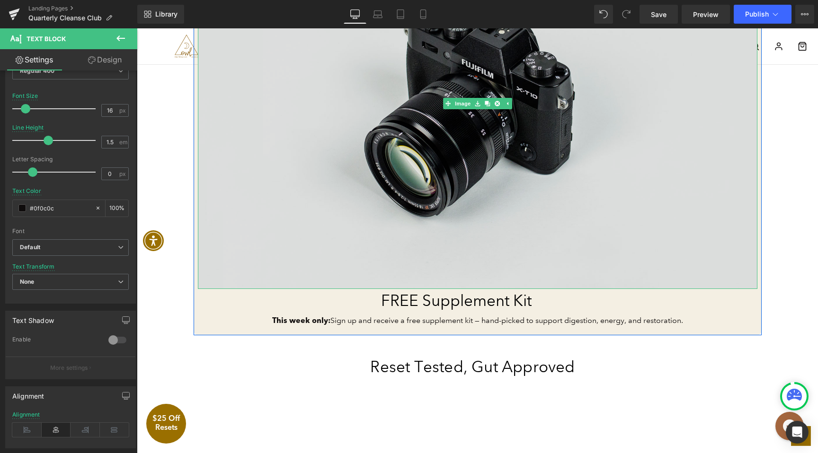
click at [445, 244] on img at bounding box center [477, 104] width 559 height 371
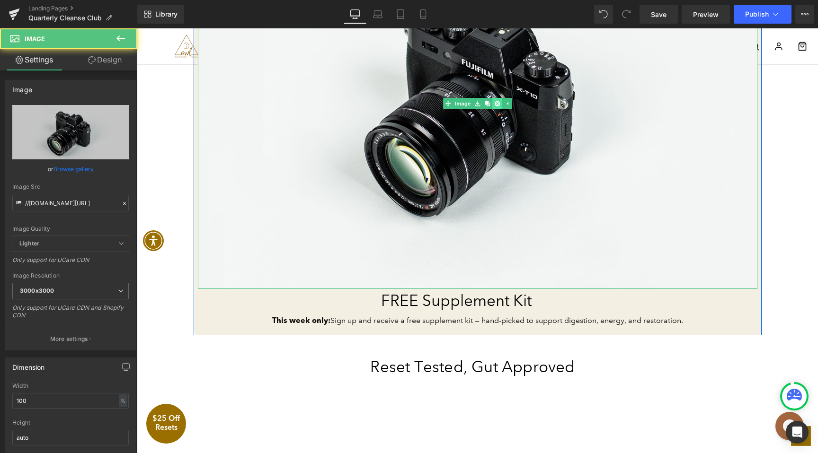
click at [499, 102] on icon at bounding box center [496, 103] width 5 height 5
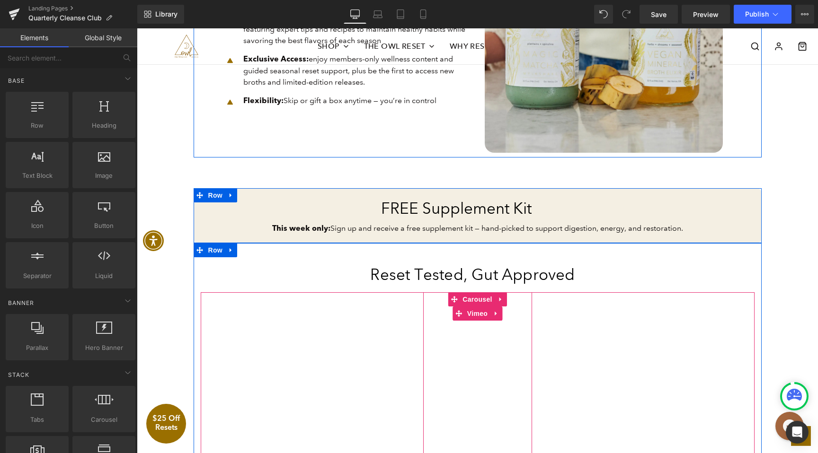
scroll to position [858, 0]
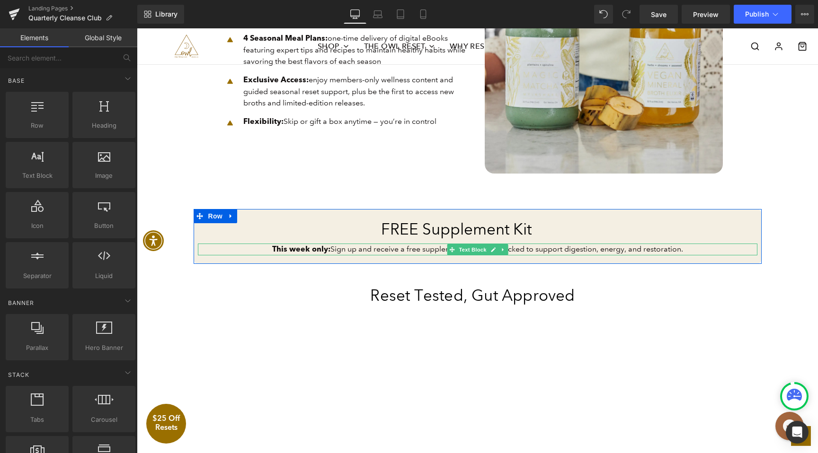
click at [341, 249] on span "This week only : Sign up and receive a free supplement kit — hand-picked to sup…" at bounding box center [477, 249] width 411 height 9
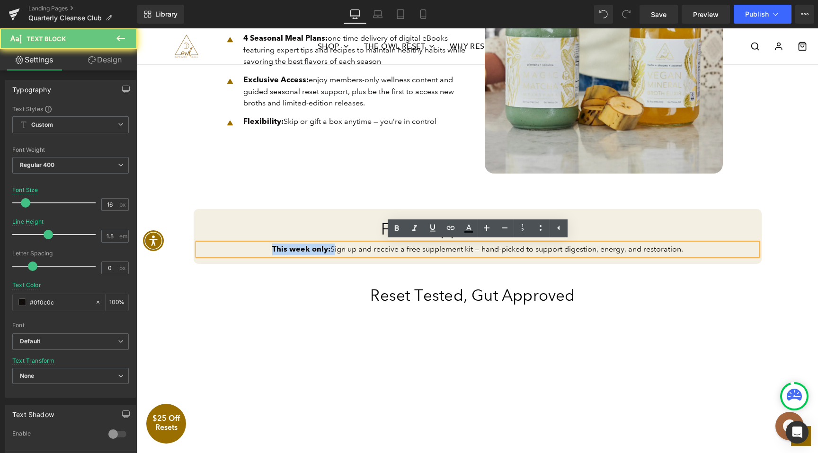
drag, startPoint x: 331, startPoint y: 249, endPoint x: 267, endPoint y: 249, distance: 63.4
click at [267, 249] on p "This week only : Sign up and receive a free supplement kit — hand-picked to sup…" at bounding box center [477, 250] width 559 height 12
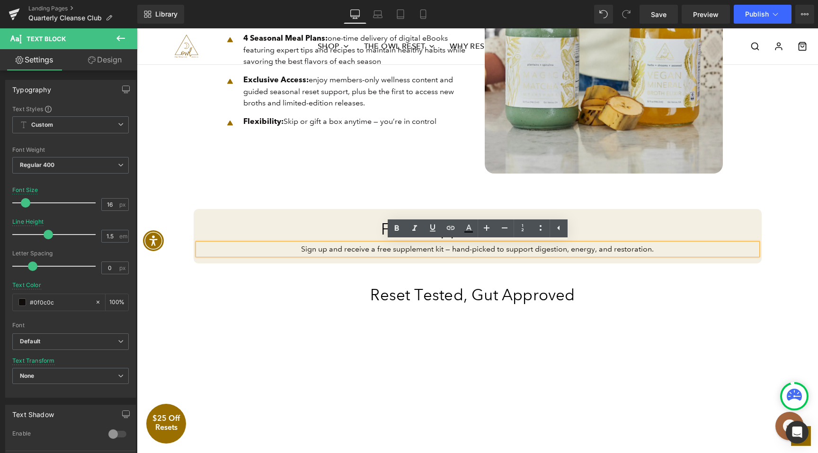
click at [137, 28] on div at bounding box center [137, 28] width 0 height 0
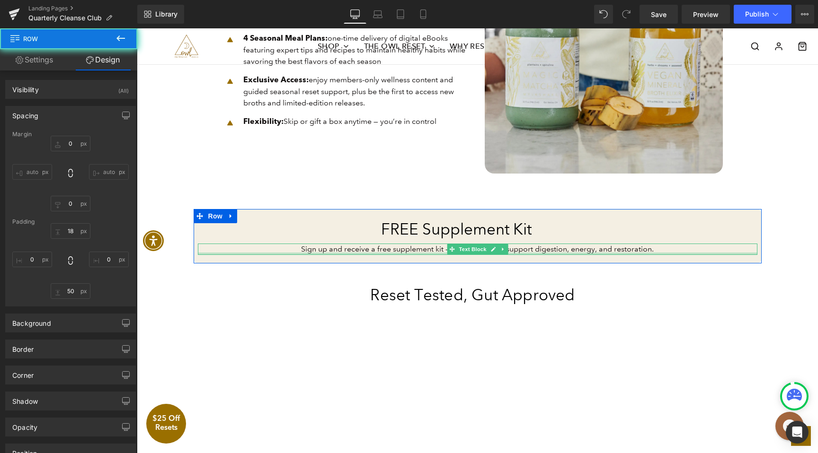
click at [649, 253] on div at bounding box center [477, 254] width 559 height 2
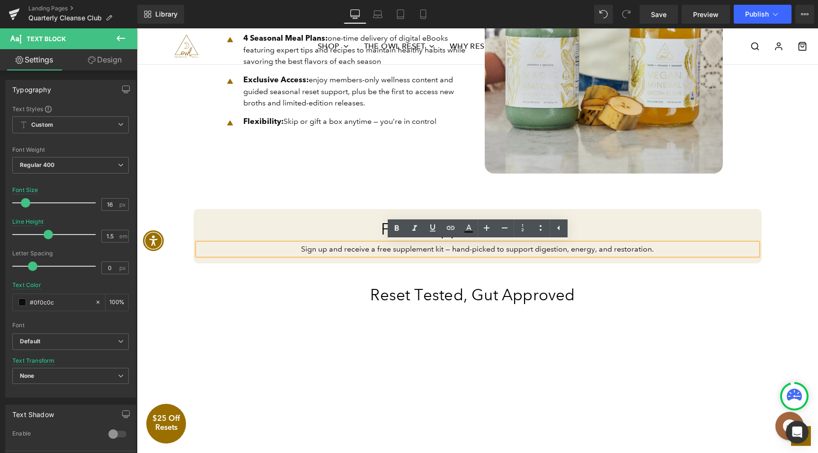
click at [137, 28] on div at bounding box center [137, 28] width 0 height 0
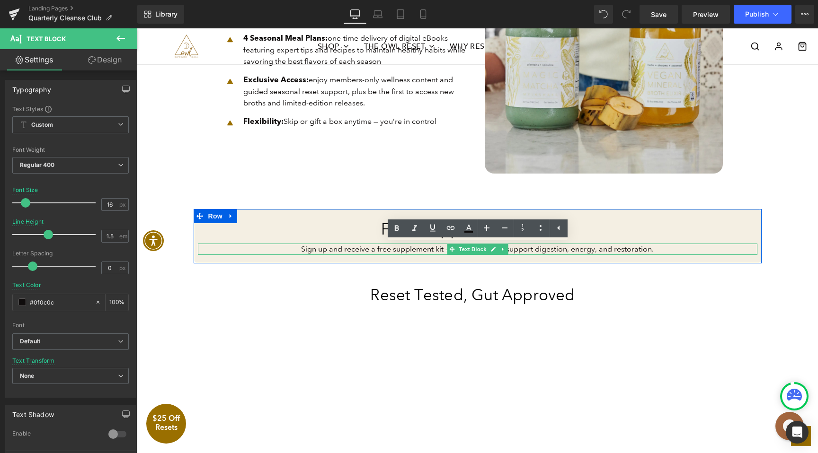
click at [513, 249] on span "Sign up and receive a free supplement kit — hand-picked to support digestion, e…" at bounding box center [477, 249] width 353 height 9
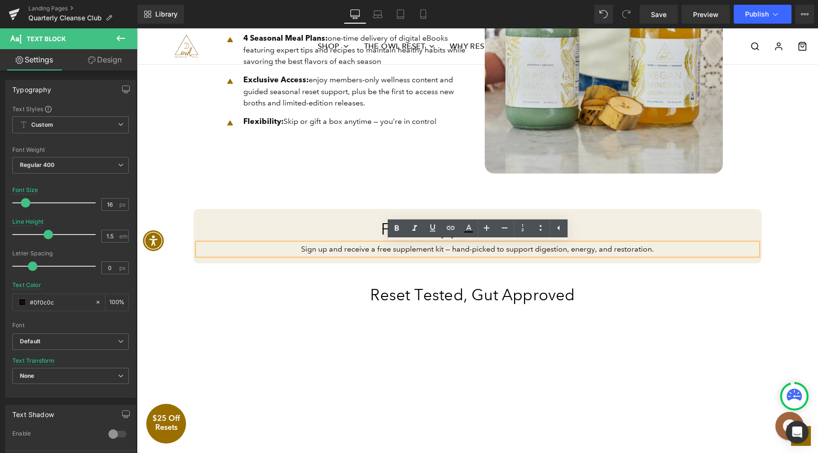
click at [485, 279] on div "Reset Tested, Gut Approved Heading Vimeo Vimeo Vimeo Vimeo Vimeo ‹ › Carousel" at bounding box center [478, 395] width 568 height 246
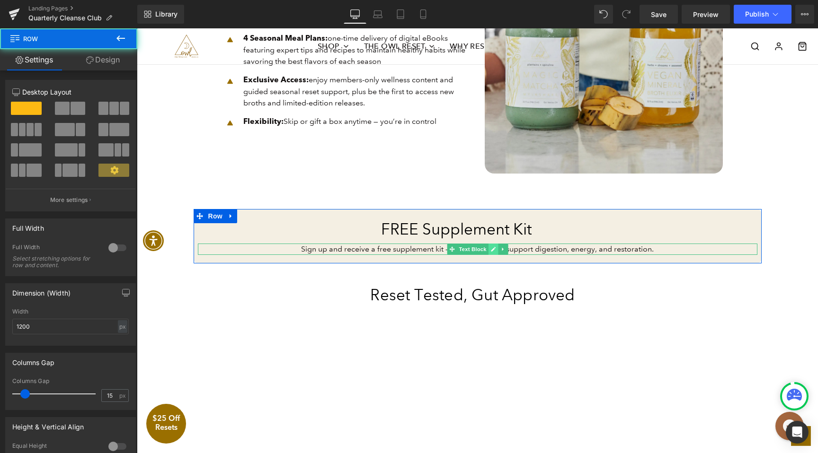
click at [489, 249] on link at bounding box center [493, 249] width 10 height 11
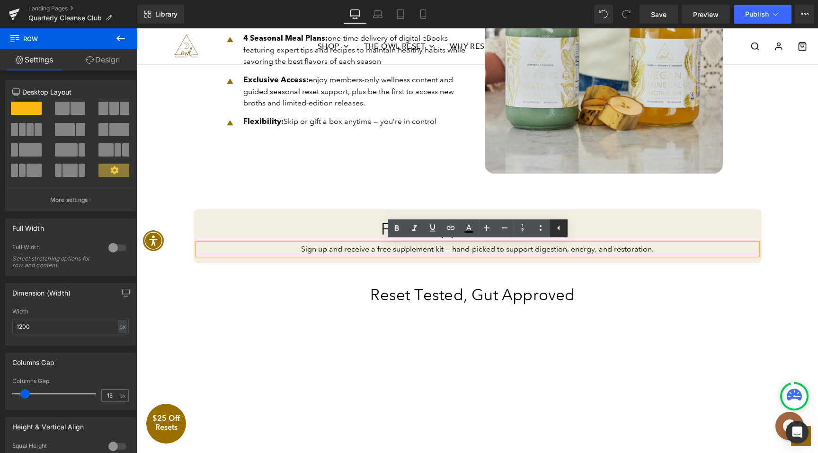
click at [558, 227] on icon at bounding box center [558, 228] width 2 height 5
click at [542, 232] on icon at bounding box center [540, 227] width 11 height 11
click at [537, 286] on h2 "Reset Tested, Gut Approved" at bounding box center [473, 295] width 544 height 24
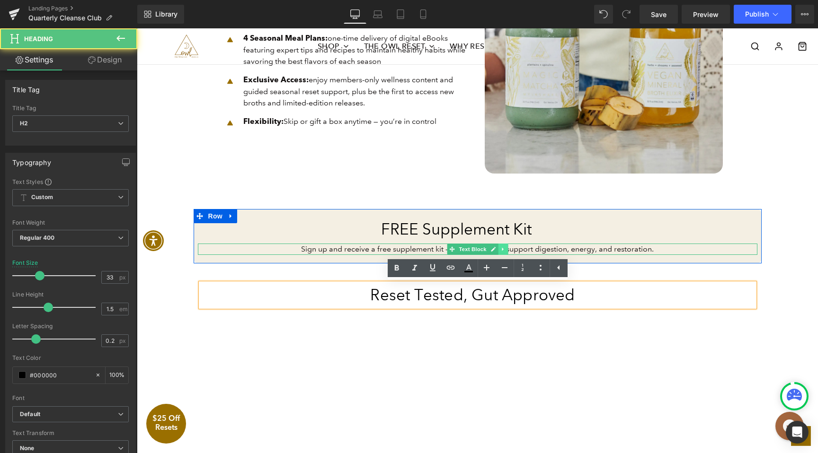
click at [504, 250] on icon at bounding box center [502, 250] width 5 height 6
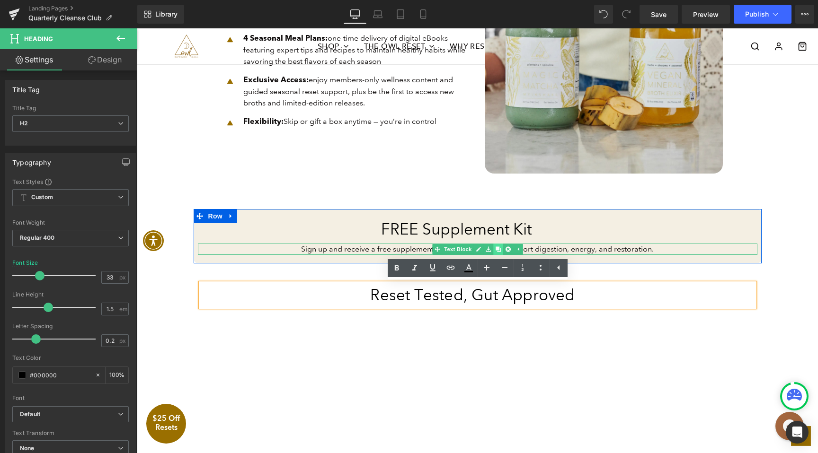
click at [498, 248] on icon at bounding box center [497, 249] width 5 height 5
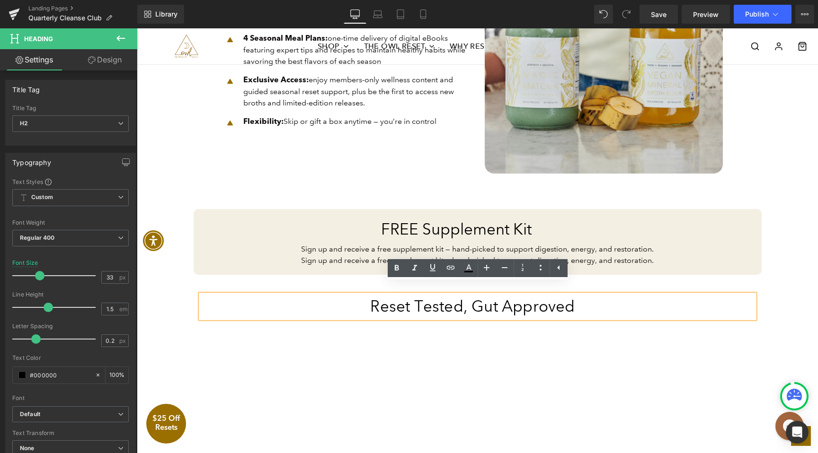
click at [336, 280] on div "Reset Tested, Gut Approved Heading Vimeo Vimeo Vimeo Vimeo Vimeo ‹ › Carousel R…" at bounding box center [478, 414] width 568 height 278
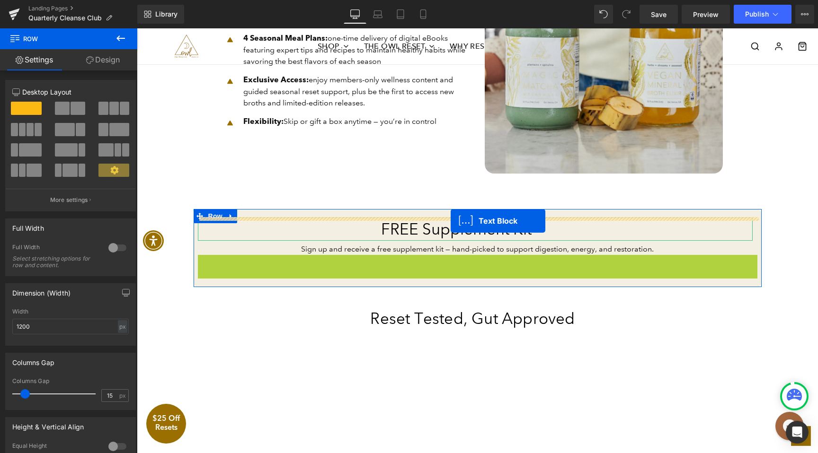
drag, startPoint x: 450, startPoint y: 261, endPoint x: 450, endPoint y: 221, distance: 39.7
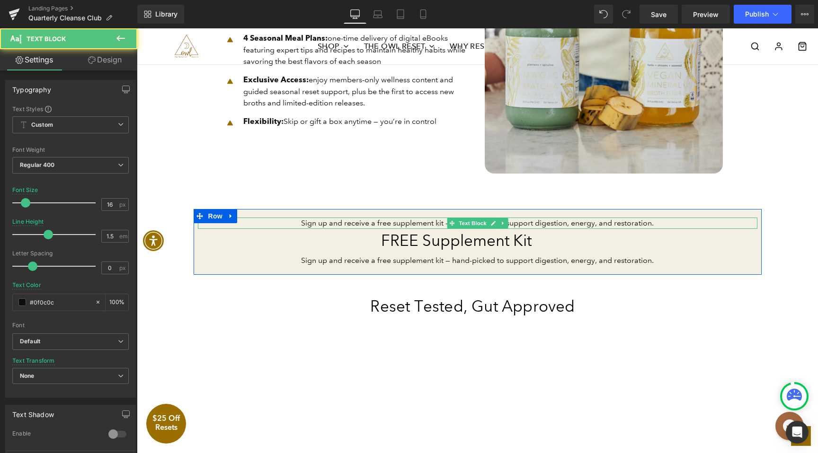
click at [424, 225] on span "Sign up and receive a free supplement kit — hand-picked to support digestion, e…" at bounding box center [477, 223] width 353 height 9
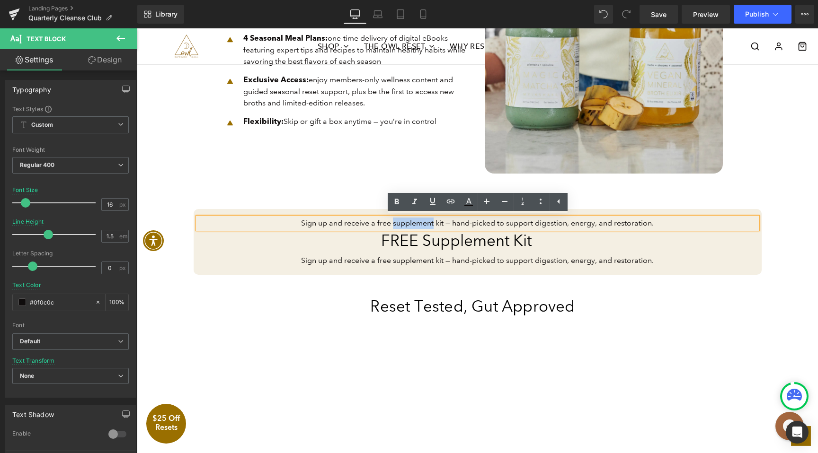
click at [424, 225] on span "Sign up and receive a free supplement kit — hand-picked to support digestion, e…" at bounding box center [477, 223] width 353 height 9
click at [455, 224] on span "THIS WEEK ONLY" at bounding box center [477, 223] width 61 height 9
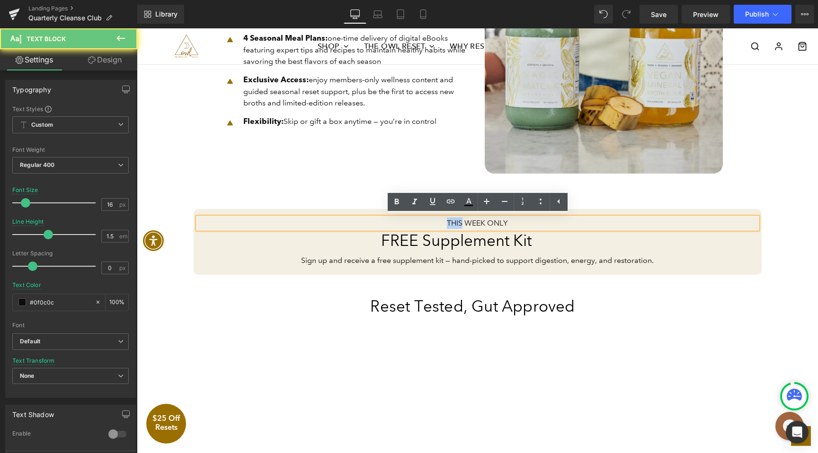
click at [455, 224] on span "THIS WEEK ONLY" at bounding box center [477, 223] width 61 height 9
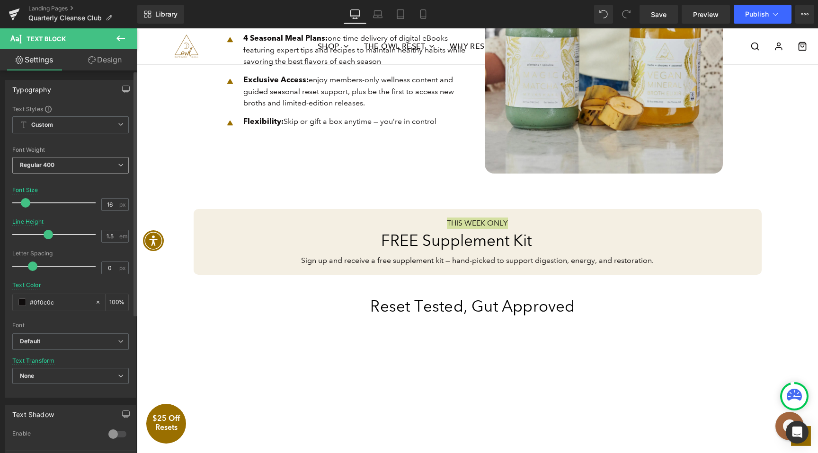
click at [71, 161] on span "Regular 400" at bounding box center [70, 165] width 116 height 17
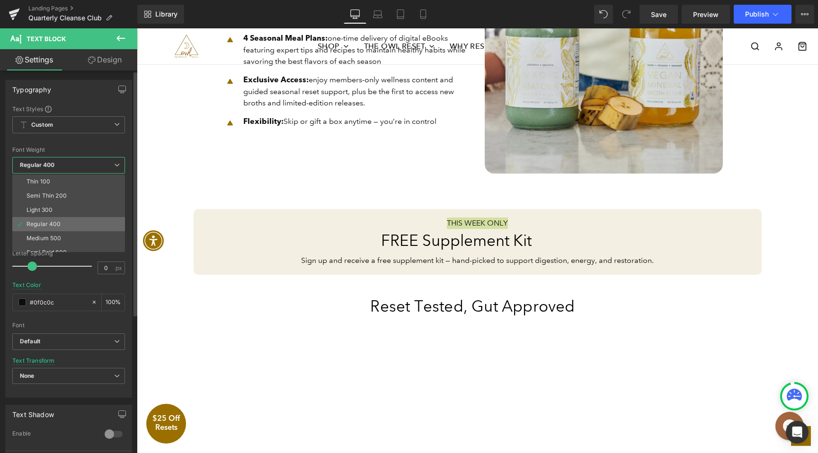
scroll to position [21, 0]
click at [57, 234] on div "Semi Bold 600" at bounding box center [46, 231] width 40 height 7
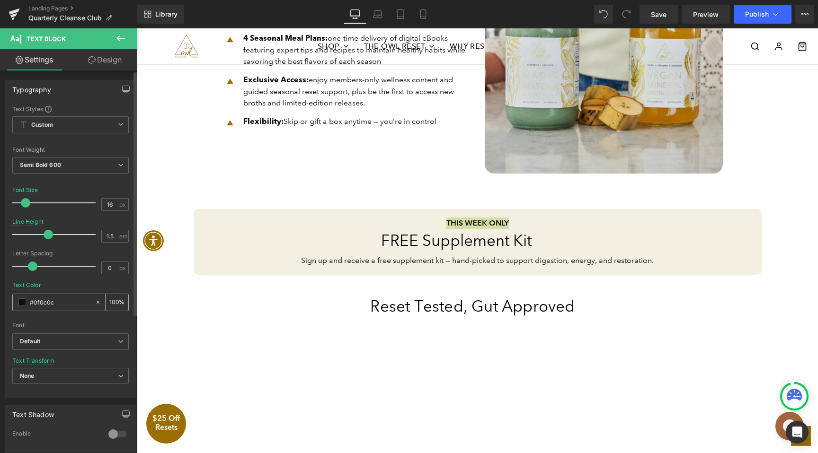
click at [50, 302] on input "#0f0c0c" at bounding box center [60, 302] width 61 height 10
type input "#9A6F00"
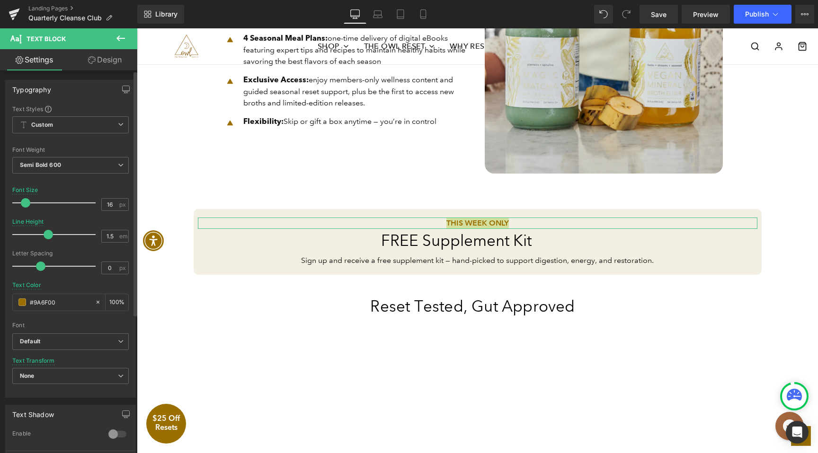
drag, startPoint x: 33, startPoint y: 263, endPoint x: 40, endPoint y: 263, distance: 6.6
click at [40, 263] on span at bounding box center [40, 266] width 9 height 9
drag, startPoint x: 37, startPoint y: 265, endPoint x: 43, endPoint y: 265, distance: 6.2
click at [43, 265] on span at bounding box center [45, 266] width 9 height 9
click at [46, 265] on span at bounding box center [48, 266] width 9 height 9
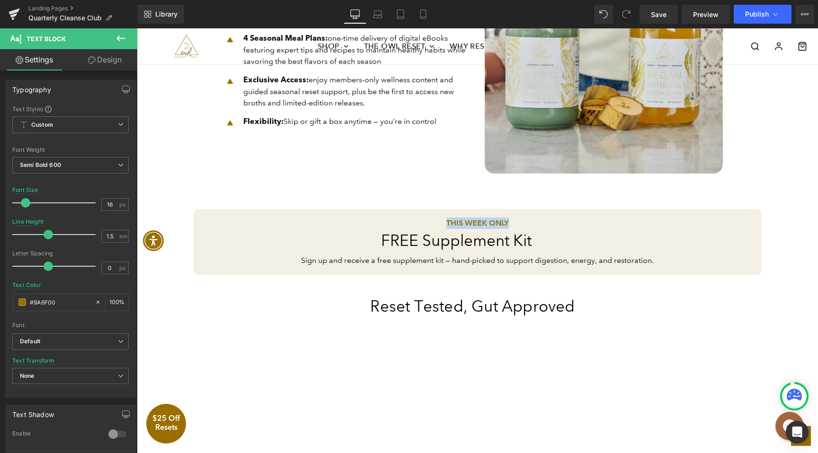
click at [380, 266] on div "THIS WEEK ONLY Text Block FREE Supplement Kit Heading Sign up and receive a fre…" at bounding box center [478, 242] width 568 height 66
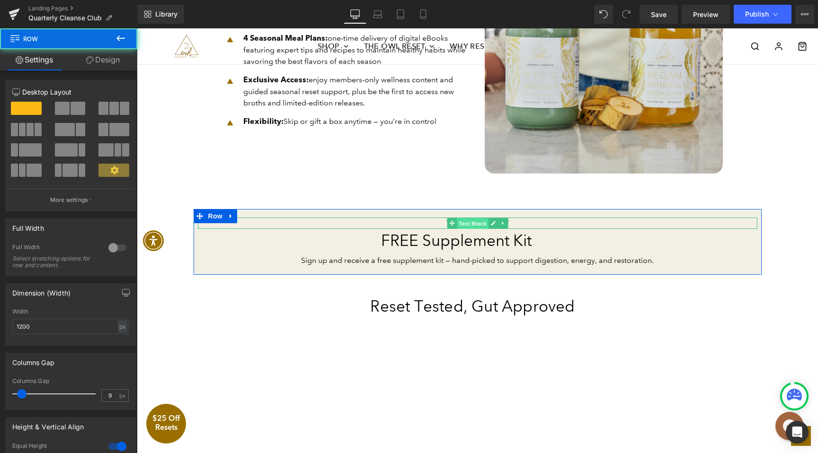
click at [472, 221] on span "Text Block" at bounding box center [472, 223] width 31 height 11
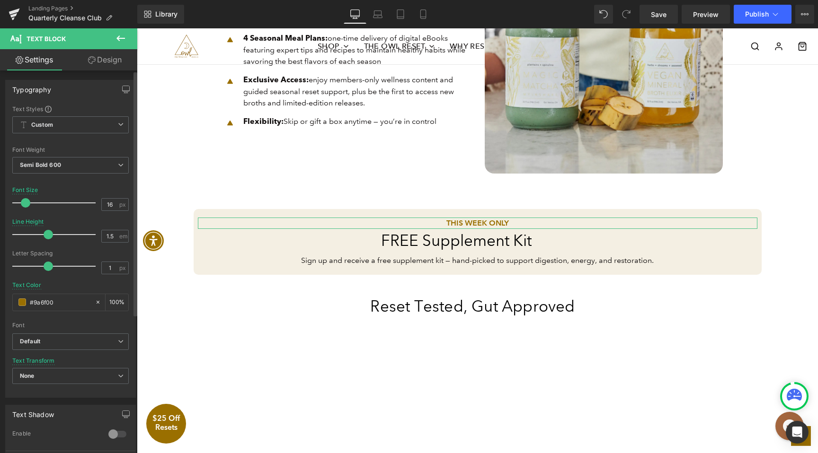
drag, startPoint x: 45, startPoint y: 267, endPoint x: 62, endPoint y: 267, distance: 17.0
click at [53, 267] on span at bounding box center [48, 266] width 9 height 9
drag, startPoint x: 62, startPoint y: 267, endPoint x: 49, endPoint y: 267, distance: 13.7
click at [77, 267] on span at bounding box center [81, 266] width 9 height 9
drag, startPoint x: 49, startPoint y: 267, endPoint x: 31, endPoint y: 267, distance: 17.5
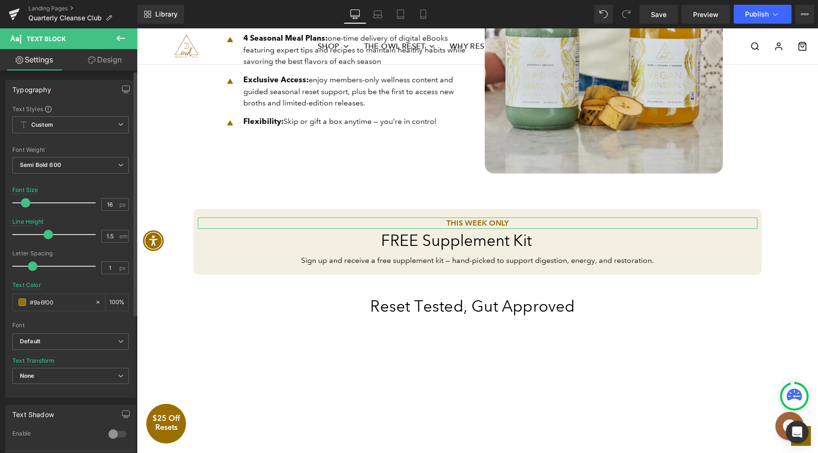
click at [31, 267] on span at bounding box center [32, 266] width 9 height 9
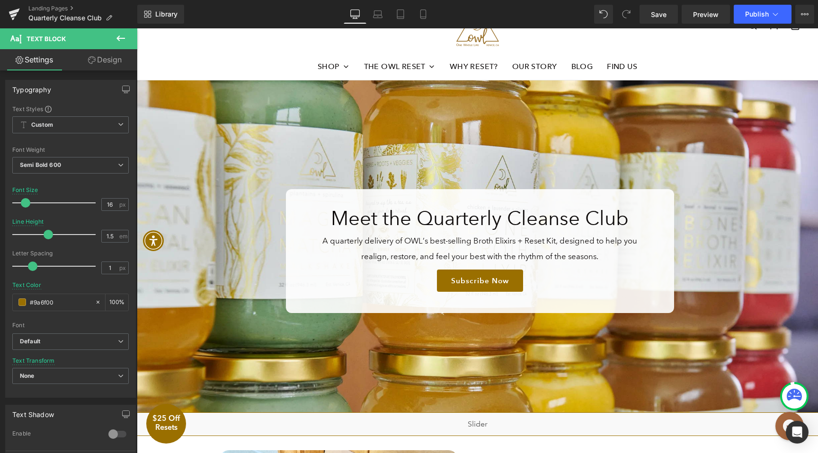
scroll to position [71, 0]
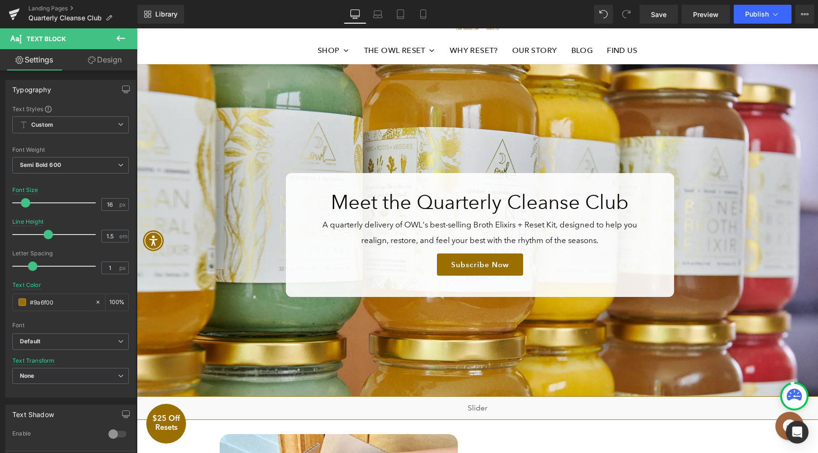
click at [411, 262] on div "Subscribe Now" at bounding box center [480, 265] width 374 height 22
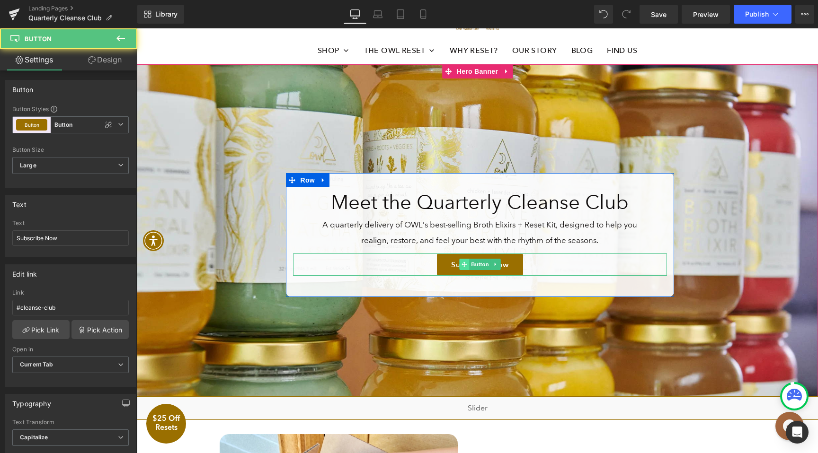
click at [464, 264] on icon at bounding box center [463, 264] width 5 height 5
click at [496, 265] on icon at bounding box center [495, 265] width 5 height 6
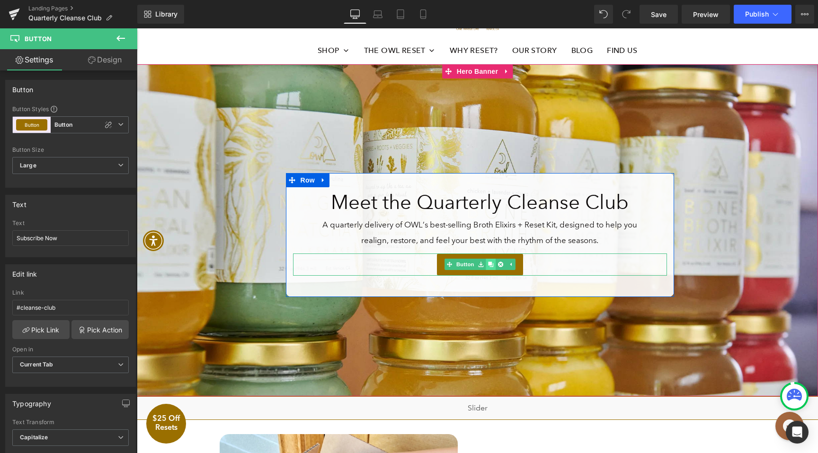
click at [492, 265] on icon at bounding box center [490, 264] width 5 height 5
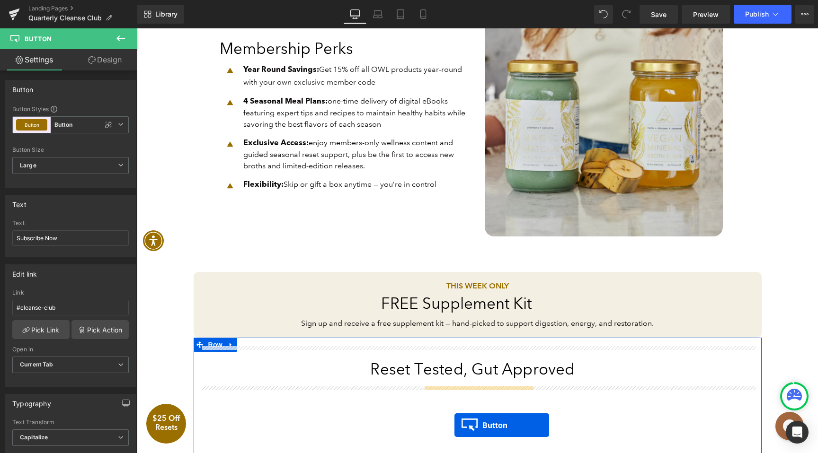
scroll to position [885, 0]
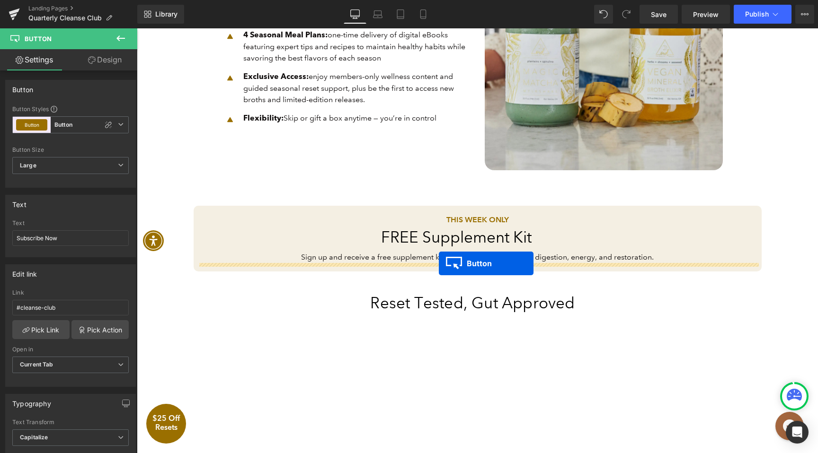
drag, startPoint x: 464, startPoint y: 287, endPoint x: 439, endPoint y: 264, distance: 34.8
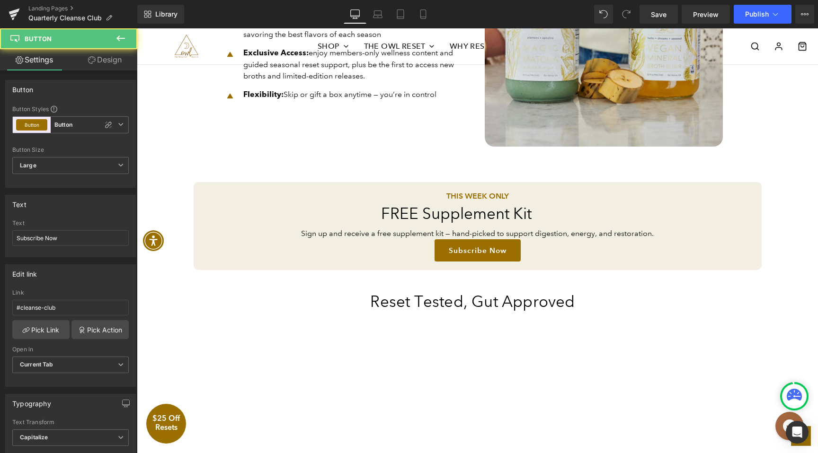
scroll to position [862, 0]
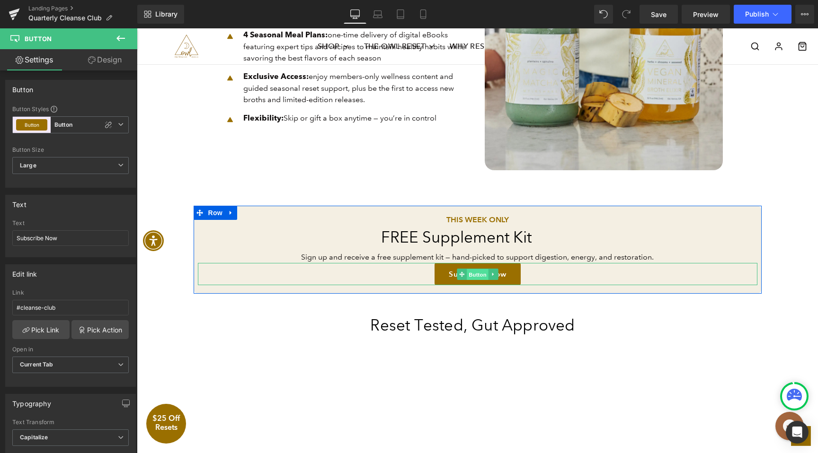
click at [472, 275] on span "Button" at bounding box center [478, 274] width 22 height 11
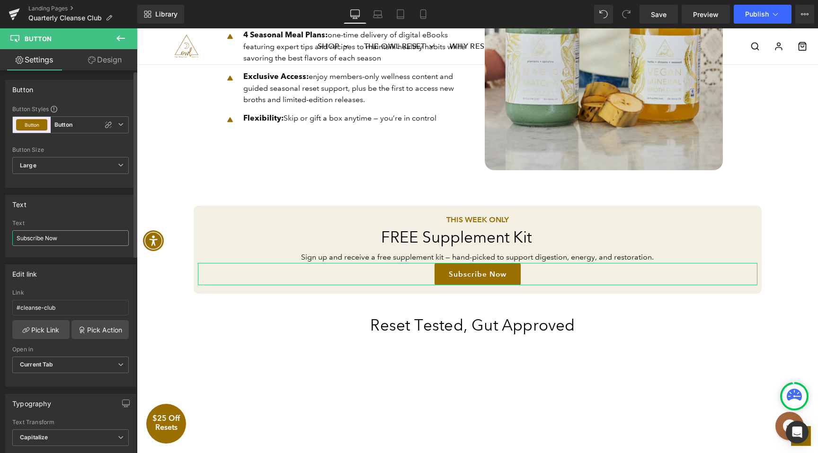
click at [61, 240] on input "Subscribe Now" at bounding box center [70, 238] width 116 height 16
type input "Join the Club & Get Your Free Gift"
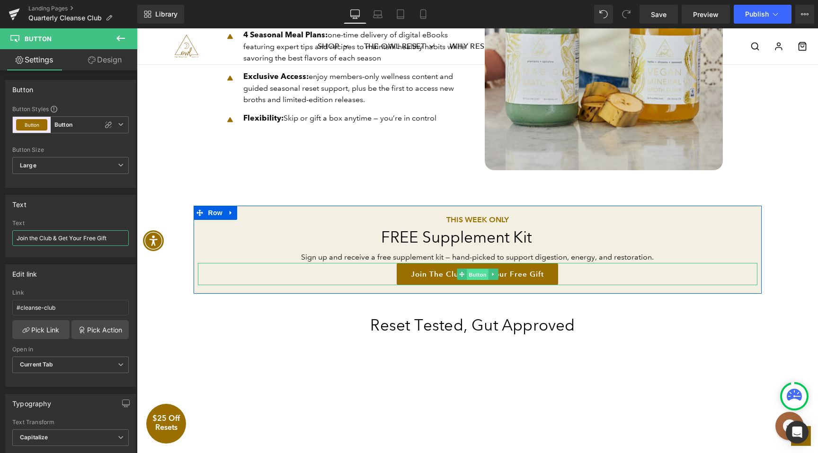
click at [475, 272] on span "Button" at bounding box center [478, 274] width 22 height 11
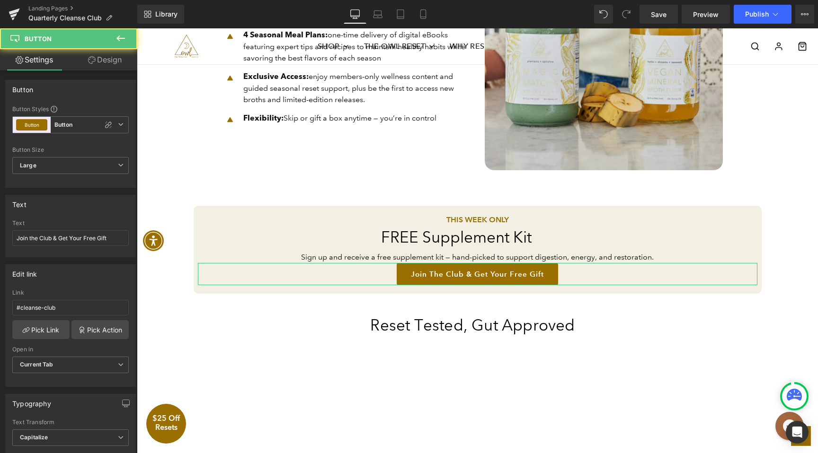
click at [103, 61] on link "Design" at bounding box center [105, 59] width 69 height 21
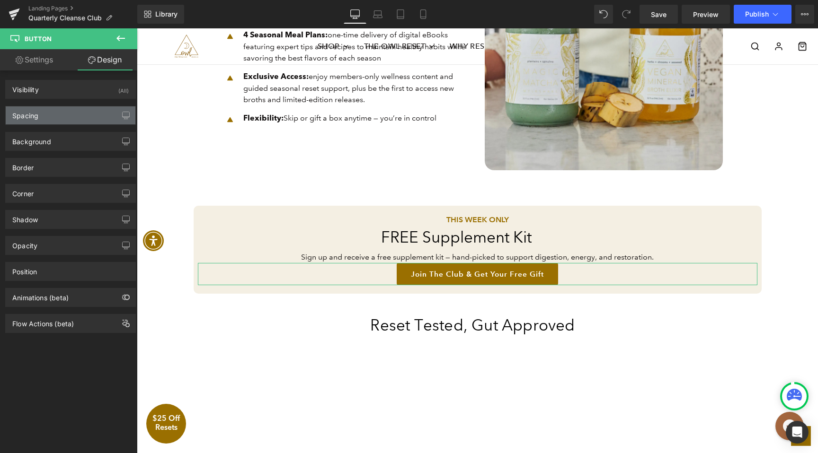
click at [42, 116] on div "Spacing" at bounding box center [71, 115] width 130 height 18
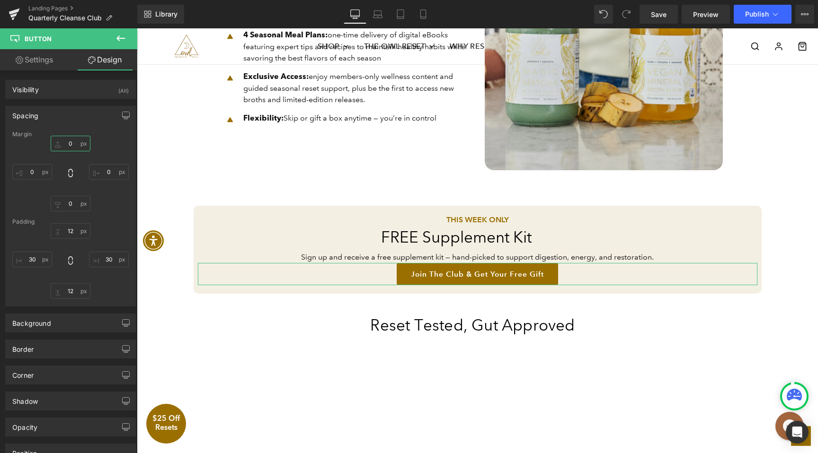
click at [71, 144] on input "text" at bounding box center [71, 144] width 40 height 16
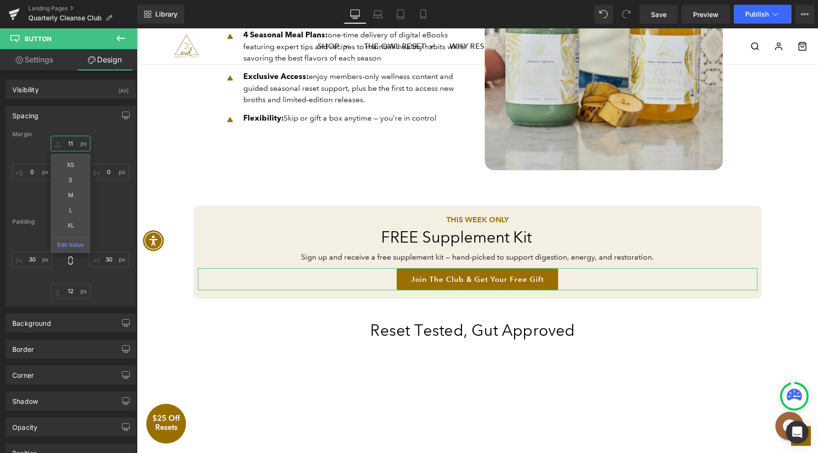
type input "12"
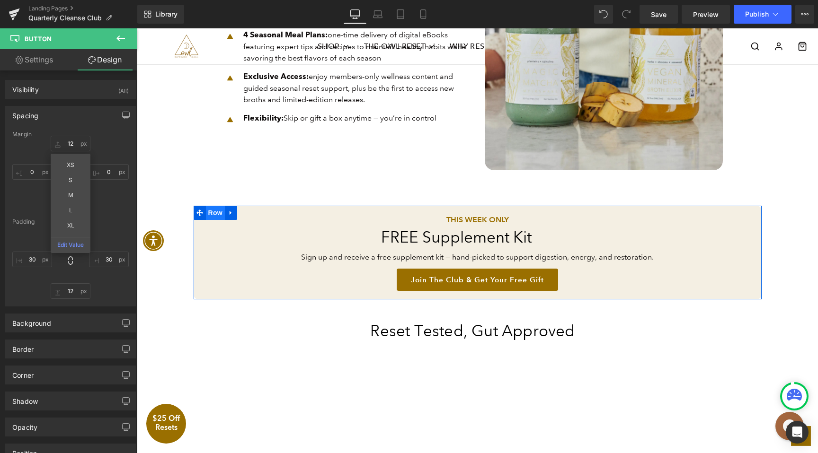
click at [218, 212] on span "Row" at bounding box center [215, 213] width 19 height 14
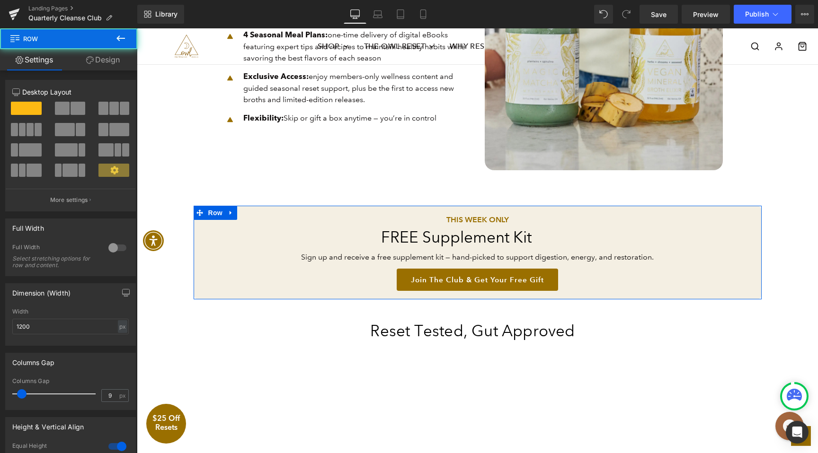
click at [112, 57] on link "Design" at bounding box center [103, 59] width 69 height 21
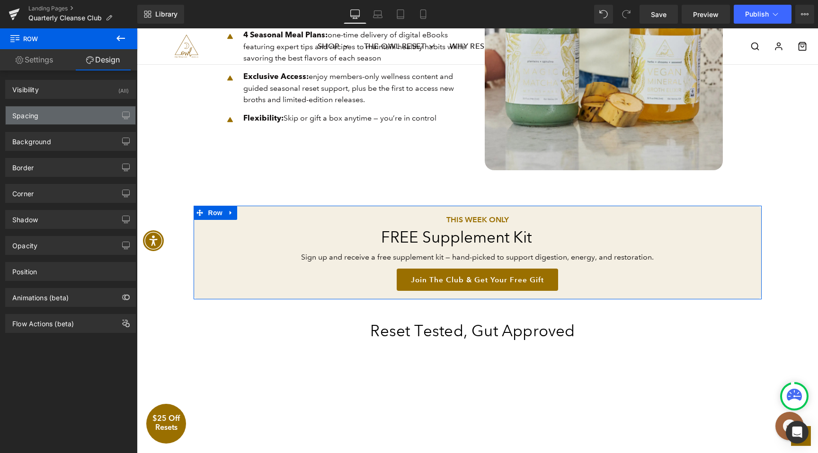
click at [44, 111] on div "Spacing" at bounding box center [71, 115] width 130 height 18
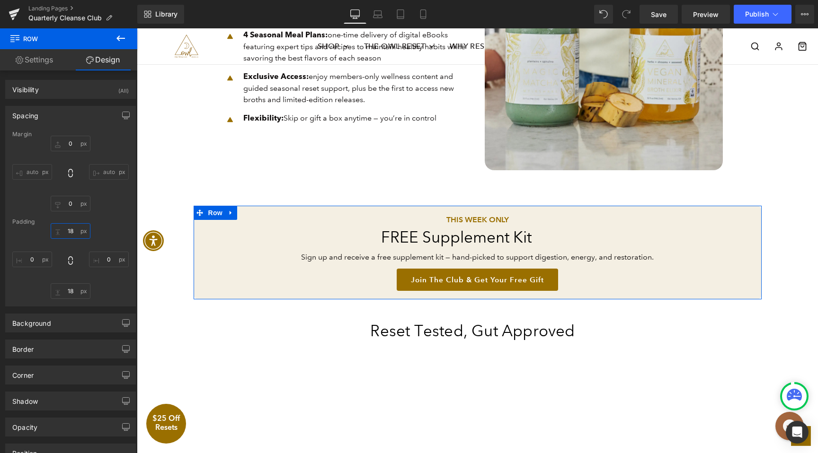
click at [72, 235] on input "text" at bounding box center [71, 231] width 40 height 16
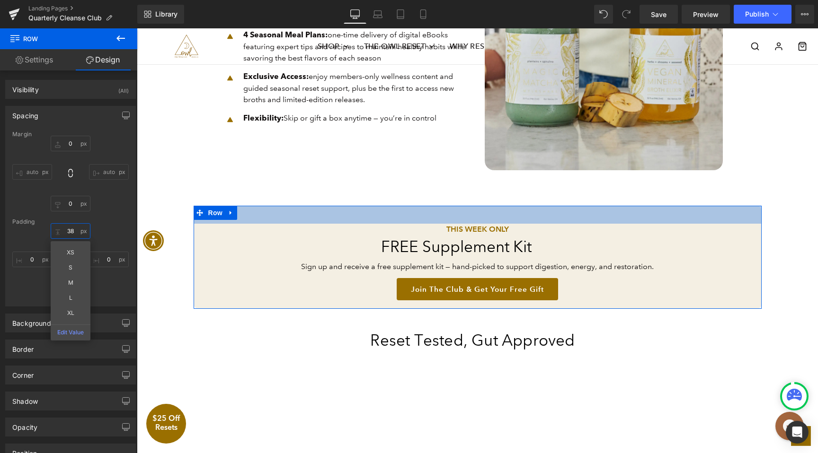
type input "48"
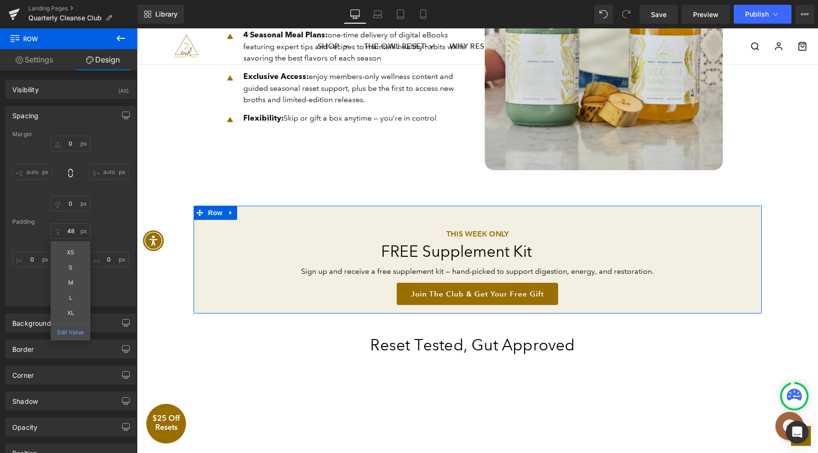
click at [100, 301] on div "Margin auto auto Padding 48 XS S M L XL Edit Value" at bounding box center [71, 218] width 130 height 175
click at [71, 295] on input "18" at bounding box center [71, 291] width 40 height 16
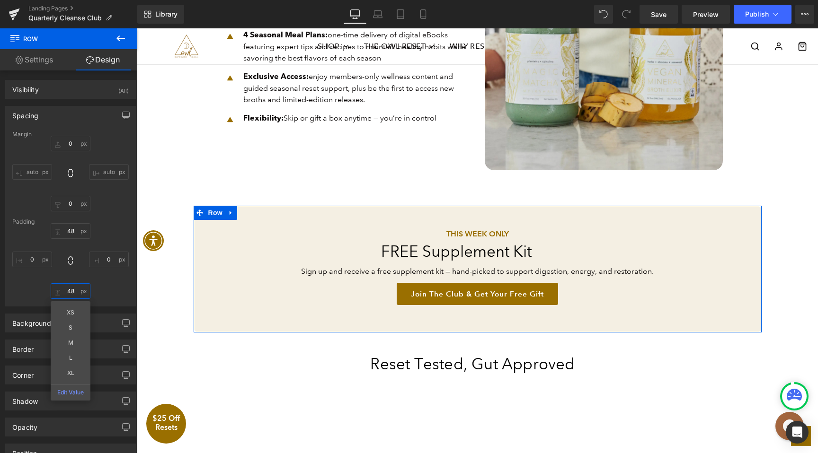
type input "58"
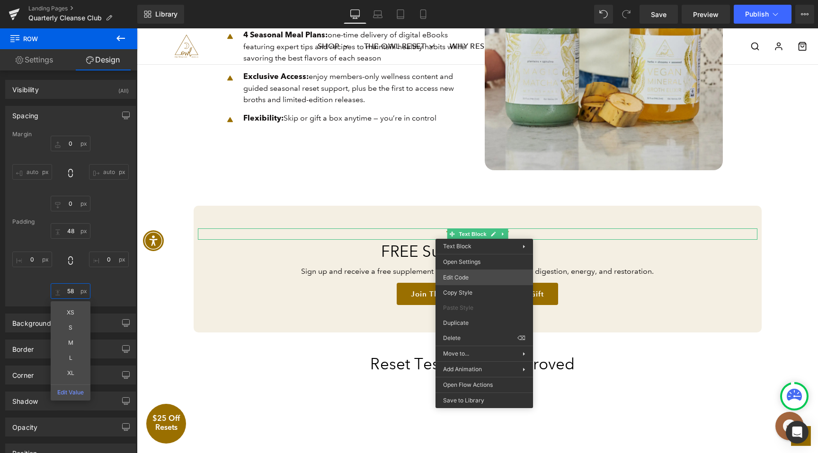
click at [469, 0] on div "Row You are previewing how the will restyle your page. You can not edit Element…" at bounding box center [409, 0] width 818 height 0
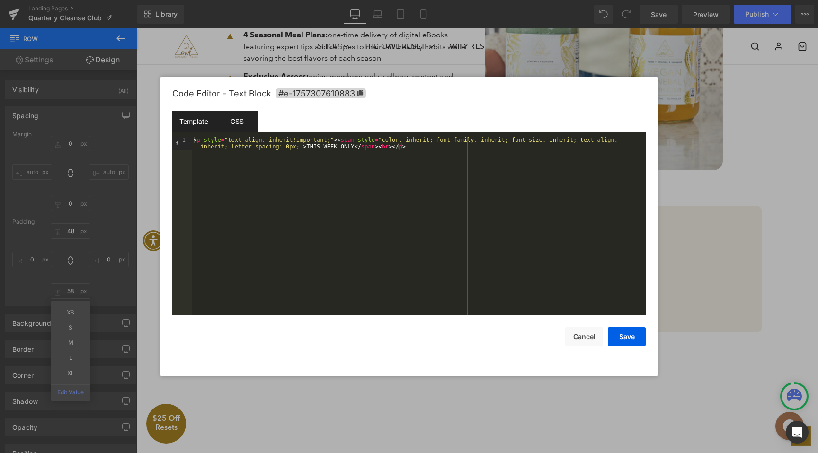
click at [241, 119] on div "CSS" at bounding box center [236, 121] width 43 height 21
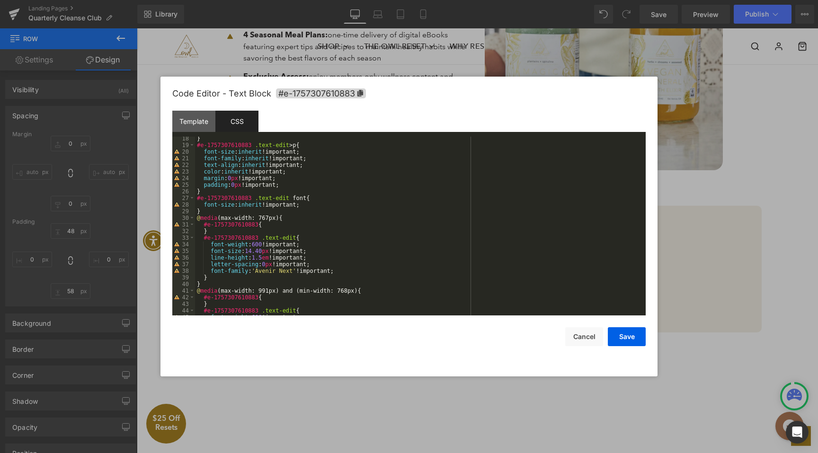
scroll to position [121, 0]
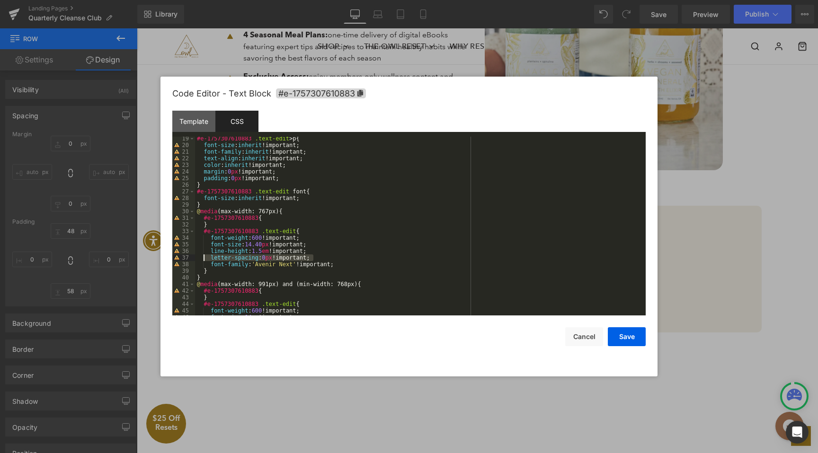
drag, startPoint x: 319, startPoint y: 259, endPoint x: 186, endPoint y: 259, distance: 133.4
click at [186, 259] on pre "19 20 21 22 23 24 25 26 27 28 29 30 31 32 33 34 35 36 37 38 39 40 41 42 43 44 4…" at bounding box center [408, 226] width 473 height 179
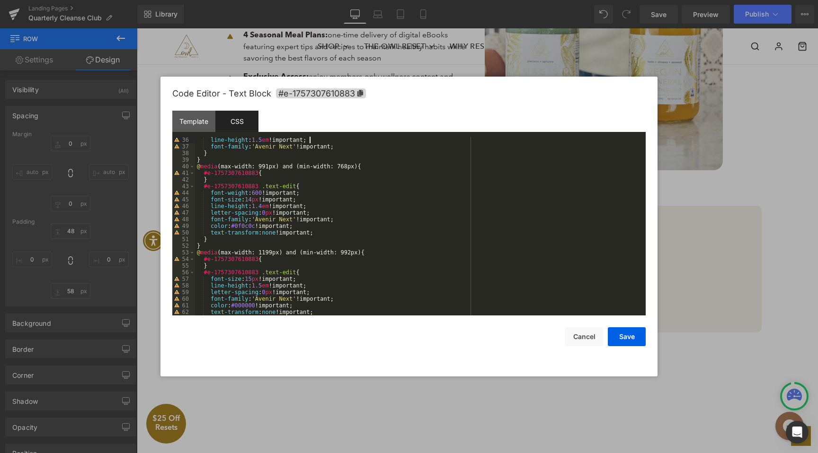
scroll to position [238, 0]
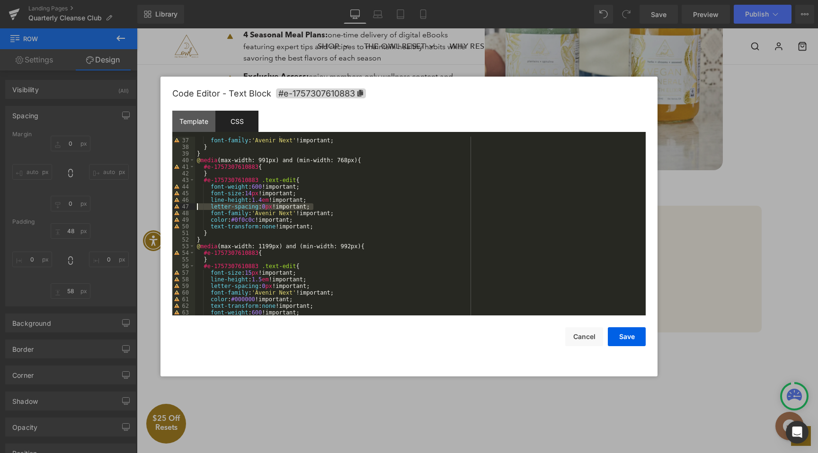
drag, startPoint x: 320, startPoint y: 203, endPoint x: 193, endPoint y: 206, distance: 127.3
click at [193, 206] on pre "36 37 38 39 40 41 42 43 44 45 46 47 48 49 50 51 52 53 54 55 56 57 58 59 60 61 6…" at bounding box center [408, 226] width 473 height 179
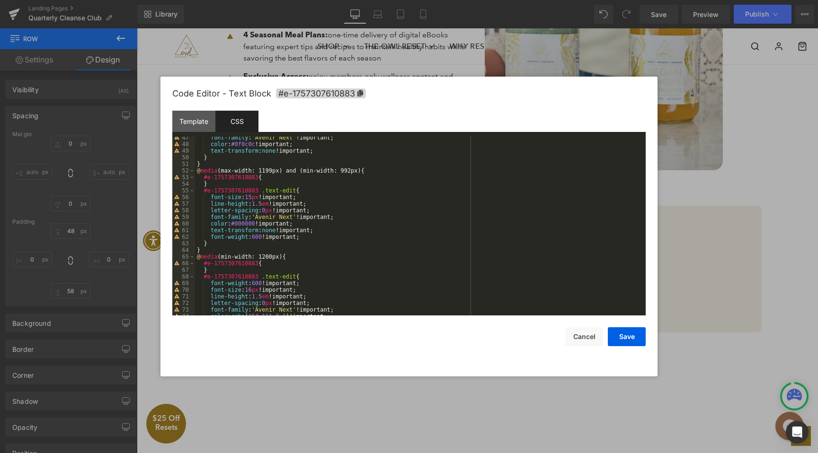
scroll to position [307, 0]
drag, startPoint x: 317, startPoint y: 209, endPoint x: 179, endPoint y: 208, distance: 137.7
click at [179, 208] on pre "47 48 49 50 51 52 53 54 55 56 57 58 59 60 61 62 63 64 65 66 67 68 69 70 71 72 7…" at bounding box center [408, 226] width 473 height 179
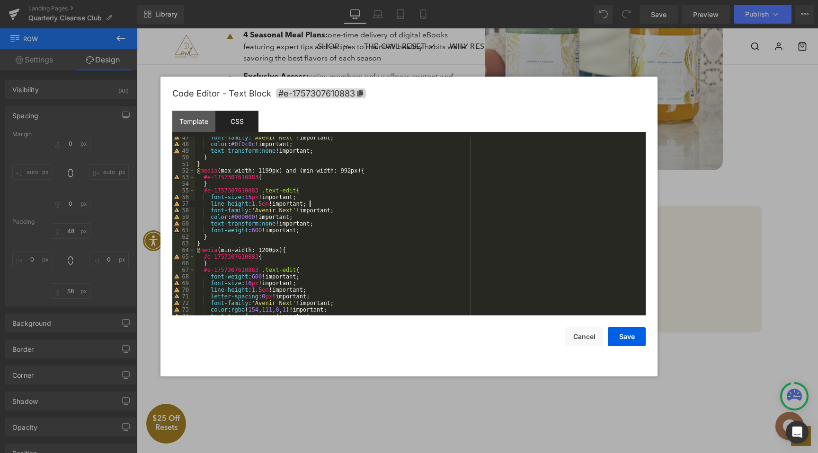
scroll to position [404, 0]
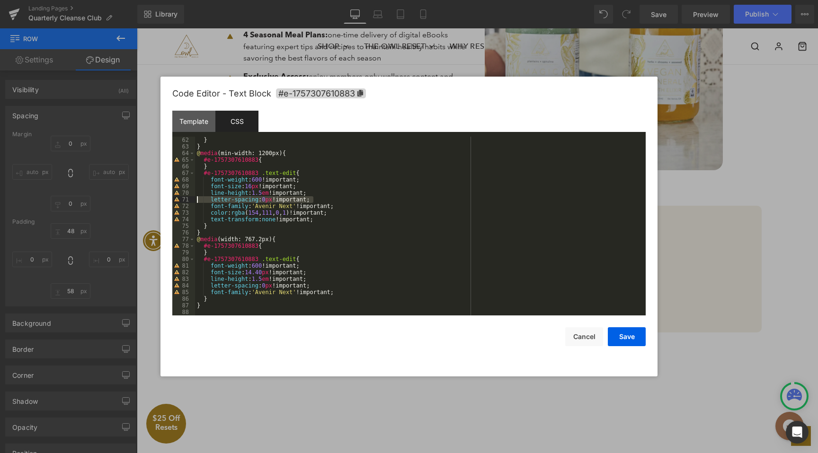
drag, startPoint x: 317, startPoint y: 198, endPoint x: 169, endPoint y: 198, distance: 147.6
click at [169, 198] on div "Code Editor - Text Block #e-1757307610883 Template CSS 1 < p style = "text-alig…" at bounding box center [408, 227] width 497 height 300
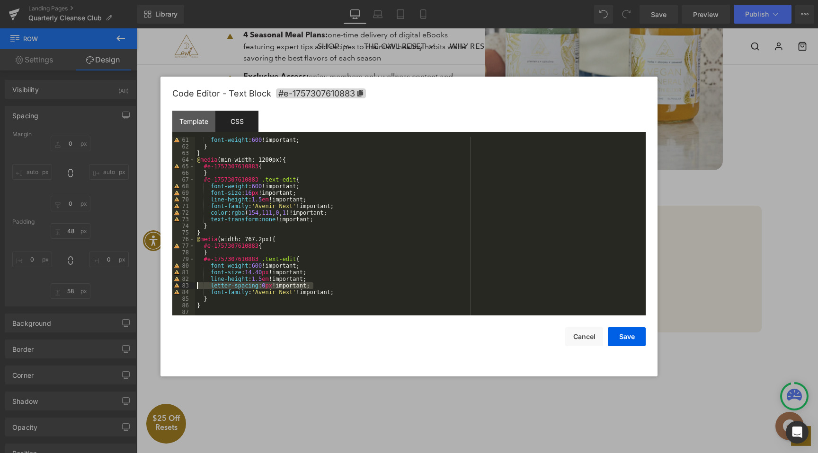
drag, startPoint x: 222, startPoint y: 284, endPoint x: 150, endPoint y: 284, distance: 72.4
click at [150, 284] on body "Row You are previewing how the will restyle your page. You can not edit Element…" at bounding box center [409, 226] width 818 height 453
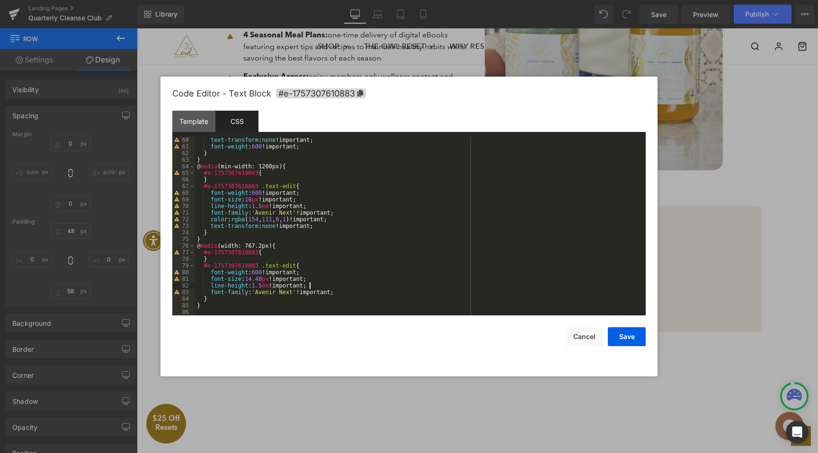
scroll to position [391, 0]
click at [632, 336] on button "Save" at bounding box center [627, 336] width 38 height 19
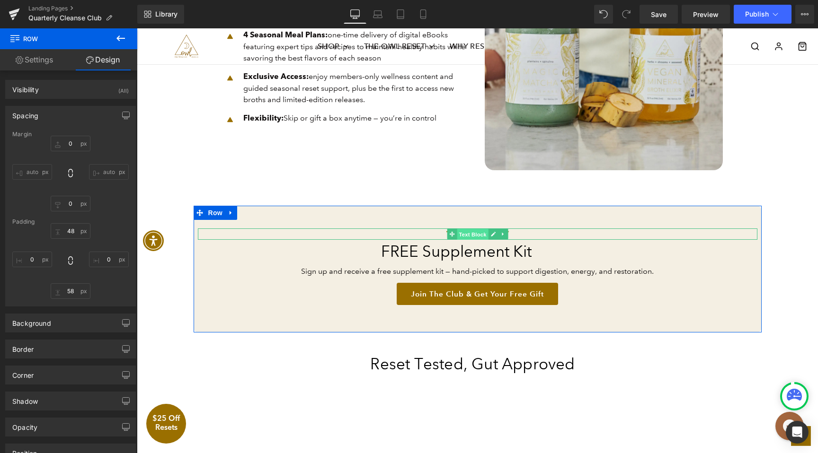
click at [476, 233] on span "Text Block" at bounding box center [472, 234] width 31 height 11
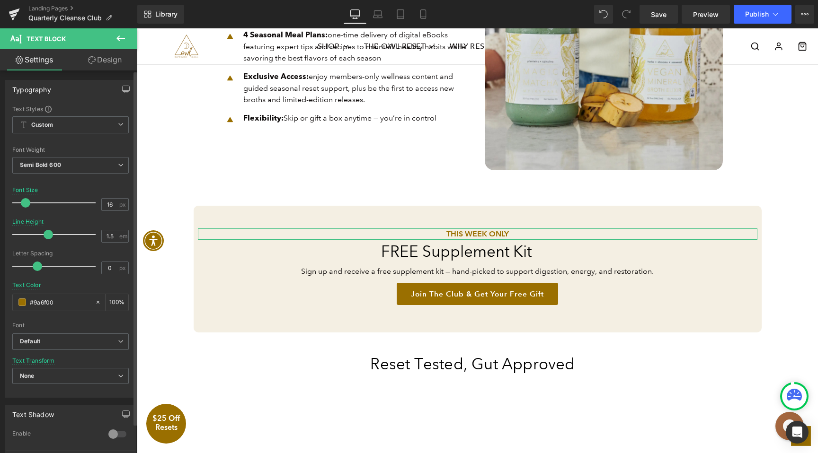
click at [37, 265] on span at bounding box center [37, 266] width 9 height 9
drag, startPoint x: 37, startPoint y: 265, endPoint x: 43, endPoint y: 265, distance: 5.7
click at [43, 265] on span at bounding box center [41, 266] width 9 height 9
drag, startPoint x: 43, startPoint y: 265, endPoint x: 37, endPoint y: 265, distance: 5.7
click at [39, 265] on span at bounding box center [43, 266] width 9 height 9
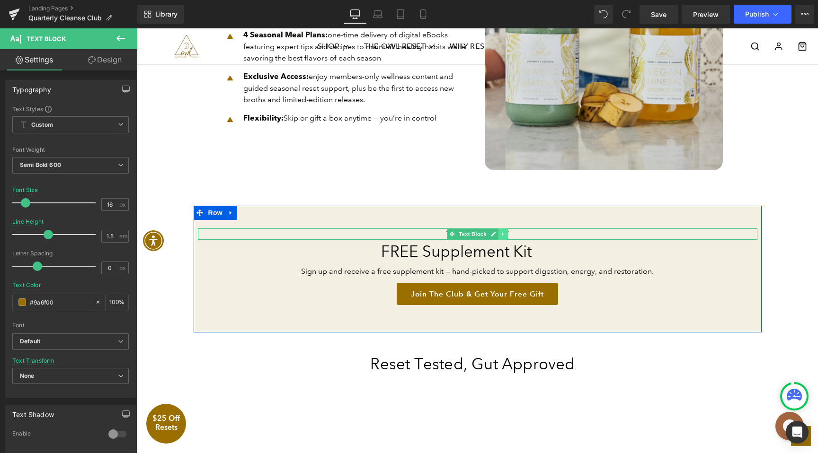
click at [502, 236] on icon at bounding box center [502, 233] width 1 height 3
click at [506, 234] on icon at bounding box center [507, 233] width 5 height 5
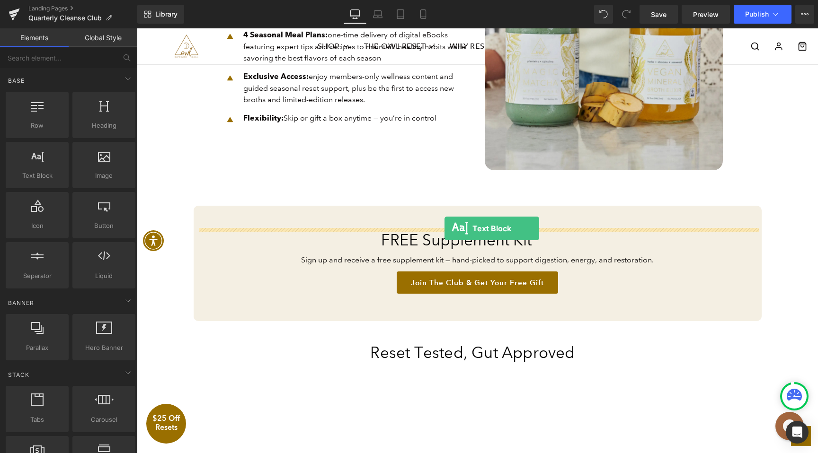
drag, startPoint x: 178, startPoint y: 202, endPoint x: 444, endPoint y: 229, distance: 267.7
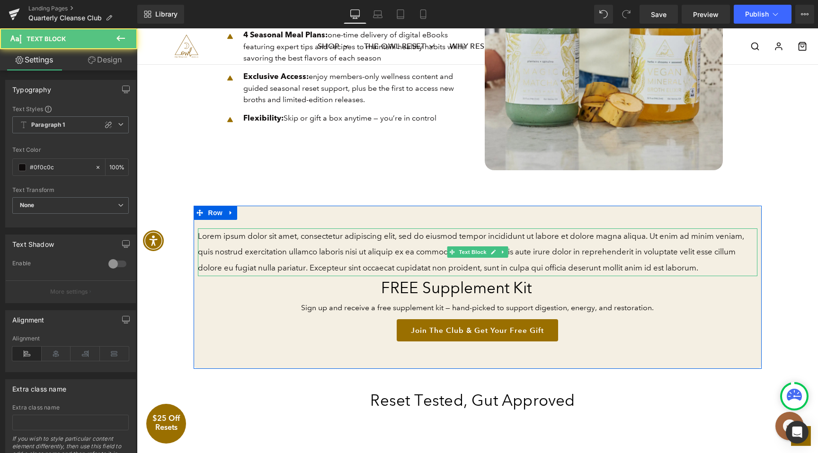
click at [405, 243] on p "Lorem ipsum dolor sit amet, consectetur adipiscing elit, sed do eiusmod tempor …" at bounding box center [477, 253] width 559 height 48
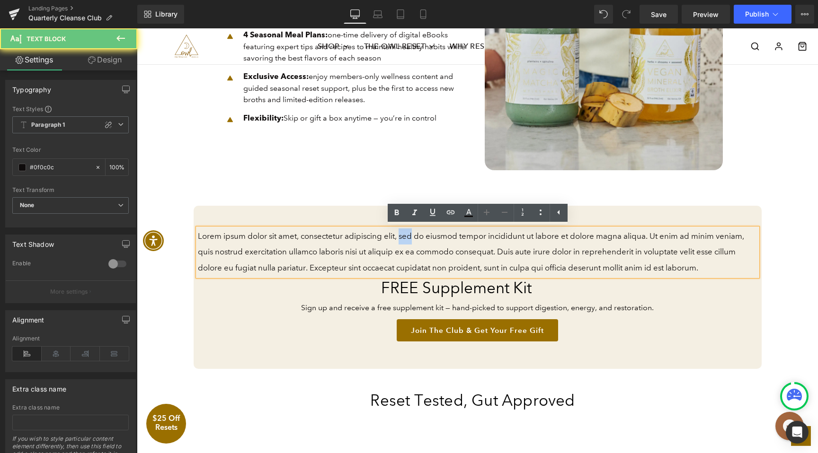
click at [405, 243] on p "Lorem ipsum dolor sit amet, consectetur adipiscing elit, sed do eiusmod tempor …" at bounding box center [477, 253] width 559 height 48
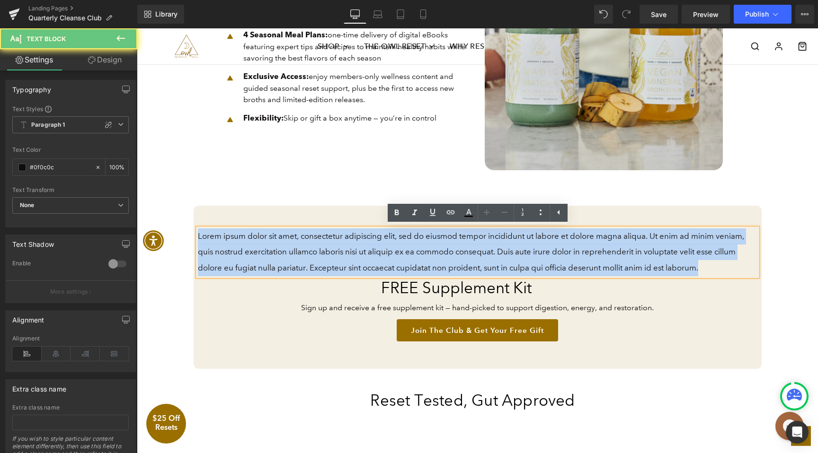
click at [405, 243] on p "Lorem ipsum dolor sit amet, consectetur adipiscing elit, sed do eiusmod tempor …" at bounding box center [477, 253] width 559 height 48
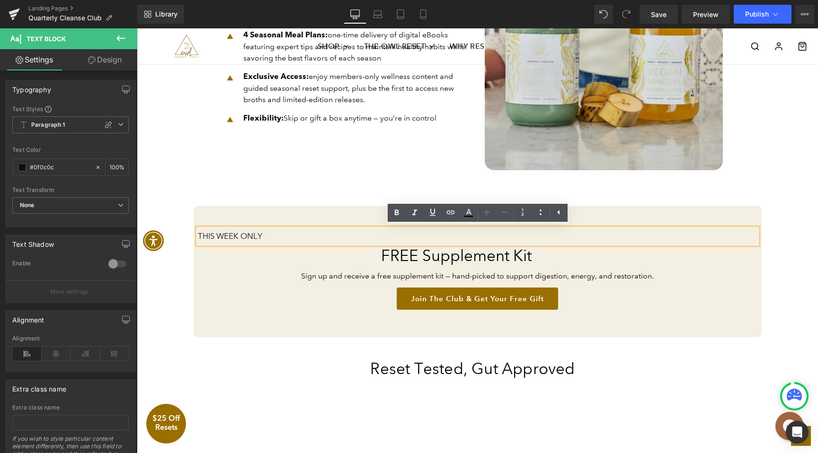
click at [291, 301] on div "Join the Club & Get Your Free Gift" at bounding box center [477, 299] width 559 height 22
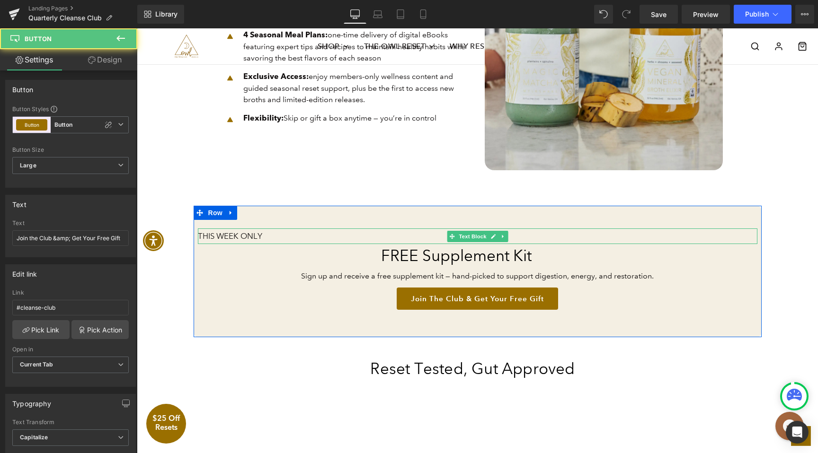
click at [253, 236] on p "THIS WEEK ONLY" at bounding box center [477, 237] width 559 height 16
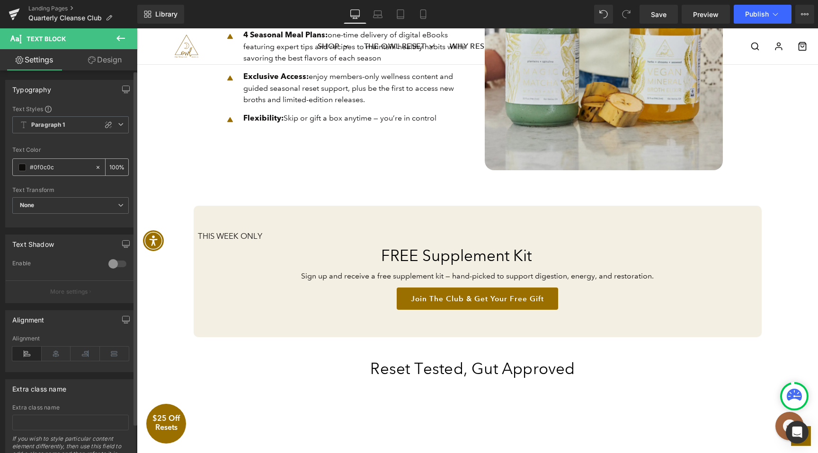
click at [66, 166] on input "#0f0c0c" at bounding box center [60, 167] width 61 height 10
type input "#9a6f00"
click at [58, 355] on icon at bounding box center [56, 354] width 29 height 14
click at [106, 124] on icon at bounding box center [109, 125] width 8 height 8
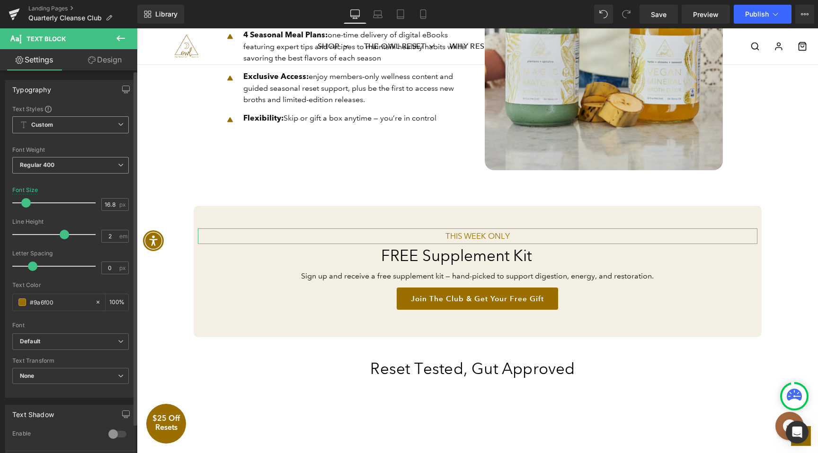
click at [75, 165] on span "Regular 400" at bounding box center [70, 165] width 116 height 17
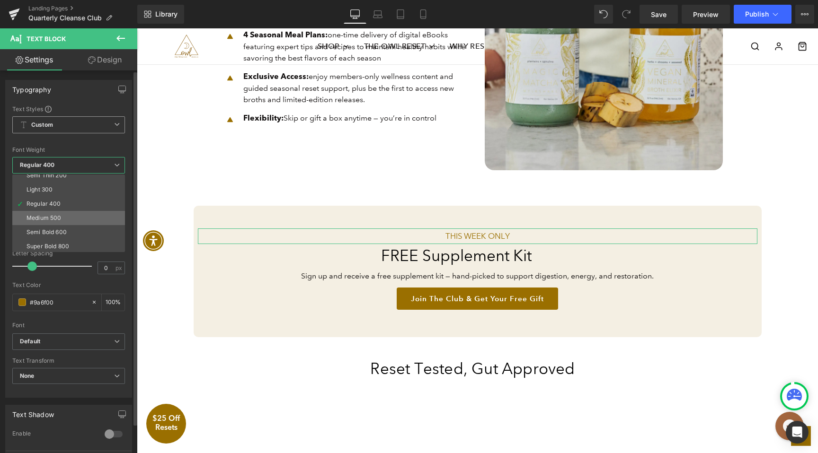
scroll to position [21, 0]
click at [64, 233] on div "Semi Bold 600" at bounding box center [46, 232] width 40 height 7
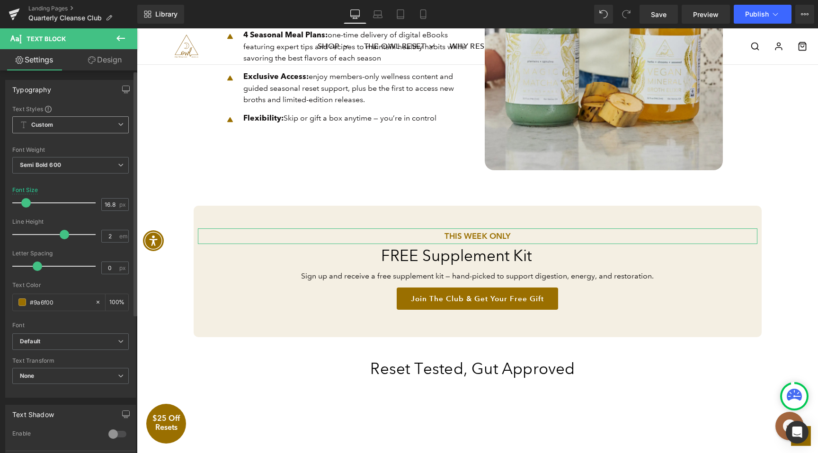
drag, startPoint x: 34, startPoint y: 265, endPoint x: 40, endPoint y: 265, distance: 6.2
click at [40, 265] on span at bounding box center [37, 266] width 9 height 9
drag, startPoint x: 40, startPoint y: 265, endPoint x: 59, endPoint y: 265, distance: 18.5
click at [59, 265] on span at bounding box center [57, 266] width 9 height 9
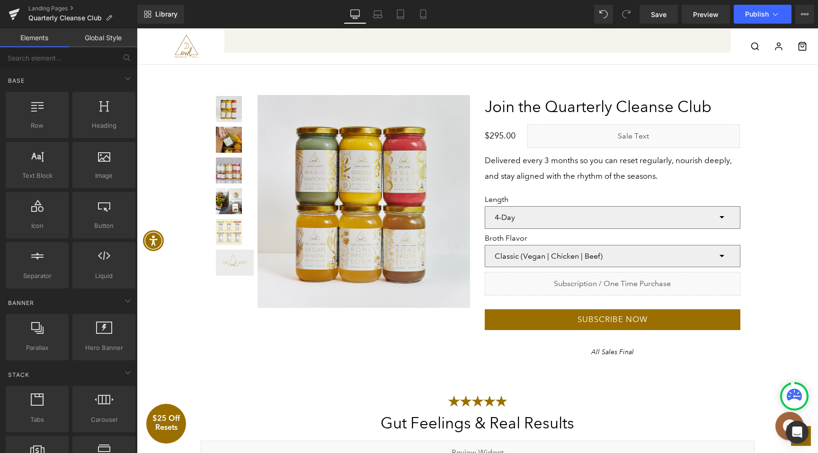
scroll to position [1961, 0]
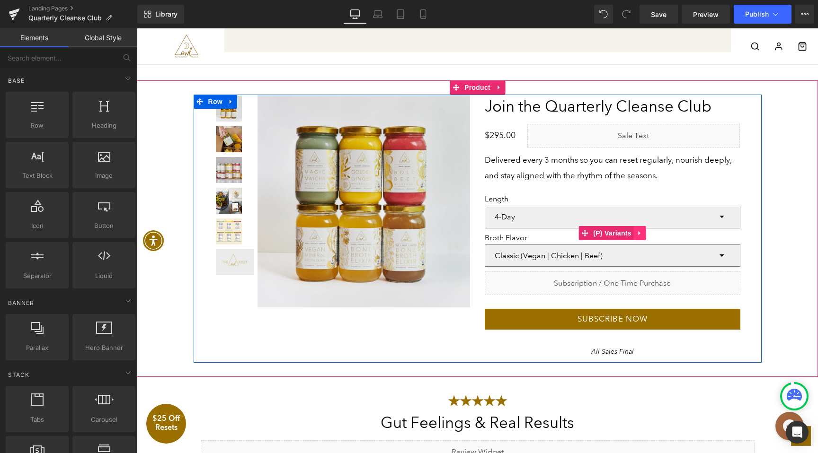
click at [642, 231] on icon at bounding box center [639, 232] width 7 height 7
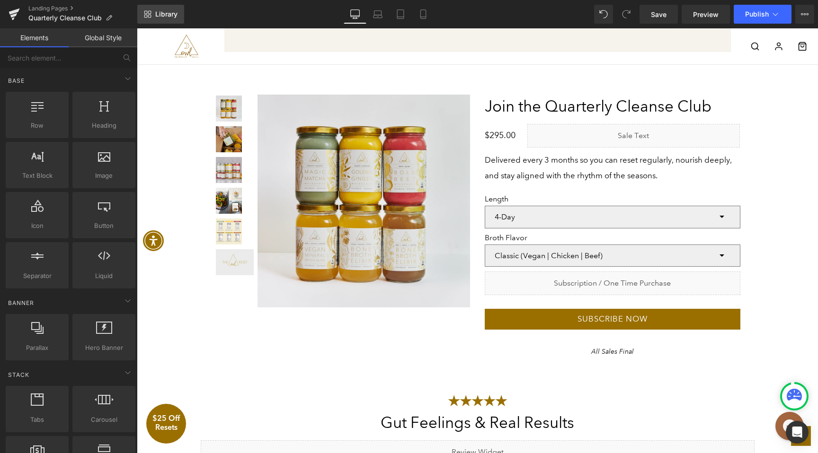
click at [174, 18] on span "Library" at bounding box center [166, 14] width 22 height 9
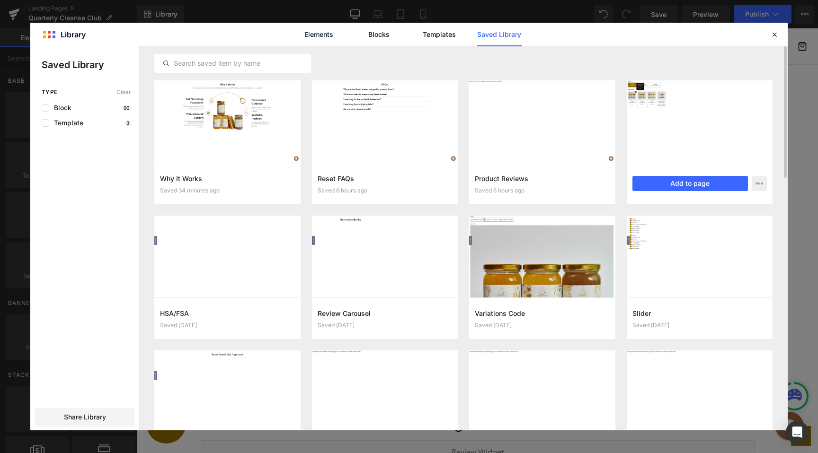
click at [640, 111] on div at bounding box center [700, 121] width 146 height 82
click at [683, 182] on button "Add to page" at bounding box center [690, 183] width 116 height 15
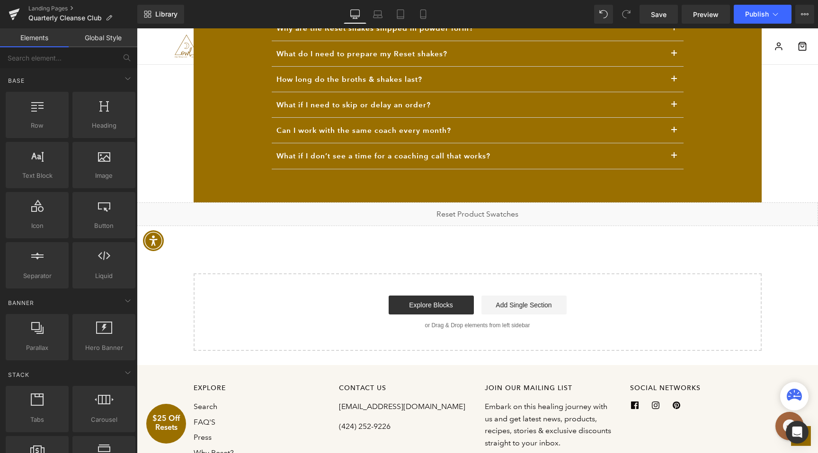
scroll to position [2400, 0]
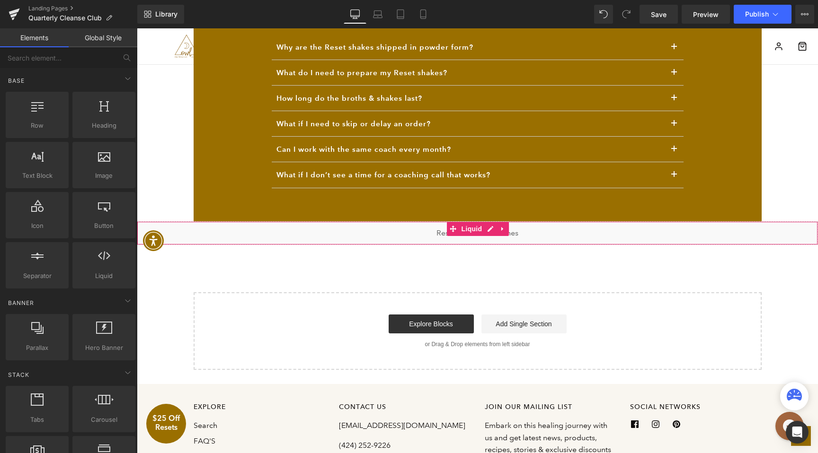
click at [443, 230] on div "Liquid" at bounding box center [477, 233] width 681 height 24
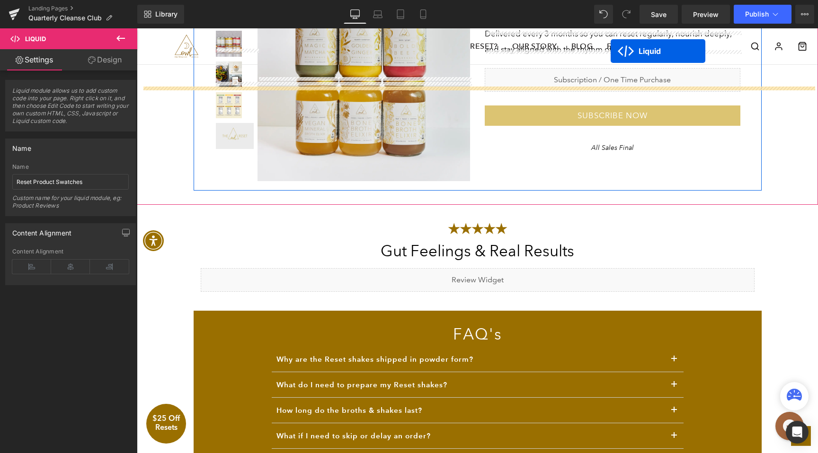
scroll to position [2078, 0]
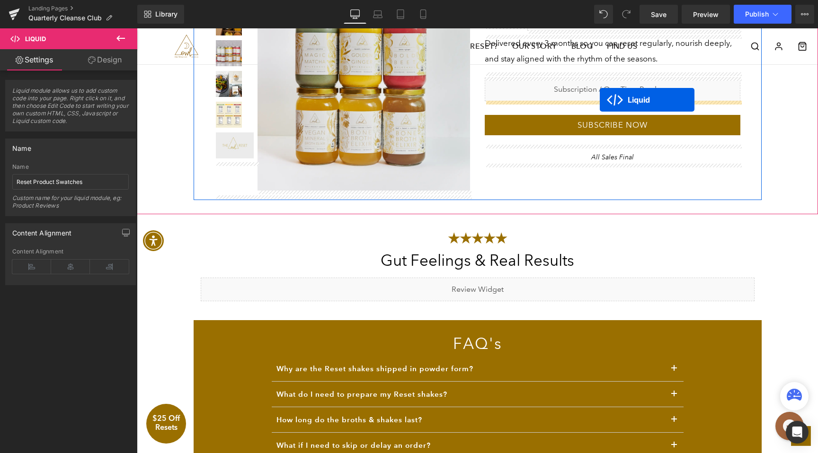
drag, startPoint x: 457, startPoint y: 229, endPoint x: 600, endPoint y: 100, distance: 192.3
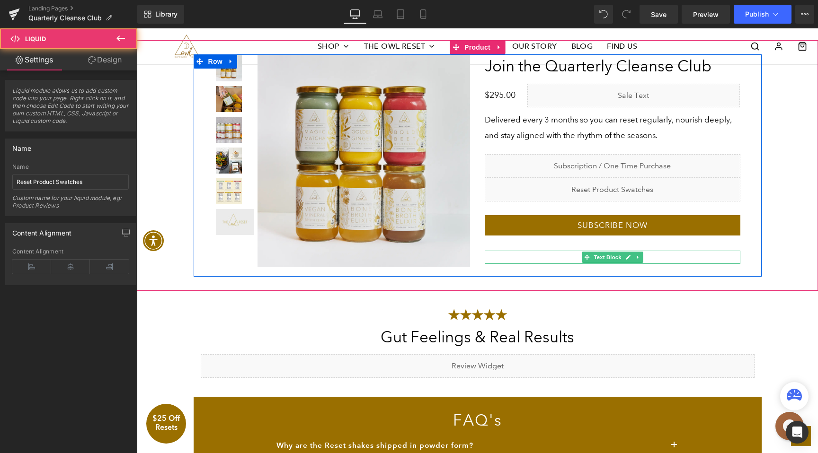
scroll to position [1979, 0]
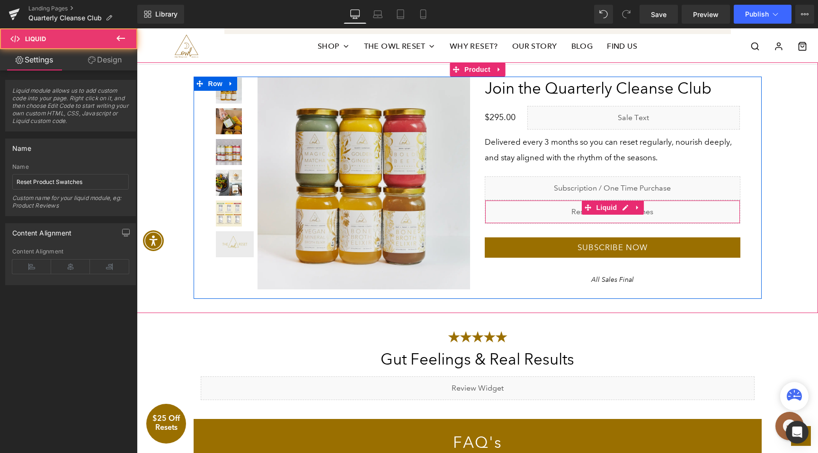
click at [573, 206] on div "Liquid" at bounding box center [613, 212] width 256 height 24
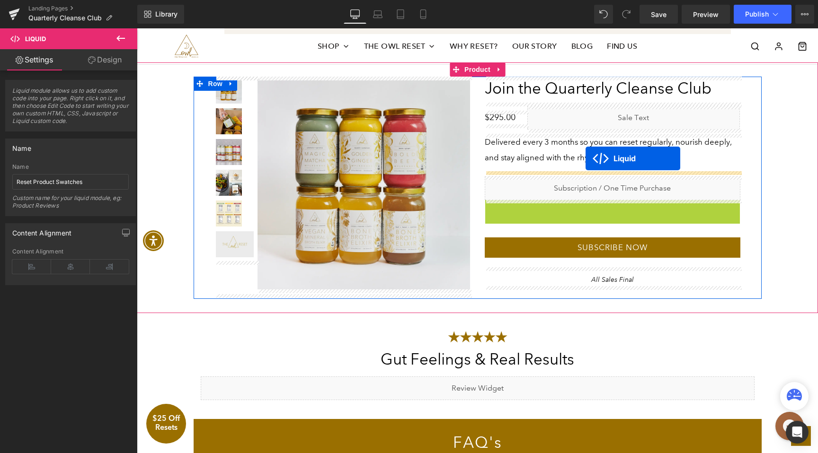
drag, startPoint x: 585, startPoint y: 206, endPoint x: 586, endPoint y: 159, distance: 47.3
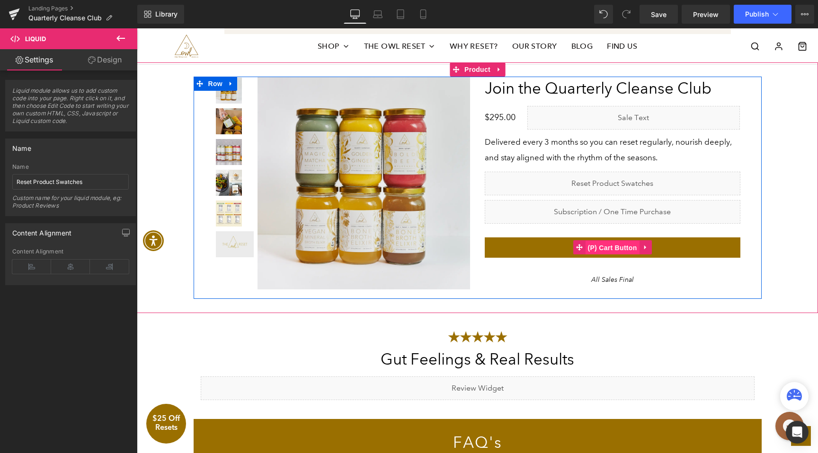
click at [604, 251] on span "(P) Cart Button" at bounding box center [612, 248] width 54 height 14
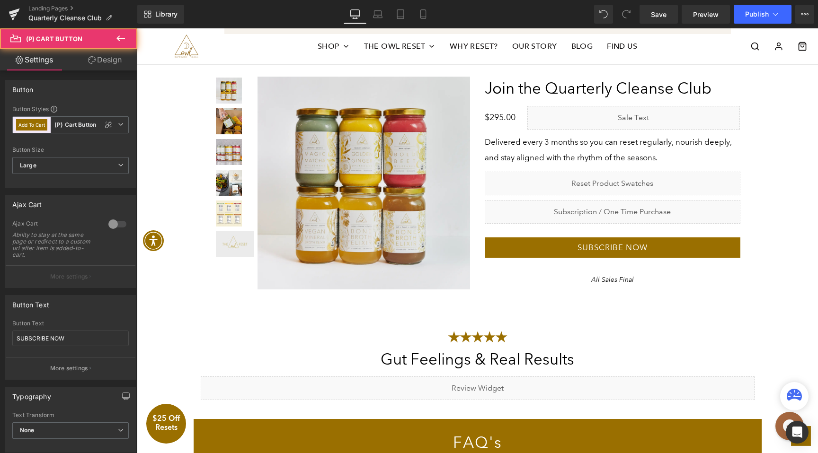
click at [95, 64] on link "Design" at bounding box center [105, 59] width 69 height 21
click at [0, 0] on div "Visibility" at bounding box center [0, 0] width 0 height 0
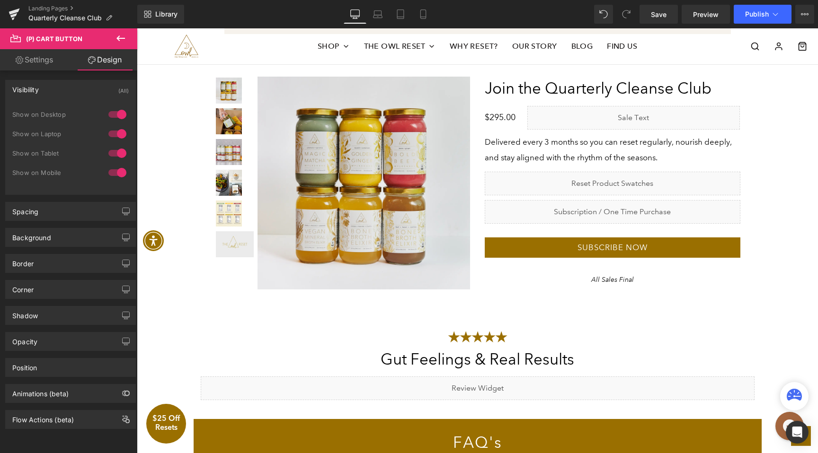
click at [62, 114] on div "Show on Desktop" at bounding box center [54, 114] width 85 height 7
click at [53, 64] on link "Settings" at bounding box center [34, 59] width 69 height 21
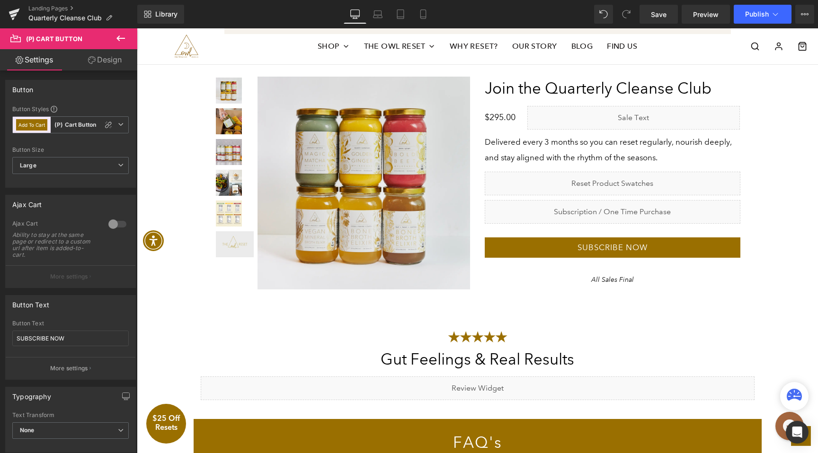
click at [110, 70] on link "Design" at bounding box center [105, 59] width 69 height 21
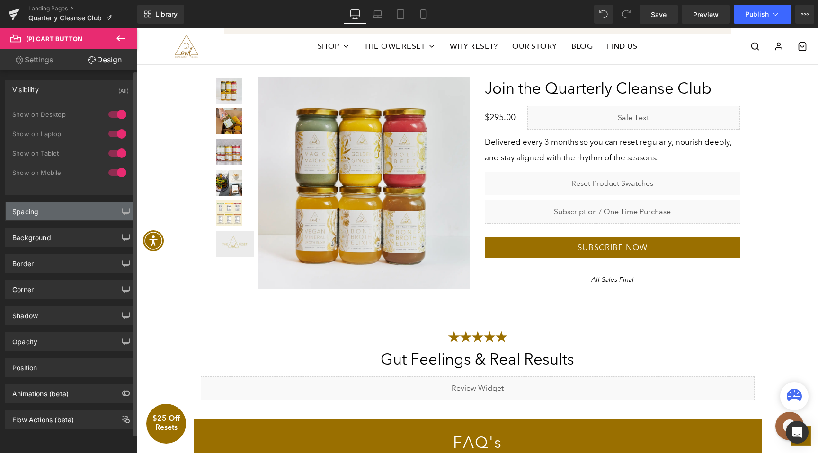
click at [44, 212] on div "Spacing" at bounding box center [71, 212] width 130 height 18
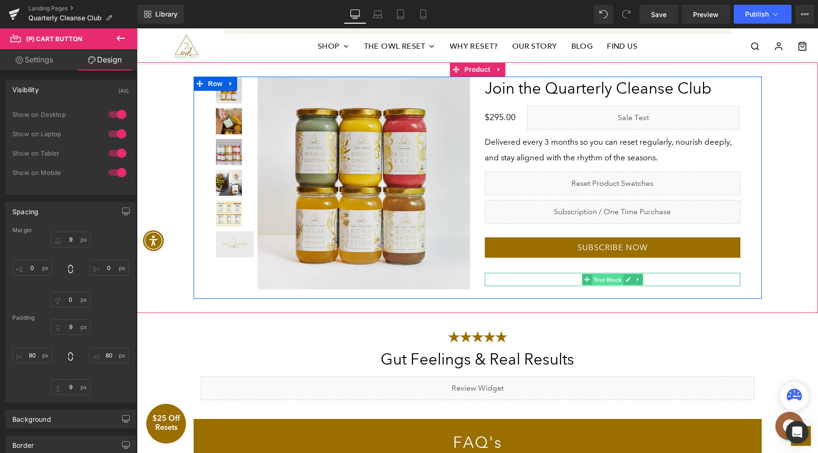
click at [616, 278] on span "Text Block" at bounding box center [606, 279] width 31 height 11
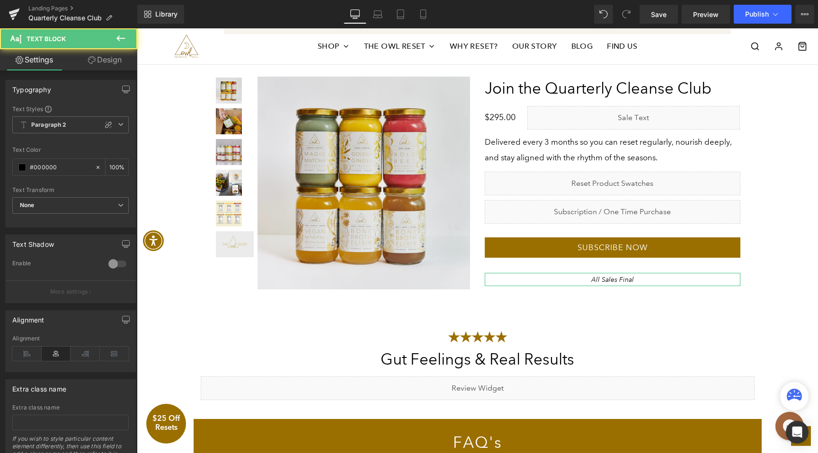
click at [102, 66] on link "Design" at bounding box center [105, 59] width 69 height 21
click at [0, 0] on div "Spacing" at bounding box center [0, 0] width 0 height 0
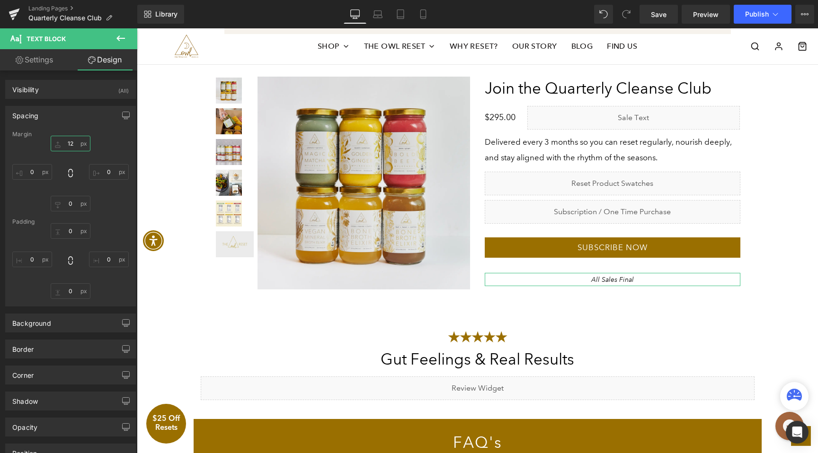
click at [72, 147] on input "text" at bounding box center [71, 144] width 40 height 16
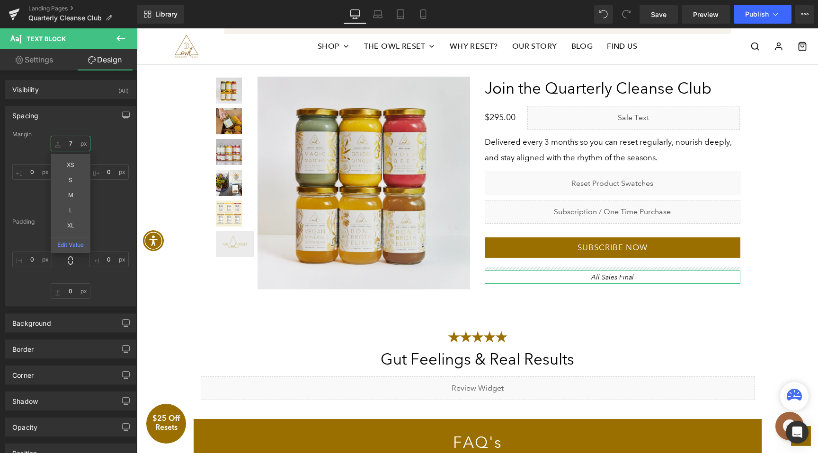
type input "6"
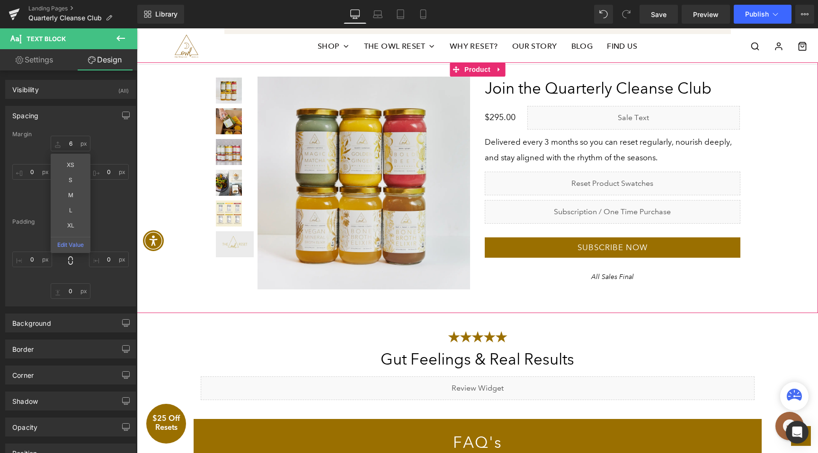
click at [801, 232] on div "Liquid A Cleanse Designed to Heal Your Gut—Not Starve It Heading" at bounding box center [476, 188] width 671 height 222
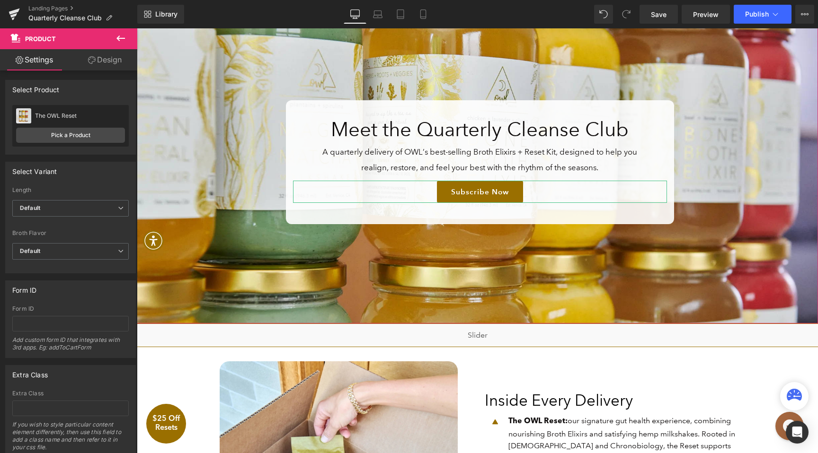
scroll to position [60, 0]
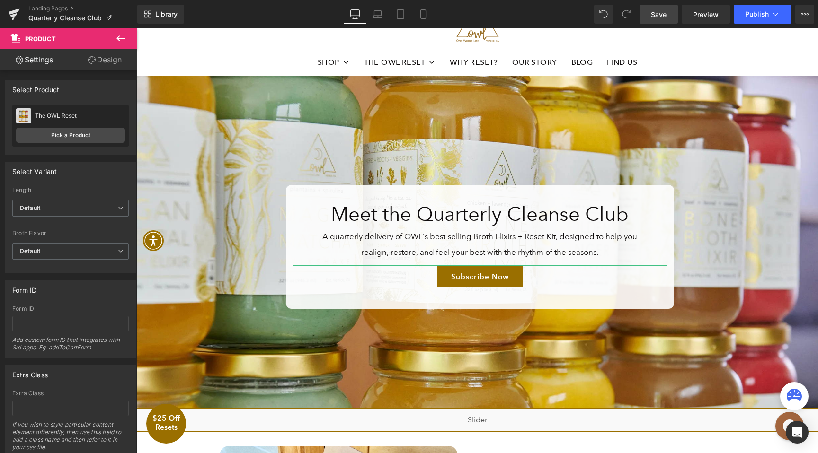
click at [653, 19] on link "Save" at bounding box center [658, 14] width 38 height 19
click at [52, 8] on link "Landing Pages" at bounding box center [82, 9] width 109 height 8
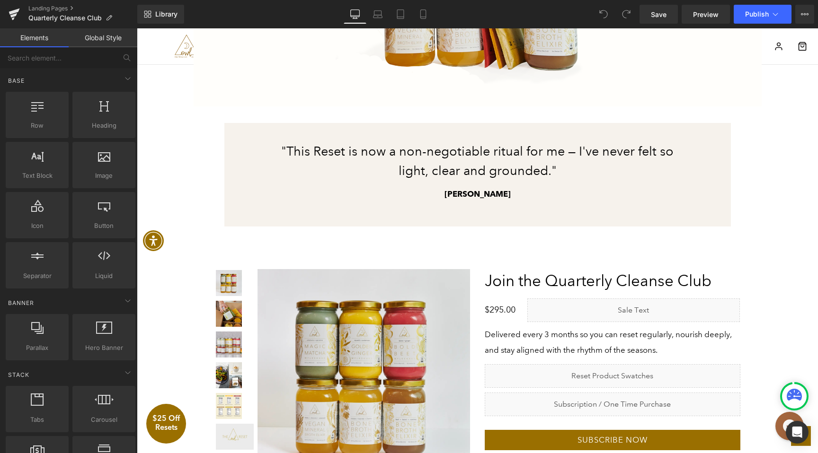
scroll to position [1870, 0]
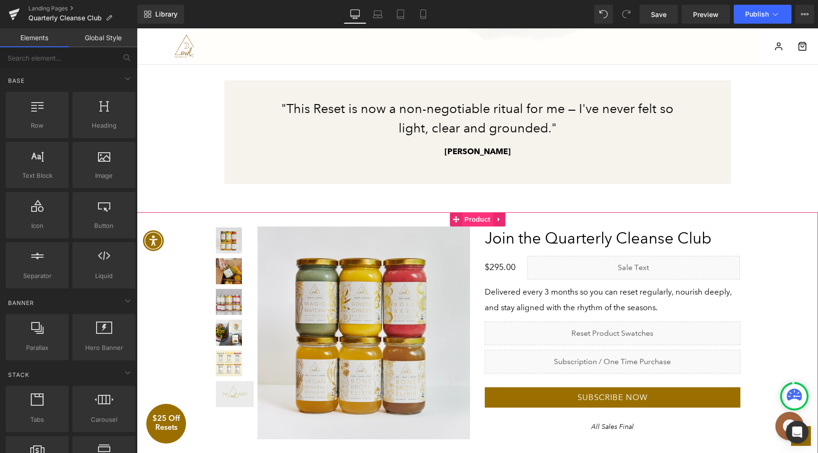
click at [482, 221] on span "Product" at bounding box center [477, 219] width 31 height 14
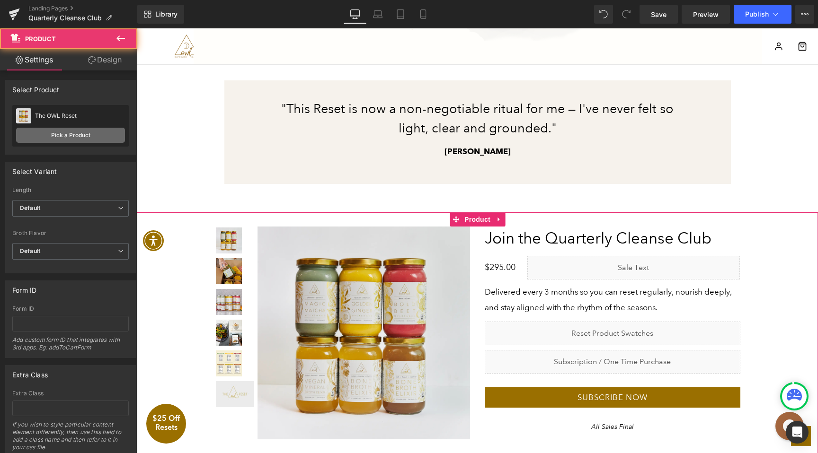
click at [77, 133] on link "Pick a Product" at bounding box center [70, 135] width 109 height 15
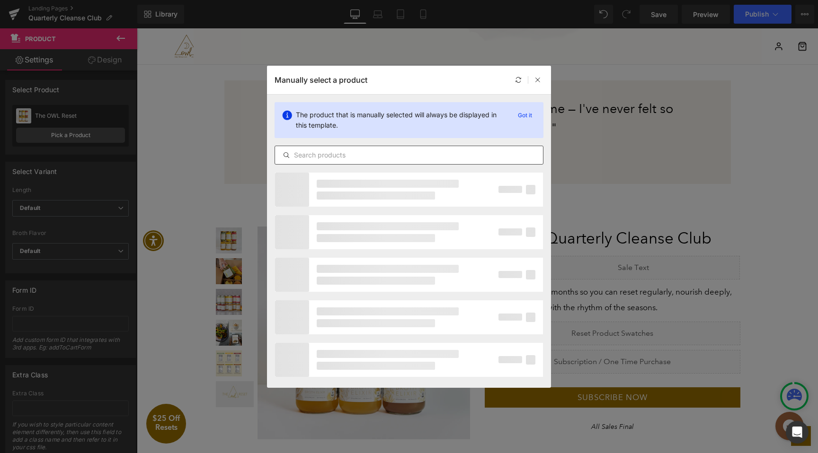
click at [336, 155] on input "text" at bounding box center [409, 155] width 268 height 11
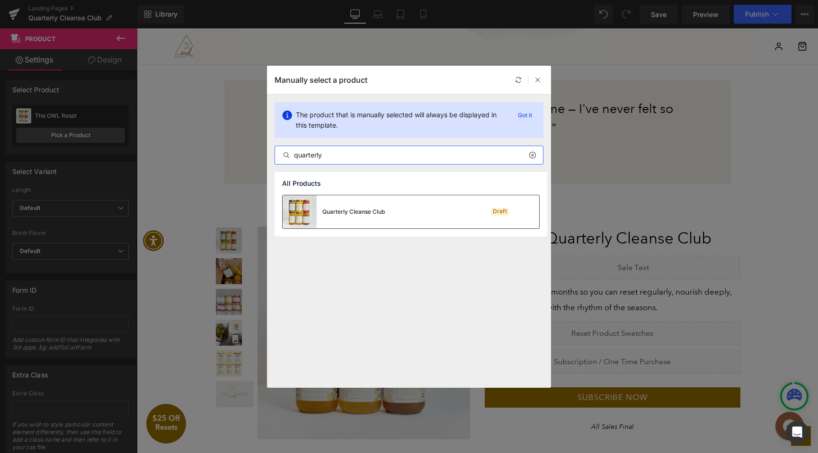
type input "quarterly"
click at [373, 222] on div "Quarterly Cleanse Club" at bounding box center [333, 211] width 102 height 33
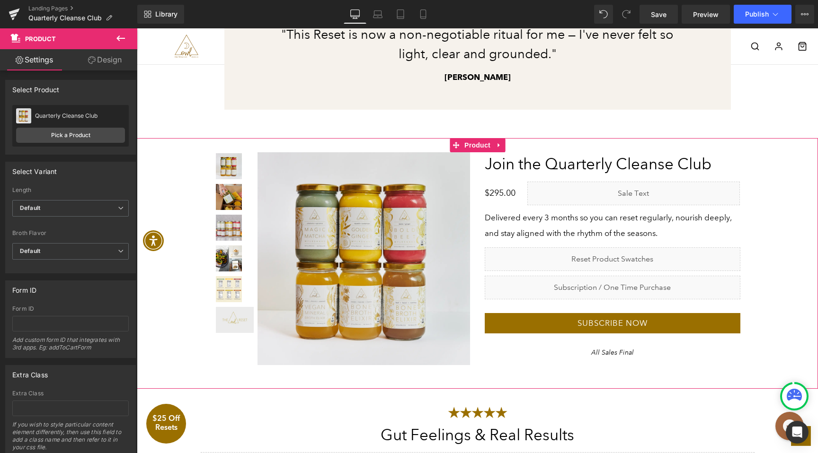
scroll to position [1948, 0]
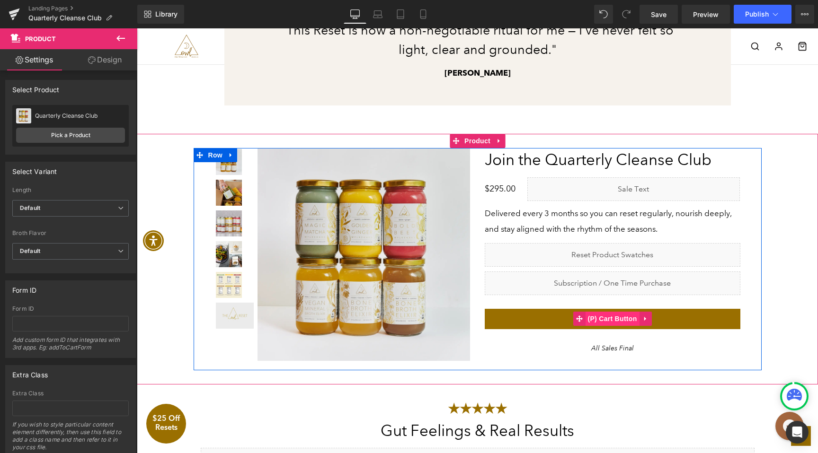
click at [621, 316] on span "(P) Cart Button" at bounding box center [612, 319] width 54 height 14
